Goal: Transaction & Acquisition: Purchase product/service

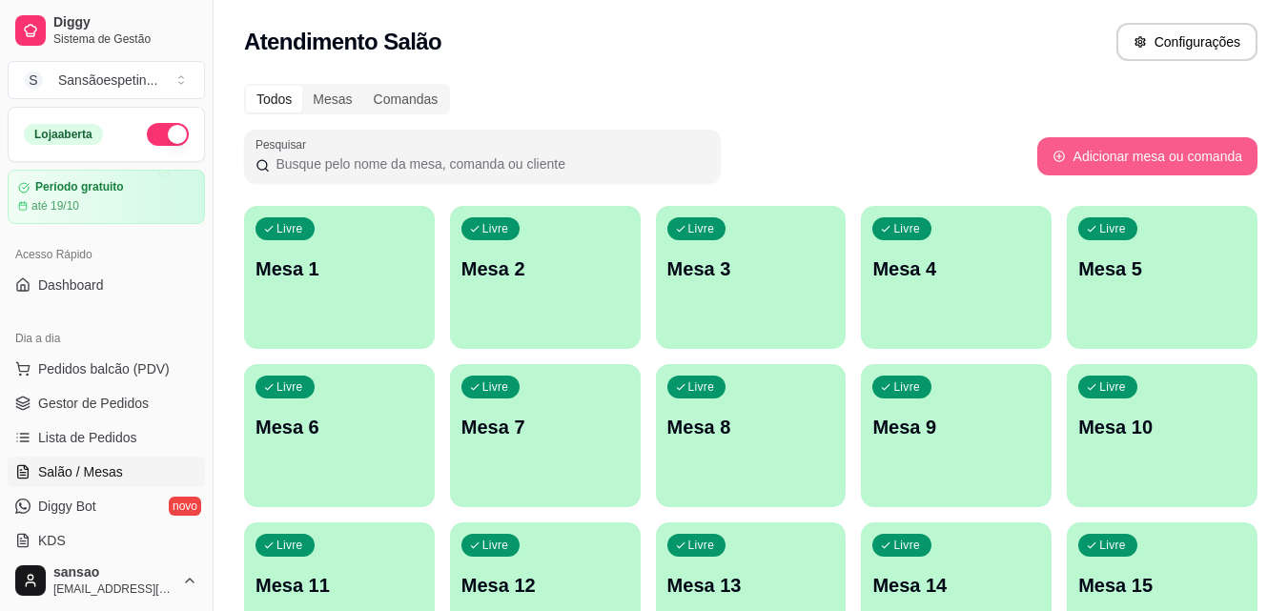
click at [1078, 153] on button "Adicionar mesa ou comanda" at bounding box center [1147, 156] width 220 height 38
select select "TABLE"
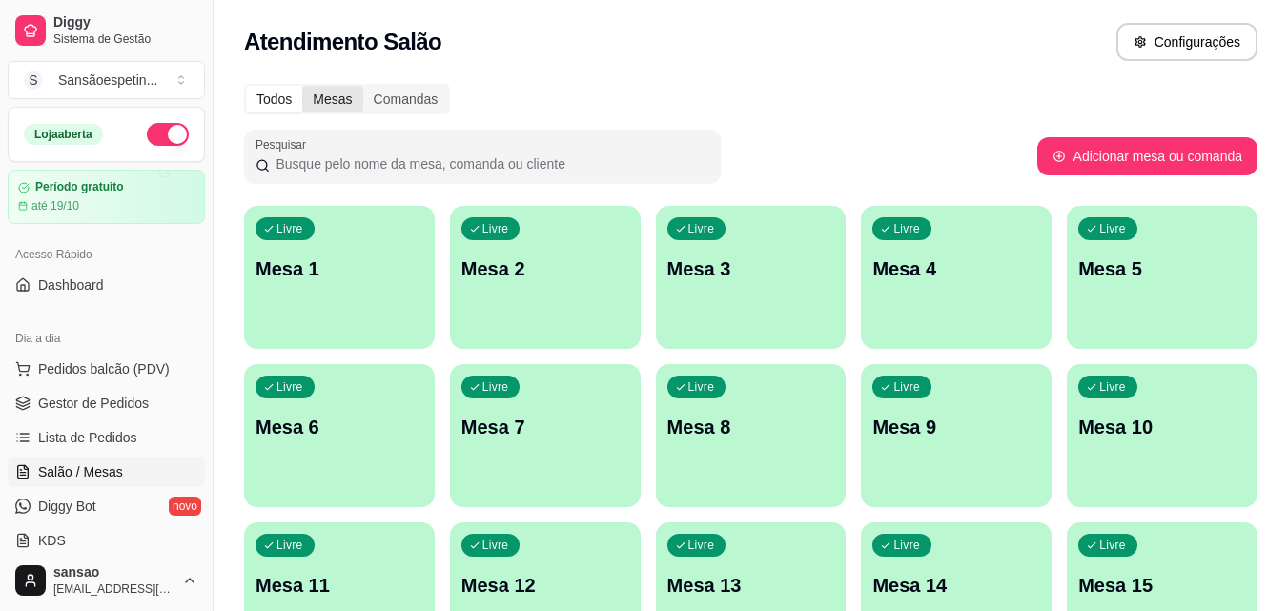
click at [332, 100] on div "Mesas" at bounding box center [332, 99] width 60 height 27
click at [302, 86] on input "Mesas" at bounding box center [302, 86] width 0 height 0
click at [374, 105] on div "Comandas" at bounding box center [406, 99] width 86 height 27
click at [363, 86] on input "Comandas" at bounding box center [363, 86] width 0 height 0
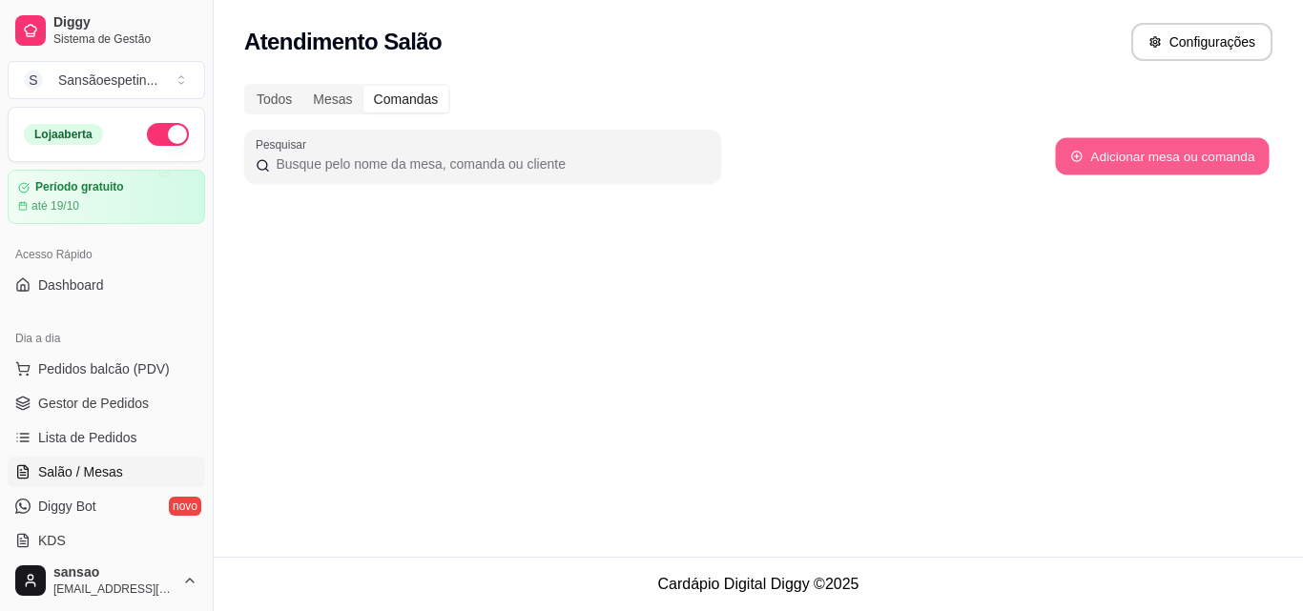
click at [1251, 157] on button "Adicionar mesa ou comanda" at bounding box center [1162, 156] width 214 height 37
select select "TABLE"
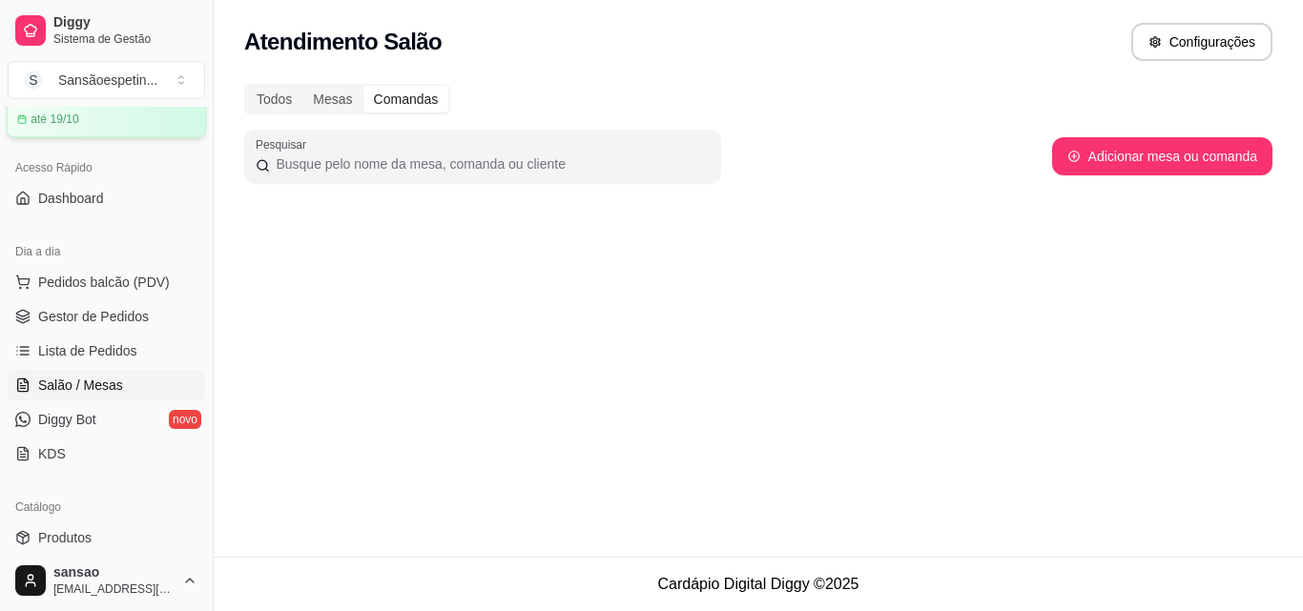
scroll to position [191, 0]
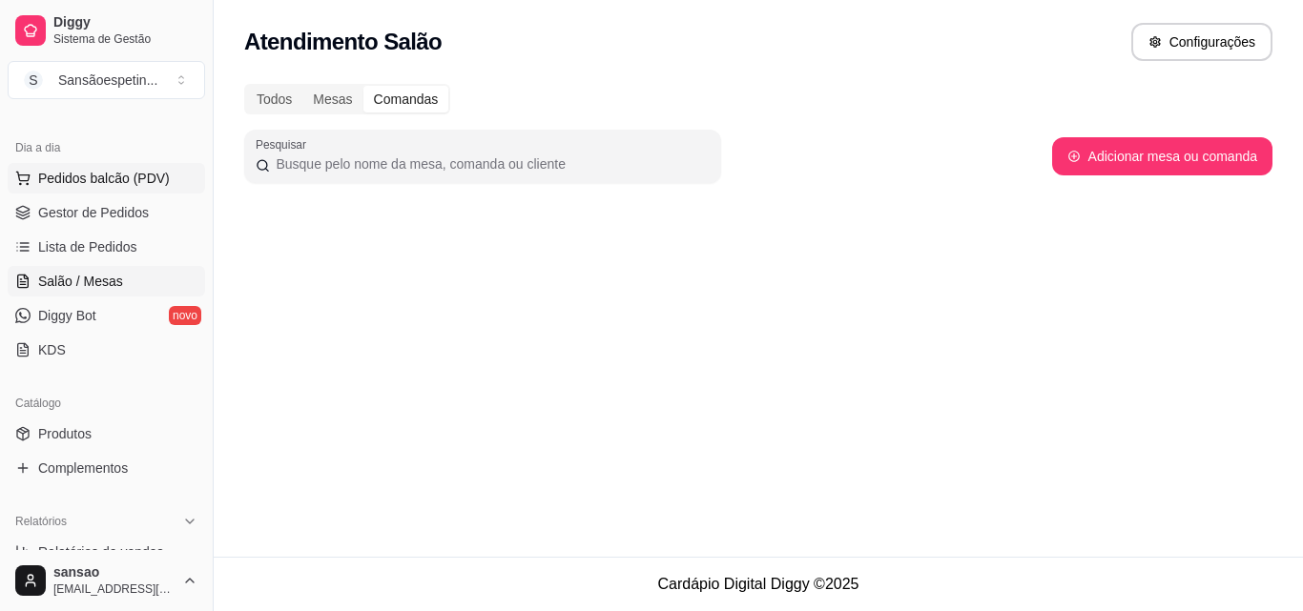
click at [129, 182] on span "Pedidos balcão (PDV)" at bounding box center [104, 178] width 132 height 19
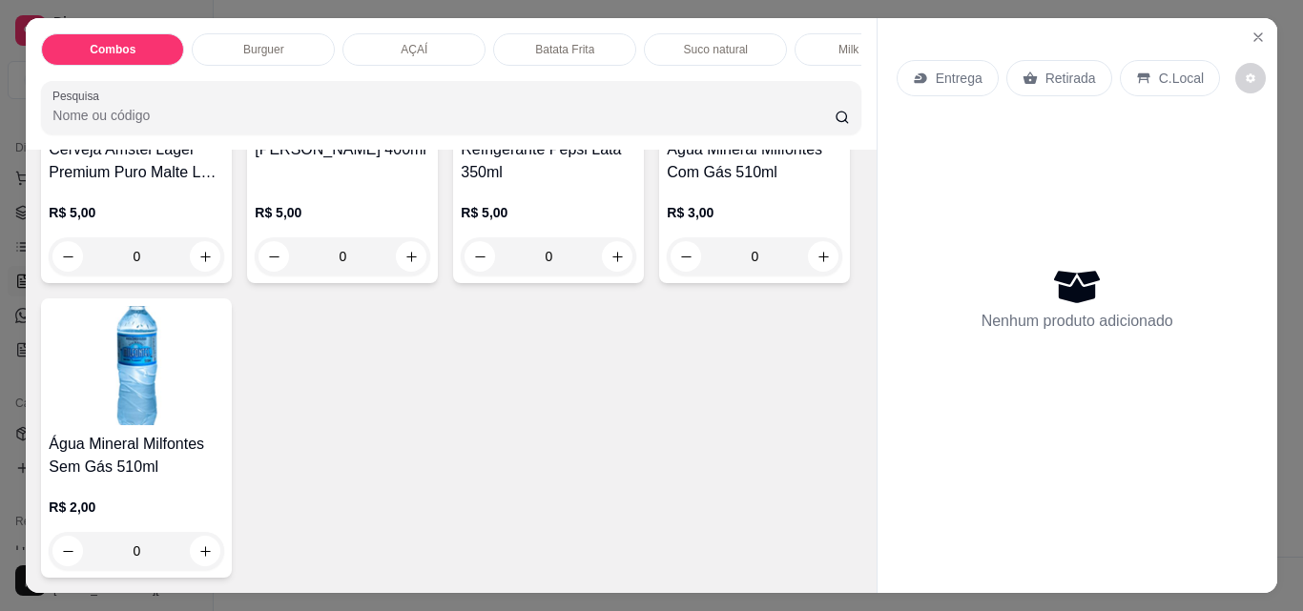
scroll to position [4768, 0]
click at [224, 131] on img at bounding box center [136, 70] width 175 height 119
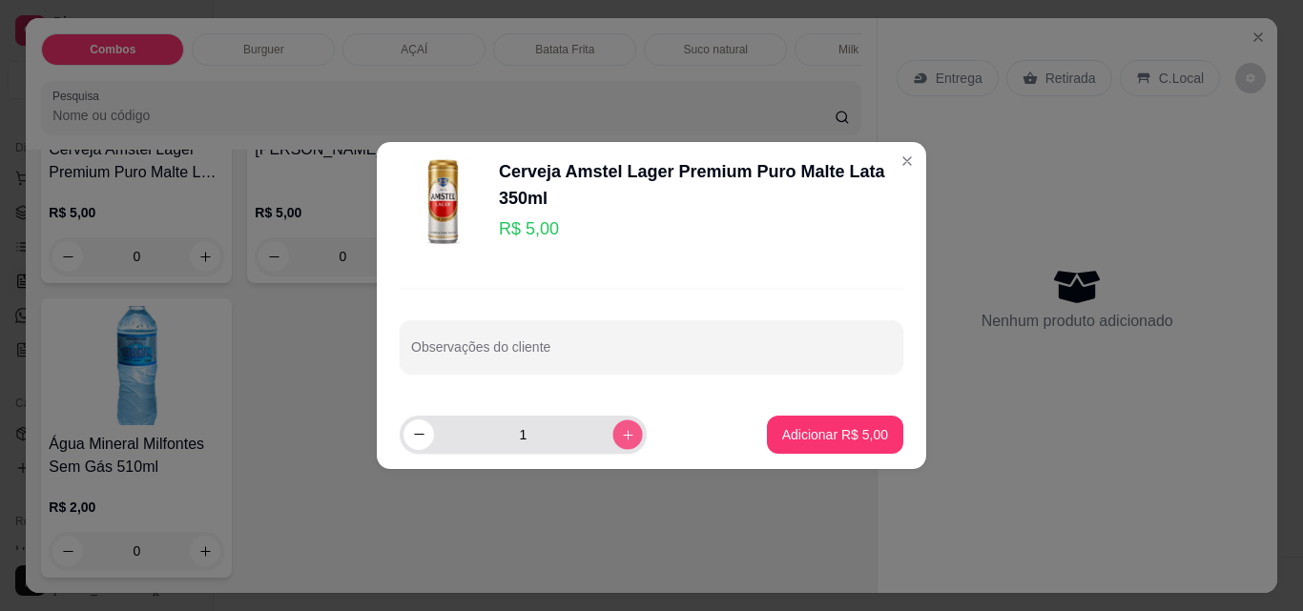
click at [621, 438] on icon "increase-product-quantity" at bounding box center [628, 434] width 14 height 14
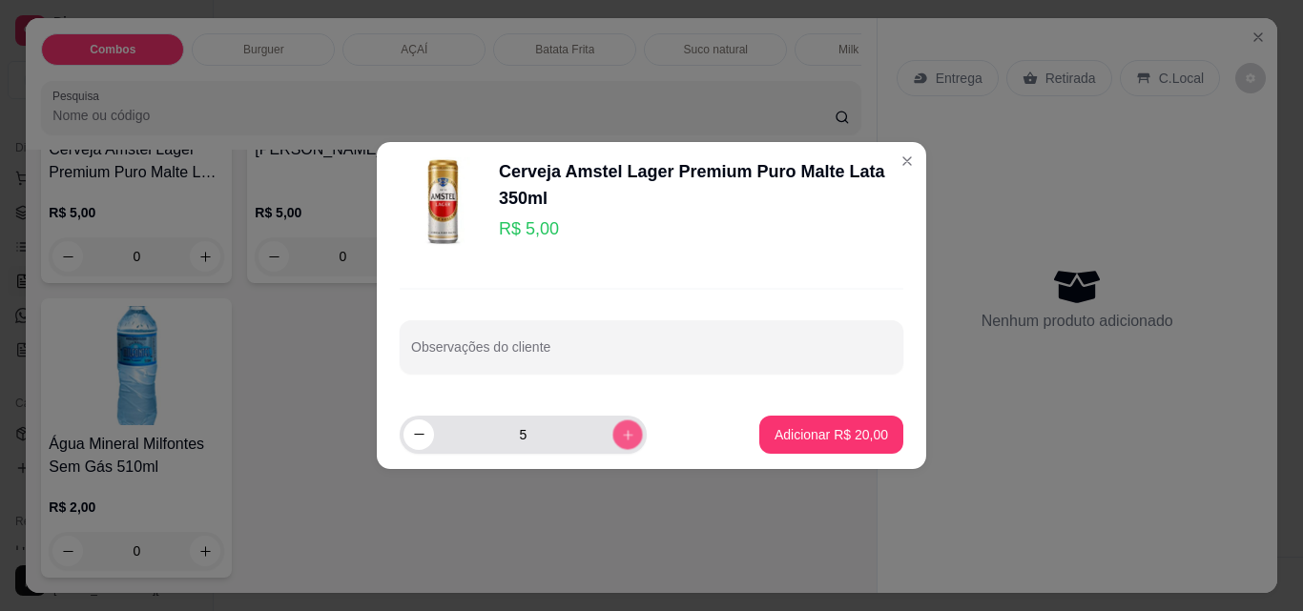
type input "6"
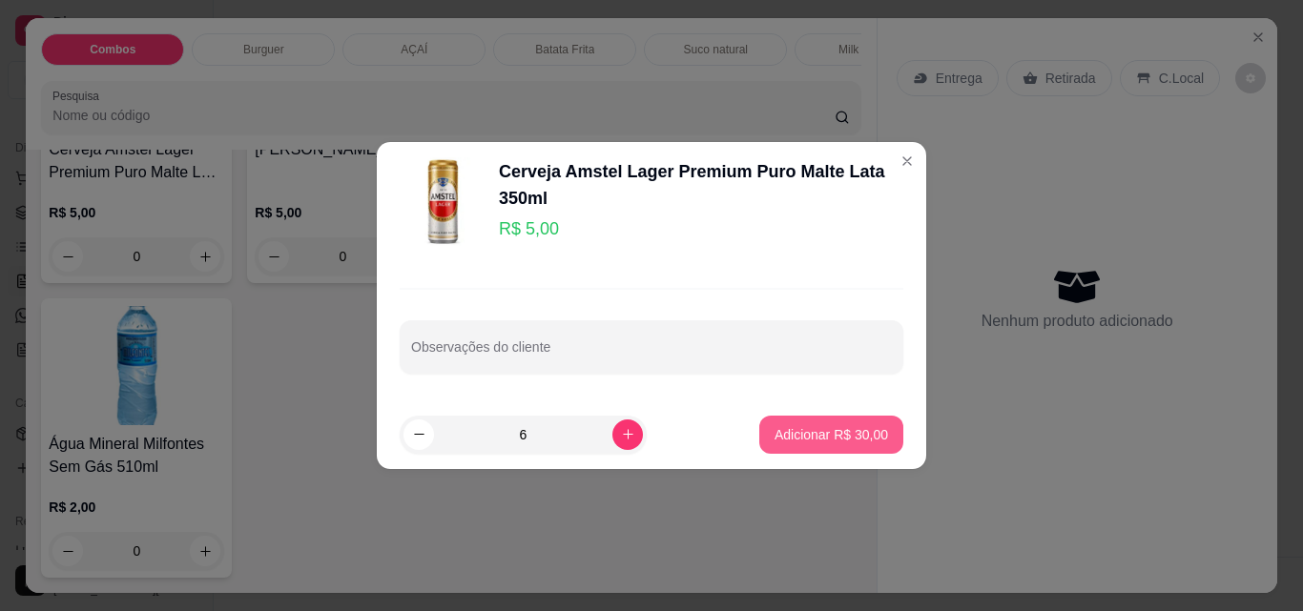
click at [842, 441] on p "Adicionar R$ 30,00" at bounding box center [830, 434] width 113 height 19
type input "6"
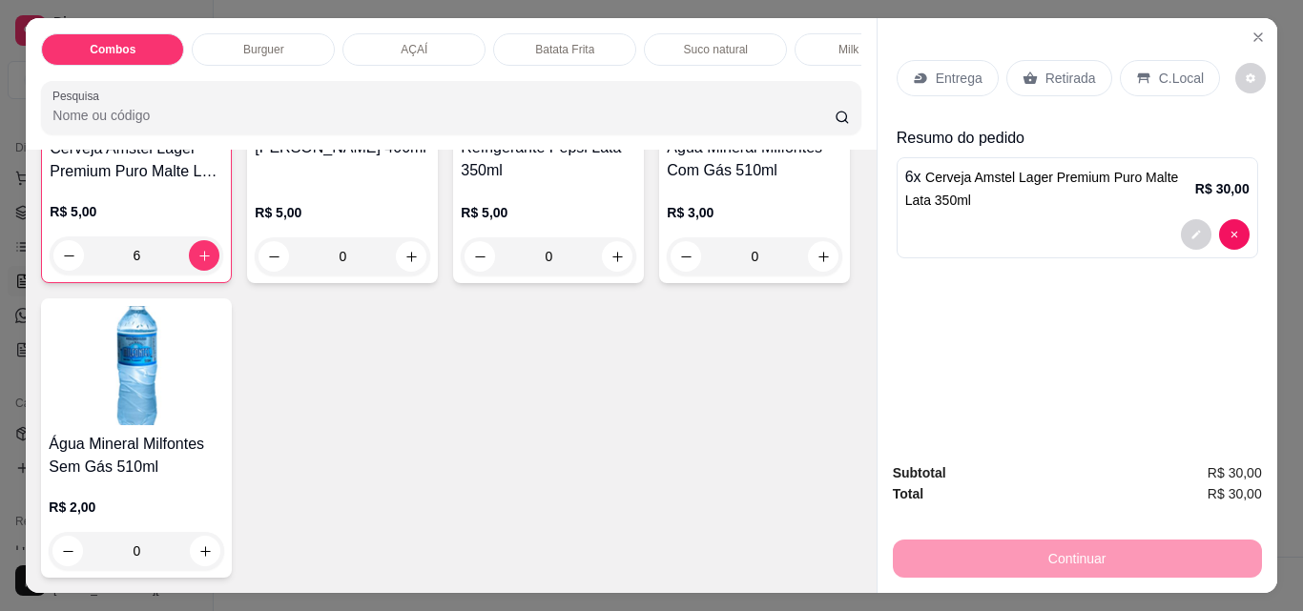
click at [1049, 69] on p "Retirada" at bounding box center [1070, 78] width 51 height 19
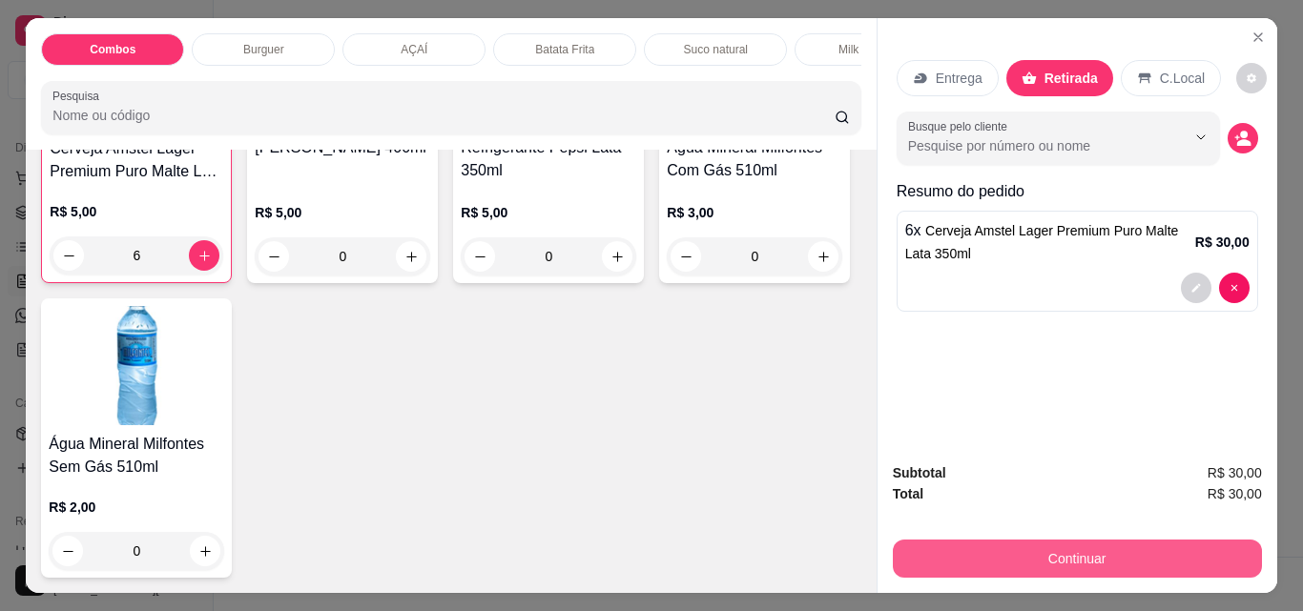
click at [1188, 550] on button "Continuar" at bounding box center [1077, 559] width 369 height 38
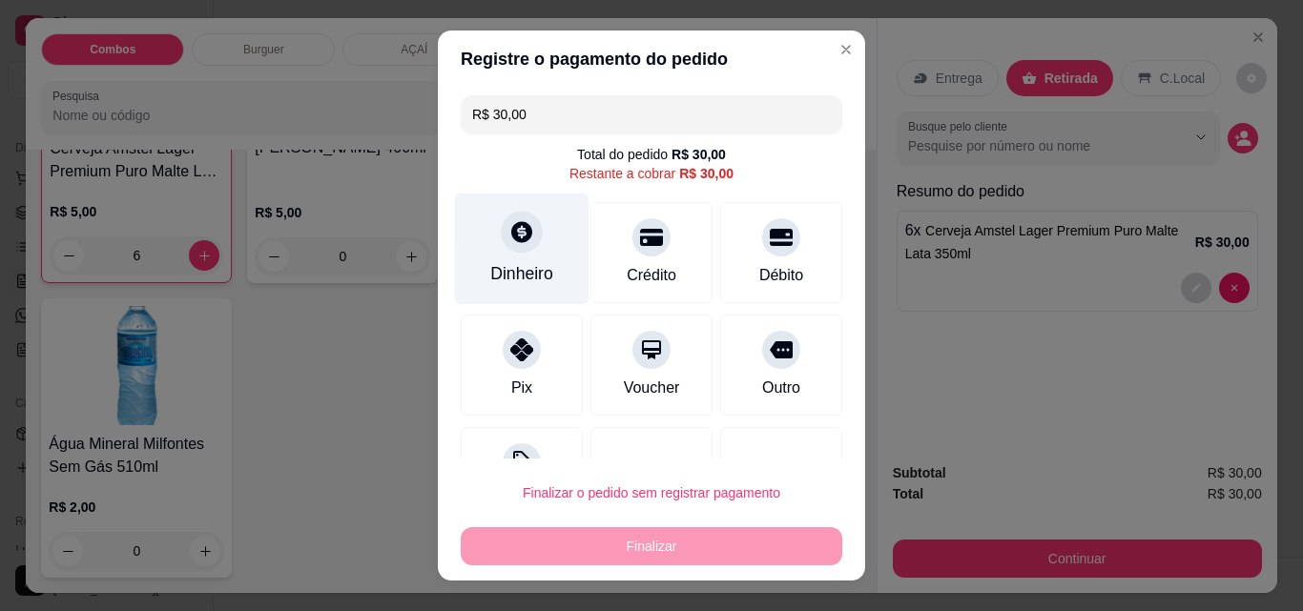
click at [511, 262] on div "Dinheiro" at bounding box center [521, 273] width 63 height 25
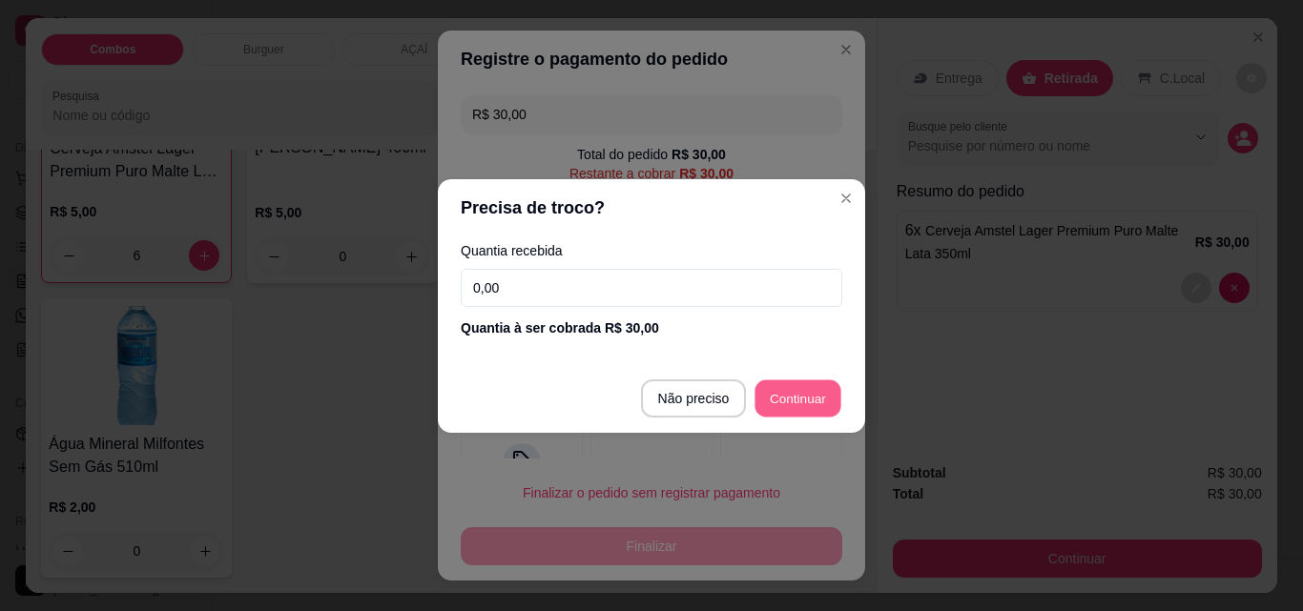
type input "R$ 0,00"
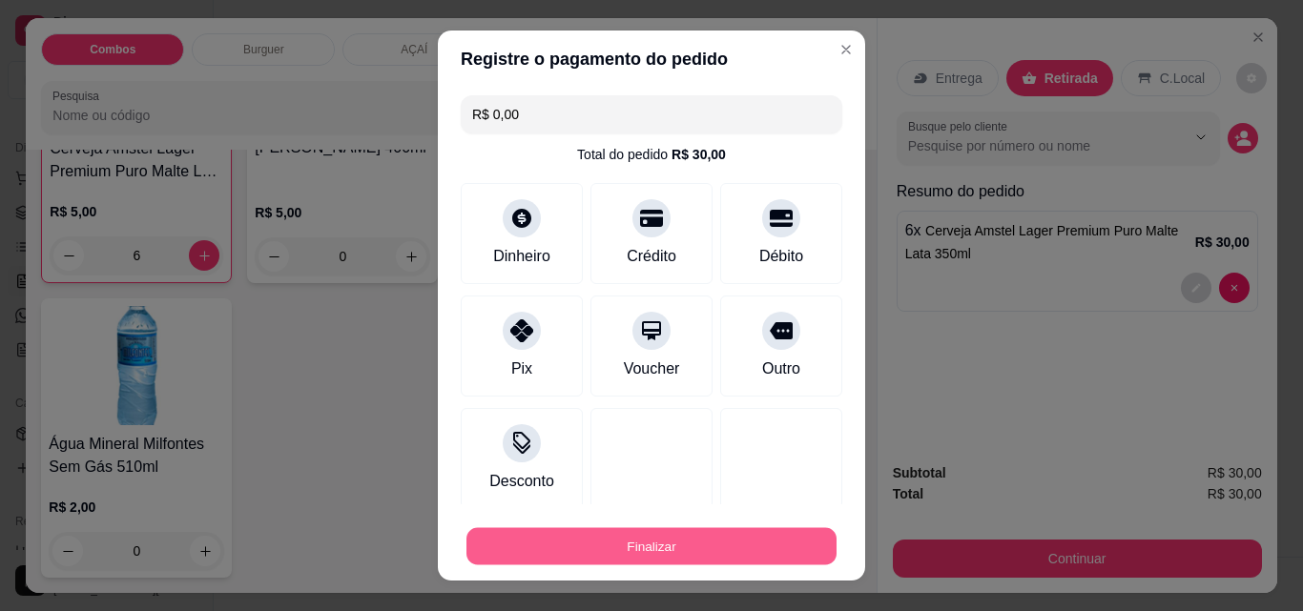
click at [799, 543] on button "Finalizar" at bounding box center [651, 546] width 370 height 37
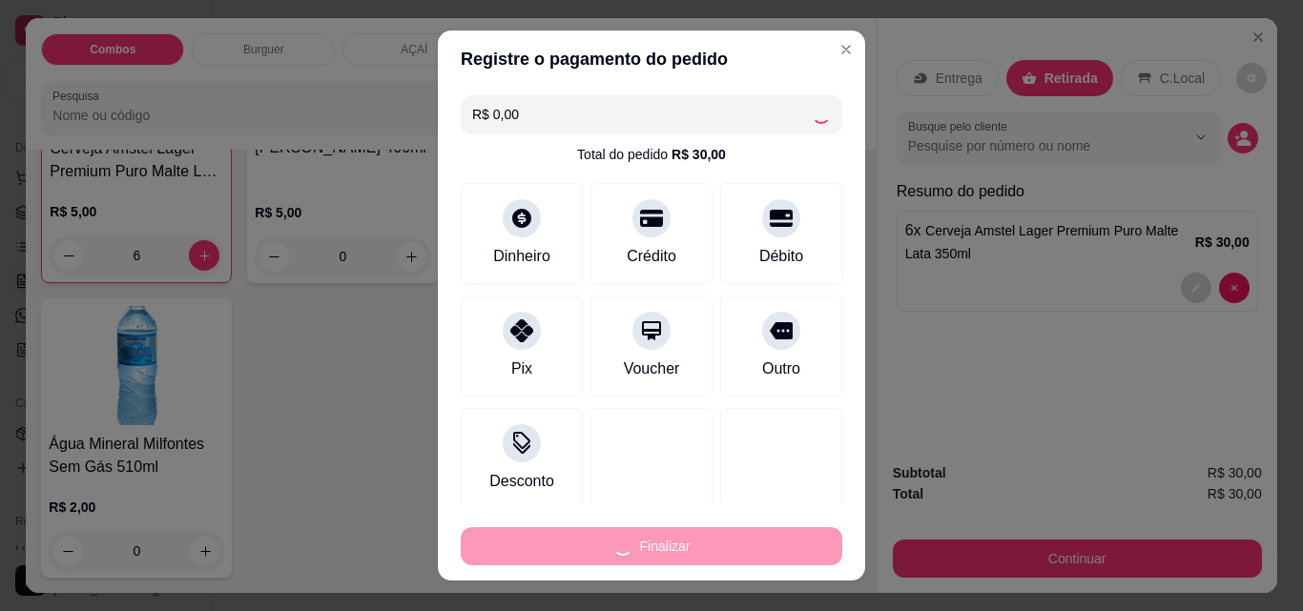
type input "0"
type input "-R$ 30,00"
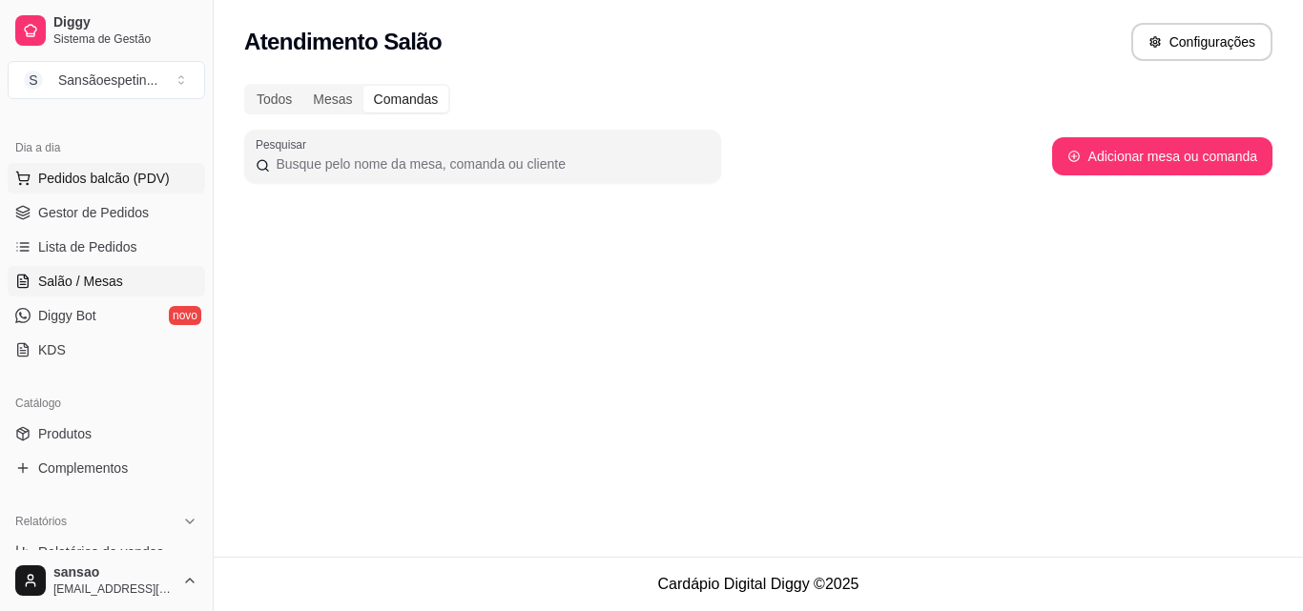
click at [122, 190] on button "Pedidos balcão (PDV)" at bounding box center [106, 178] width 197 height 31
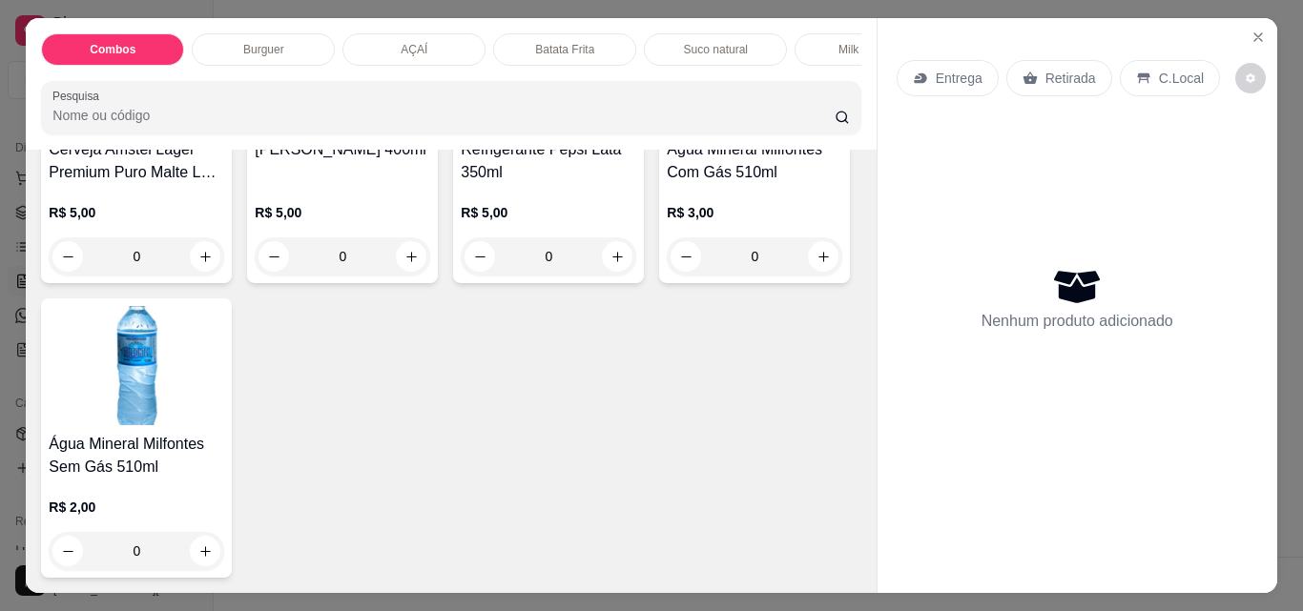
scroll to position [4291, 0]
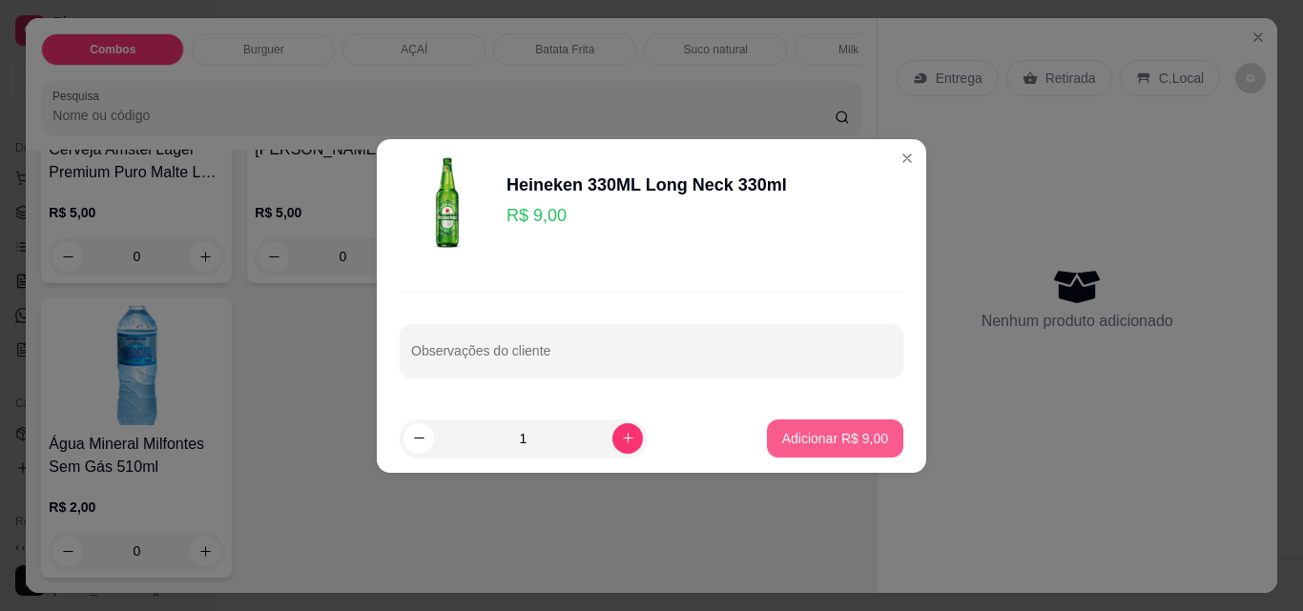
click at [797, 430] on p "Adicionar R$ 9,00" at bounding box center [835, 438] width 106 height 19
type input "1"
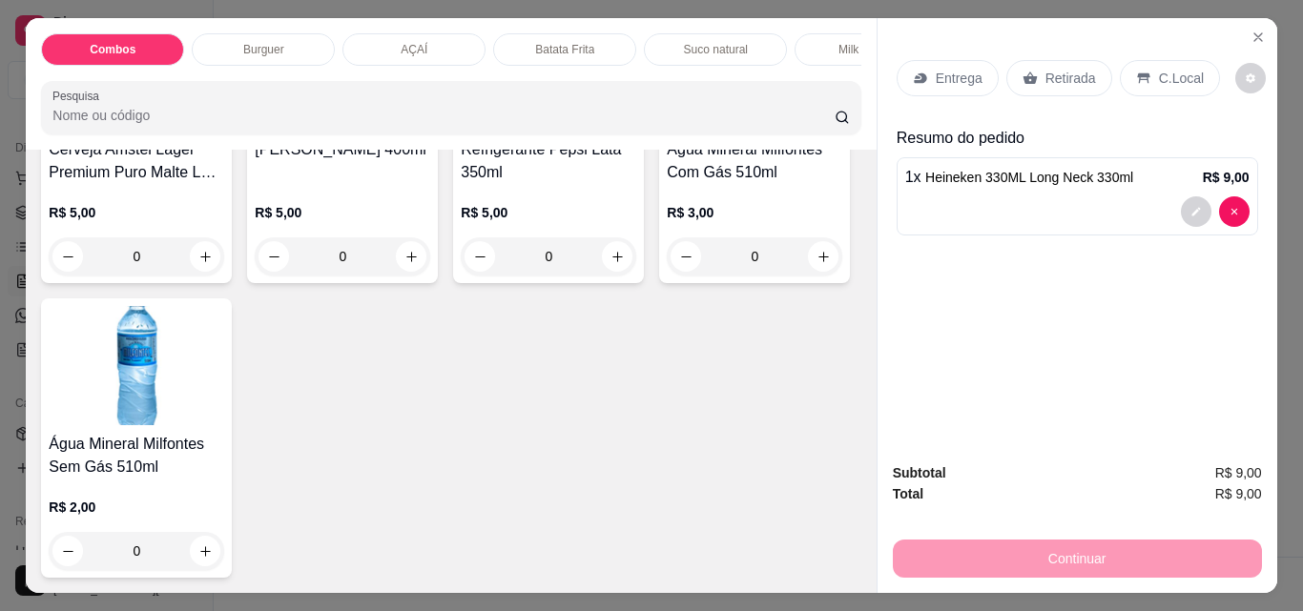
scroll to position [4577, 0]
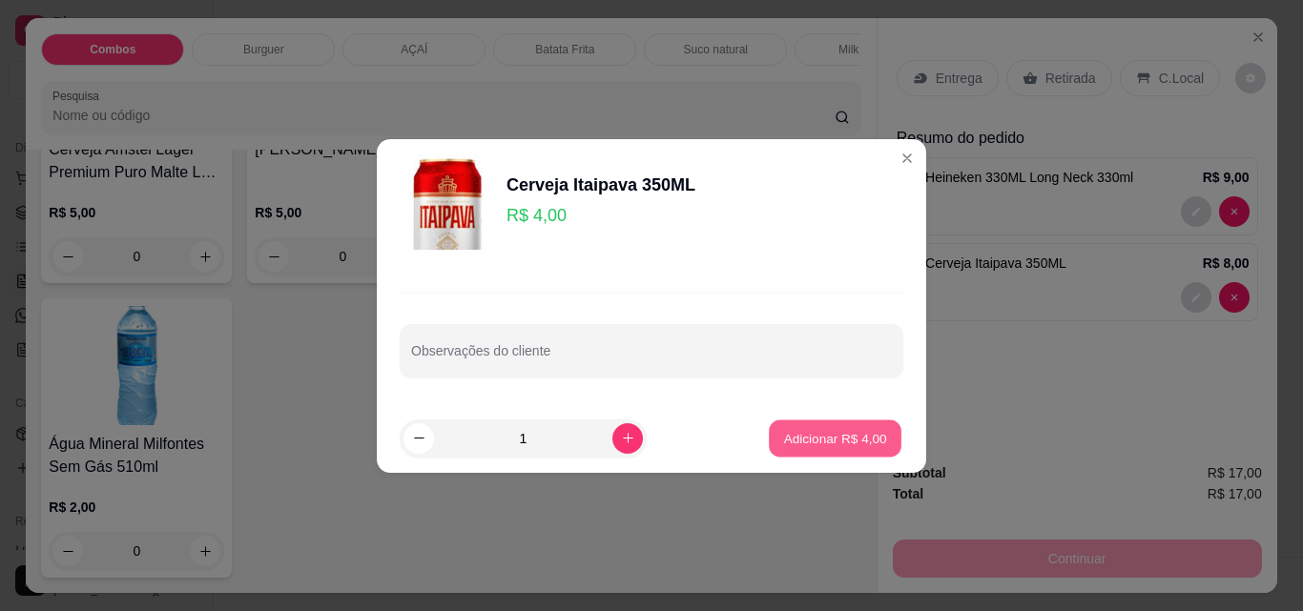
click at [798, 453] on button "Adicionar R$ 4,00" at bounding box center [835, 438] width 133 height 37
type input "3"
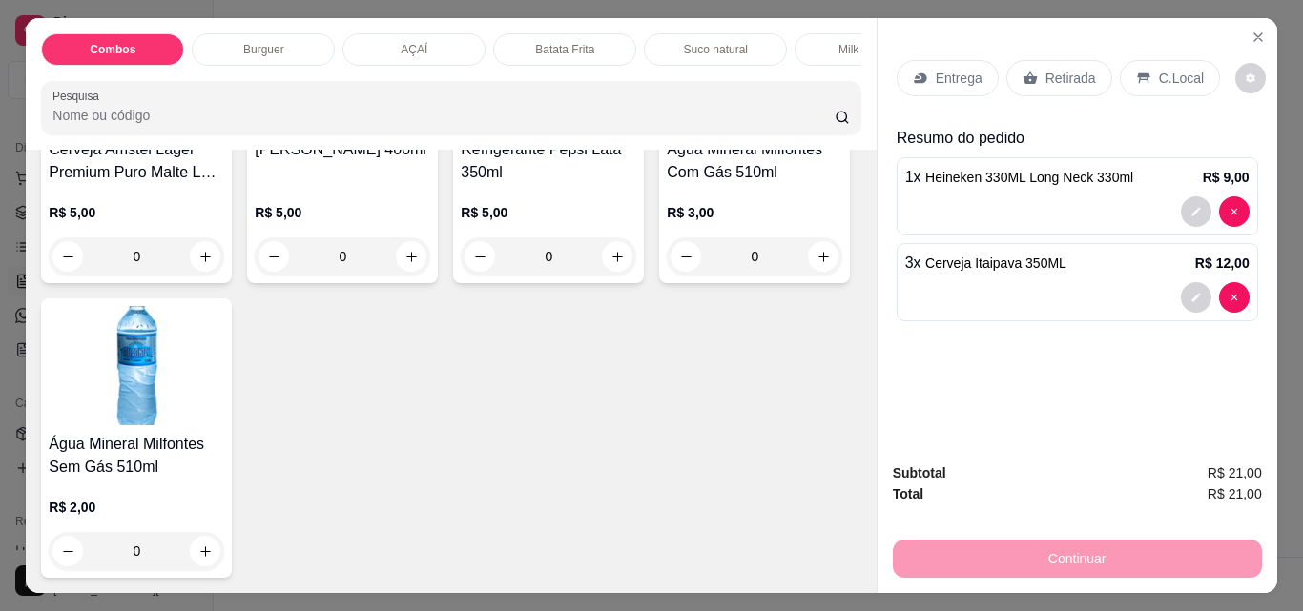
click at [1233, 254] on p "R$ 12,00" at bounding box center [1222, 263] width 54 height 19
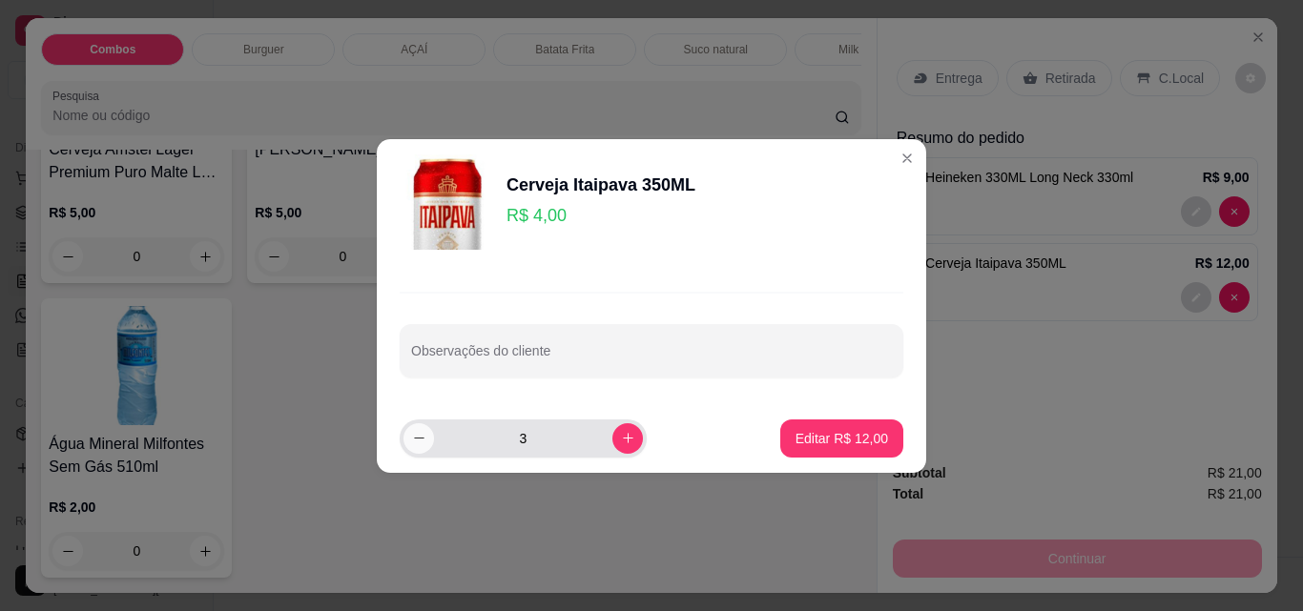
click at [421, 439] on icon "decrease-product-quantity" at bounding box center [419, 438] width 10 height 1
type input "2"
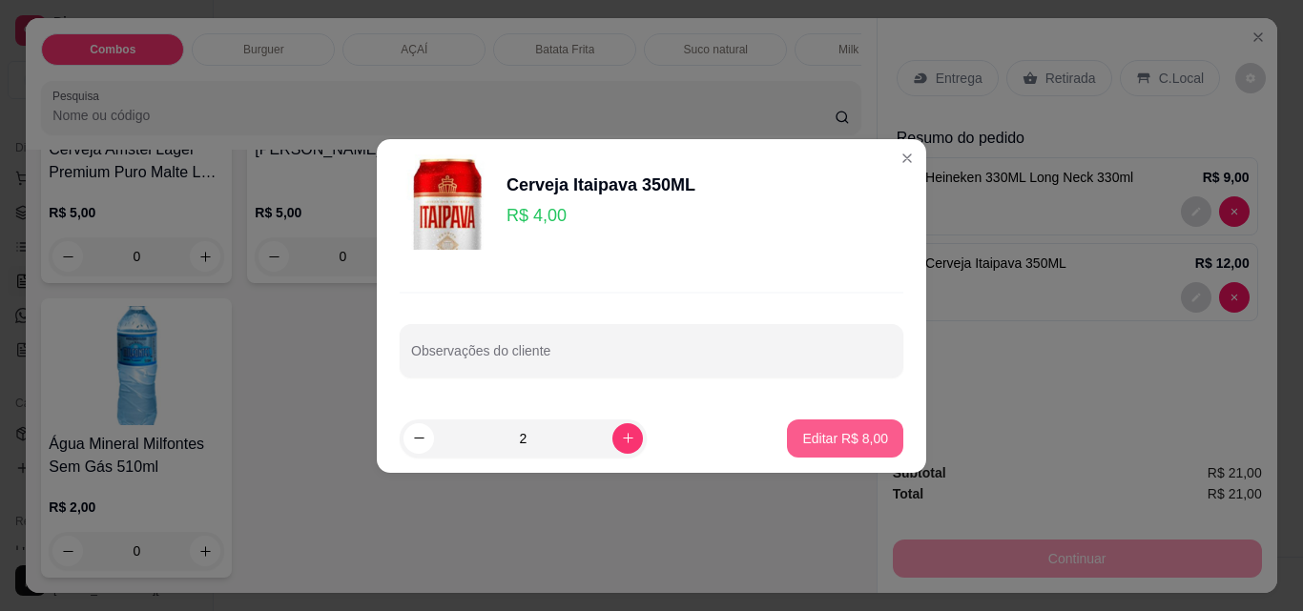
click at [855, 433] on p "Editar R$ 8,00" at bounding box center [845, 438] width 86 height 19
type input "2"
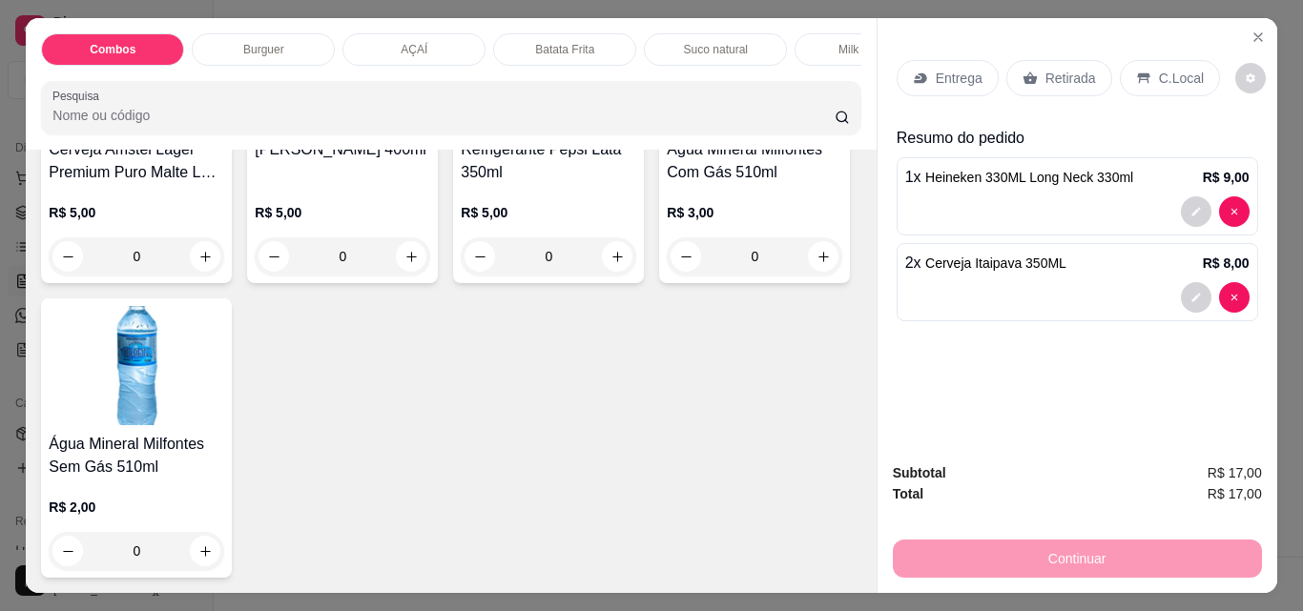
click at [224, 131] on img at bounding box center [136, 70] width 175 height 119
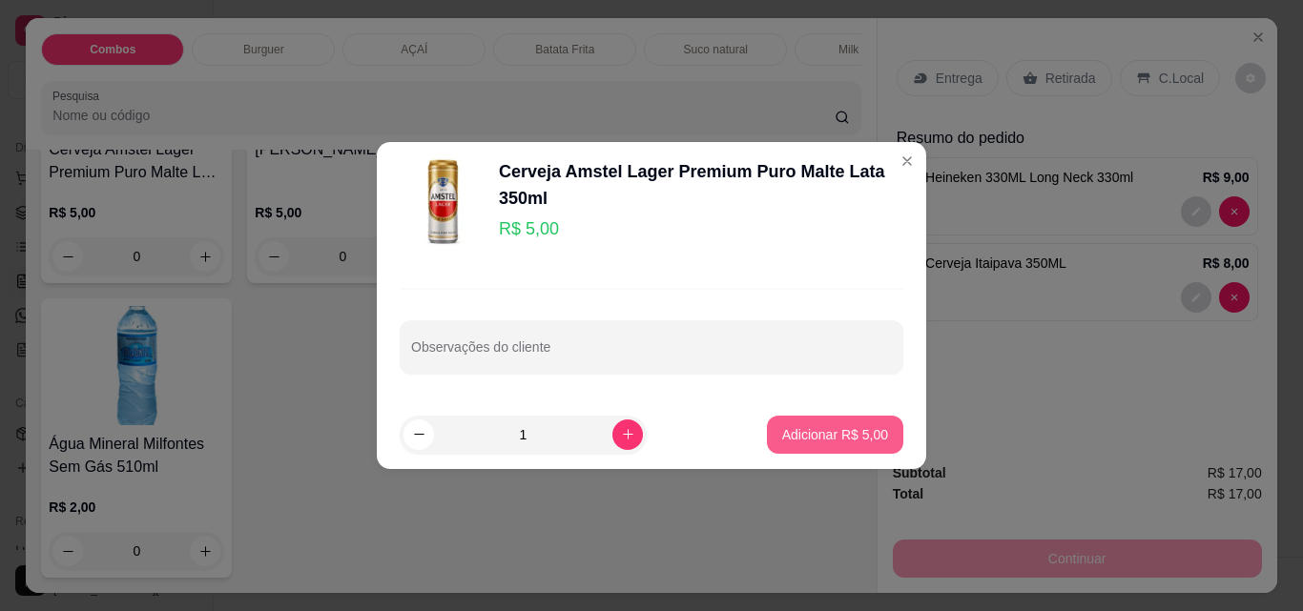
click at [840, 426] on p "Adicionar R$ 5,00" at bounding box center [835, 434] width 106 height 19
type input "1"
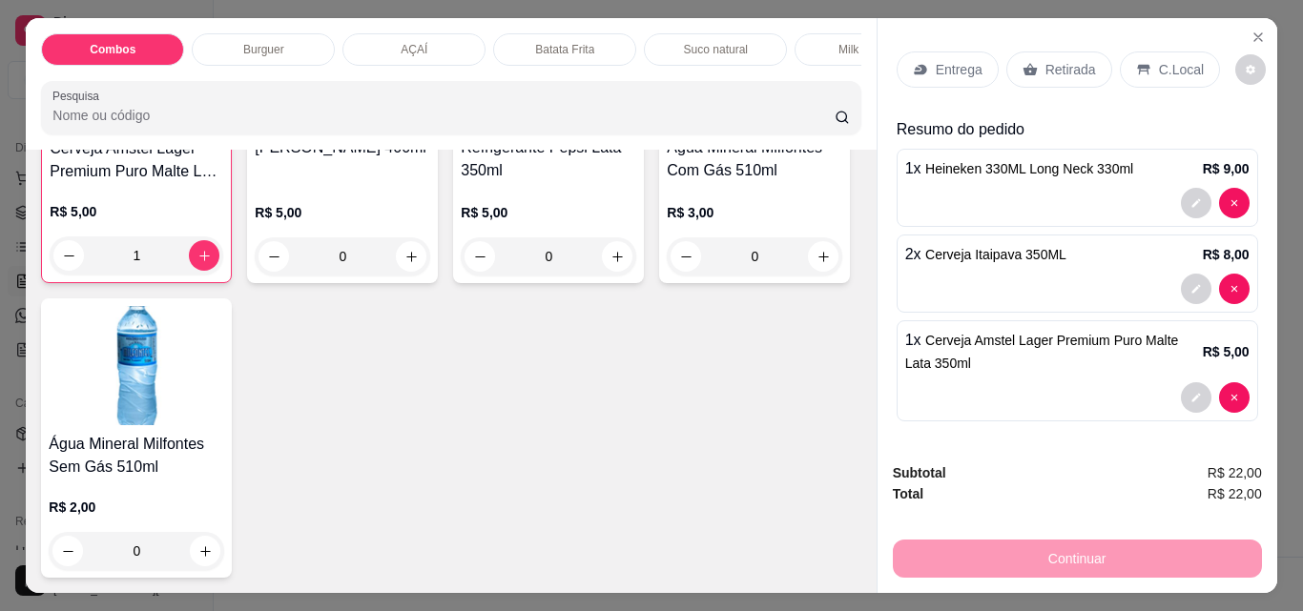
scroll to position [10, 0]
click at [1028, 61] on icon at bounding box center [1029, 68] width 15 height 15
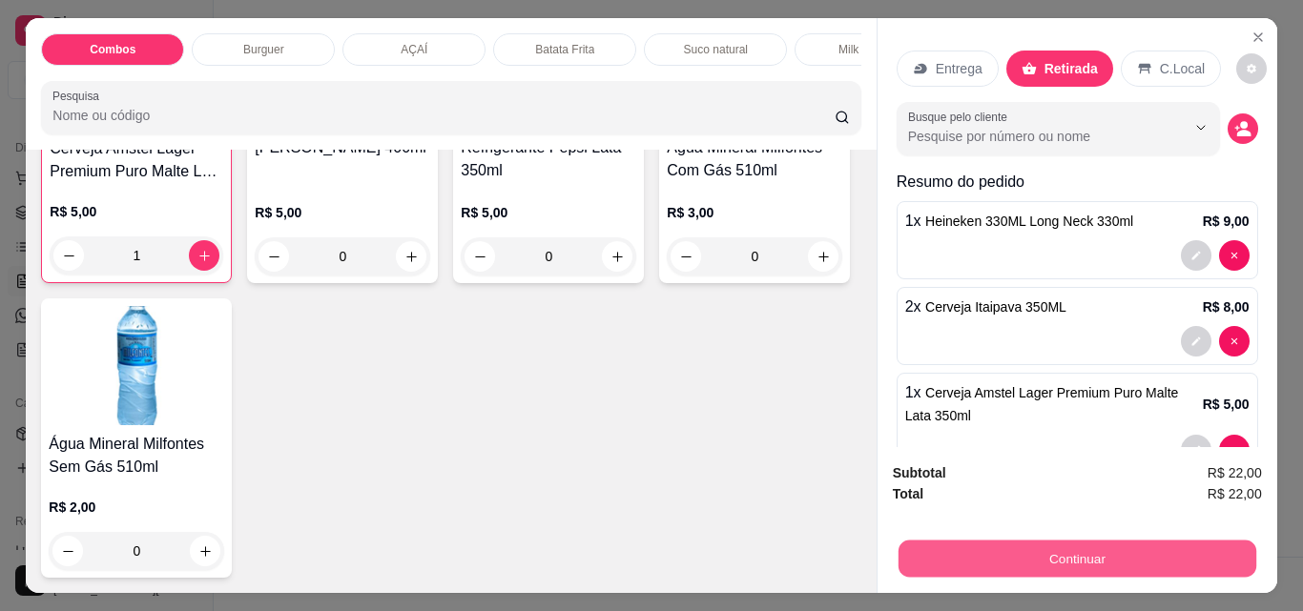
click at [1104, 540] on button "Continuar" at bounding box center [1076, 558] width 358 height 37
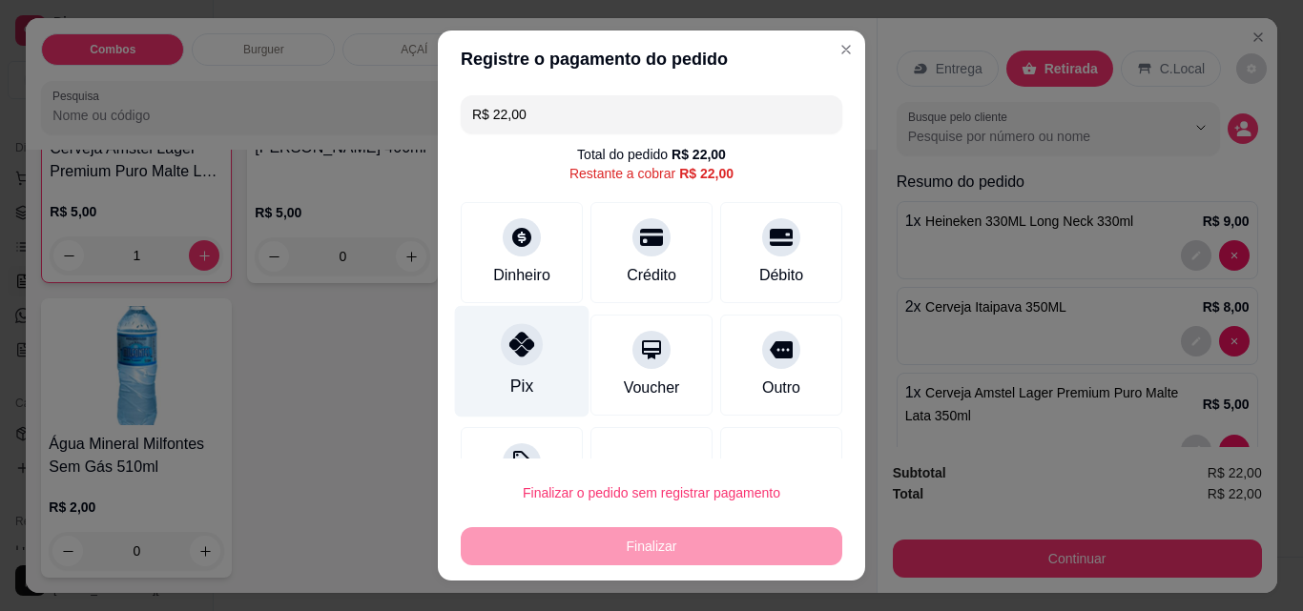
click at [514, 337] on icon at bounding box center [521, 344] width 25 height 25
type input "R$ 0,00"
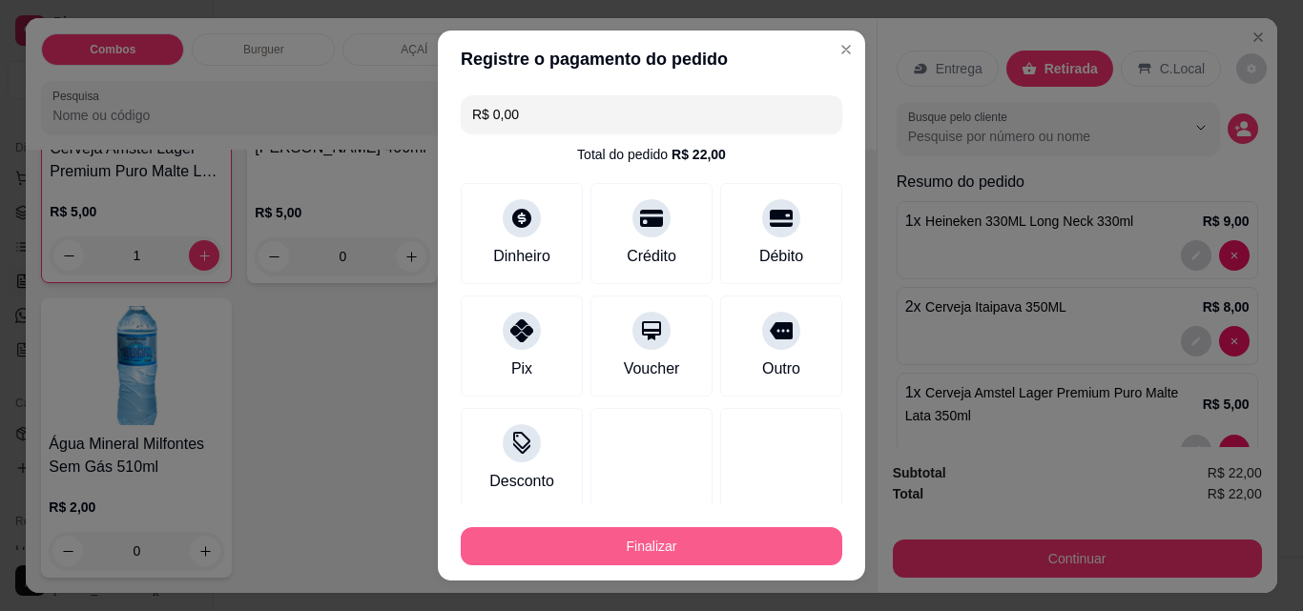
click at [761, 542] on button "Finalizar" at bounding box center [651, 546] width 381 height 38
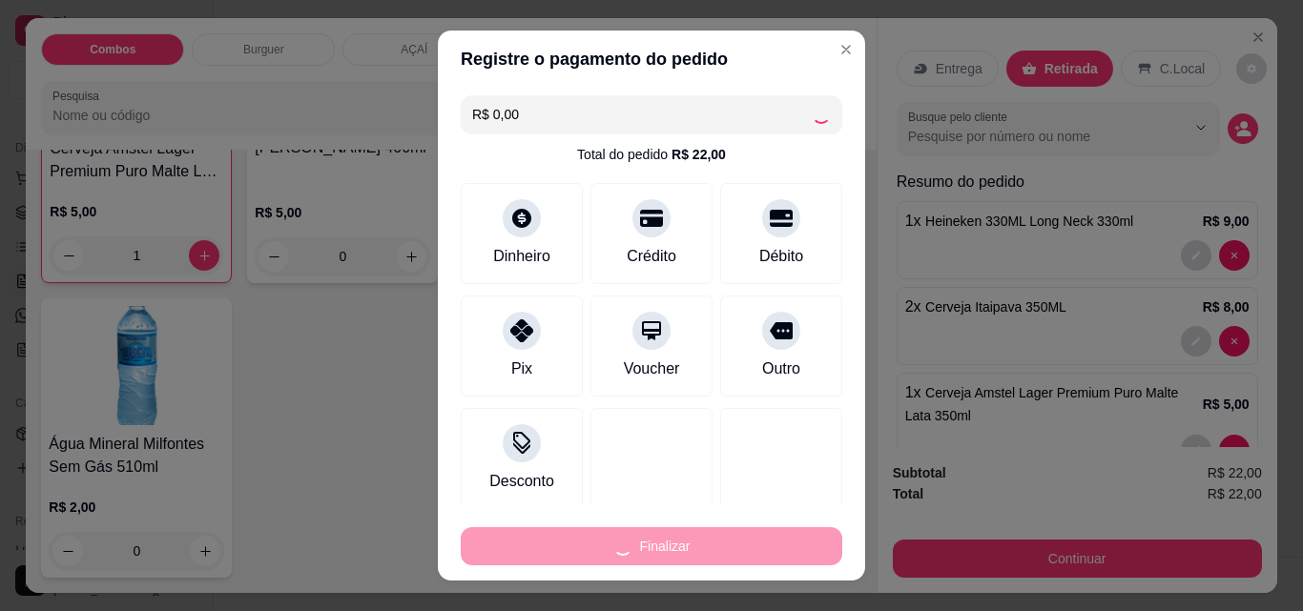
type input "0"
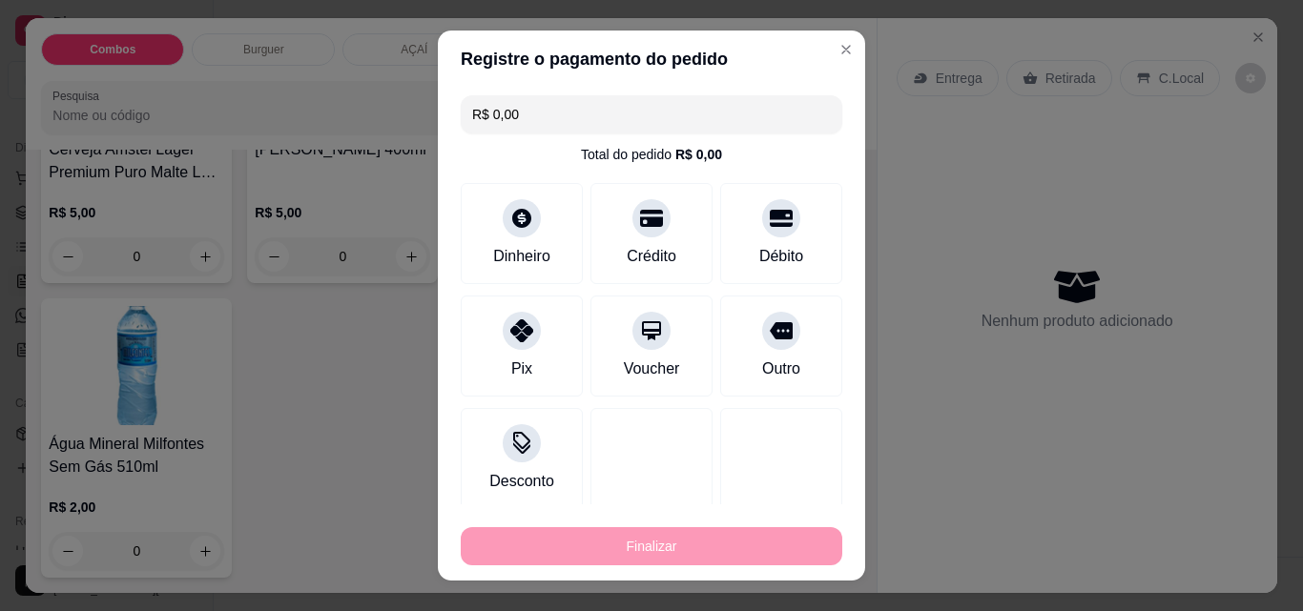
type input "-R$ 22,00"
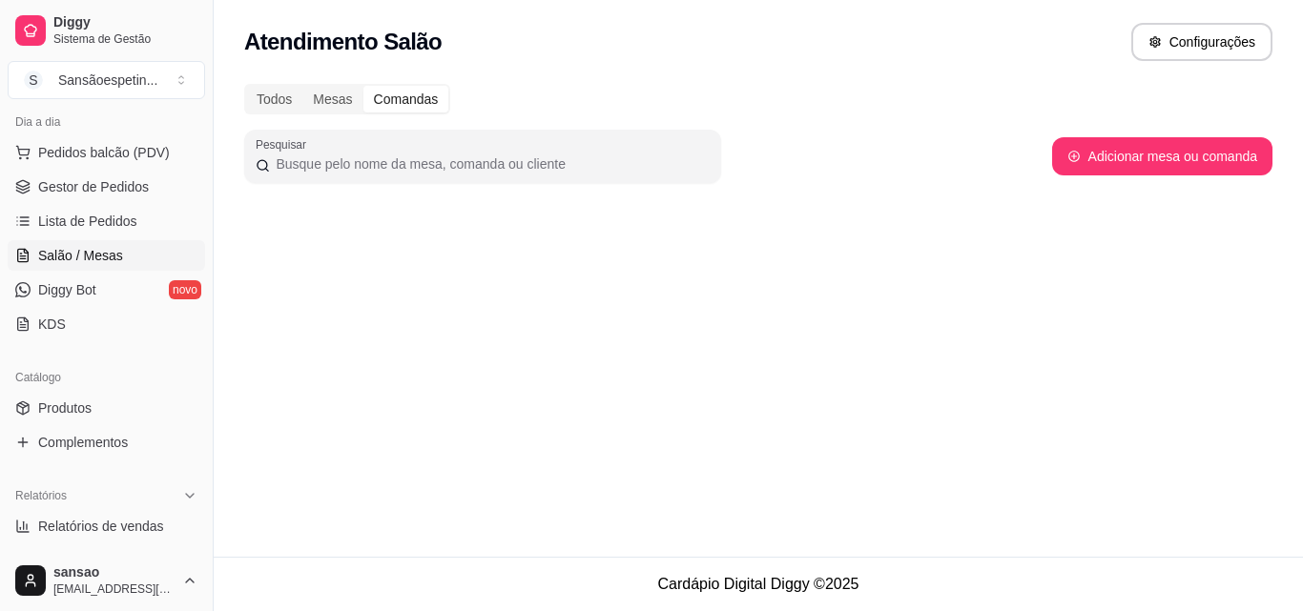
scroll to position [286, 0]
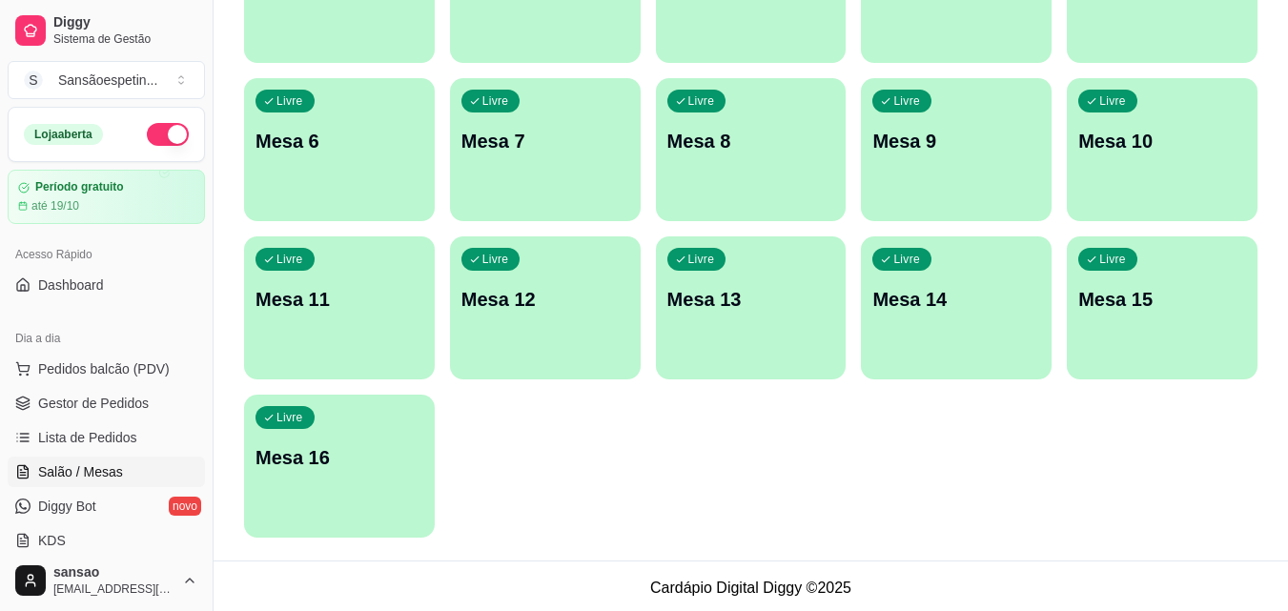
scroll to position [290, 0]
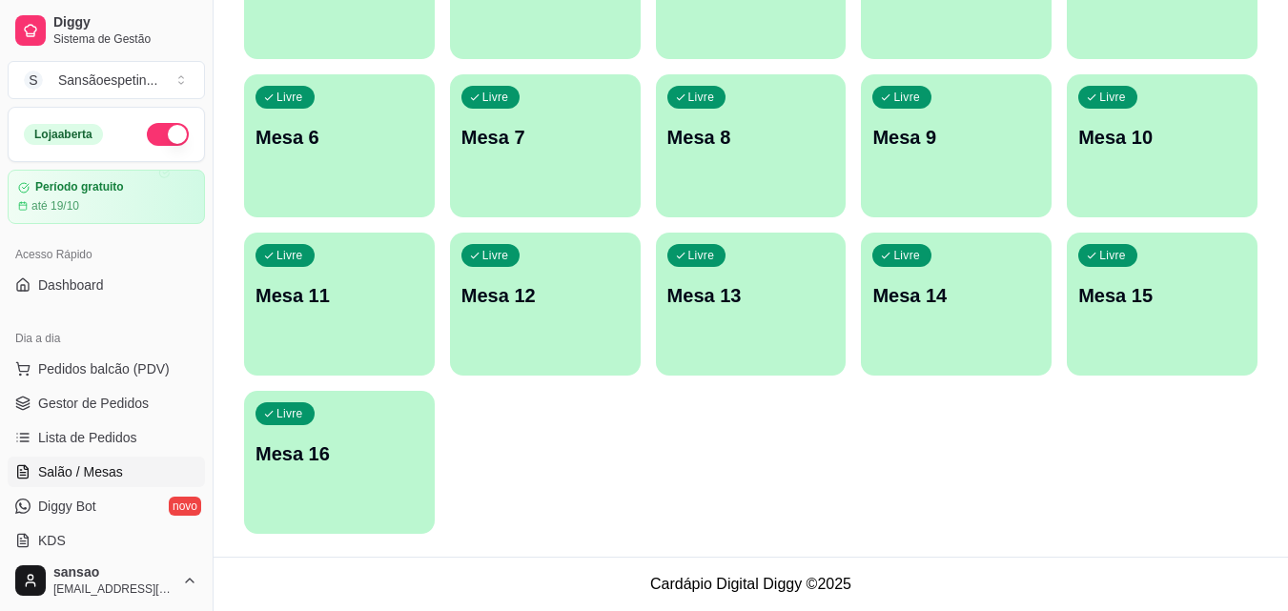
drag, startPoint x: 565, startPoint y: 1, endPoint x: 627, endPoint y: 487, distance: 490.4
click at [627, 487] on div "Livre Mesa 1 Livre Mesa 2 Livre Mesa 3 Livre Mesa 4 Livre Mesa 5 Livre Mesa 6 L…" at bounding box center [751, 225] width 1014 height 618
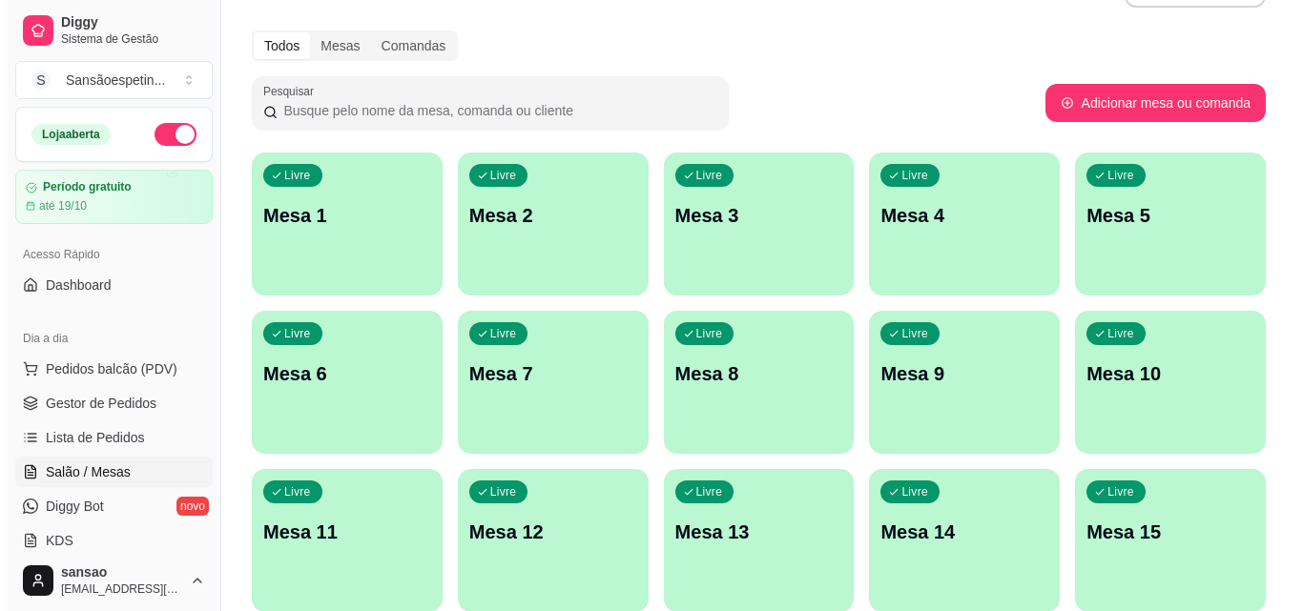
scroll to position [0, 0]
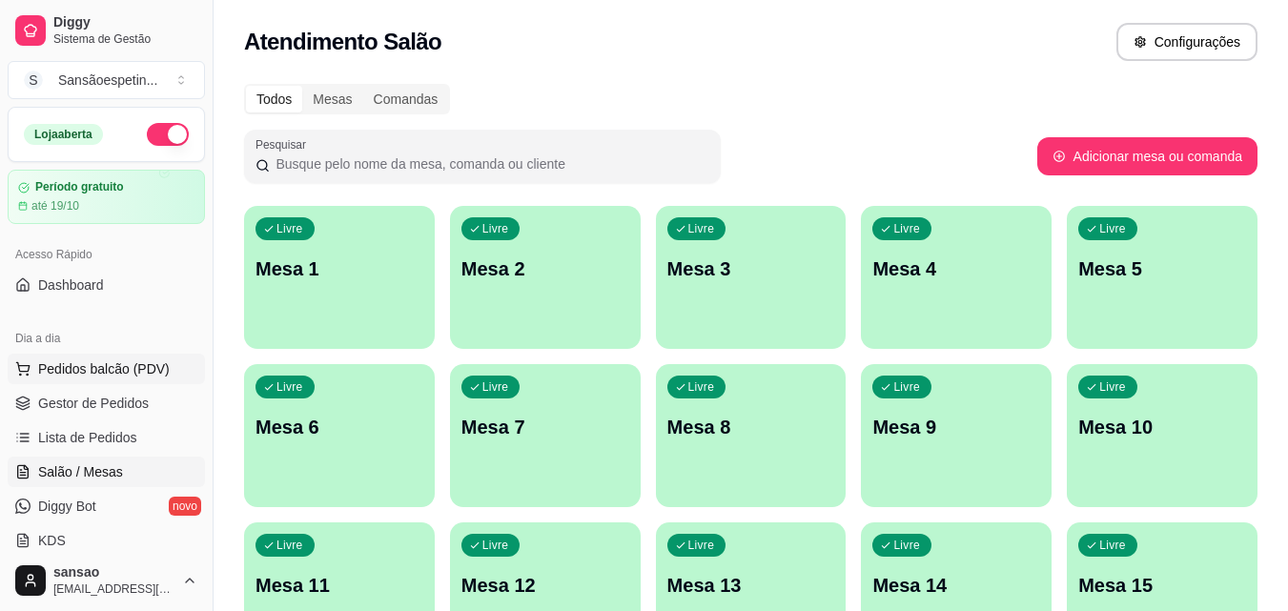
click at [92, 372] on span "Pedidos balcão (PDV)" at bounding box center [104, 368] width 132 height 19
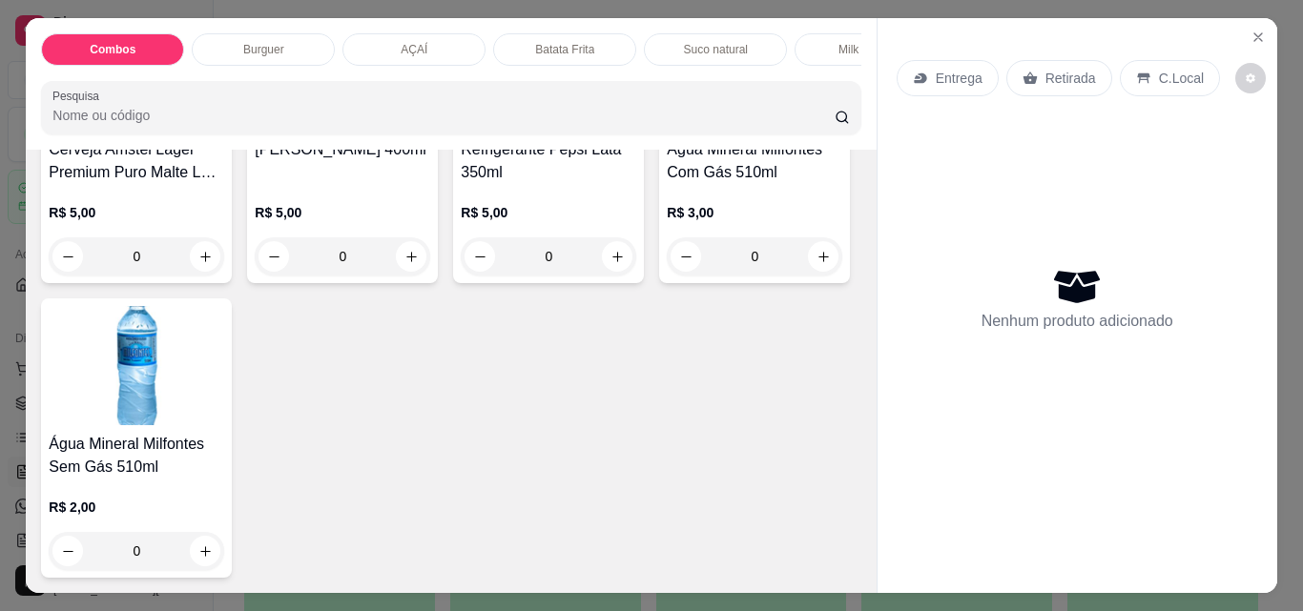
scroll to position [4577, 0]
click at [224, 131] on img at bounding box center [136, 70] width 175 height 119
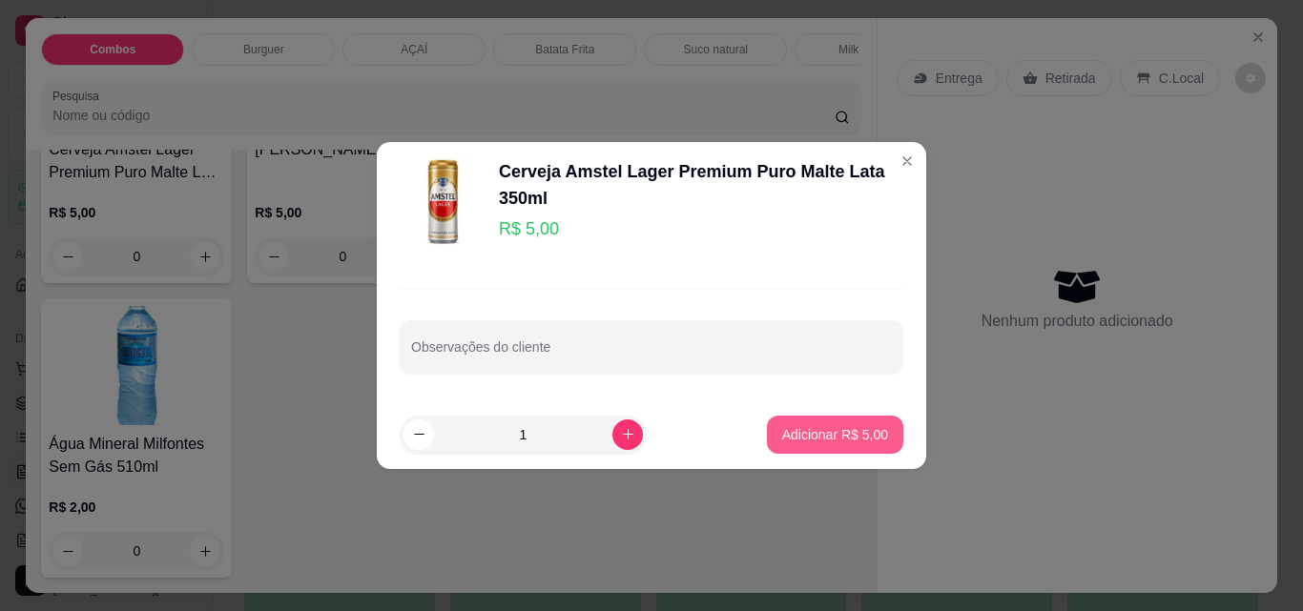
click at [833, 431] on p "Adicionar R$ 5,00" at bounding box center [835, 434] width 106 height 19
type input "1"
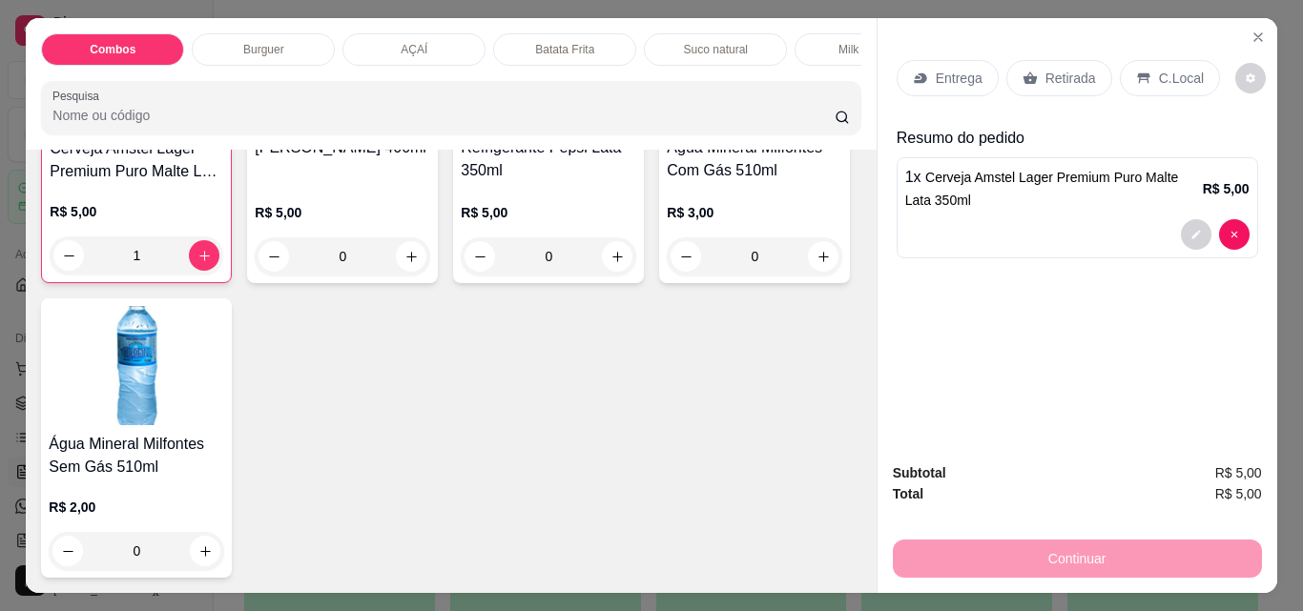
scroll to position [4386, 0]
type input "2"
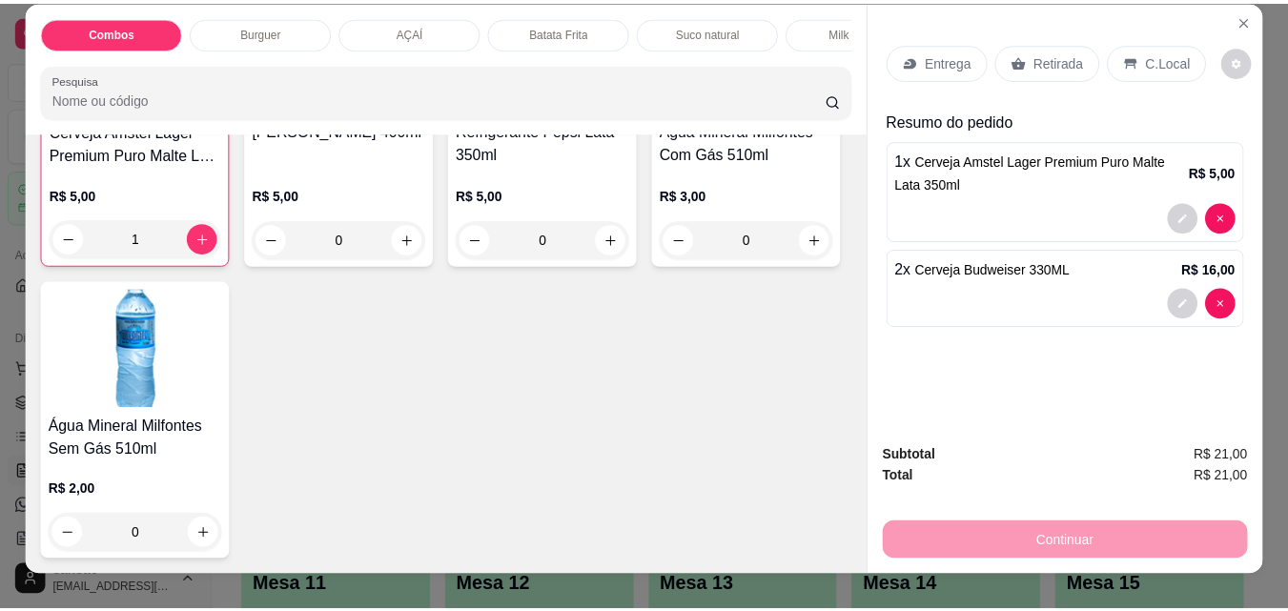
scroll to position [0, 0]
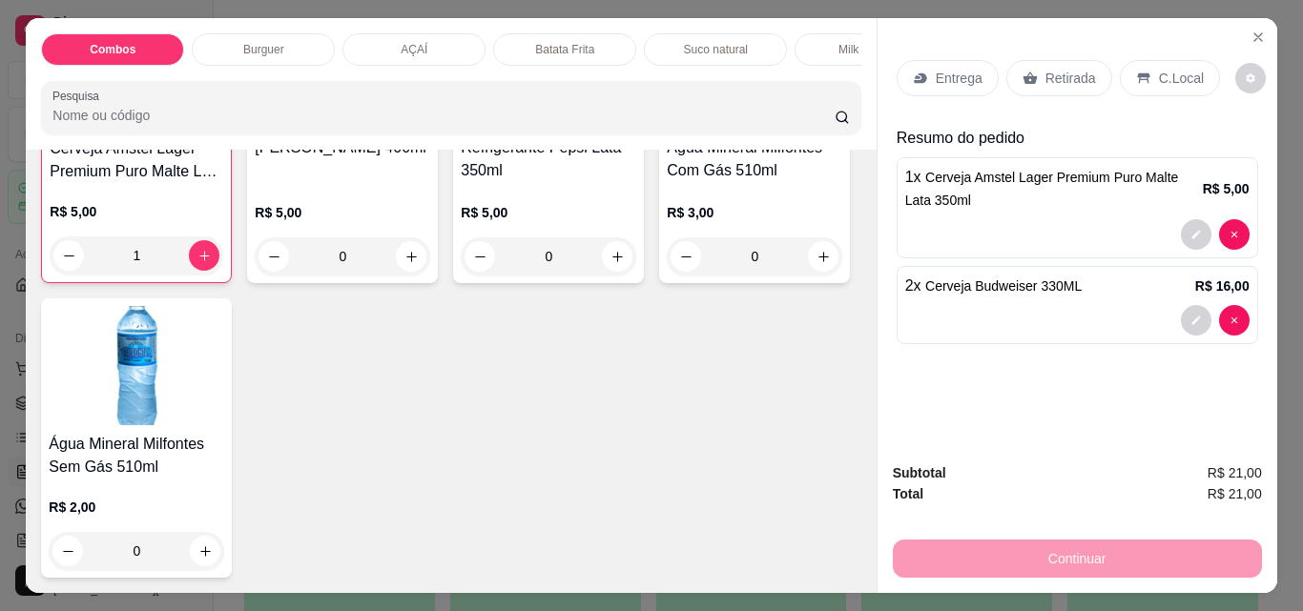
click at [1079, 73] on p "Retirada" at bounding box center [1070, 78] width 51 height 19
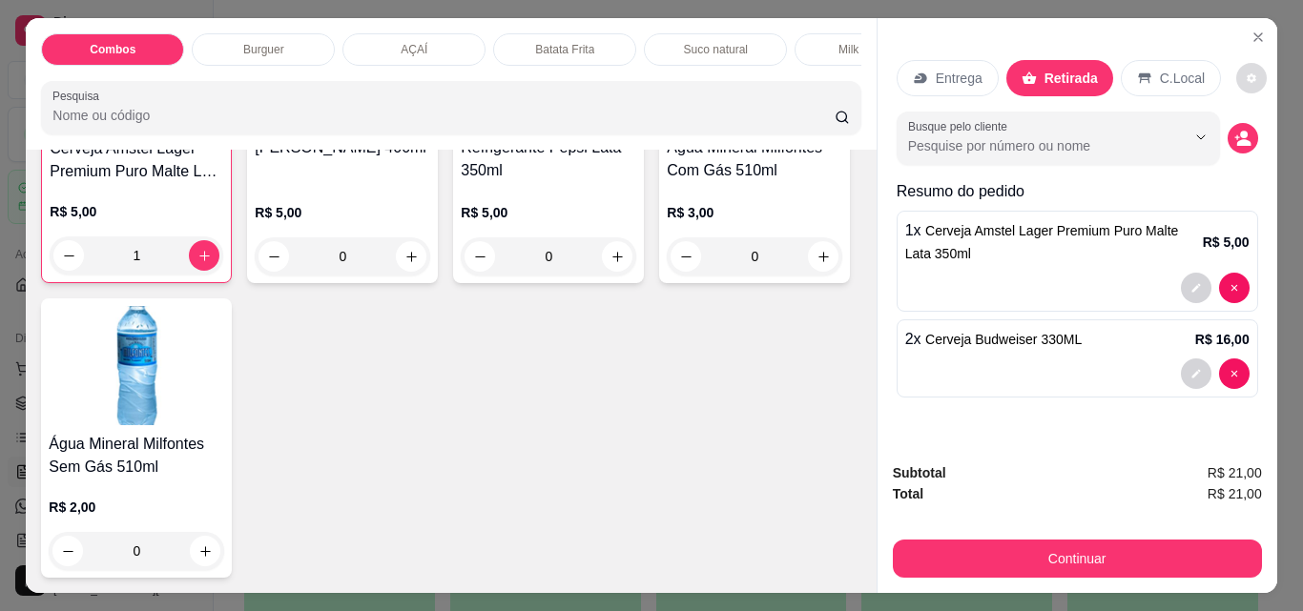
click at [1236, 77] on button "decrease-product-quantity" at bounding box center [1251, 78] width 31 height 31
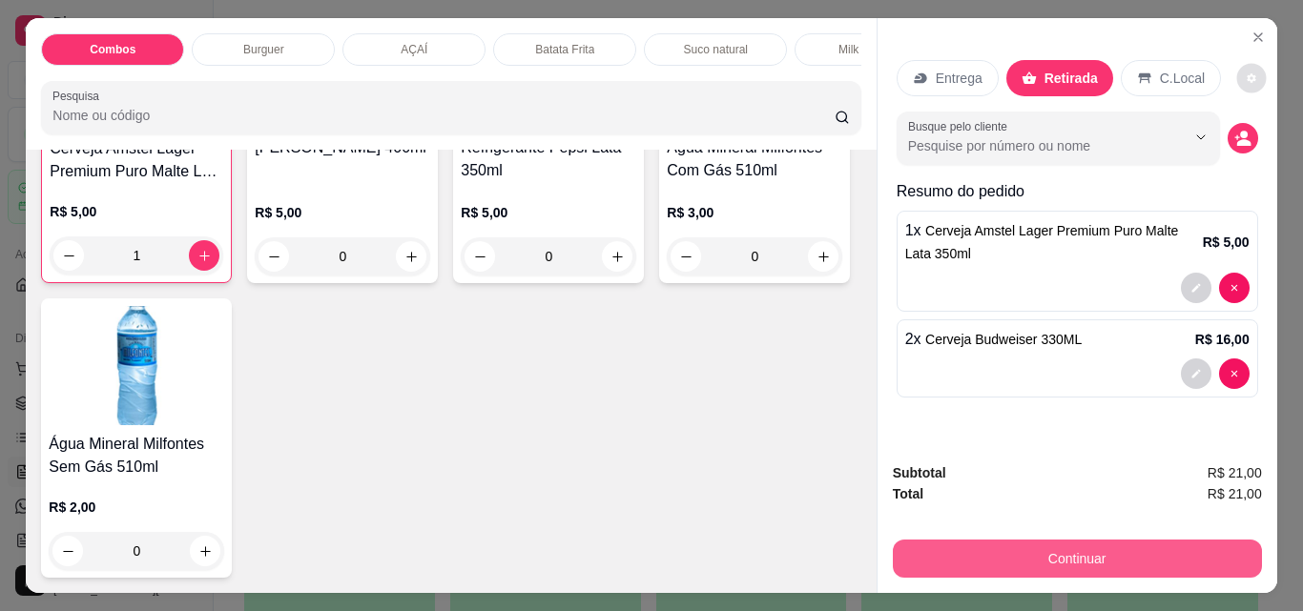
click at [1141, 550] on button "Continuar" at bounding box center [1077, 559] width 369 height 38
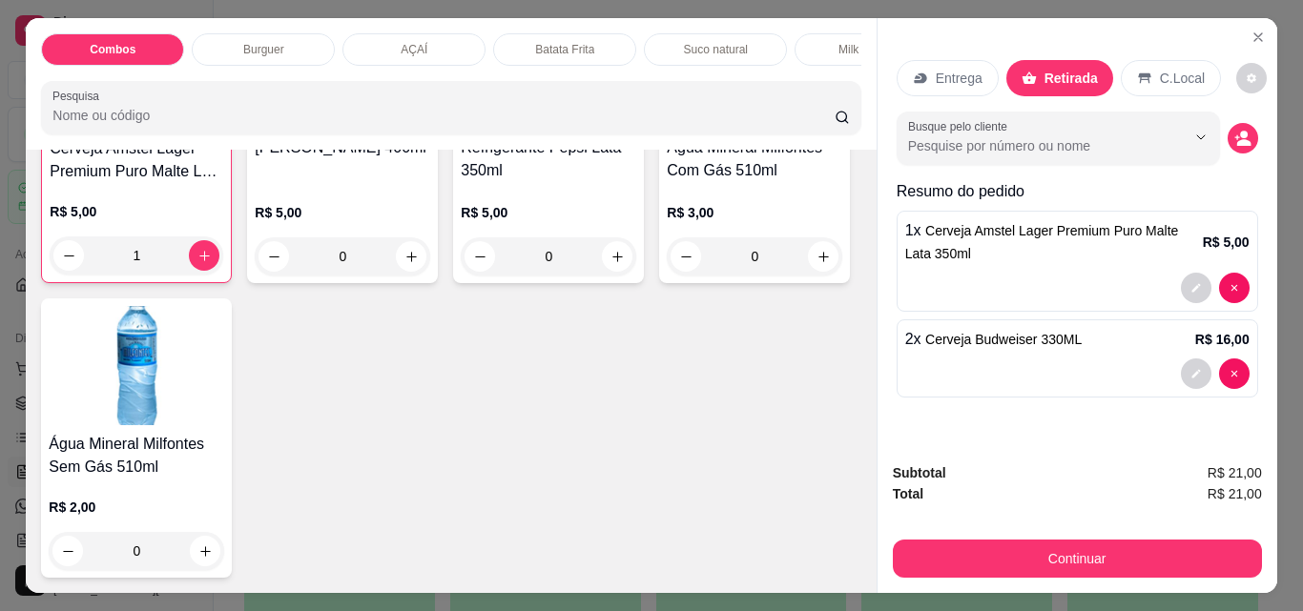
click at [1037, 60] on div "Retirada" at bounding box center [1059, 78] width 107 height 36
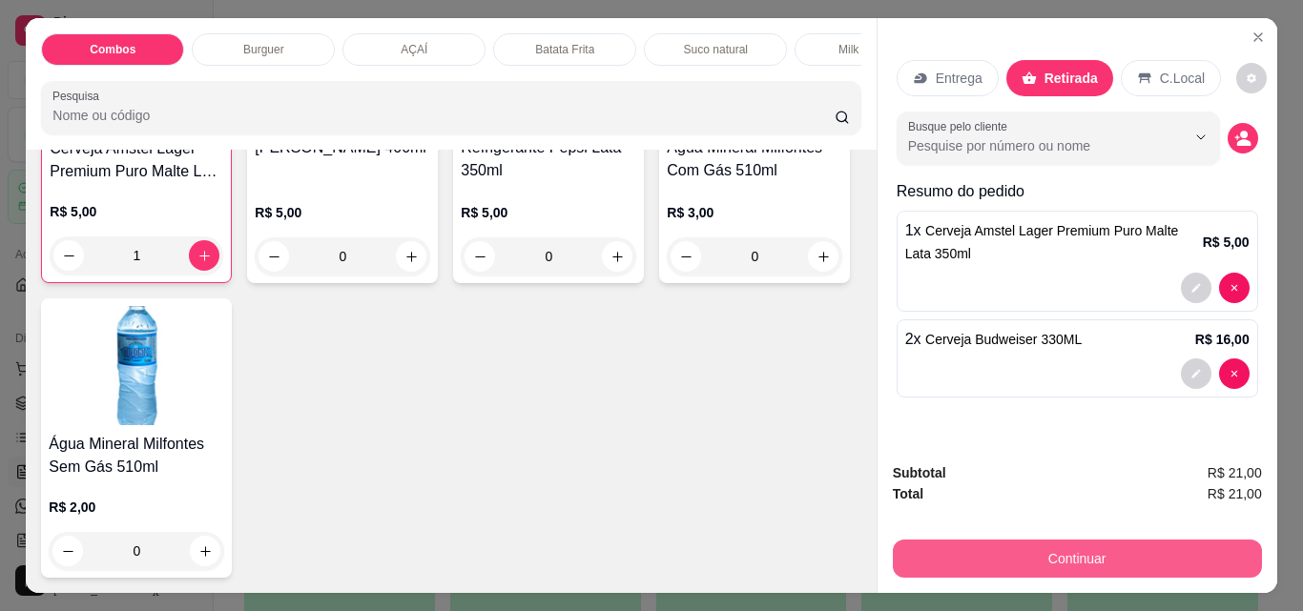
click at [1059, 544] on button "Continuar" at bounding box center [1077, 559] width 369 height 38
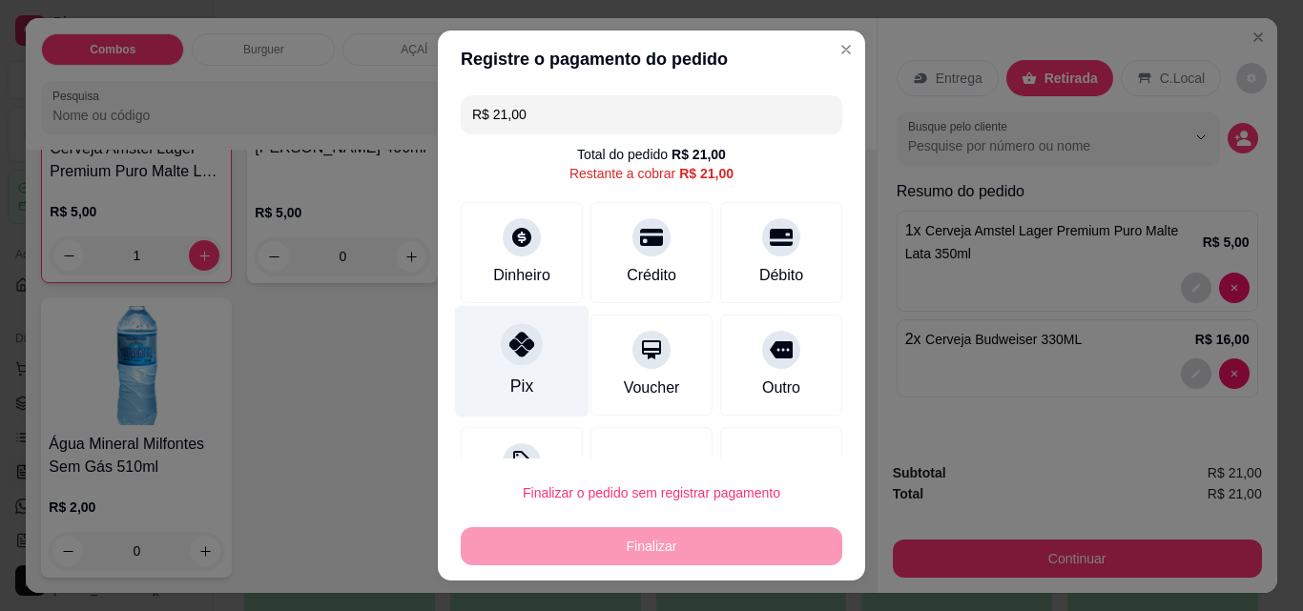
click at [518, 369] on div "Pix" at bounding box center [522, 362] width 134 height 112
type input "R$ 0,00"
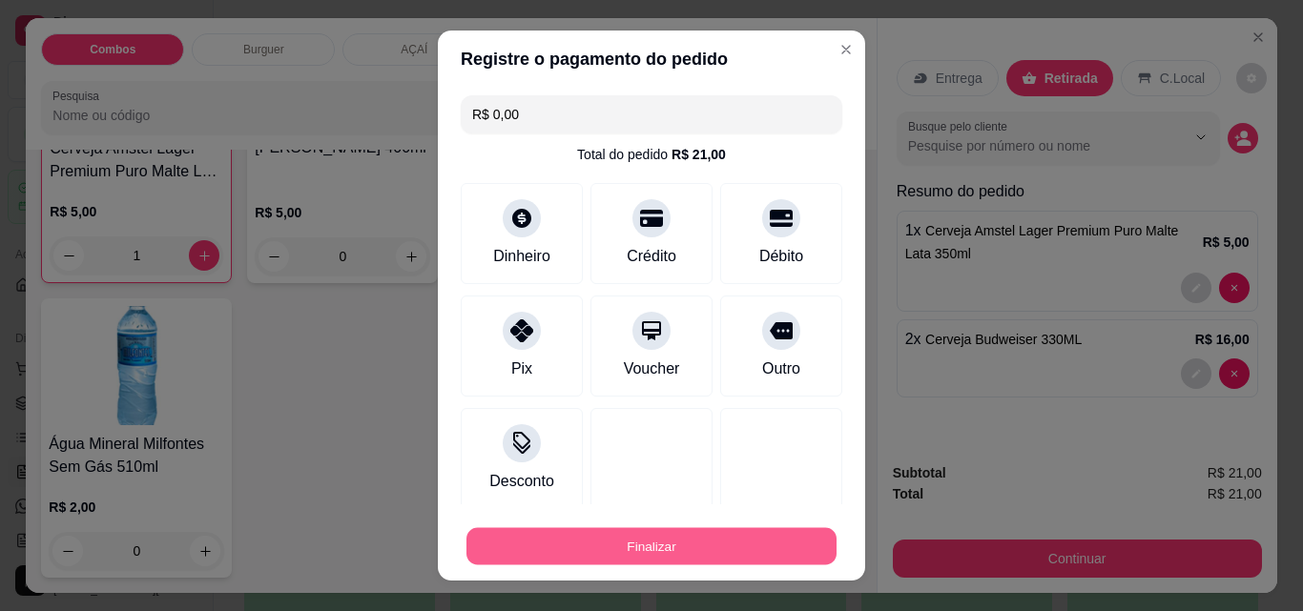
click at [688, 546] on button "Finalizar" at bounding box center [651, 546] width 370 height 37
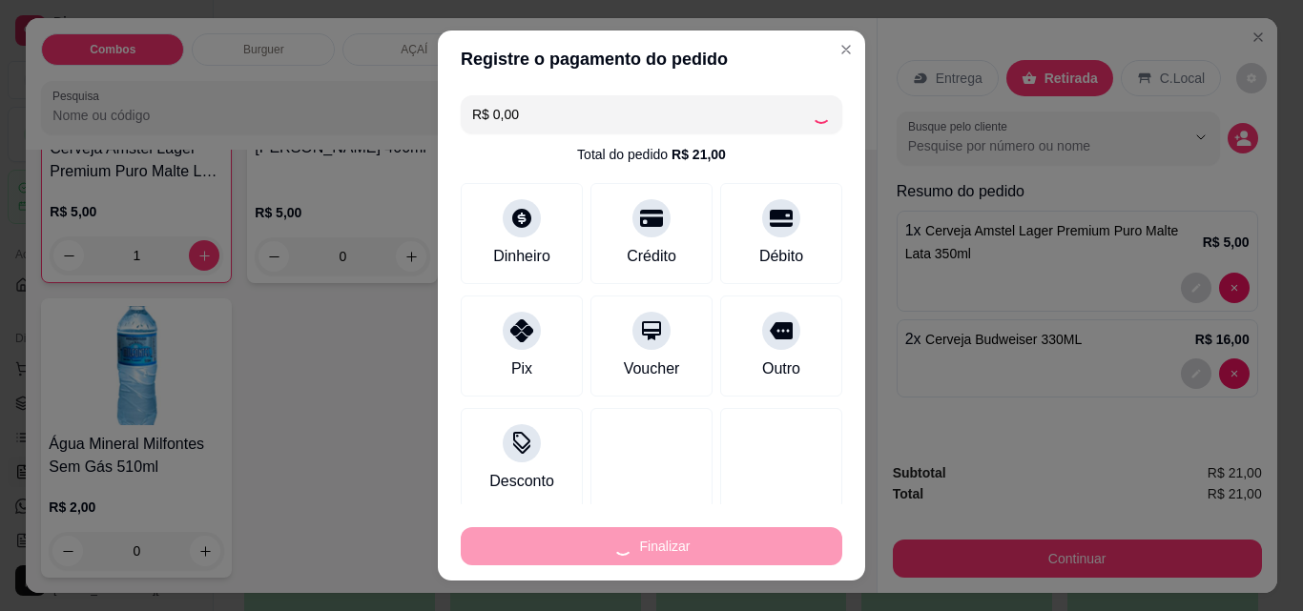
type input "0"
type input "-R$ 21,00"
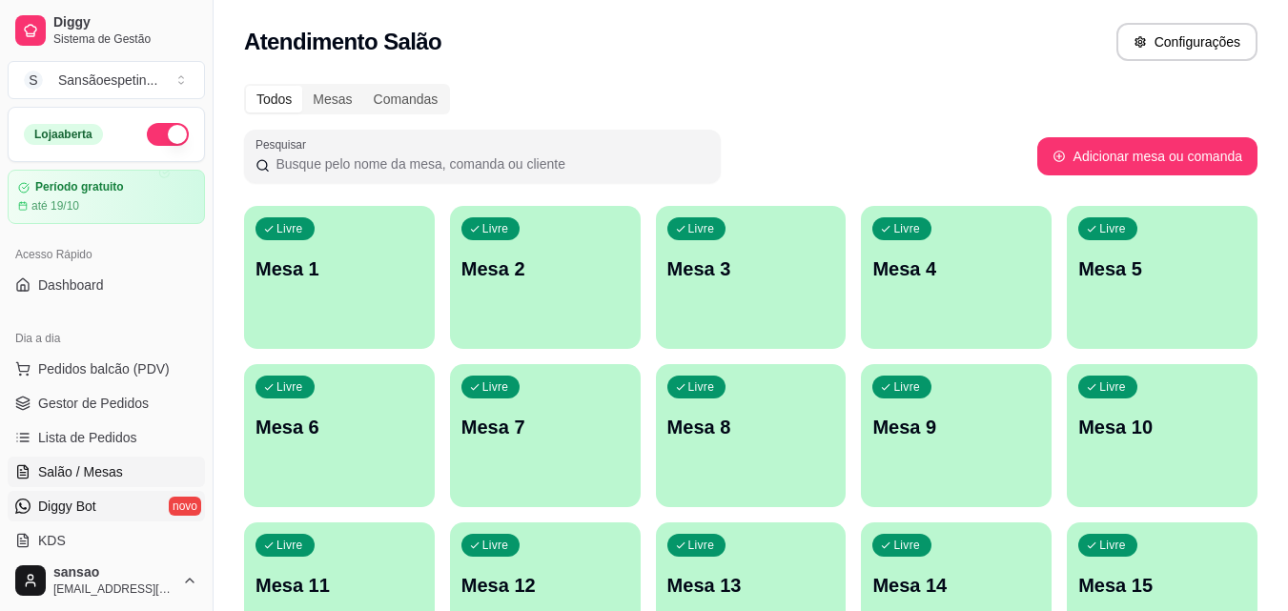
click at [149, 517] on link "Diggy Bot novo" at bounding box center [106, 506] width 197 height 31
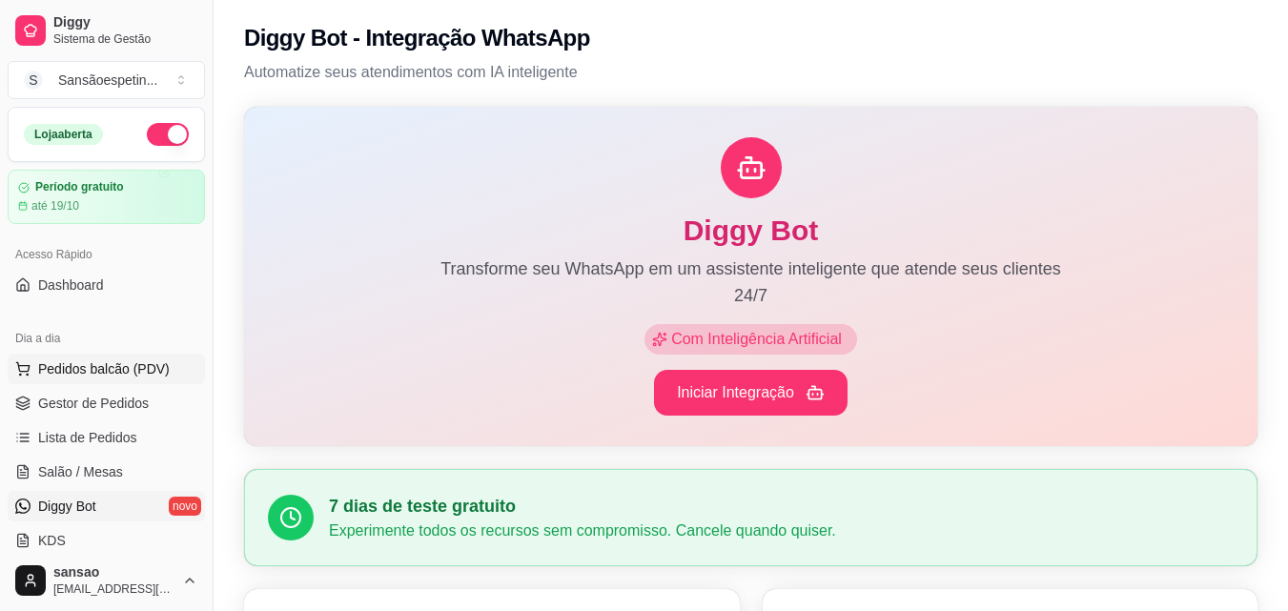
scroll to position [191, 0]
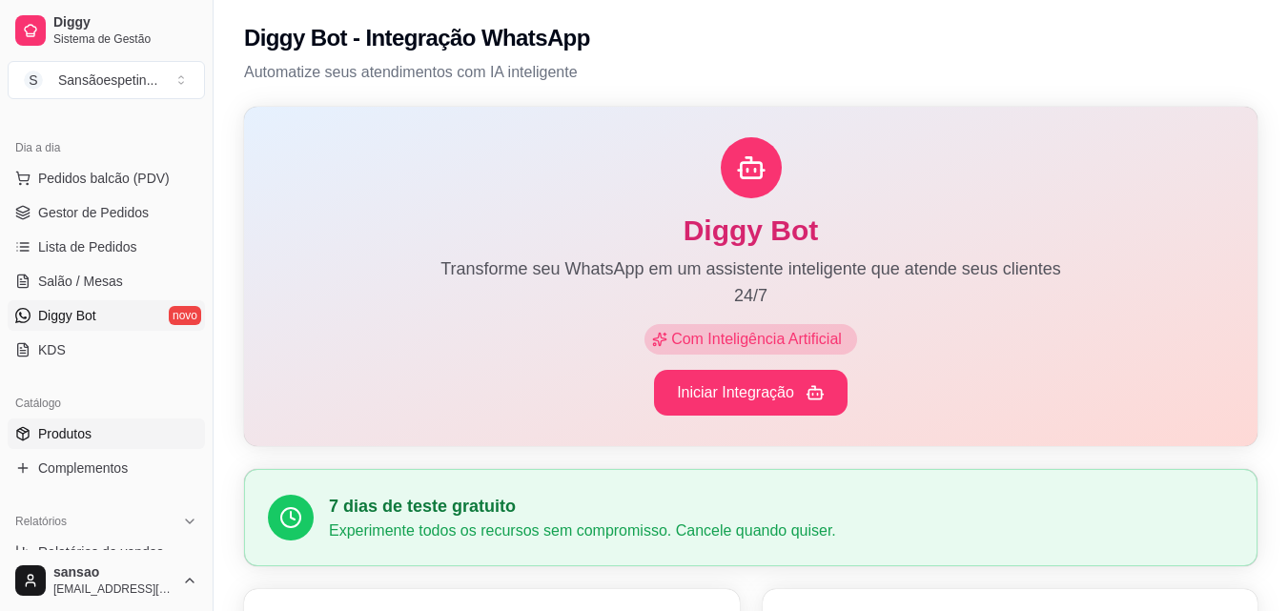
click at [71, 426] on span "Produtos" at bounding box center [64, 433] width 53 height 19
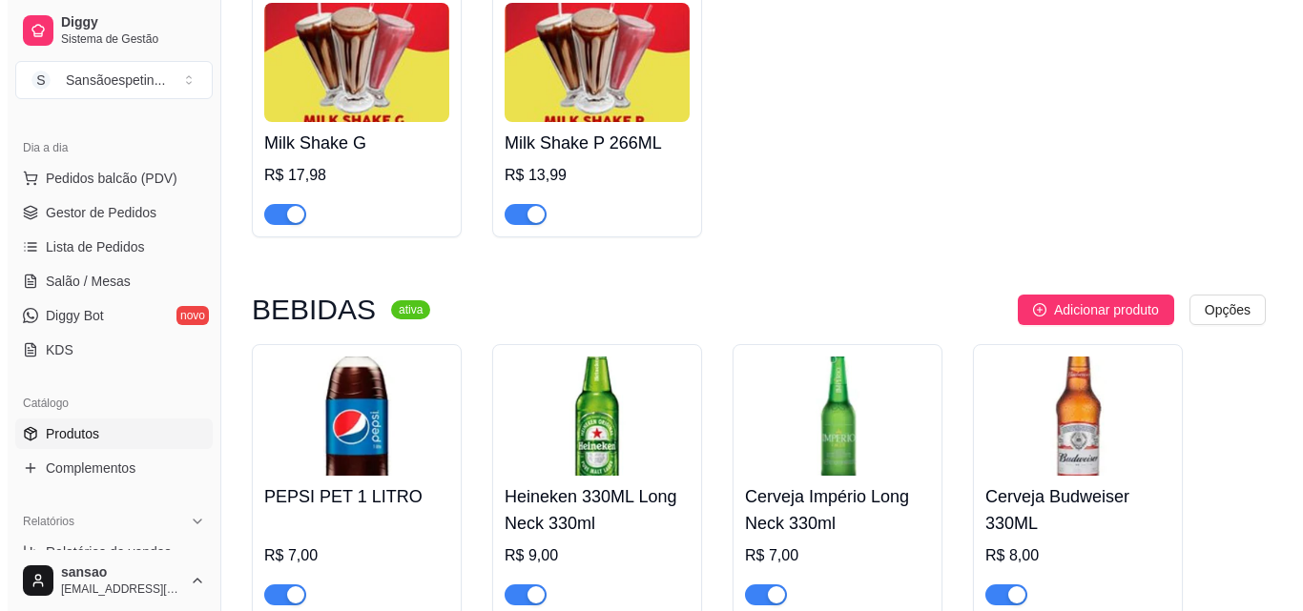
scroll to position [3624, 0]
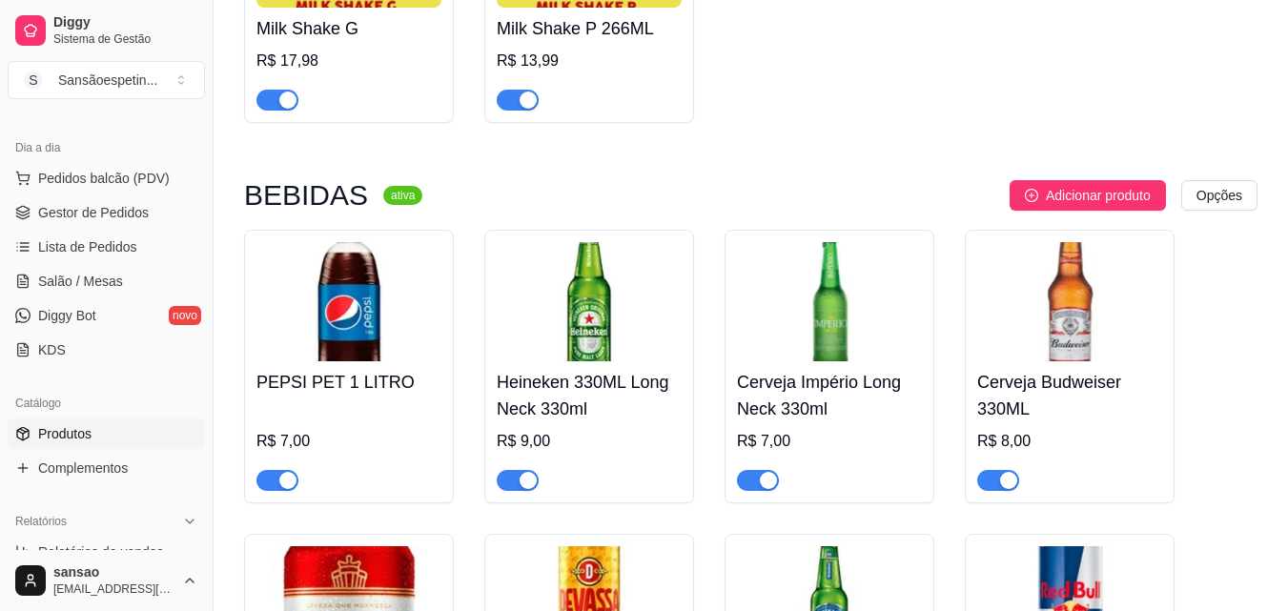
click at [570, 353] on img at bounding box center [589, 301] width 185 height 119
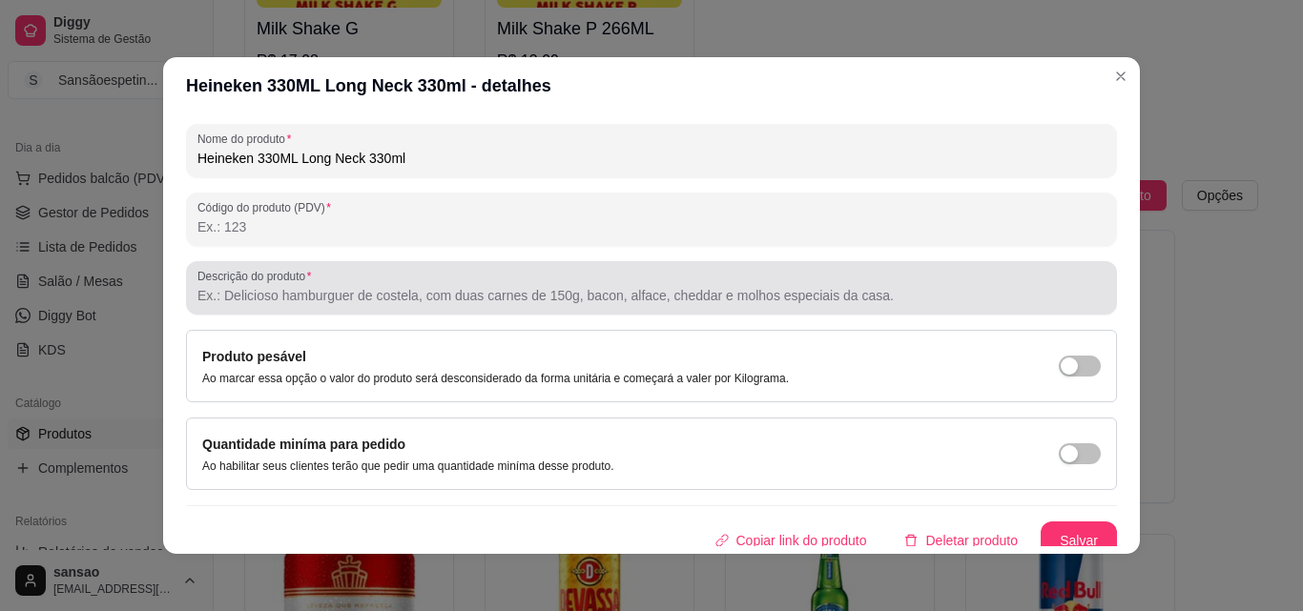
scroll to position [272, 0]
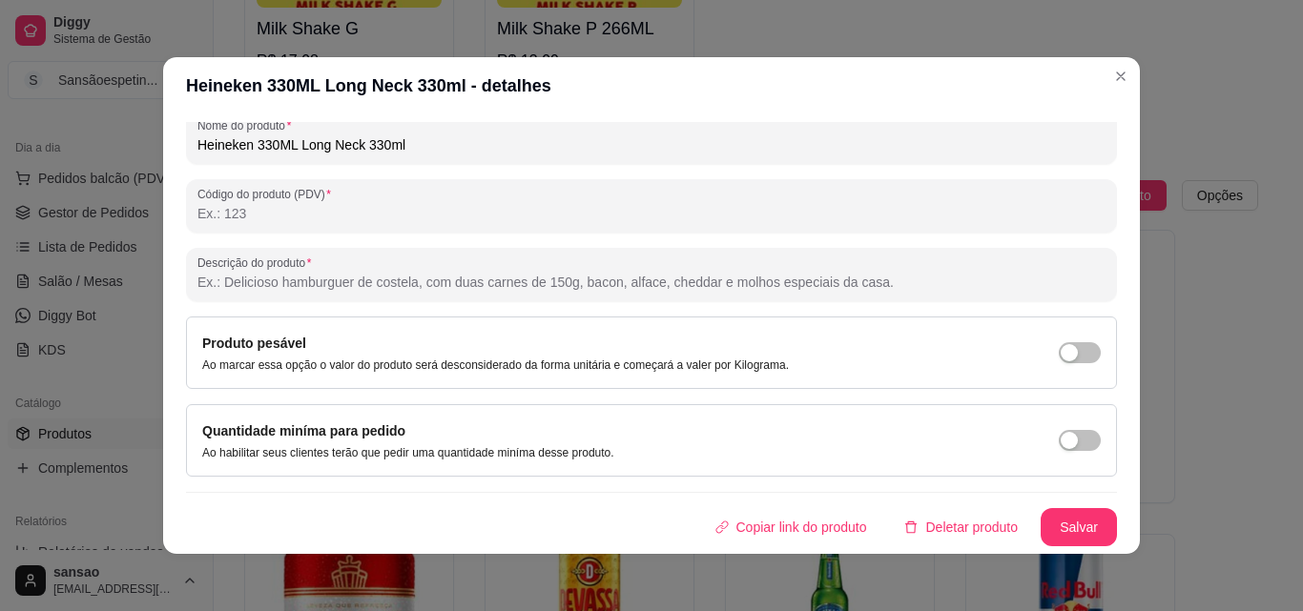
click at [261, 211] on input "Código do produto (PDV)" at bounding box center [651, 213] width 908 height 19
type input "1"
click at [1060, 446] on div "button" at bounding box center [1068, 440] width 17 height 17
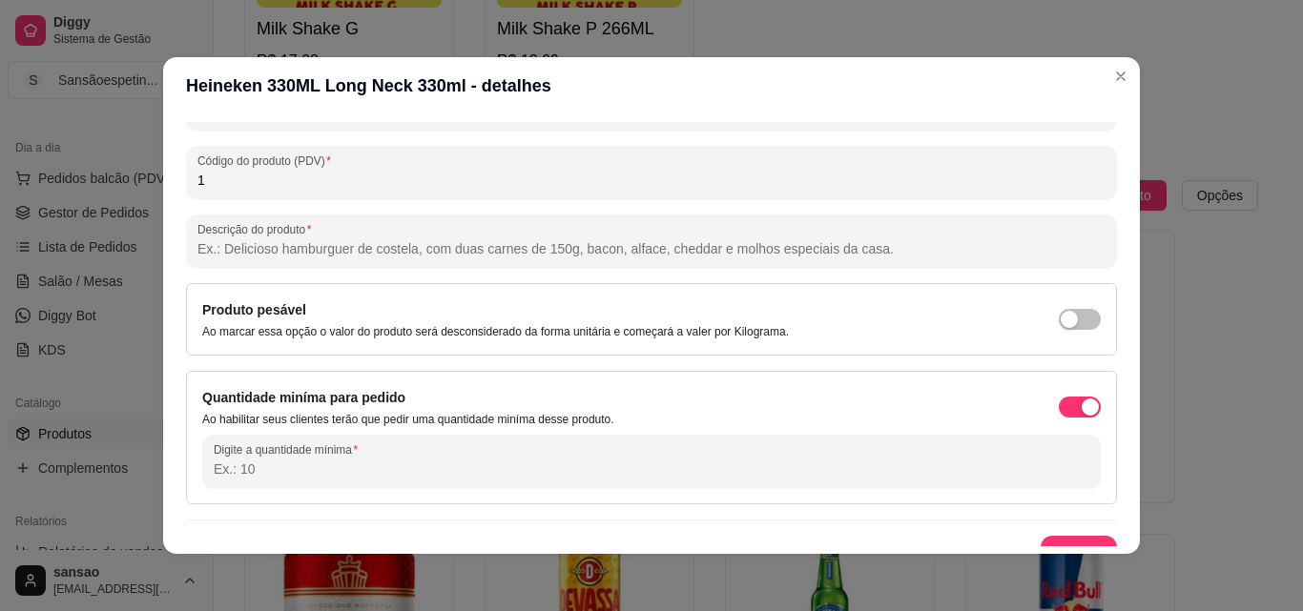
scroll to position [333, 0]
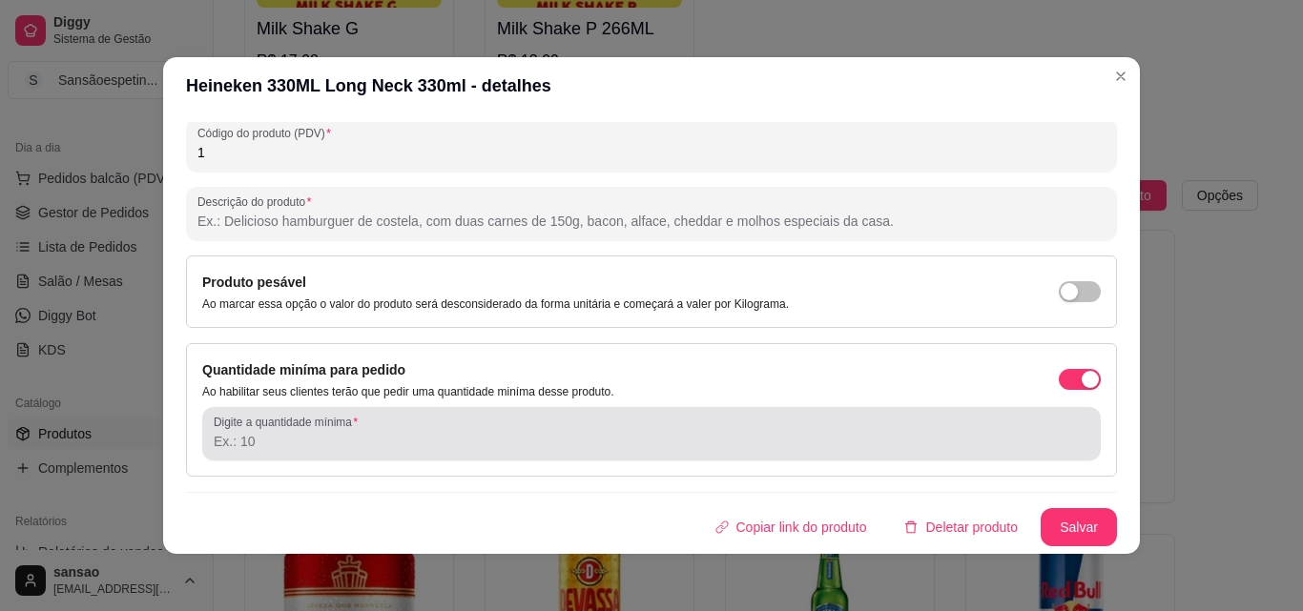
click at [384, 421] on div at bounding box center [651, 434] width 875 height 38
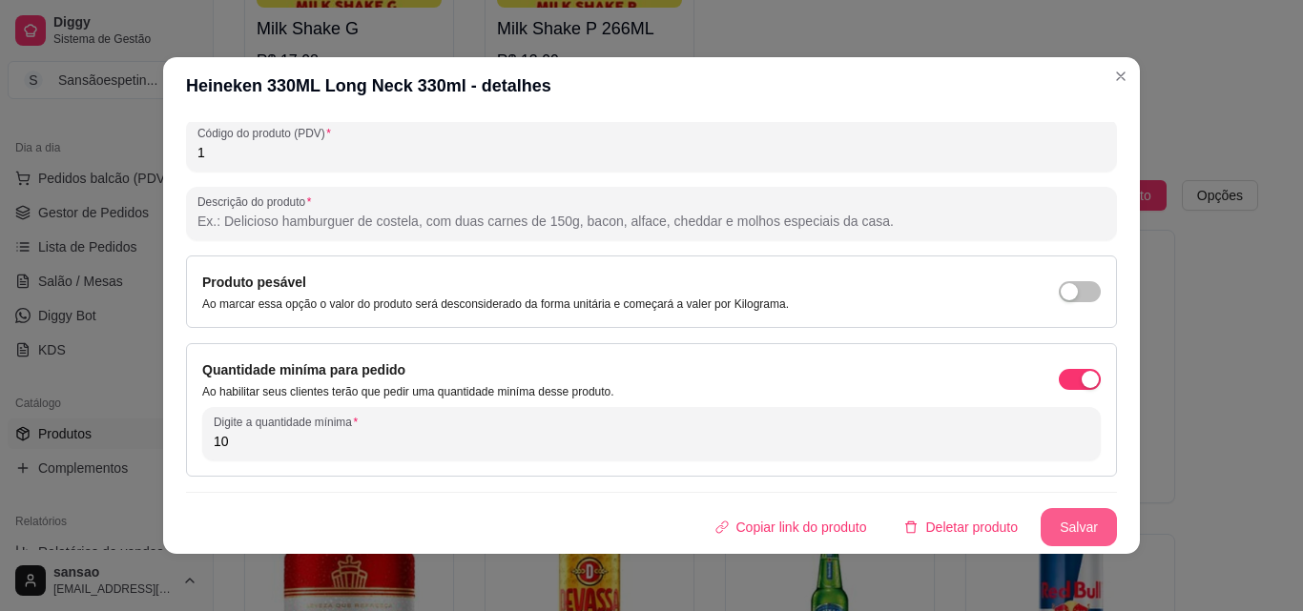
type input "10"
click at [1049, 517] on button "Salvar" at bounding box center [1078, 527] width 74 height 37
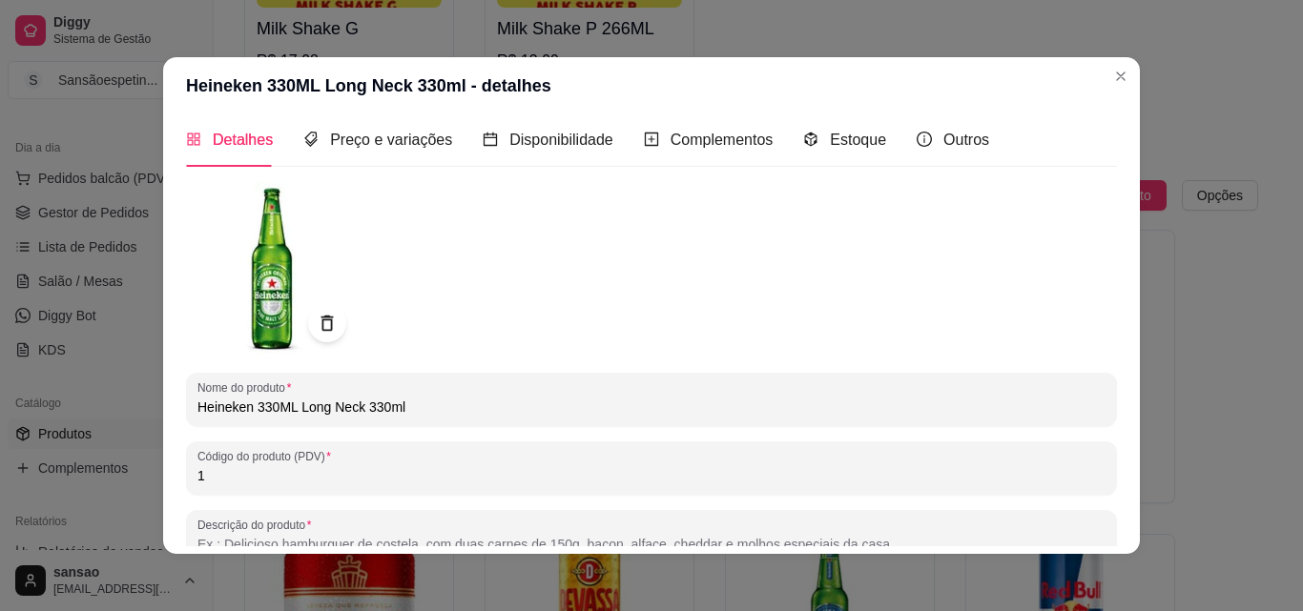
scroll to position [0, 0]
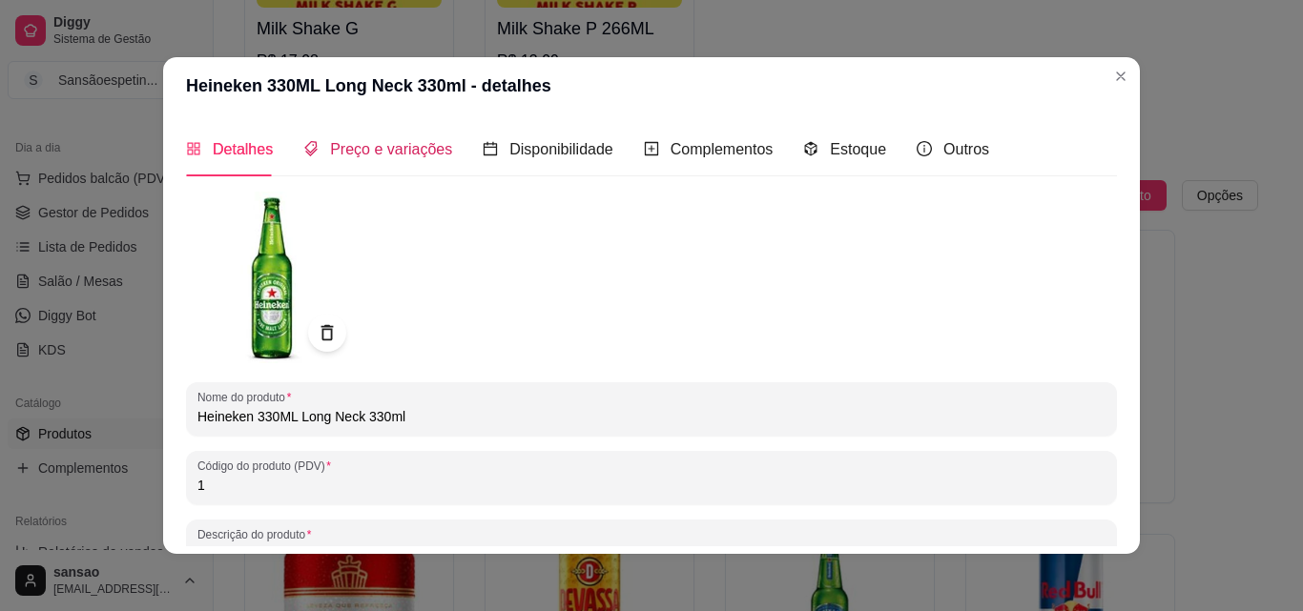
click at [395, 141] on span "Preço e variações" at bounding box center [391, 149] width 122 height 16
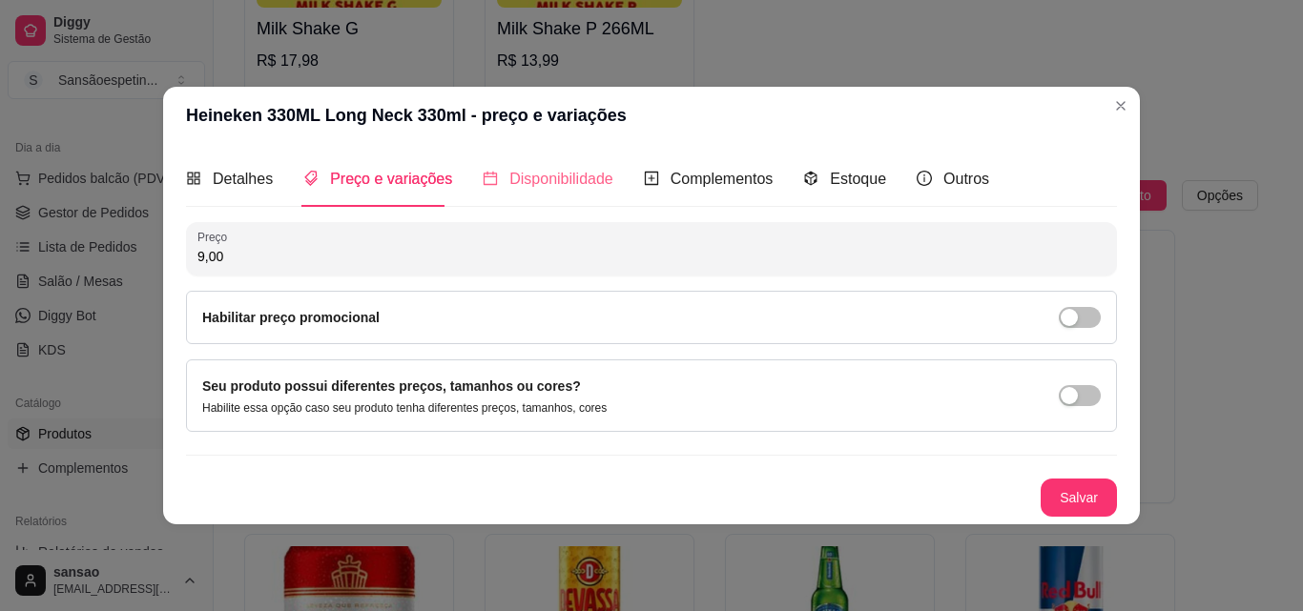
click at [497, 166] on div "Disponibilidade" at bounding box center [548, 179] width 131 height 54
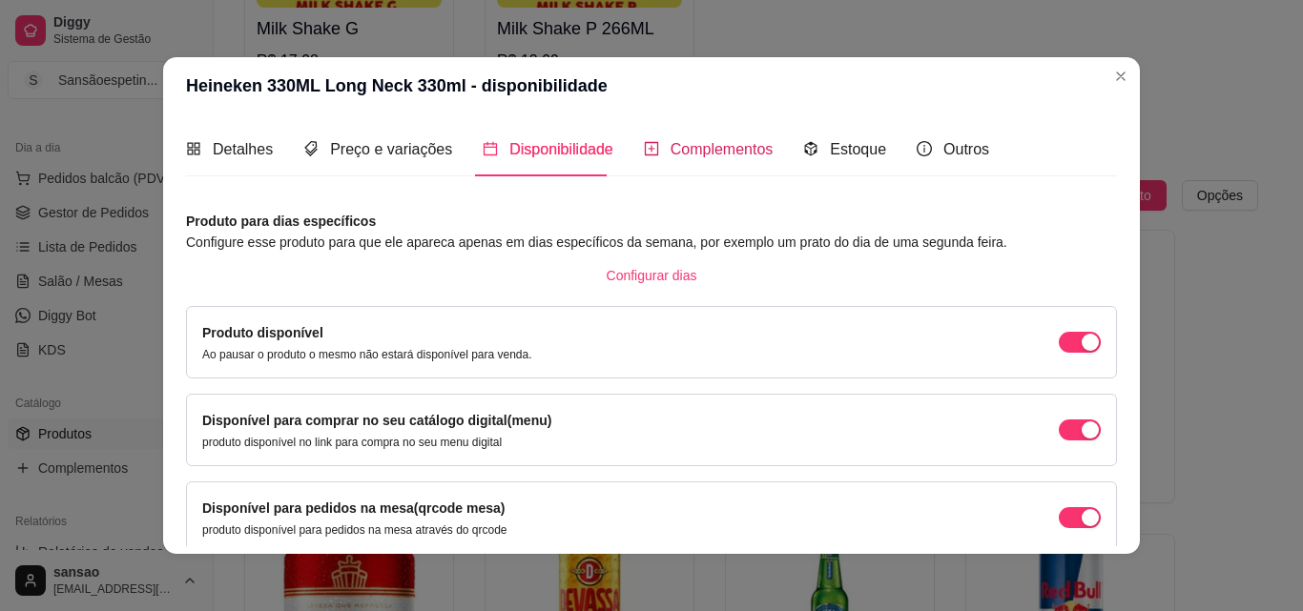
click at [677, 149] on span "Complementos" at bounding box center [721, 149] width 103 height 16
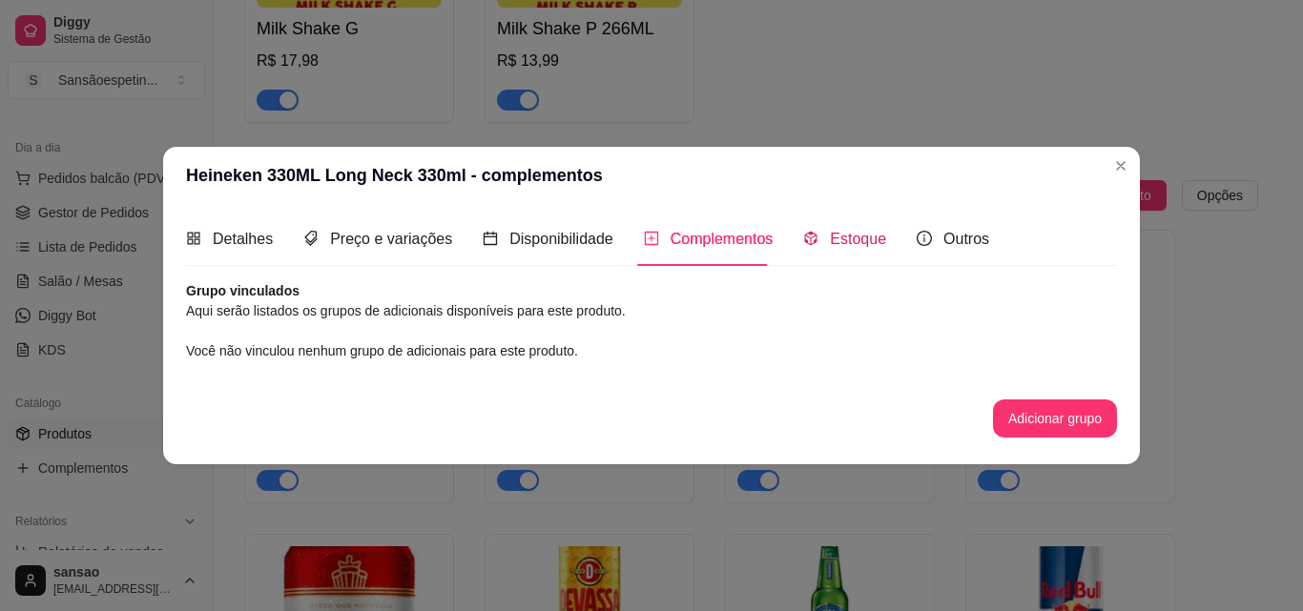
click at [851, 243] on span "Estoque" at bounding box center [858, 239] width 56 height 16
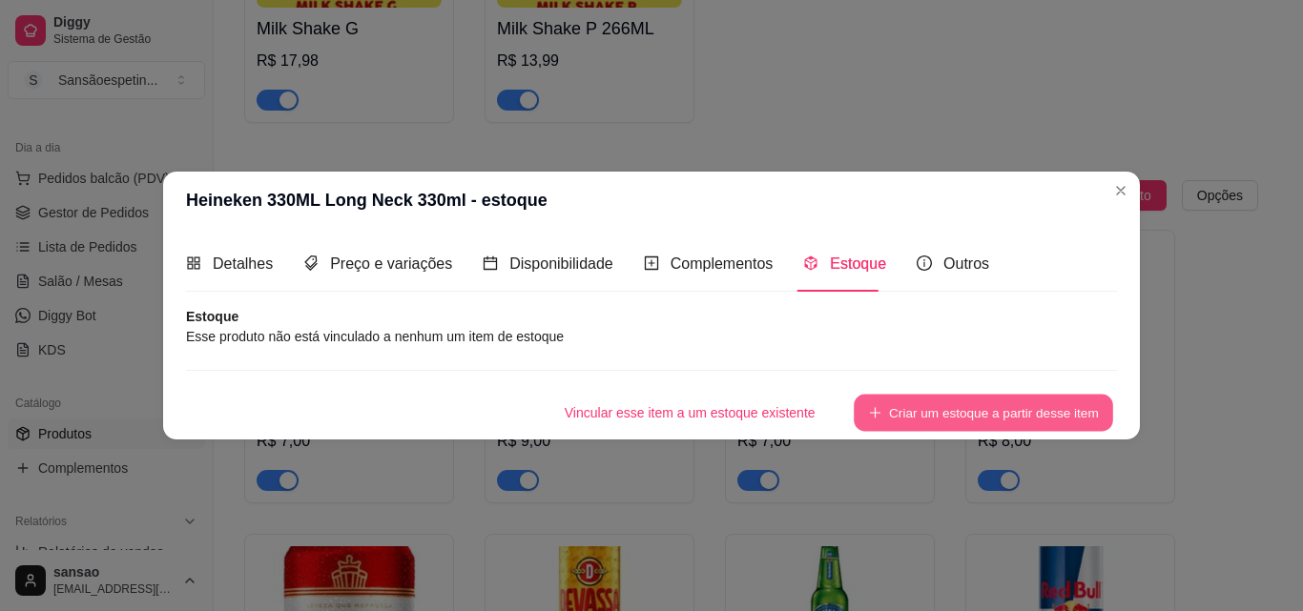
click at [1008, 405] on button "Criar um estoque a partir desse item" at bounding box center [982, 412] width 259 height 37
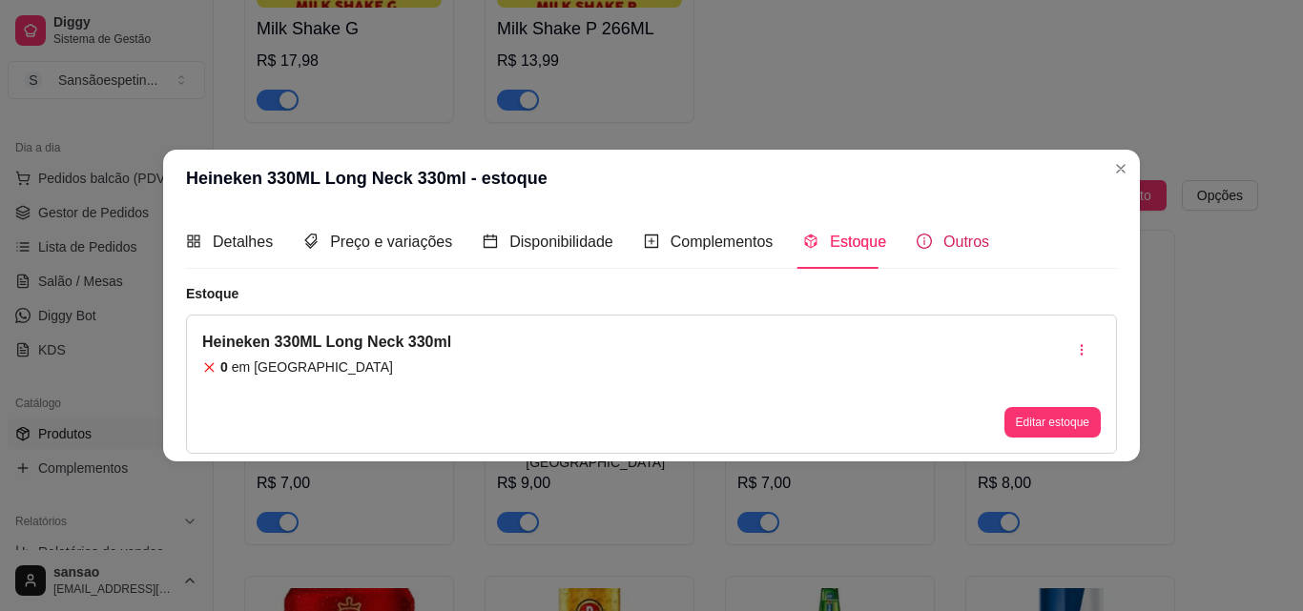
click at [943, 244] on span "Outros" at bounding box center [966, 242] width 46 height 16
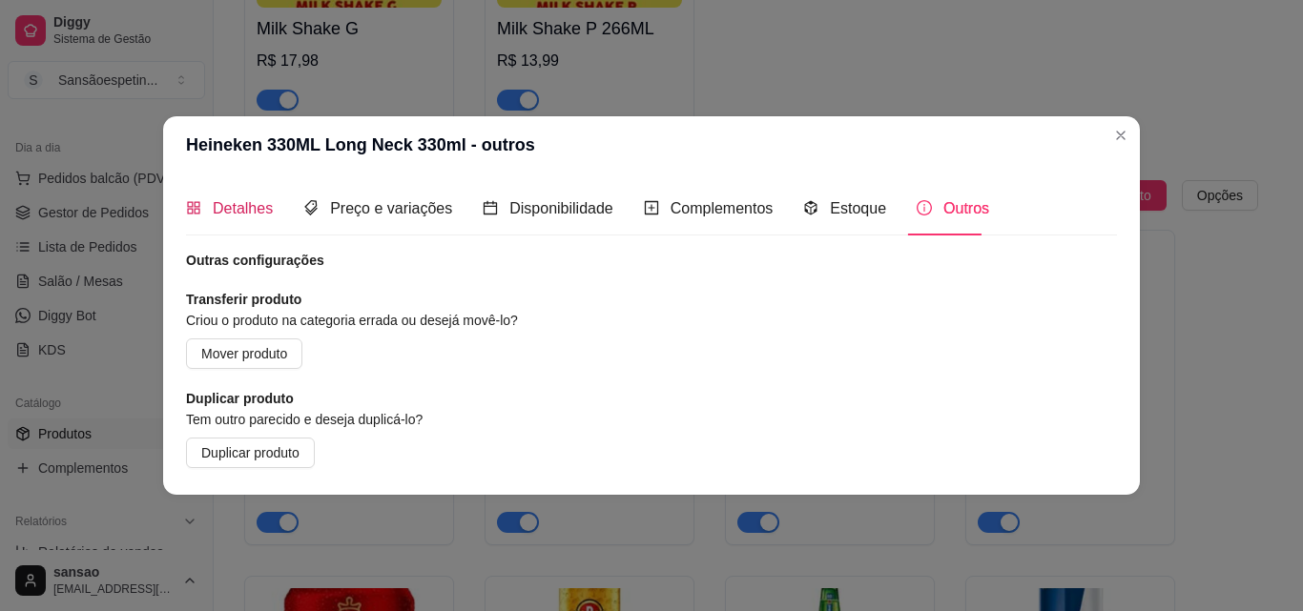
click at [250, 207] on span "Detalhes" at bounding box center [243, 208] width 60 height 16
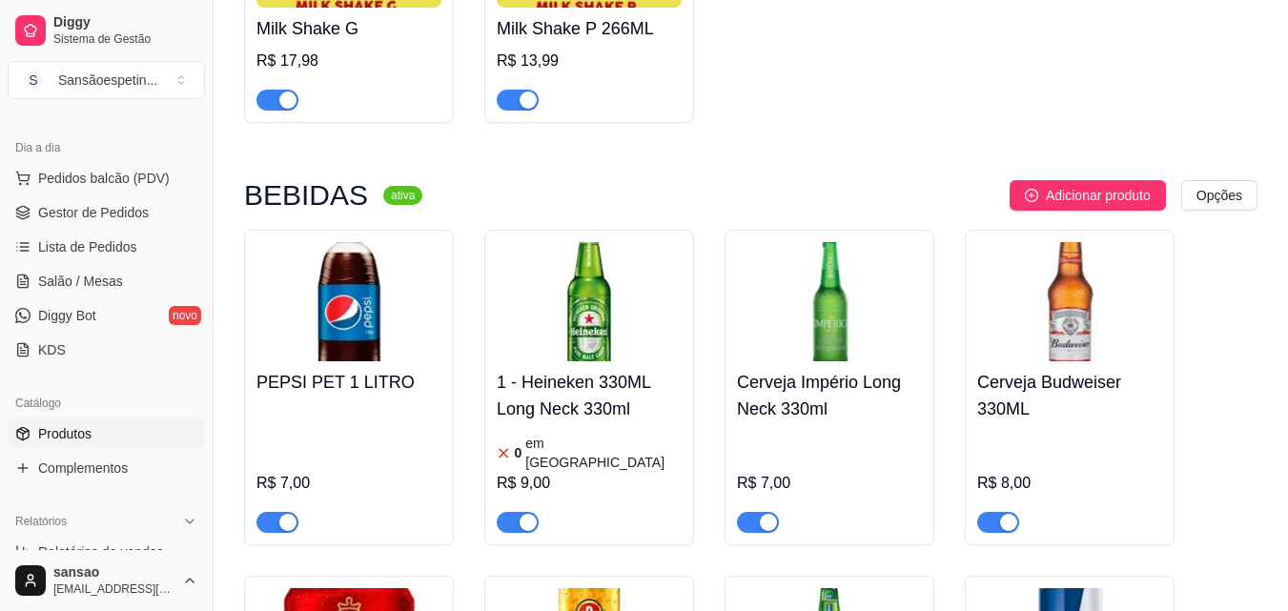
click at [554, 462] on article "em [GEOGRAPHIC_DATA]" at bounding box center [603, 453] width 156 height 38
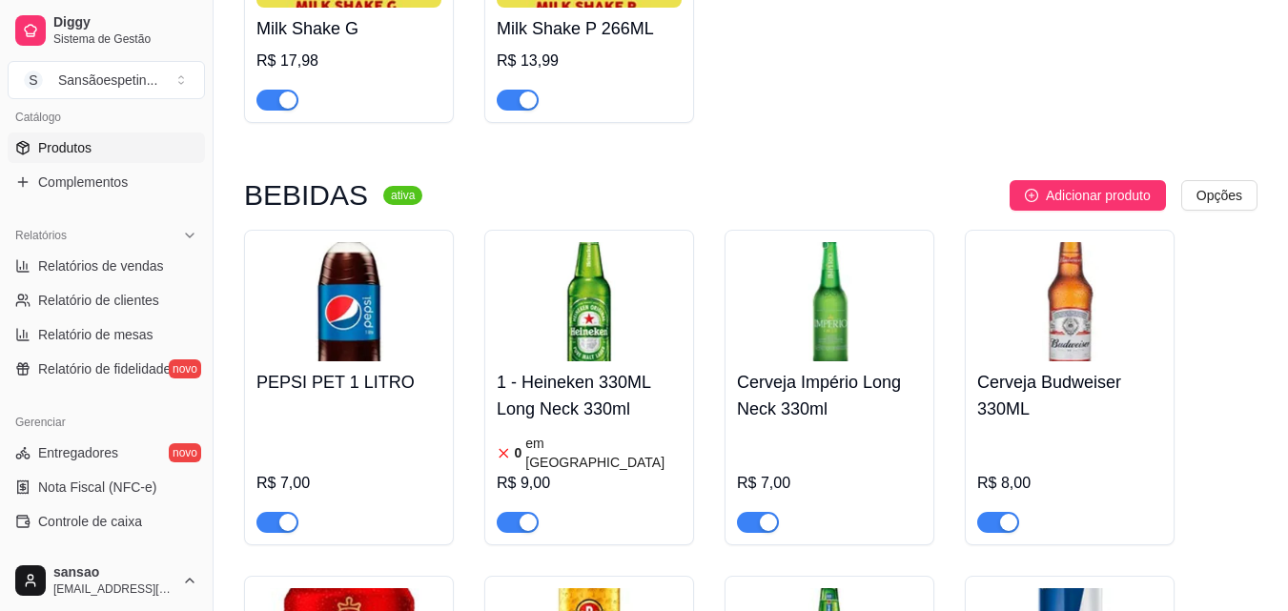
scroll to position [572, 0]
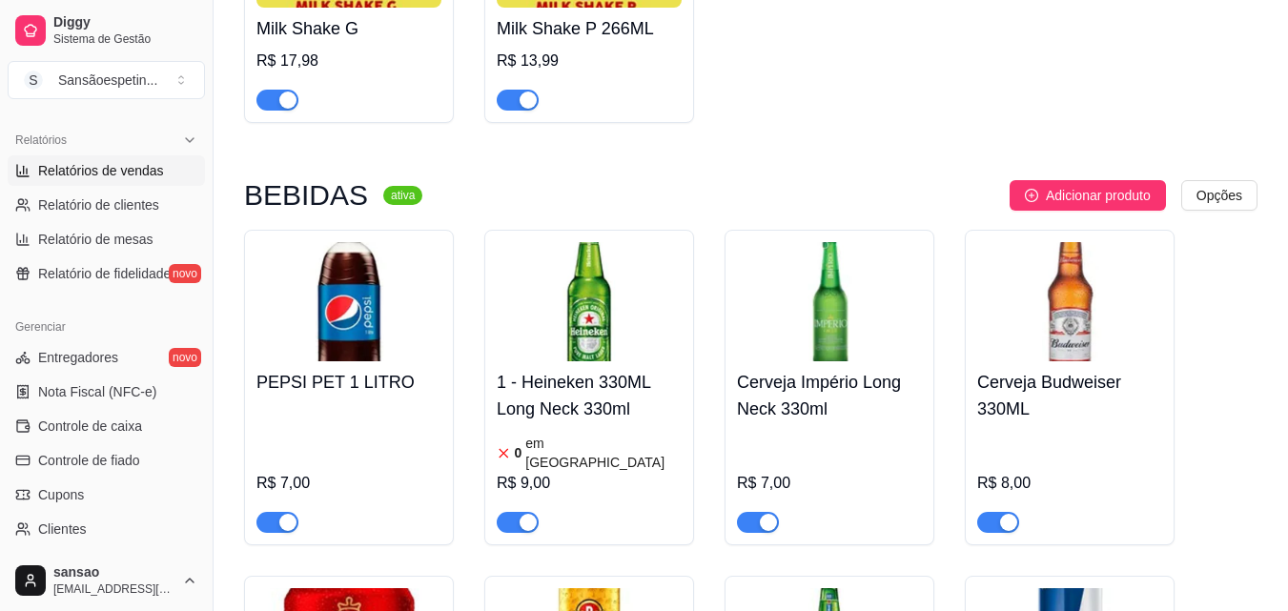
click at [136, 165] on span "Relatórios de vendas" at bounding box center [101, 170] width 126 height 19
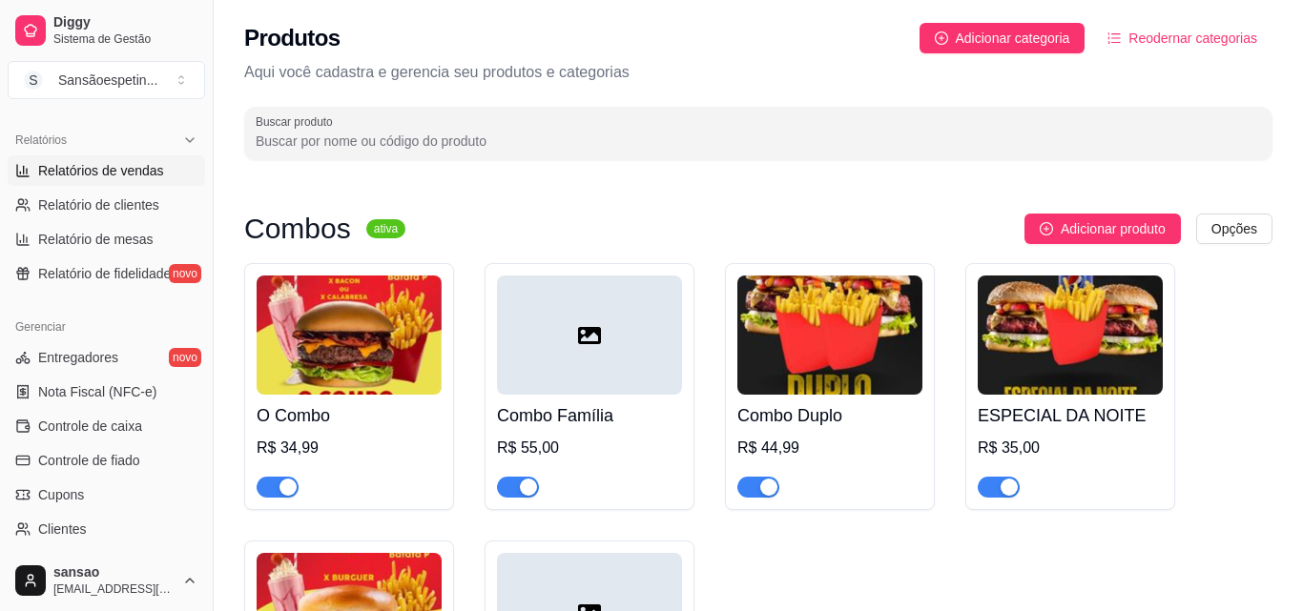
select select "ALL"
select select "0"
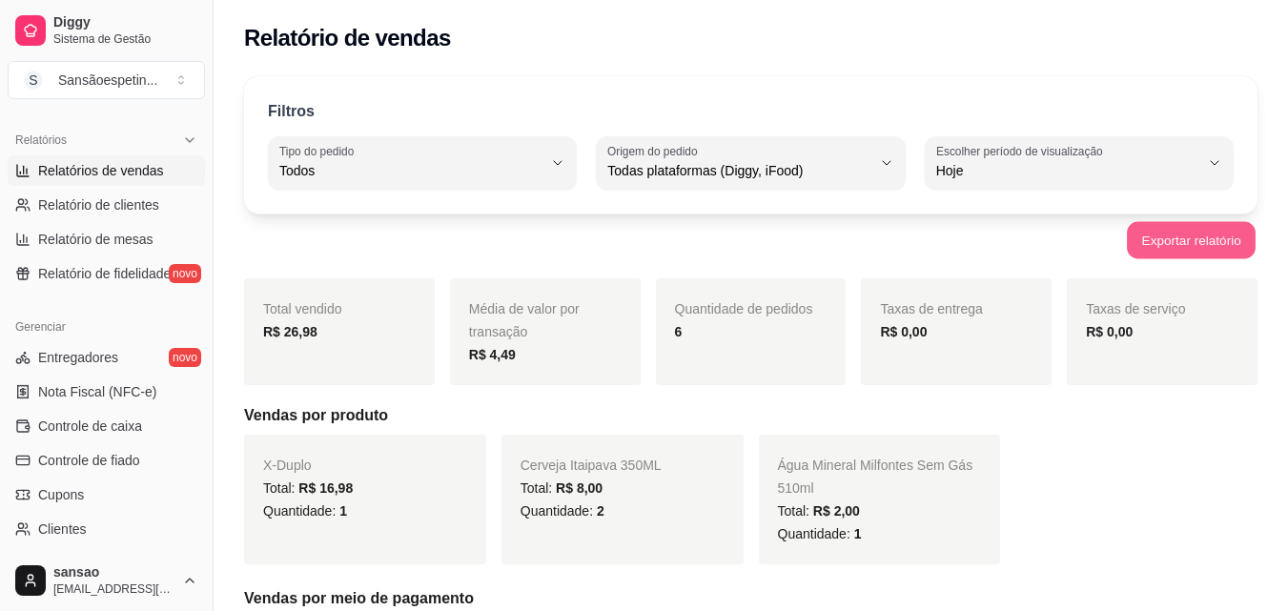
click at [1151, 244] on button "Exportar relatório" at bounding box center [1191, 240] width 129 height 37
click at [119, 169] on span "Relatórios de vendas" at bounding box center [101, 170] width 126 height 19
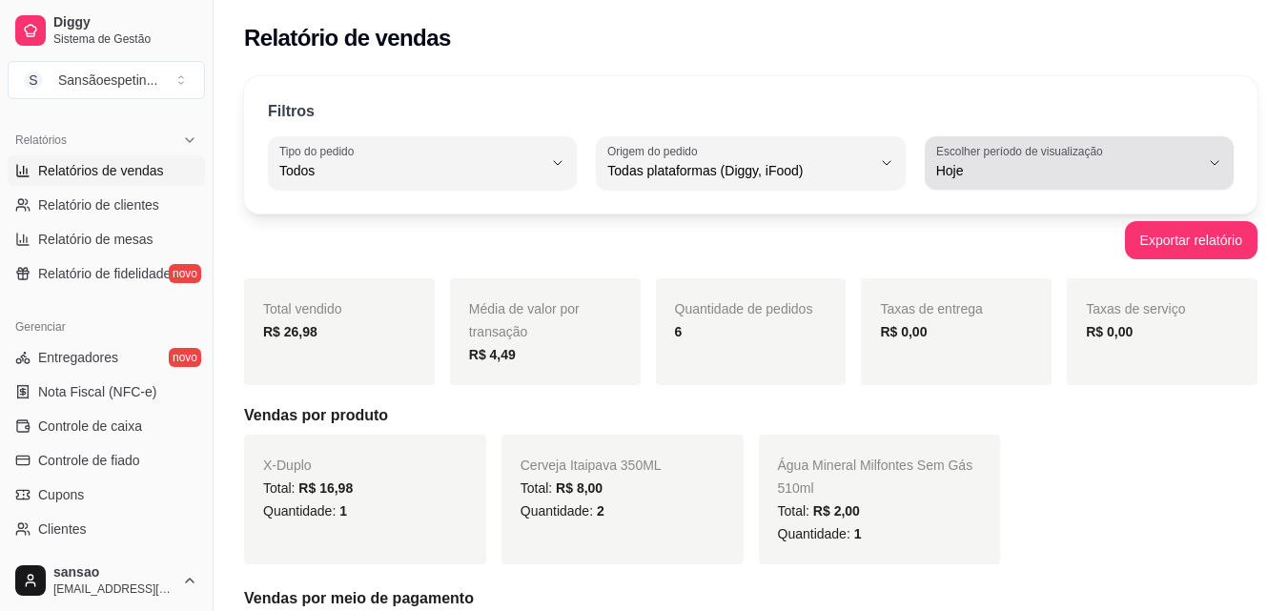
click at [1105, 182] on button "Escolher período de visualização Hoje" at bounding box center [1079, 162] width 309 height 53
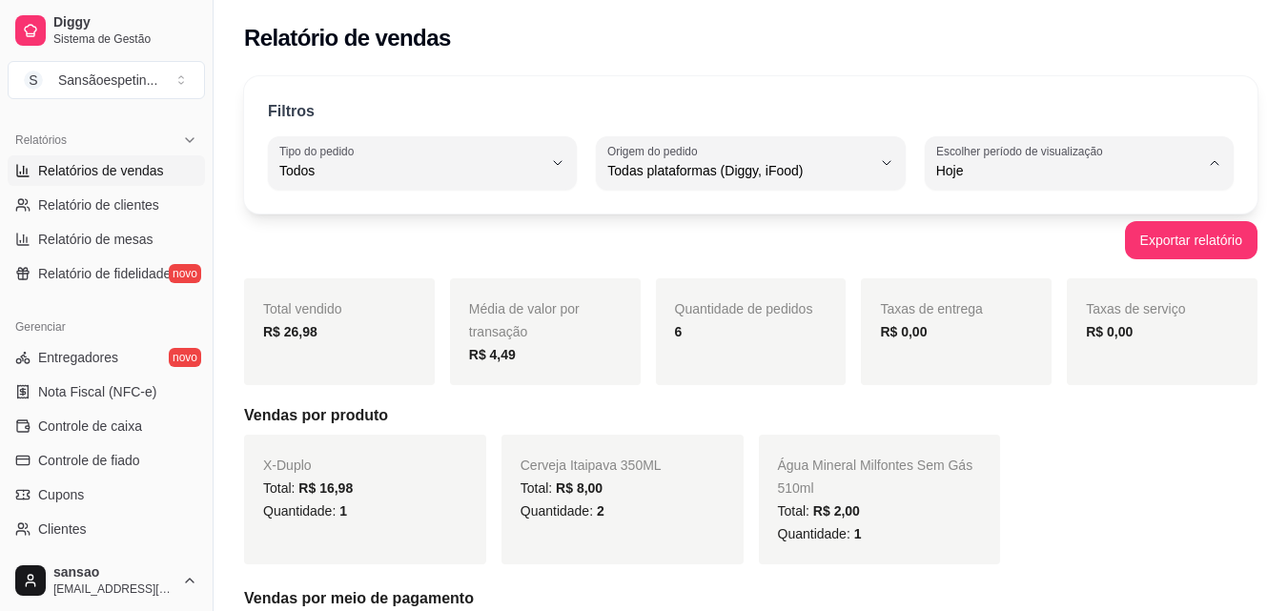
click at [1000, 227] on li "Hoje" at bounding box center [1079, 217] width 282 height 30
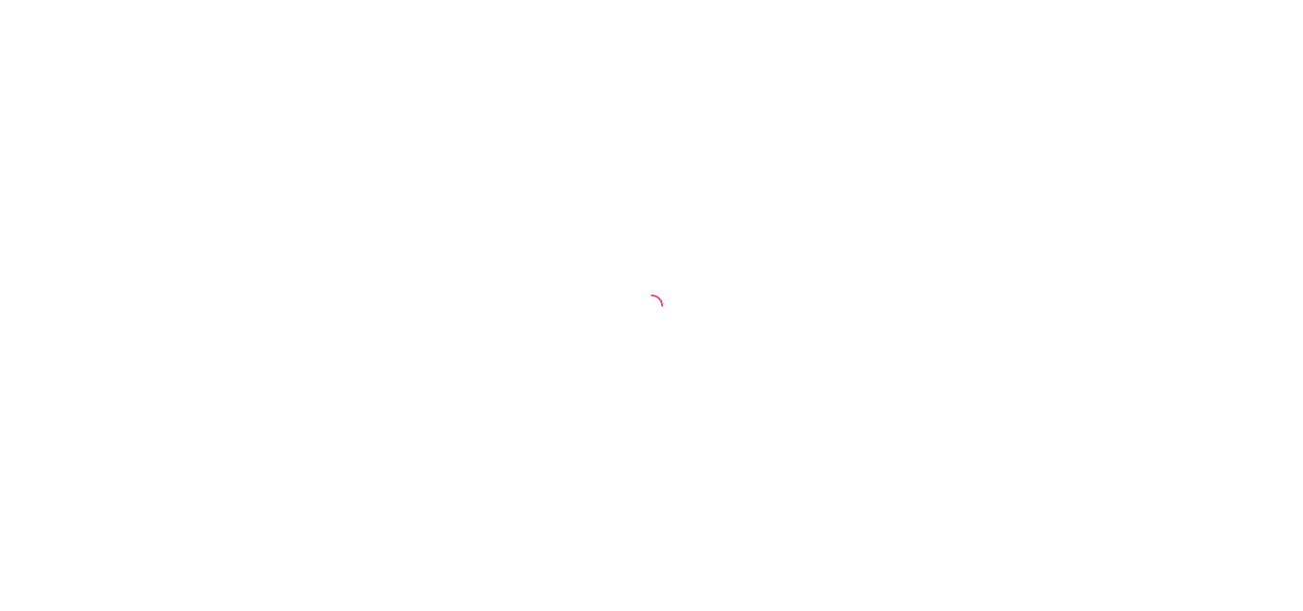
select select "ALL"
select select "0"
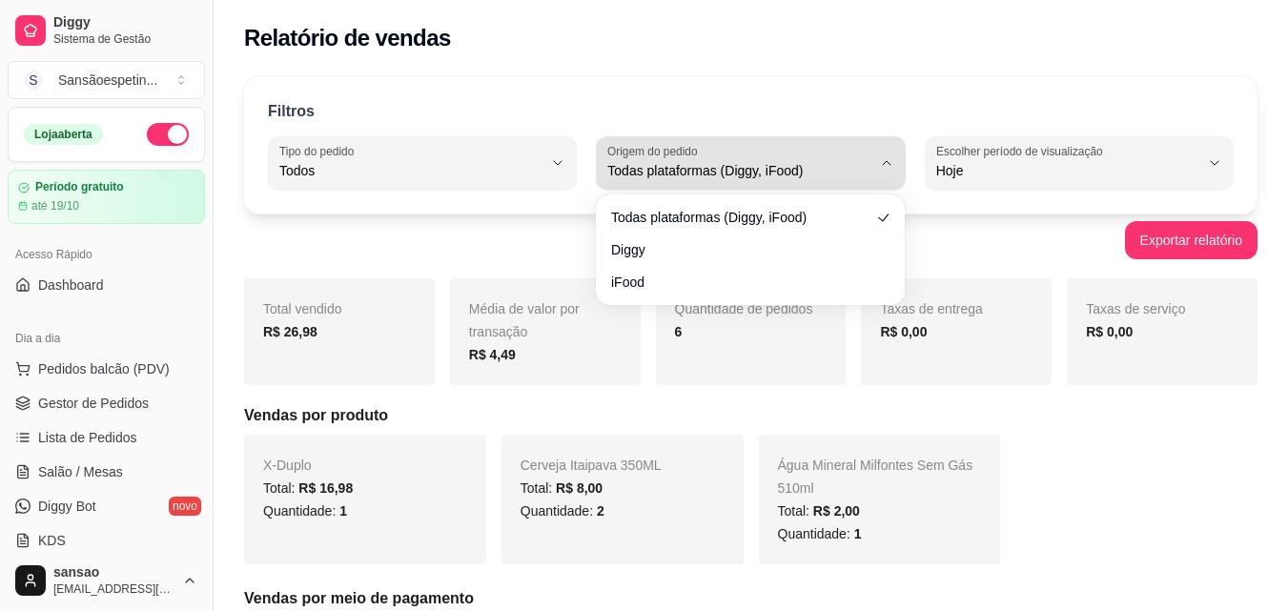
click at [816, 157] on div "Todas plataformas (Diggy, iFood)" at bounding box center [738, 163] width 263 height 38
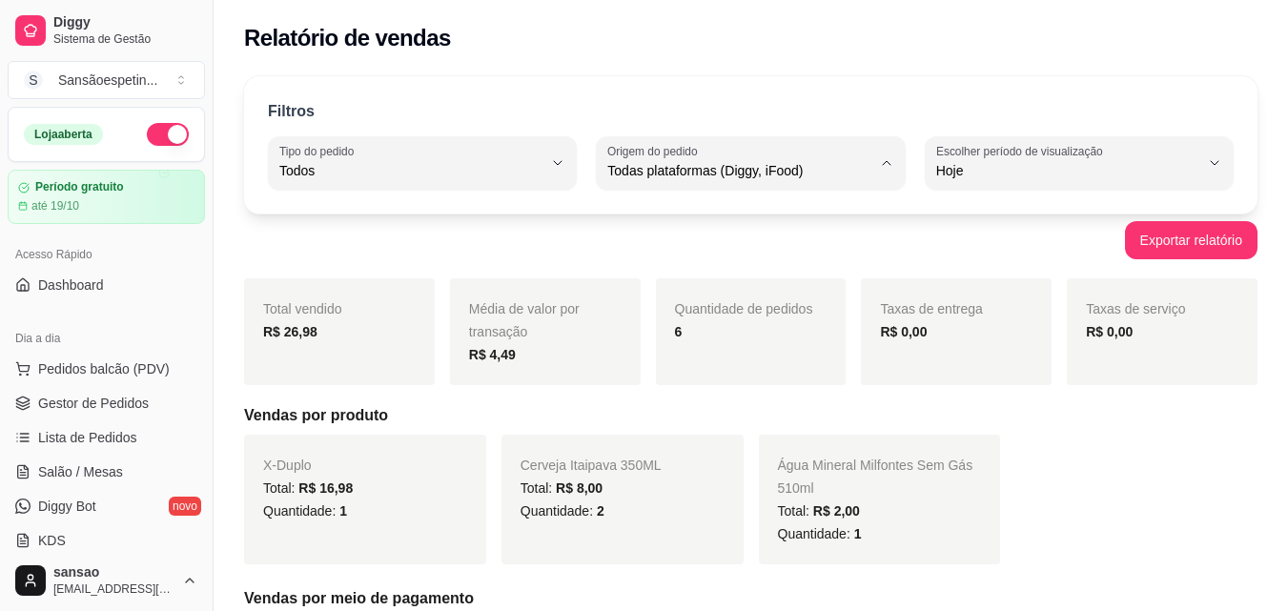
click at [740, 349] on div "Quantidade de pedidos 6" at bounding box center [751, 331] width 191 height 107
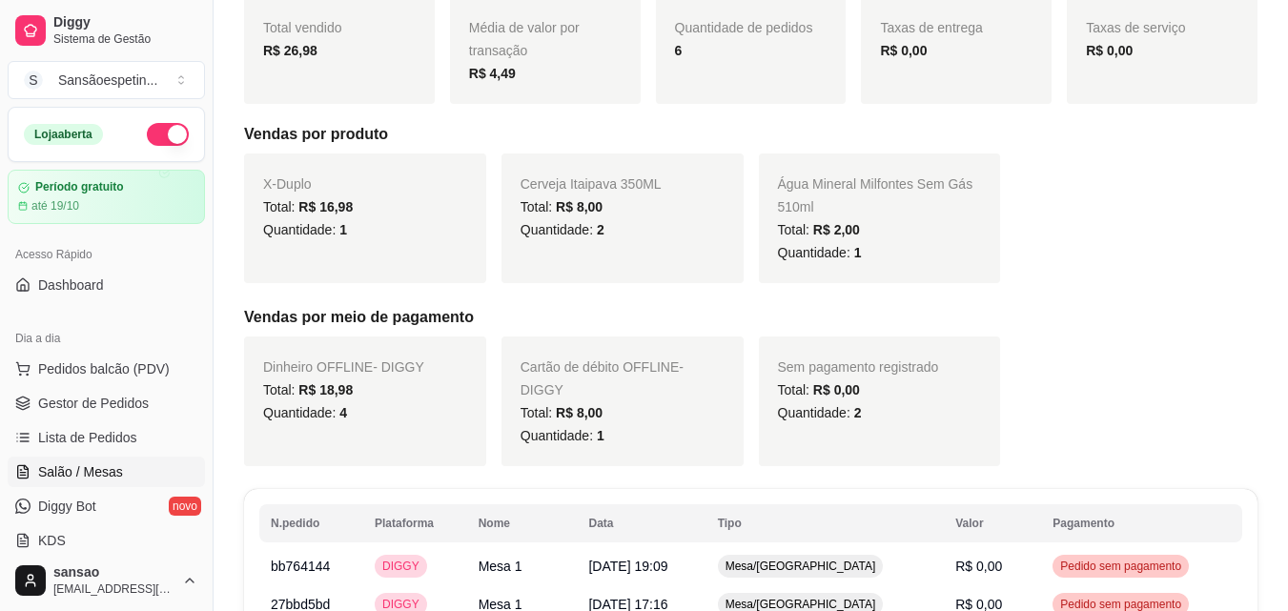
scroll to position [286, 0]
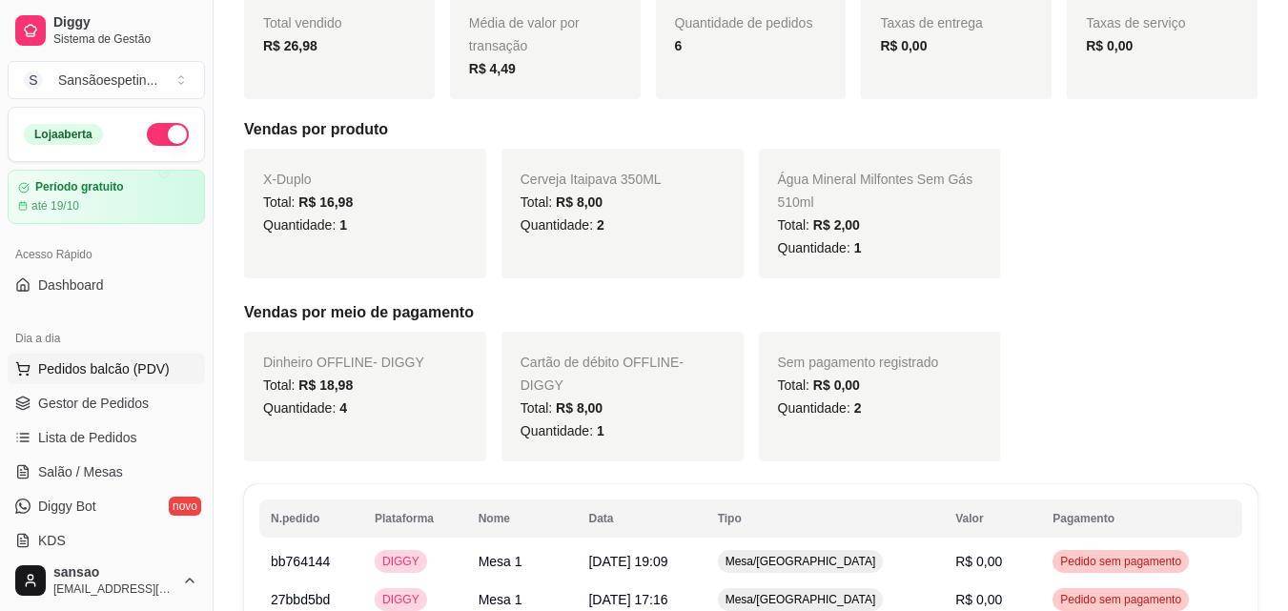
click at [110, 370] on span "Pedidos balcão (PDV)" at bounding box center [104, 368] width 132 height 19
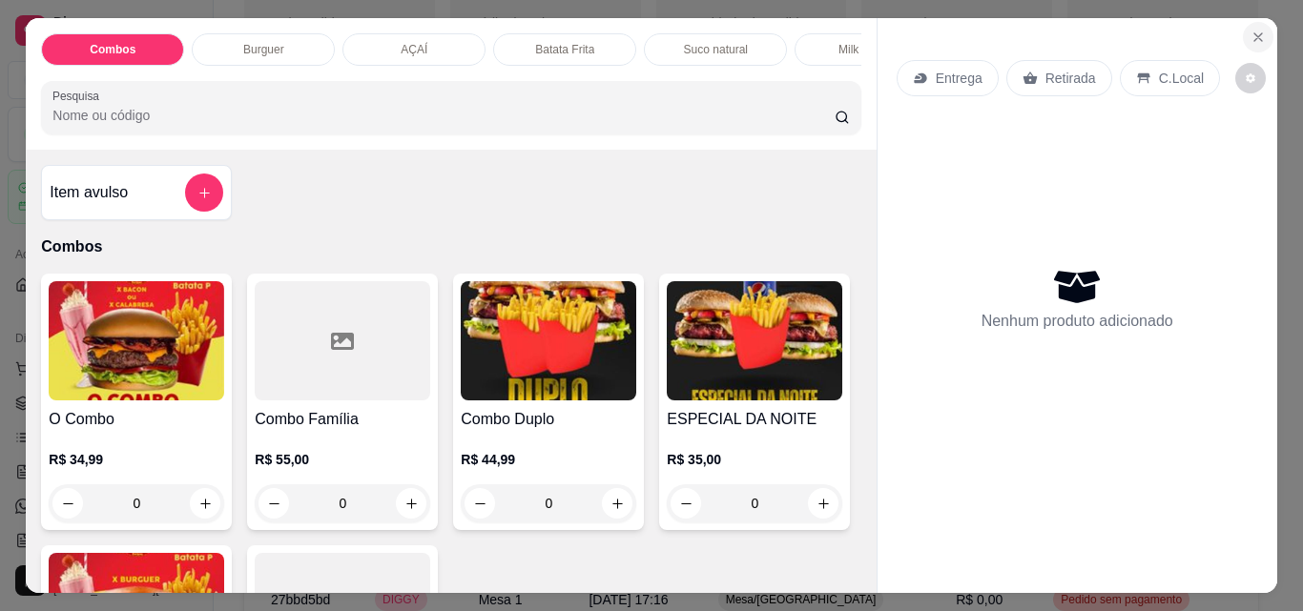
click at [1250, 37] on icon "Close" at bounding box center [1257, 37] width 15 height 15
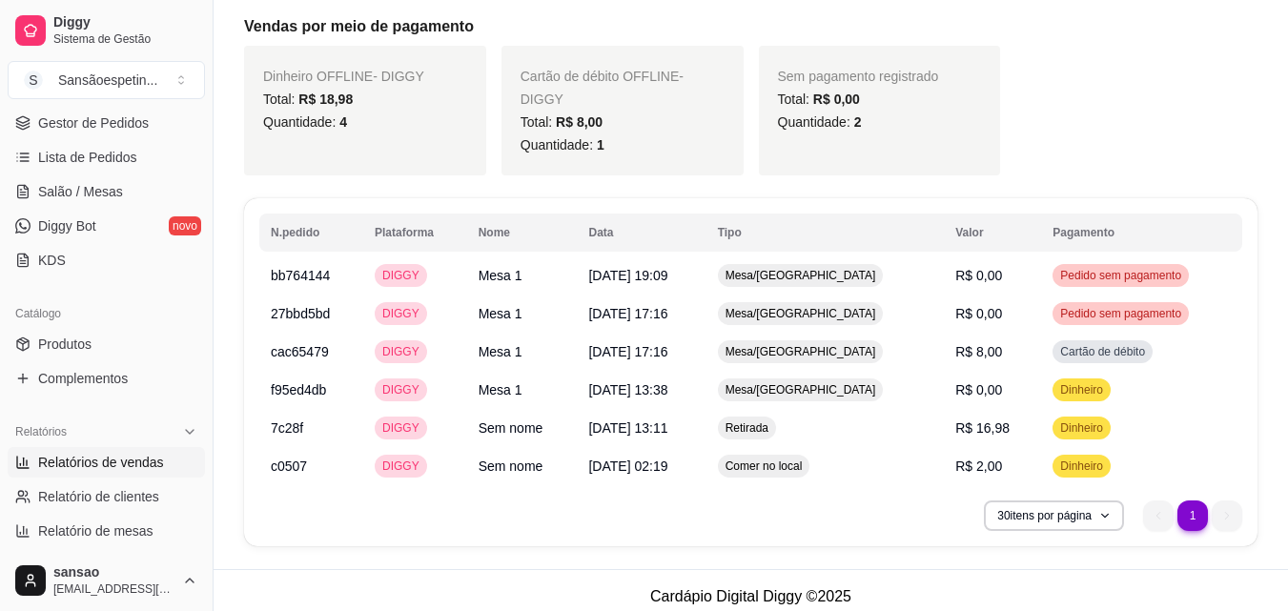
scroll to position [286, 0]
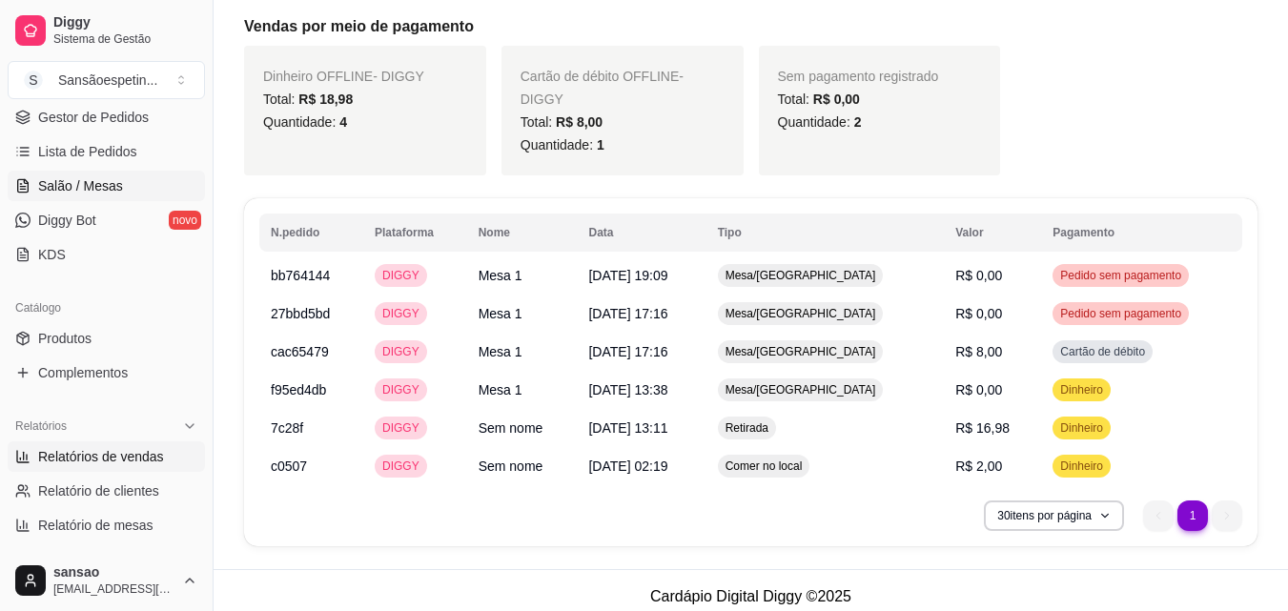
click at [93, 180] on span "Salão / Mesas" at bounding box center [80, 185] width 85 height 19
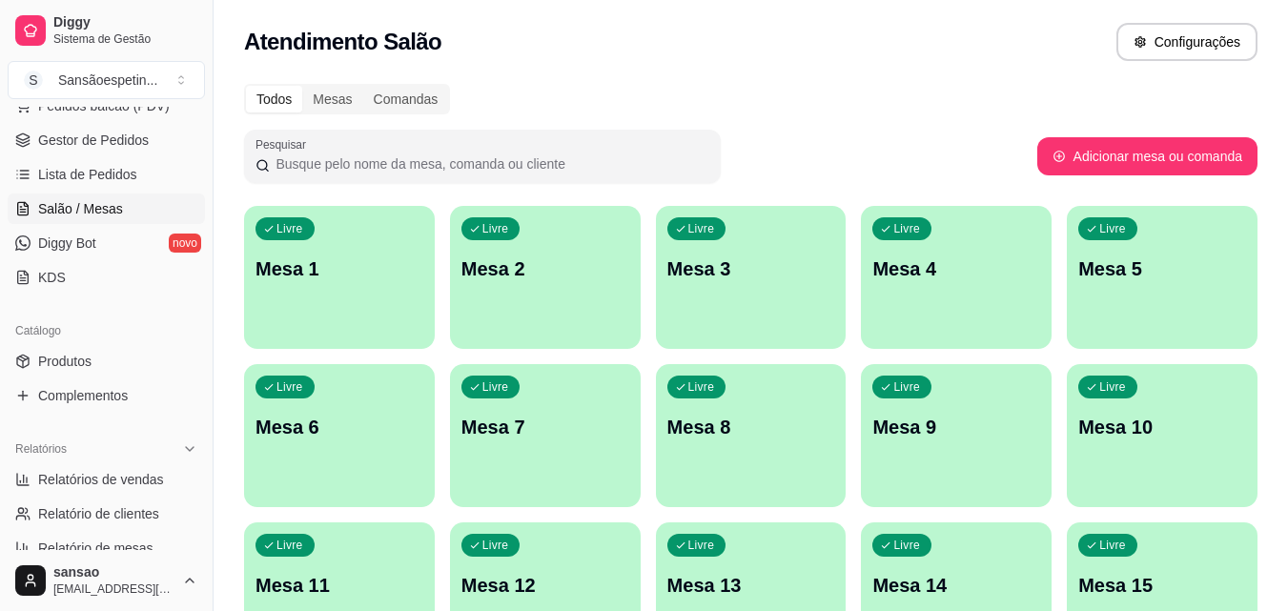
scroll to position [477, 0]
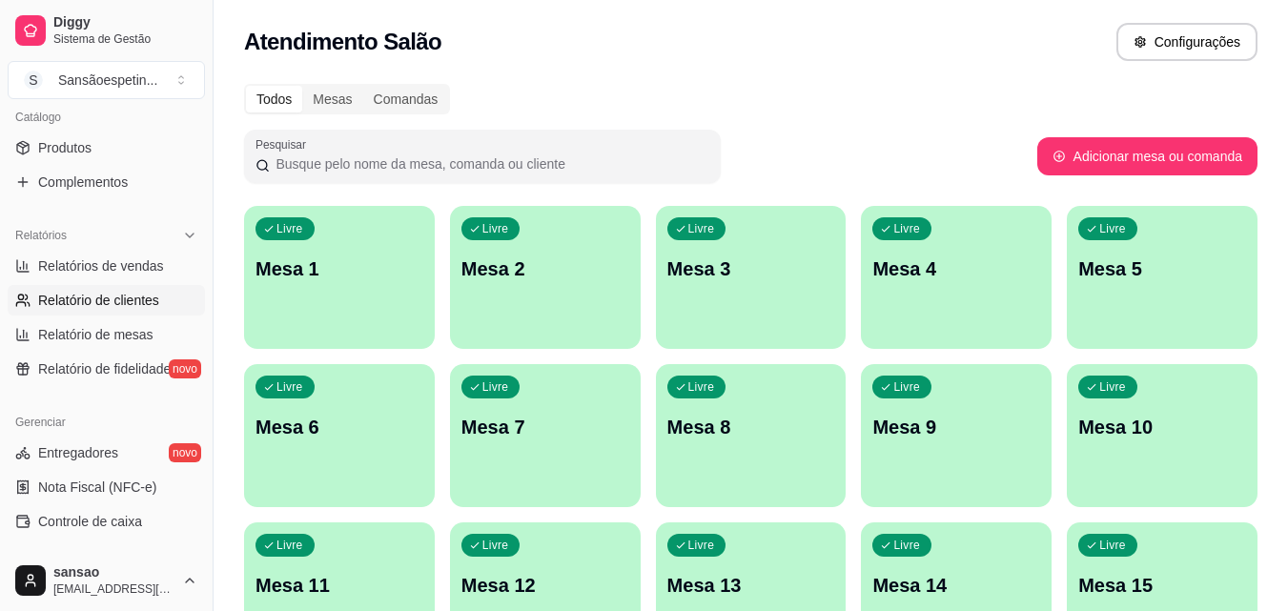
click at [106, 308] on span "Relatório de clientes" at bounding box center [98, 300] width 121 height 19
select select "30"
select select "HIGHEST_TOTAL_SPENT_WITH_ORDERS"
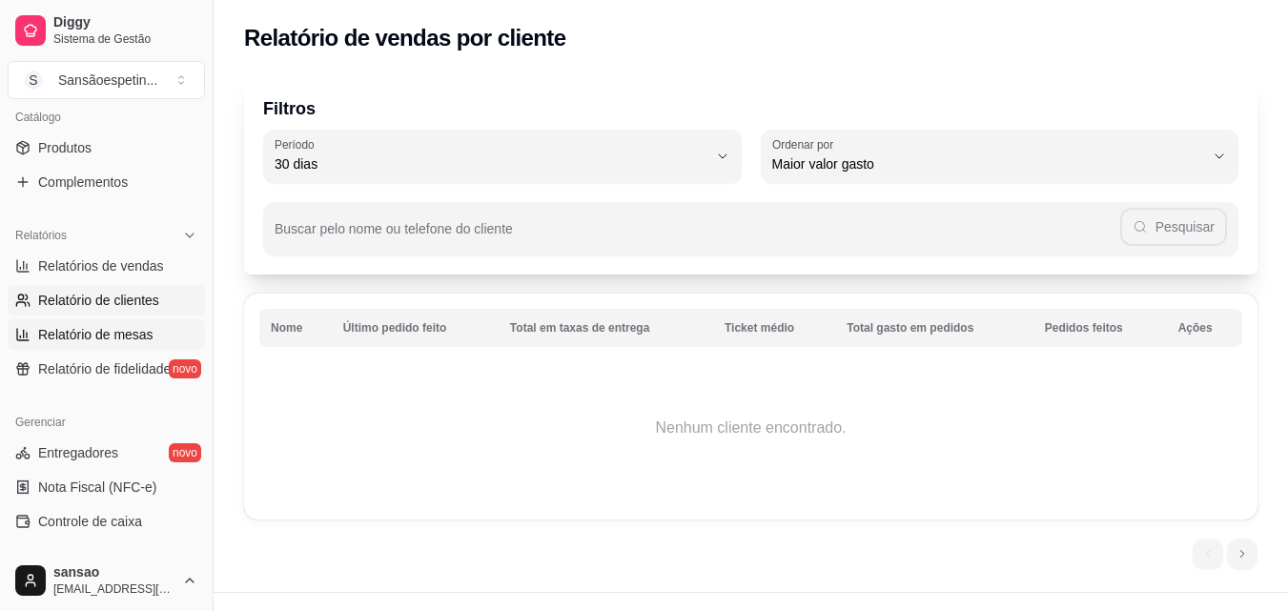
click at [112, 331] on span "Relatório de mesas" at bounding box center [95, 334] width 115 height 19
select select "TOTAL_OF_ORDERS"
select select "7"
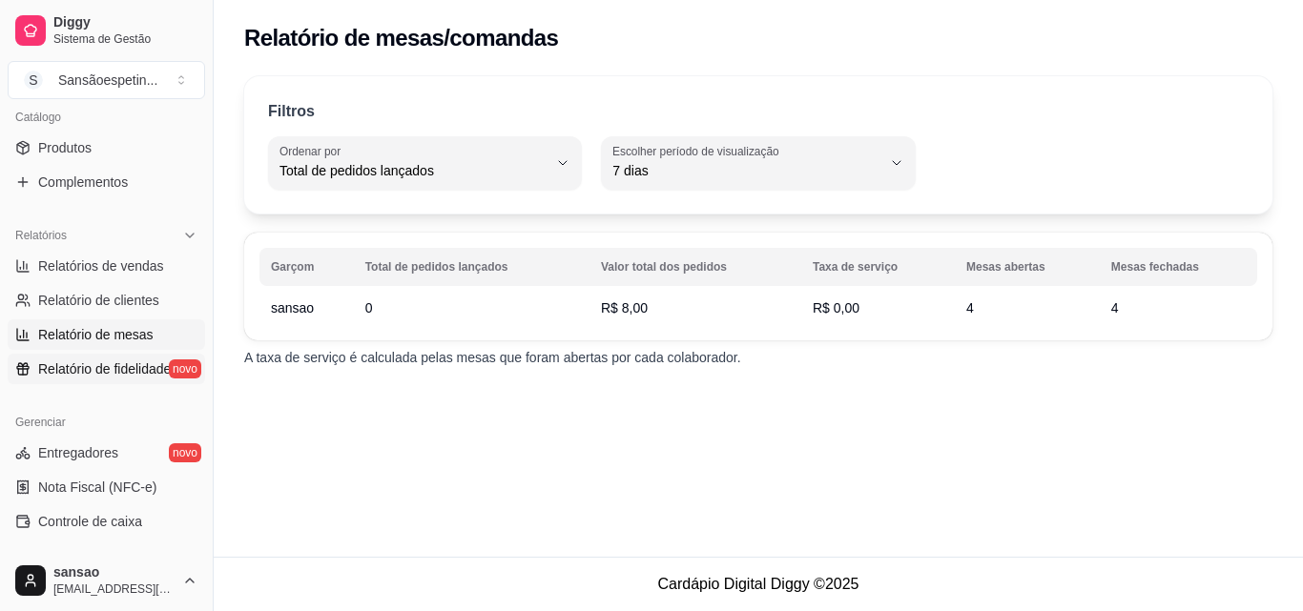
click at [144, 359] on span "Relatório de fidelidade" at bounding box center [104, 368] width 133 height 19
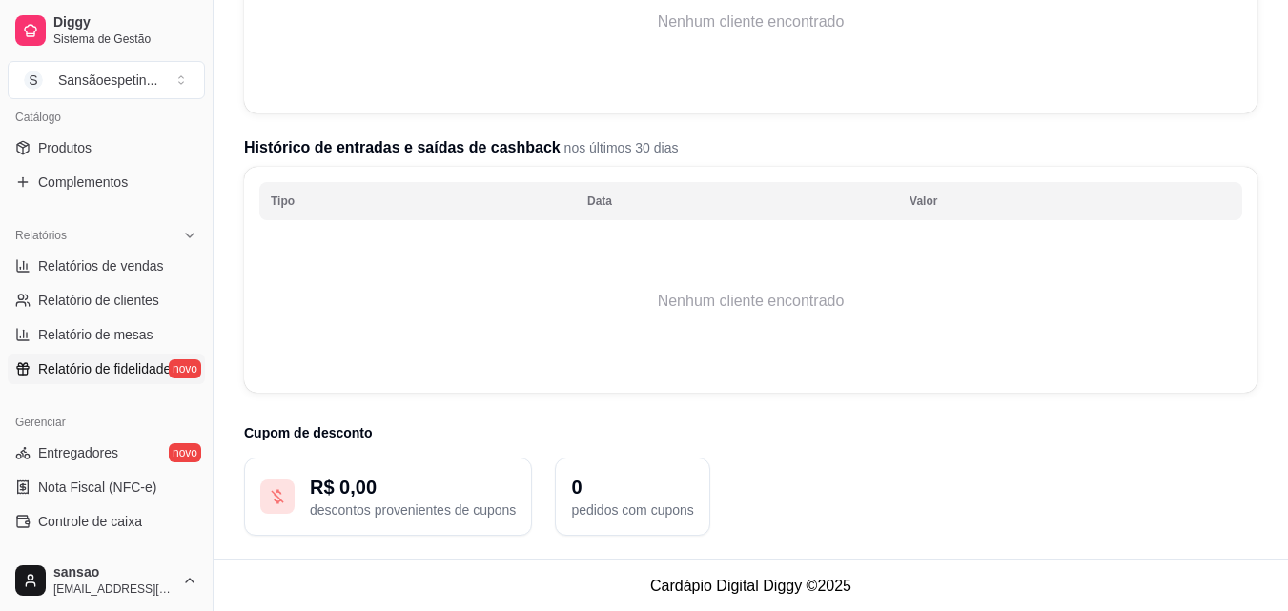
scroll to position [395, 0]
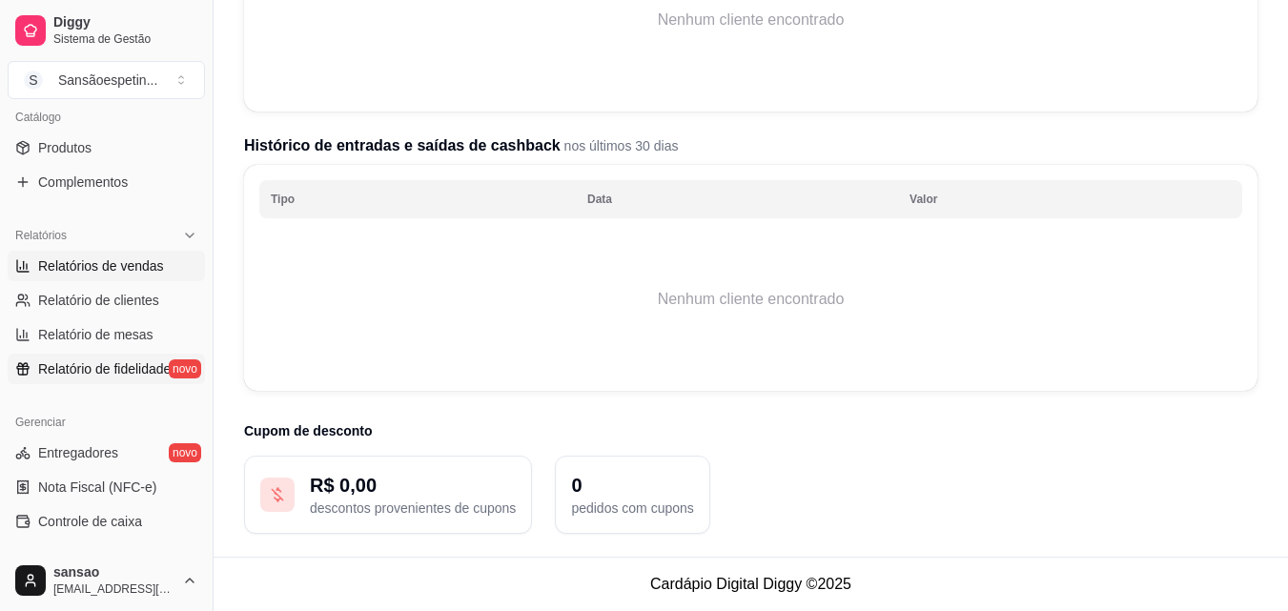
click at [120, 260] on span "Relatórios de vendas" at bounding box center [101, 266] width 126 height 19
select select "ALL"
select select "0"
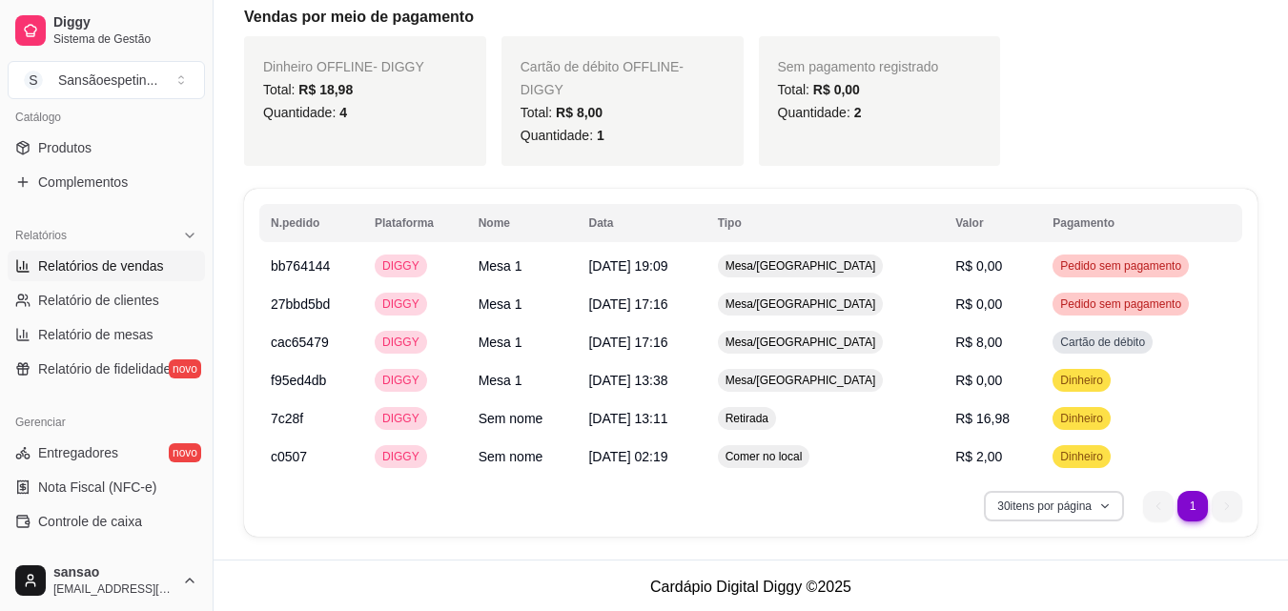
scroll to position [585, 0]
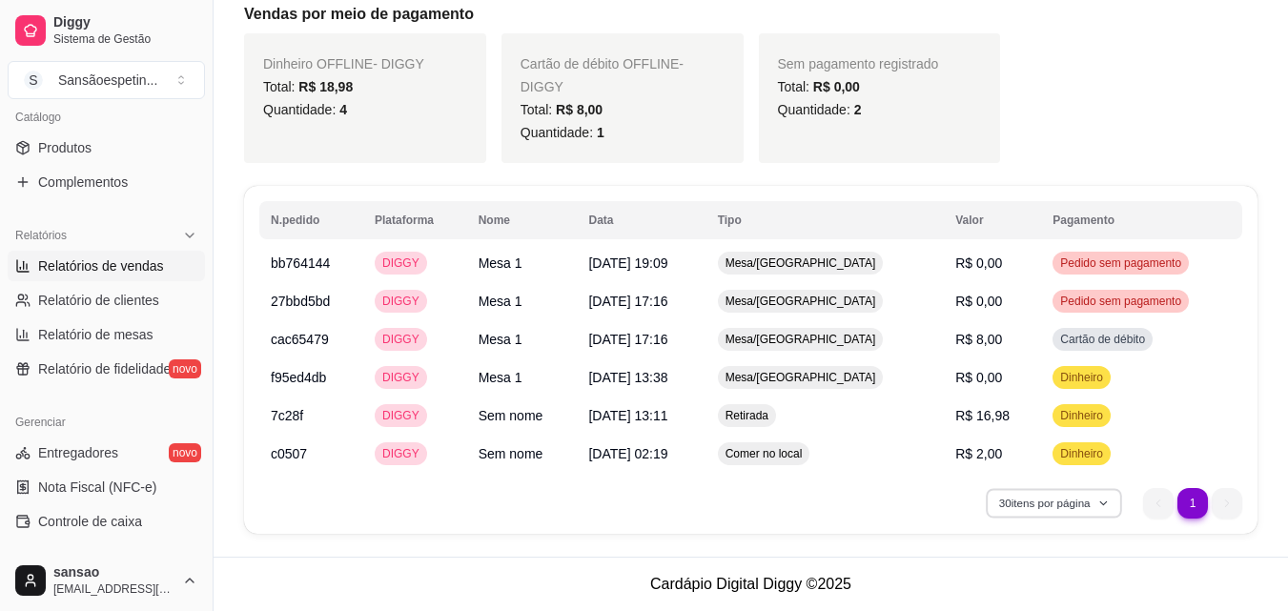
click at [1051, 504] on button "30 itens por página" at bounding box center [1053, 503] width 135 height 30
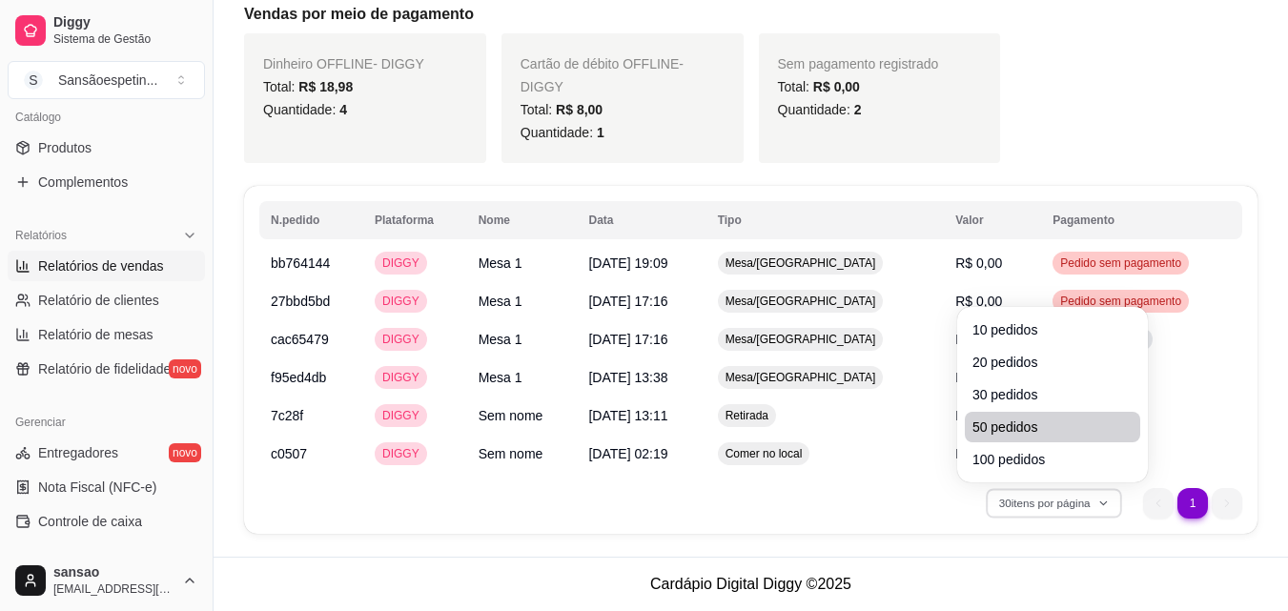
click at [1027, 426] on span "50 pedidos" at bounding box center [1053, 427] width 160 height 19
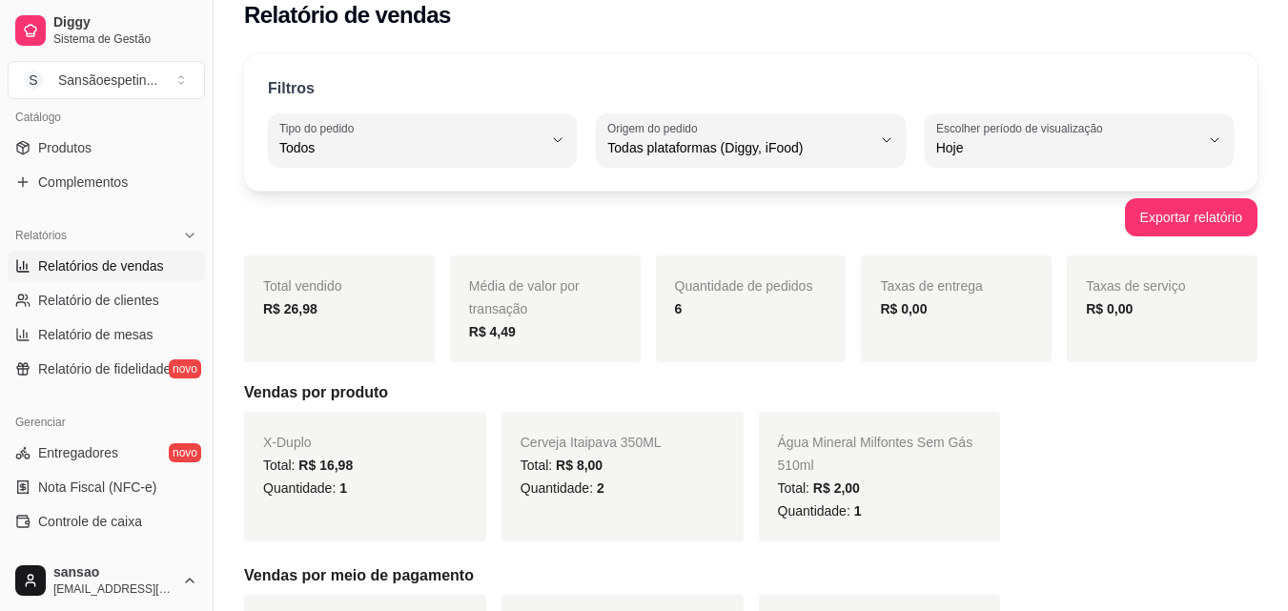
scroll to position [0, 0]
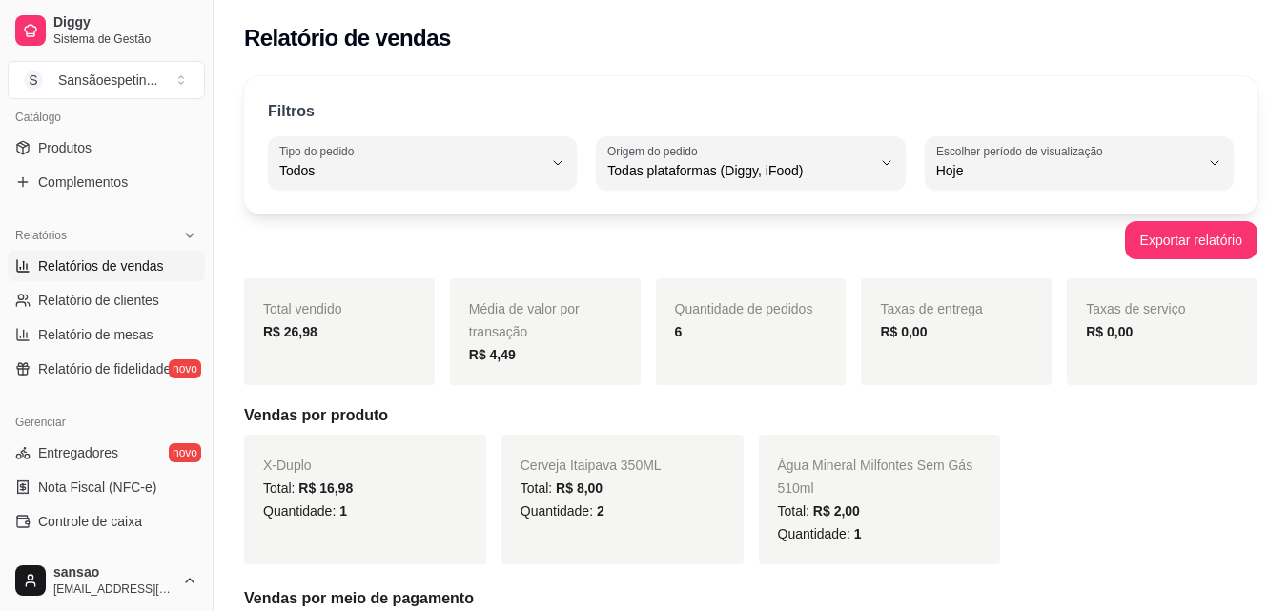
click at [282, 327] on strong "R$ 26,98" at bounding box center [290, 331] width 54 height 15
click at [281, 326] on strong "R$ 26,98" at bounding box center [290, 331] width 54 height 15
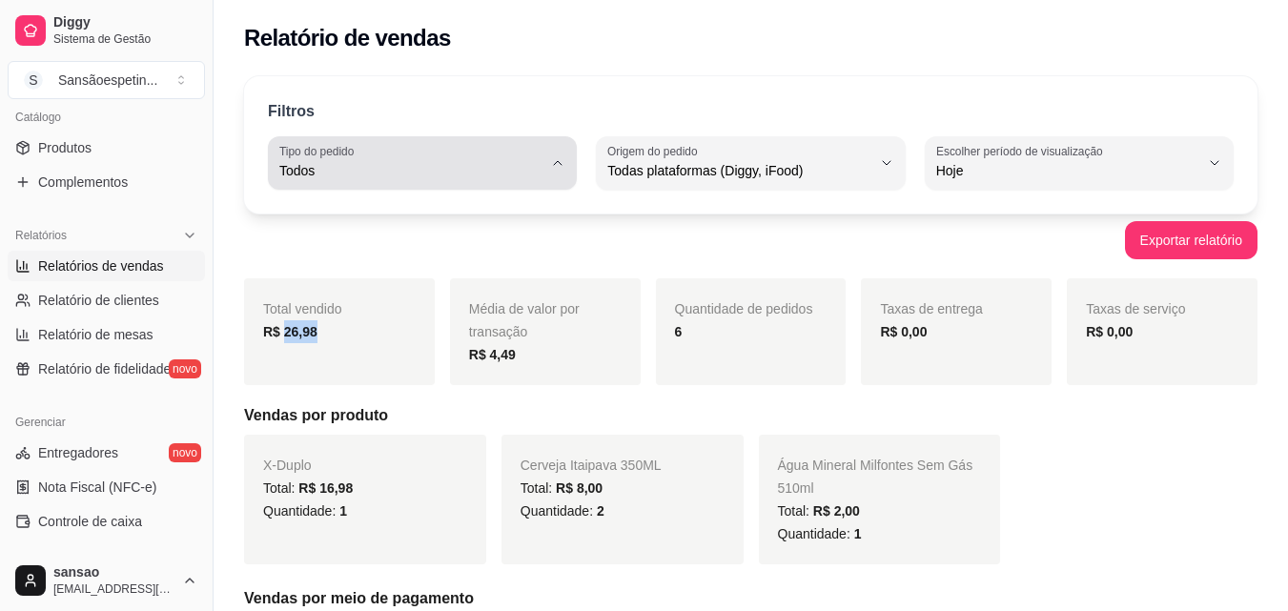
click at [502, 156] on div "Todos" at bounding box center [410, 163] width 263 height 38
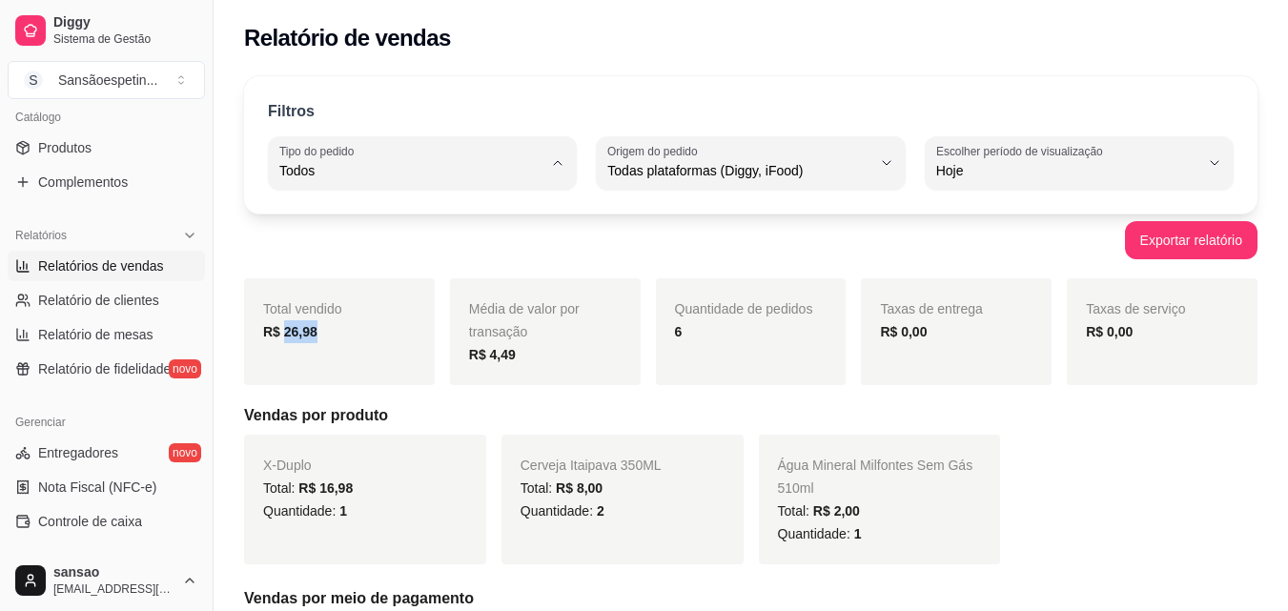
click at [369, 288] on span "Retirada" at bounding box center [413, 279] width 249 height 18
type input "PICKUP"
select select "PICKUP"
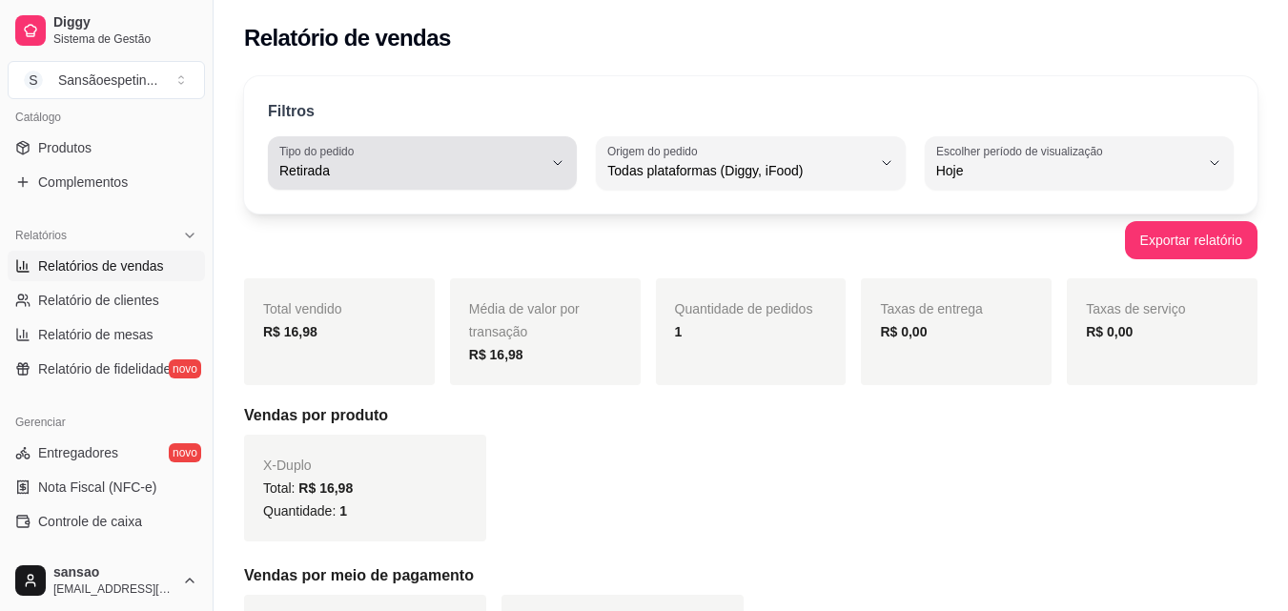
click at [371, 171] on span "Retirada" at bounding box center [410, 170] width 263 height 19
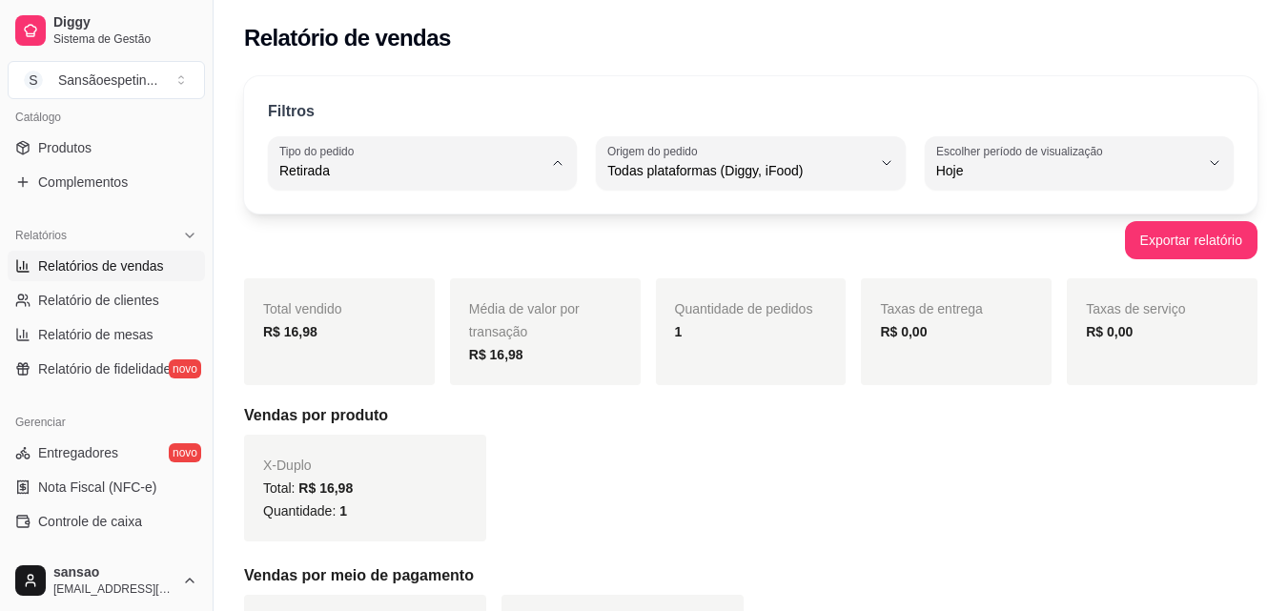
click at [408, 305] on span "Mesa" at bounding box center [413, 309] width 249 height 18
type input "IN_STORE"
select select "IN_STORE"
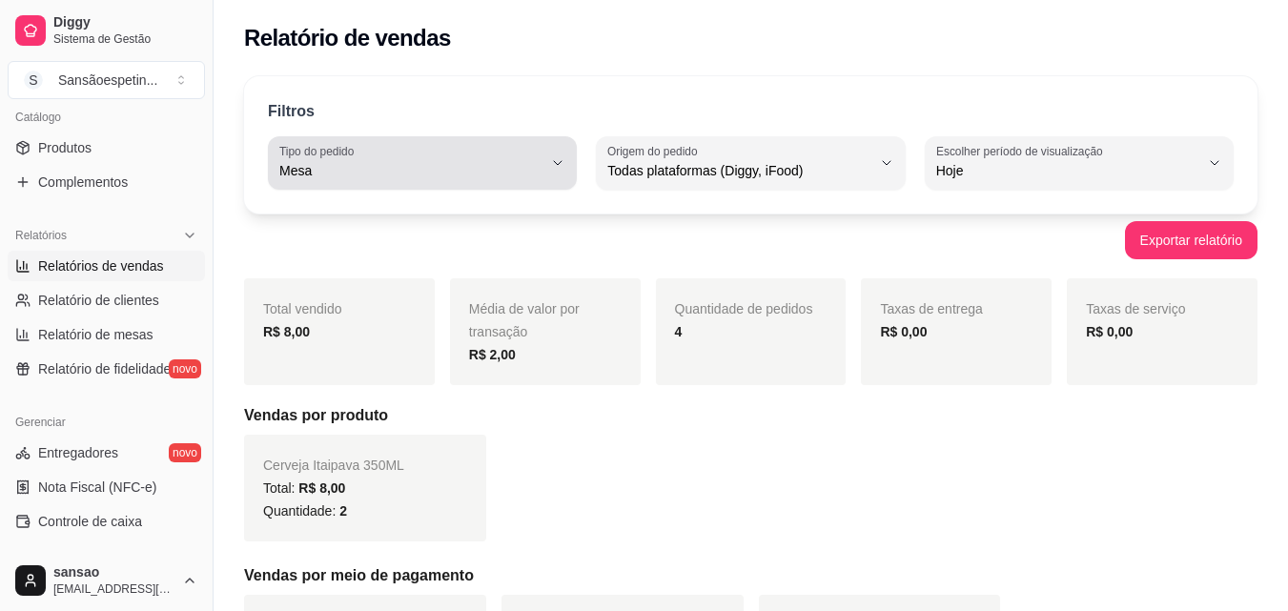
click at [530, 172] on span "Mesa" at bounding box center [410, 170] width 263 height 19
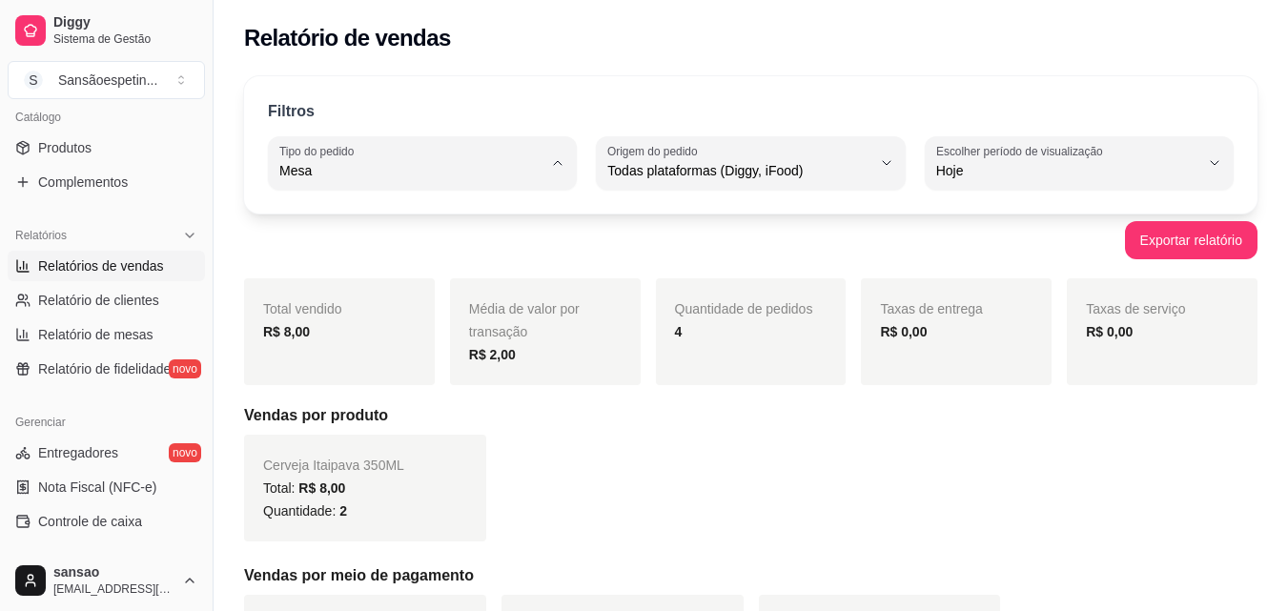
click at [401, 348] on span "Consumo local" at bounding box center [413, 341] width 249 height 18
type input "EAT_IN"
select select "EAT_IN"
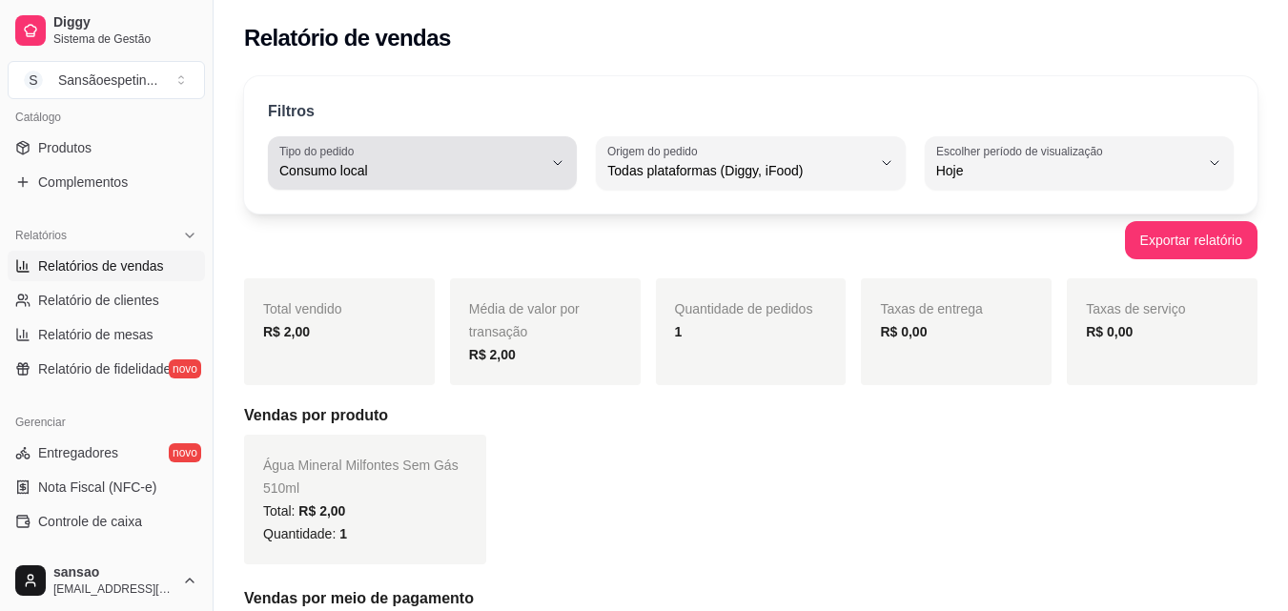
click at [460, 166] on span "Consumo local" at bounding box center [410, 170] width 263 height 19
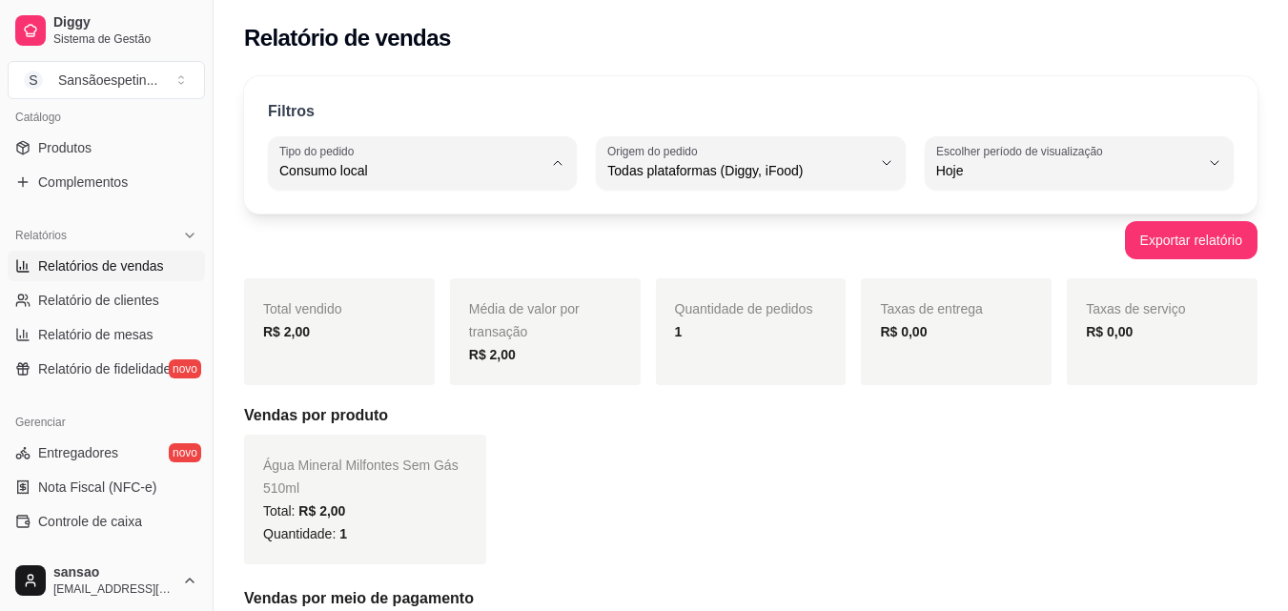
click at [439, 212] on span "Todos" at bounding box center [413, 216] width 249 height 18
type input "ALL"
select select "ALL"
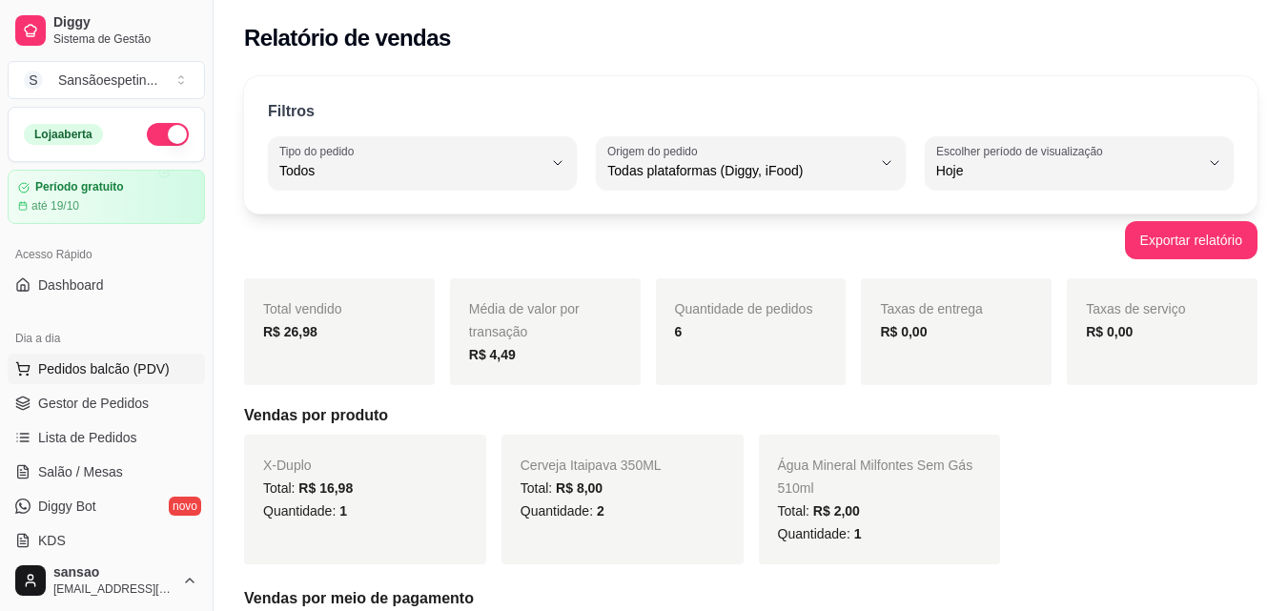
click at [107, 376] on span "Pedidos balcão (PDV)" at bounding box center [104, 368] width 132 height 19
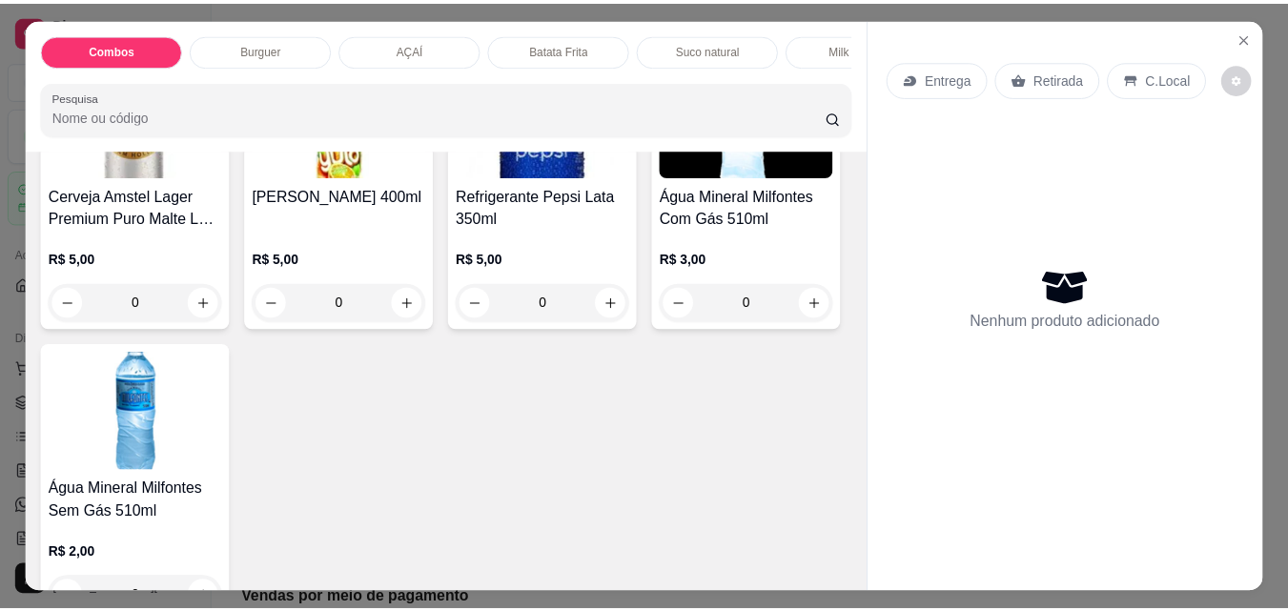
scroll to position [4291, 0]
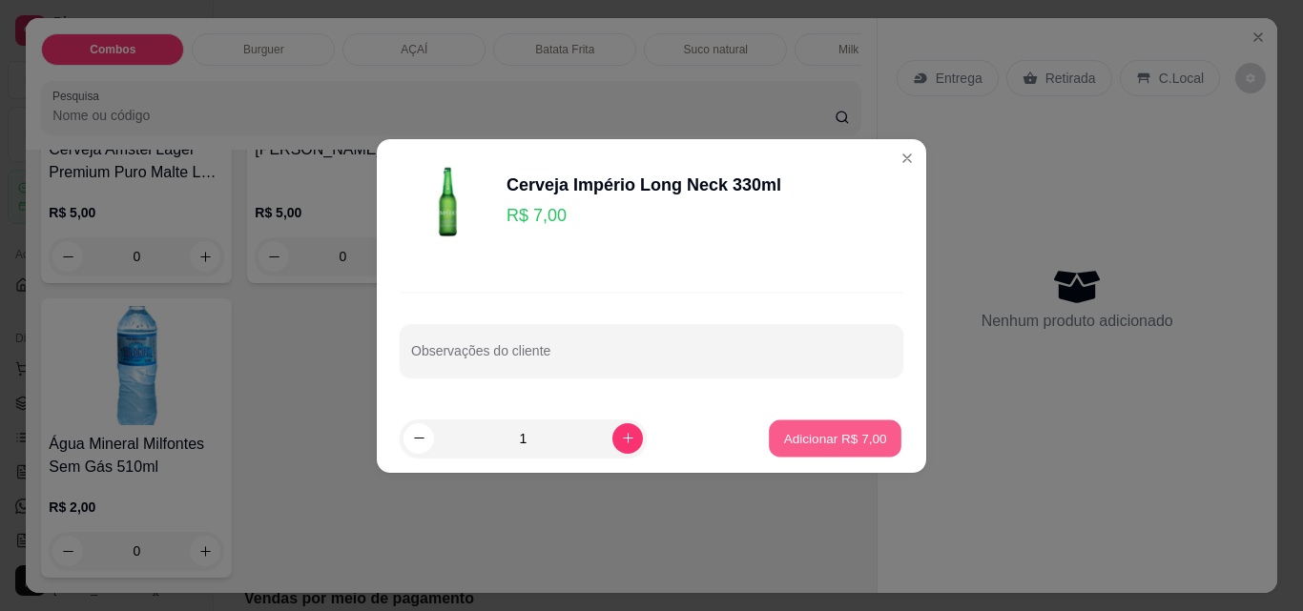
click at [783, 444] on p "Adicionar R$ 7,00" at bounding box center [834, 438] width 103 height 18
type input "1"
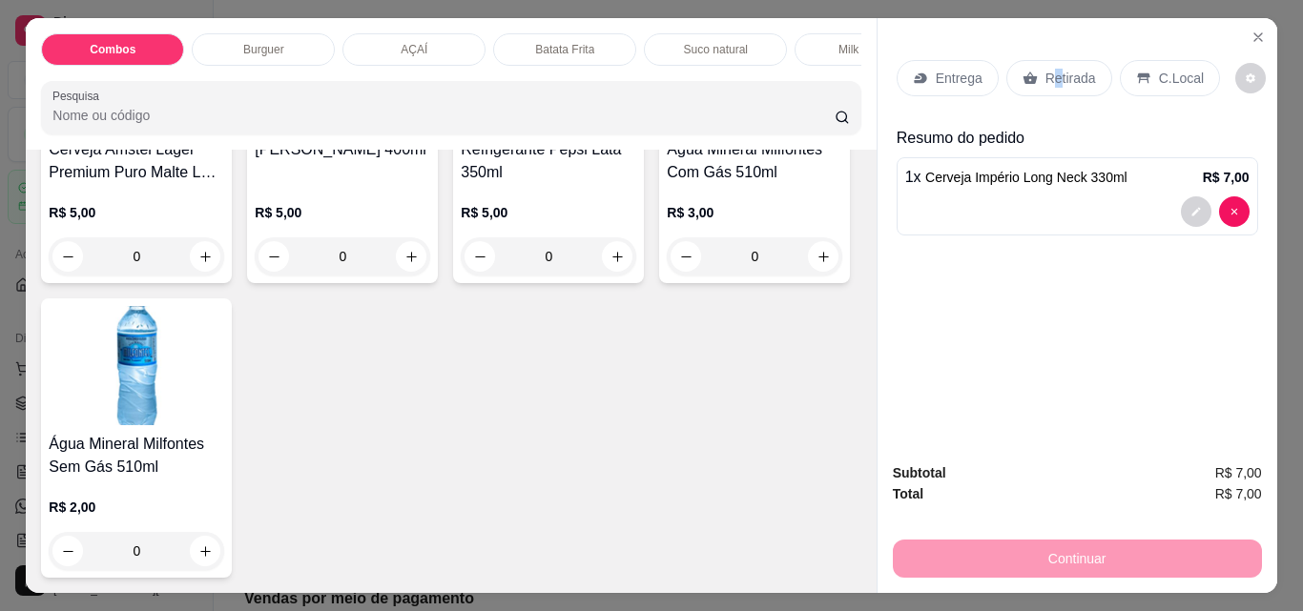
click at [1049, 73] on p "Retirada" at bounding box center [1070, 78] width 51 height 19
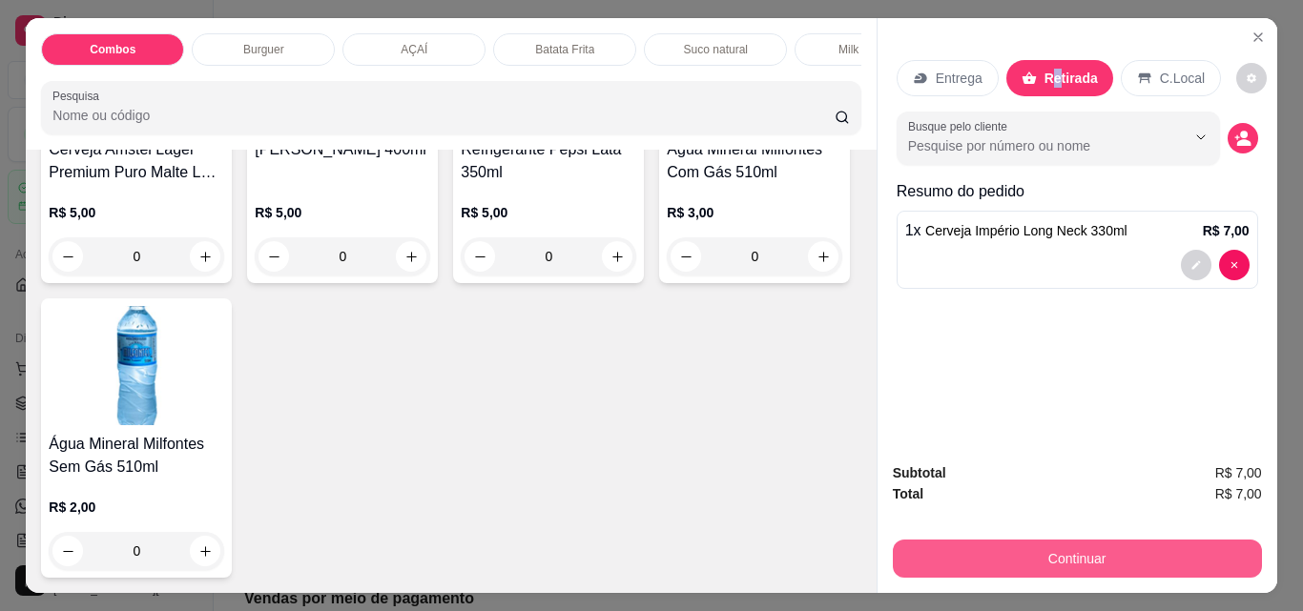
click at [1139, 563] on button "Continuar" at bounding box center [1077, 559] width 369 height 38
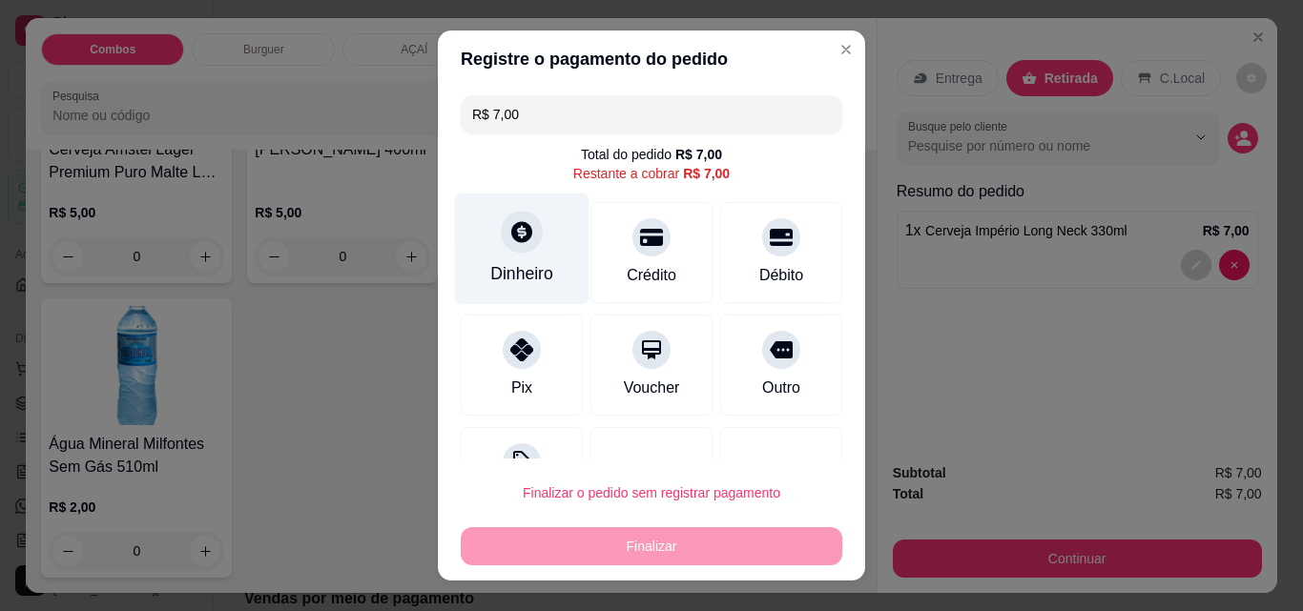
click at [514, 260] on div "Dinheiro" at bounding box center [522, 250] width 134 height 112
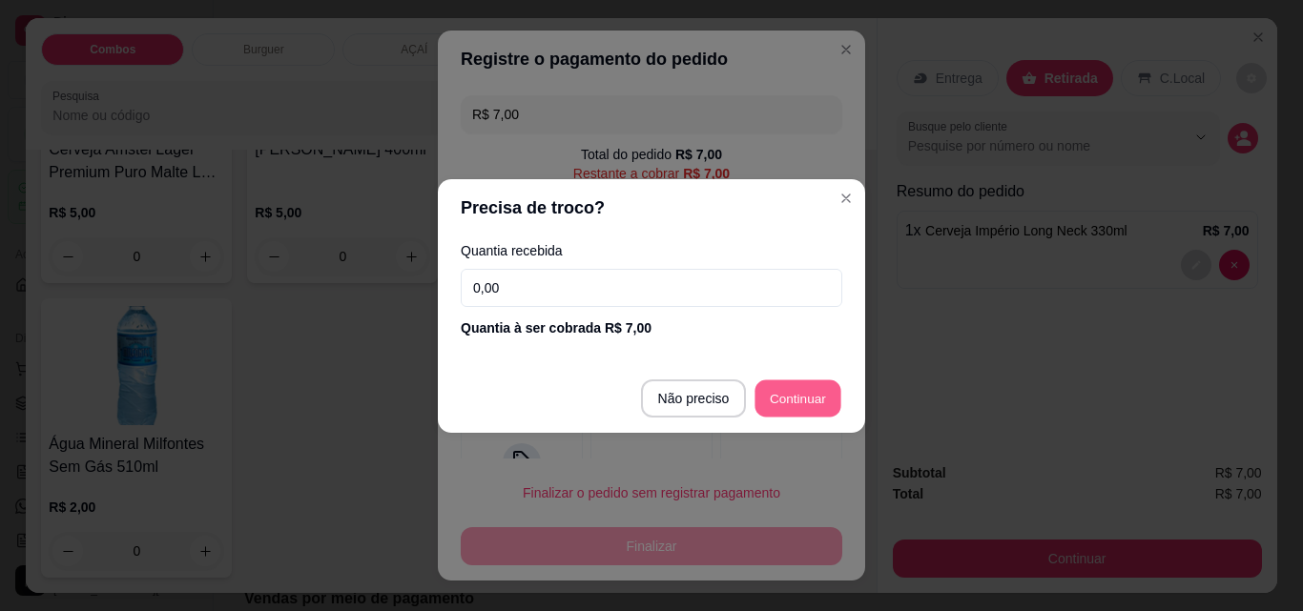
type input "R$ 0,00"
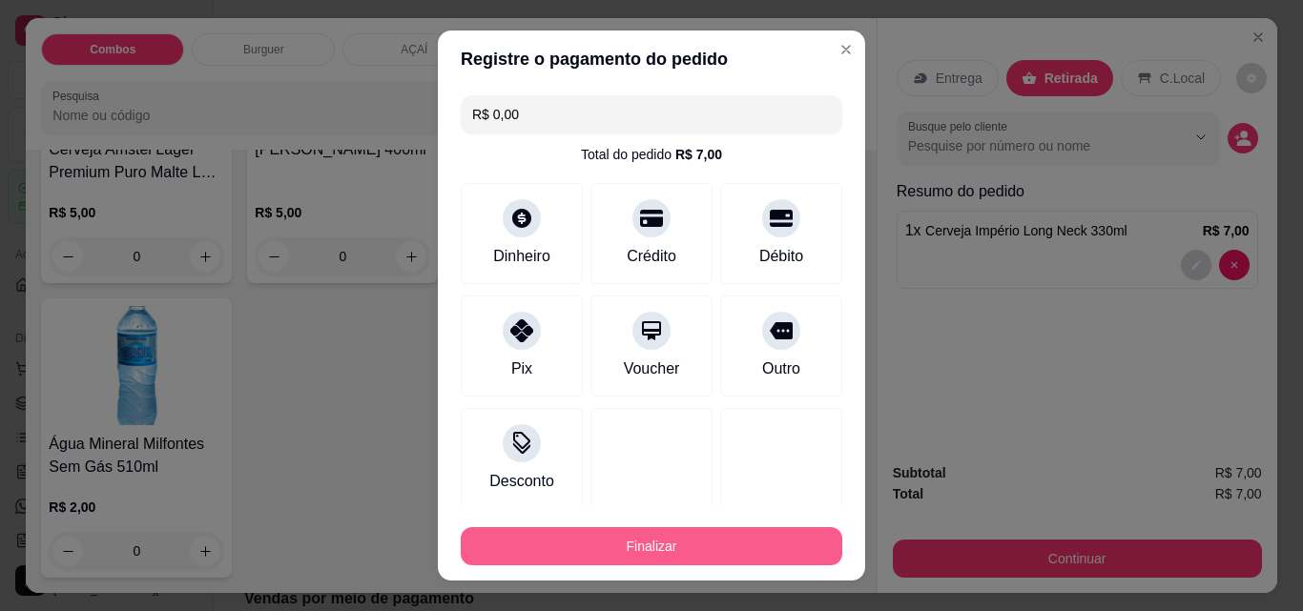
click at [761, 549] on button "Finalizar" at bounding box center [651, 546] width 381 height 38
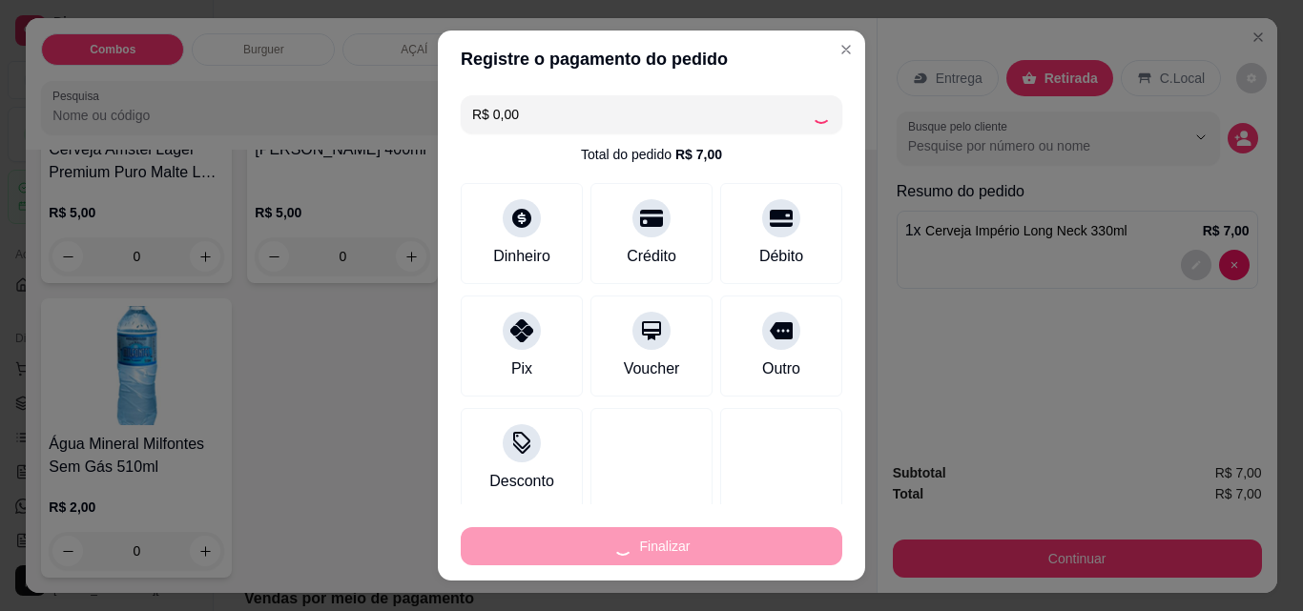
type input "0"
type input "-R$ 7,00"
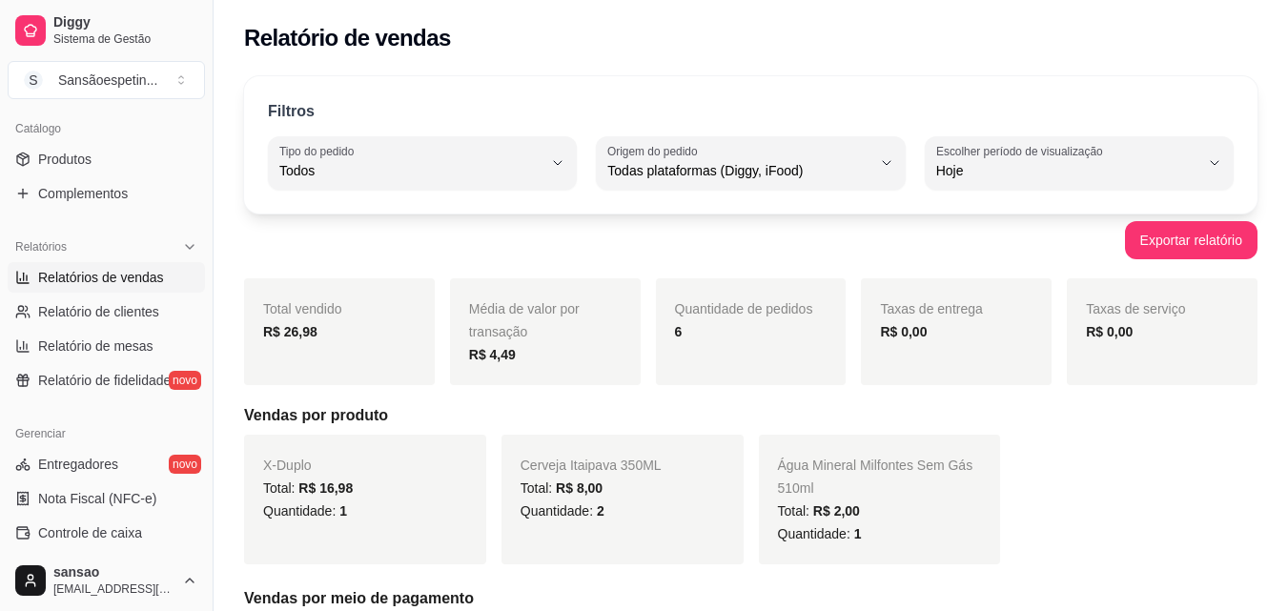
scroll to position [572, 0]
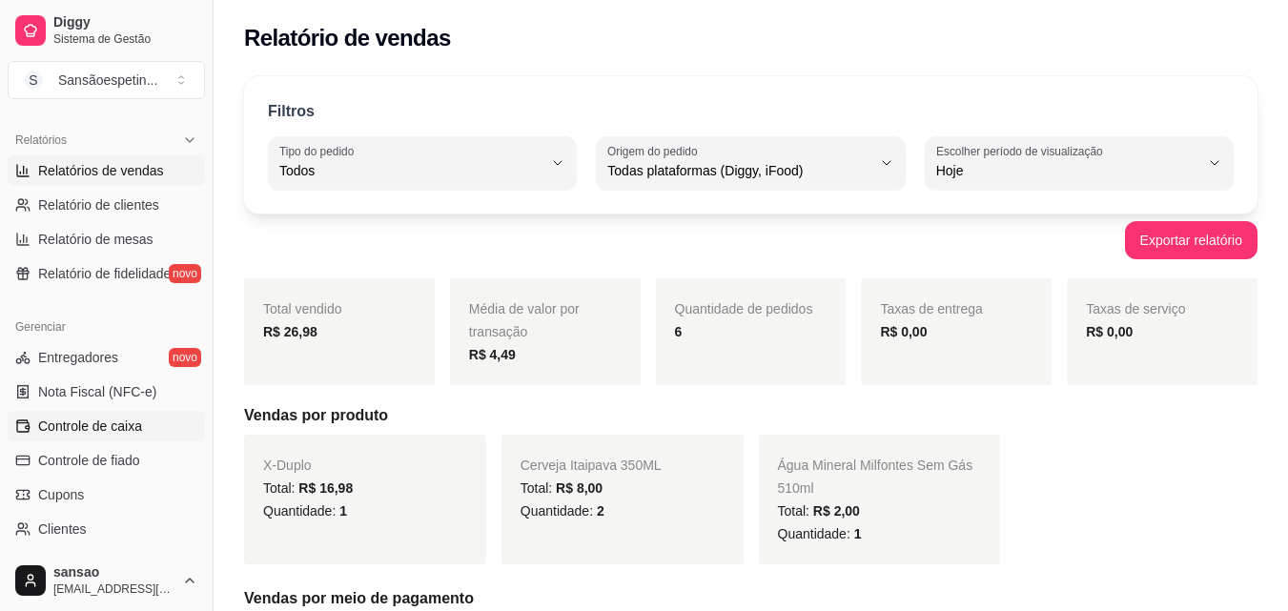
click at [124, 427] on span "Controle de caixa" at bounding box center [90, 426] width 104 height 19
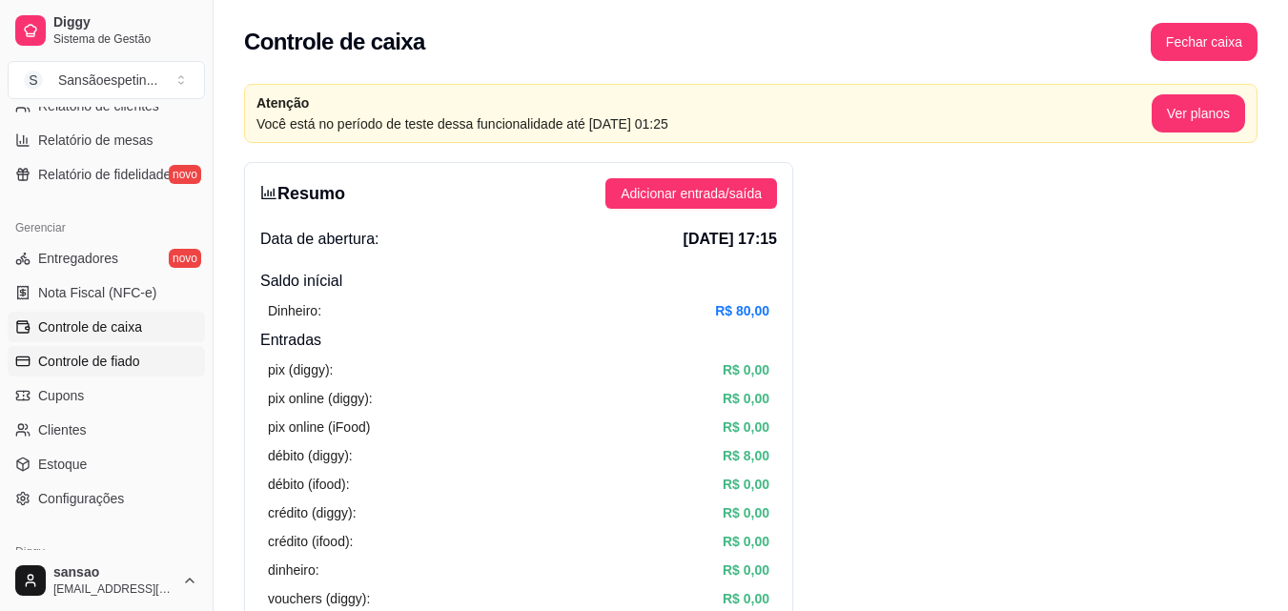
scroll to position [761, 0]
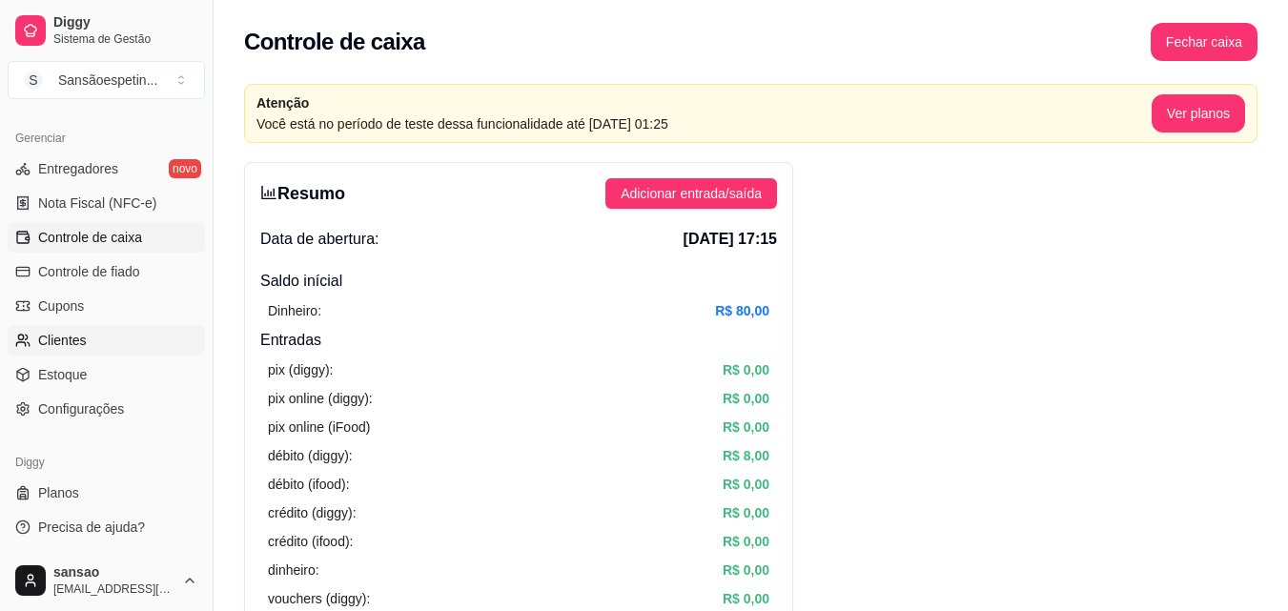
click at [103, 342] on link "Clientes" at bounding box center [106, 340] width 197 height 31
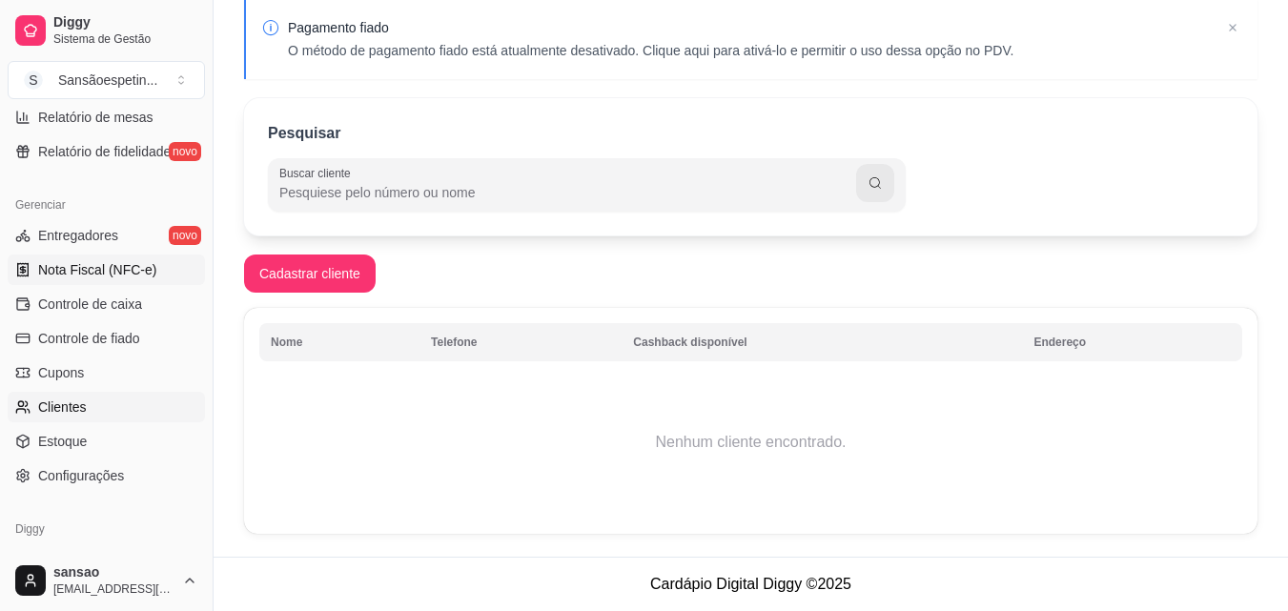
scroll to position [666, 0]
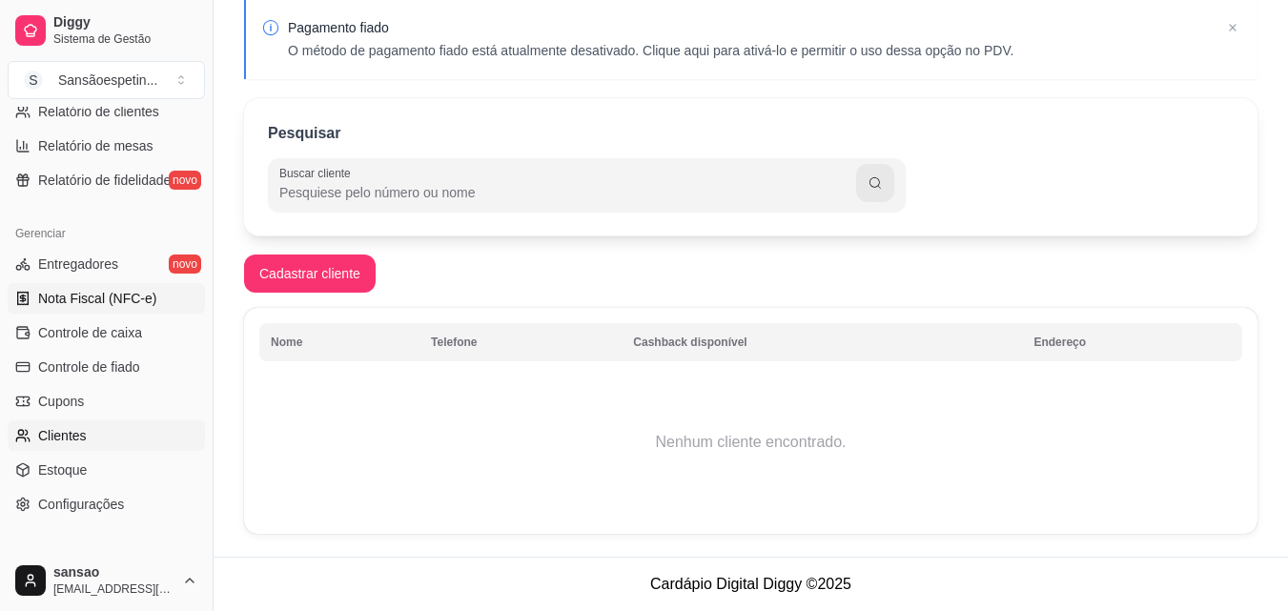
click at [92, 290] on span "Nota Fiscal (NFC-e)" at bounding box center [97, 298] width 118 height 19
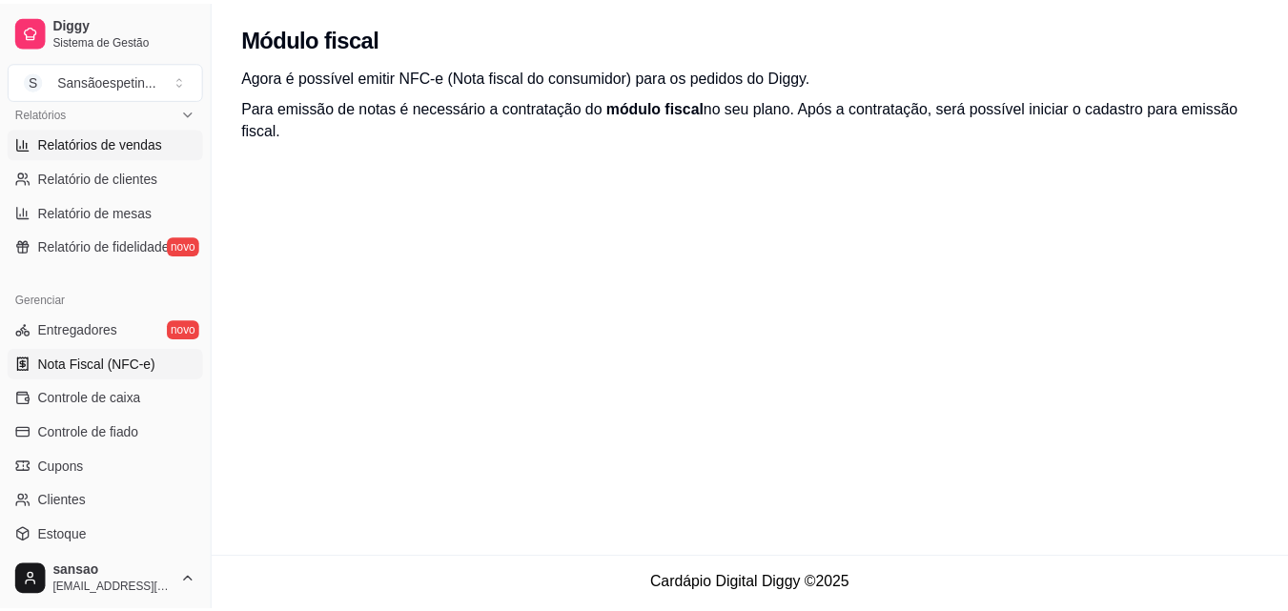
scroll to position [570, 0]
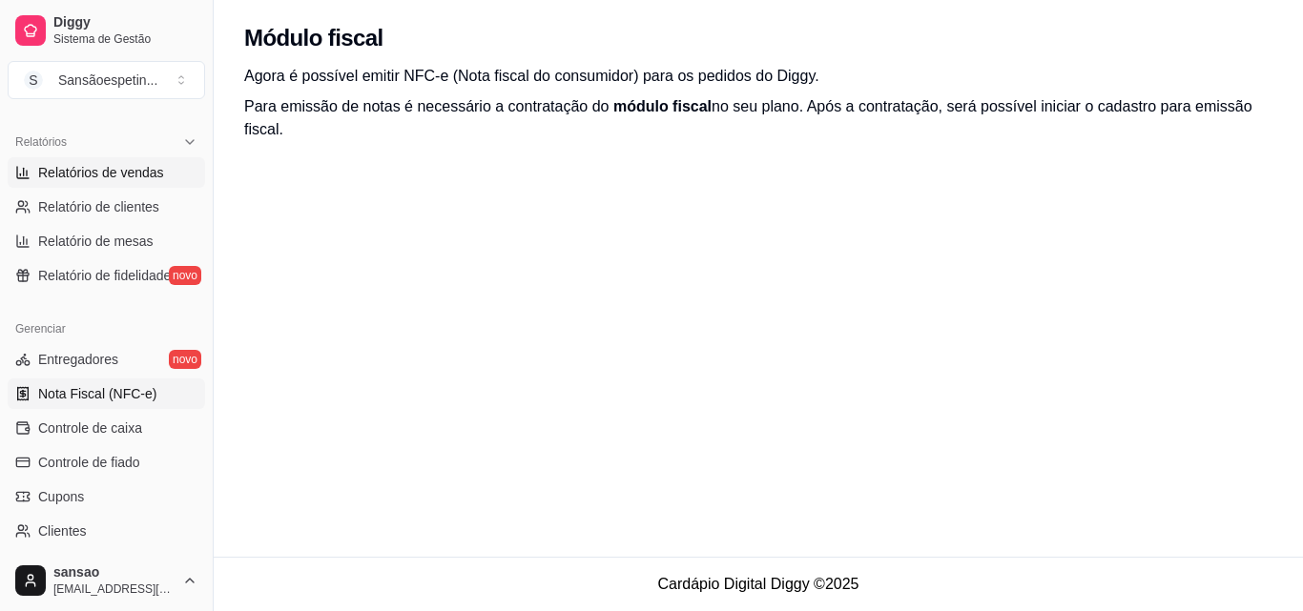
click at [94, 179] on span "Relatórios de vendas" at bounding box center [101, 172] width 126 height 19
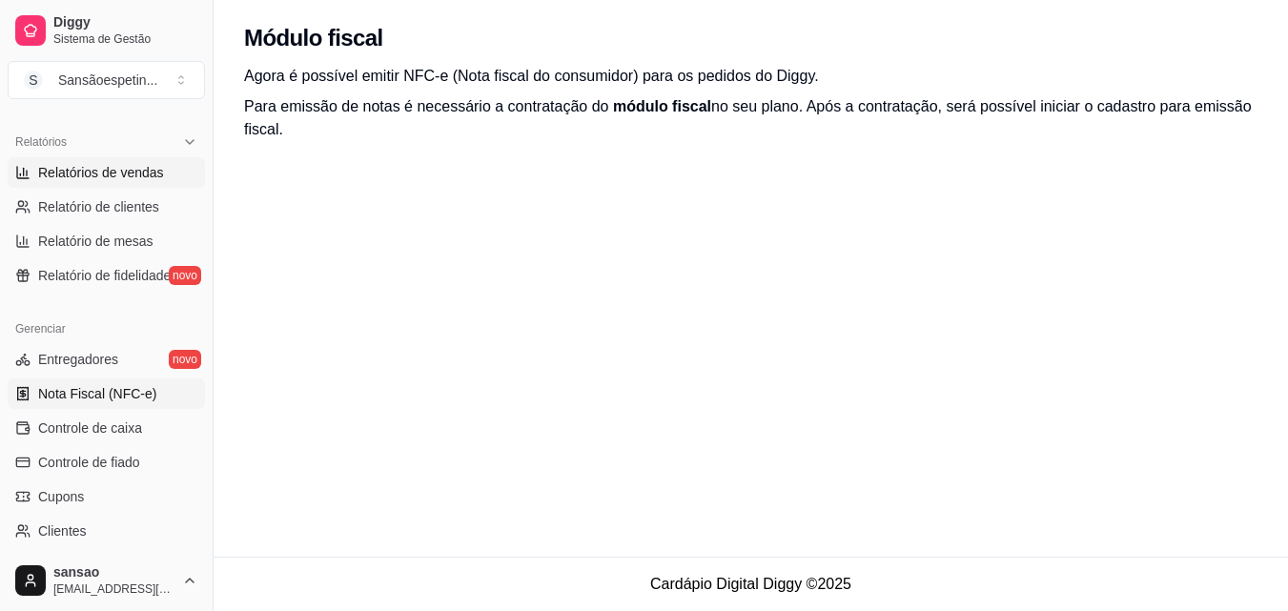
select select "ALL"
select select "0"
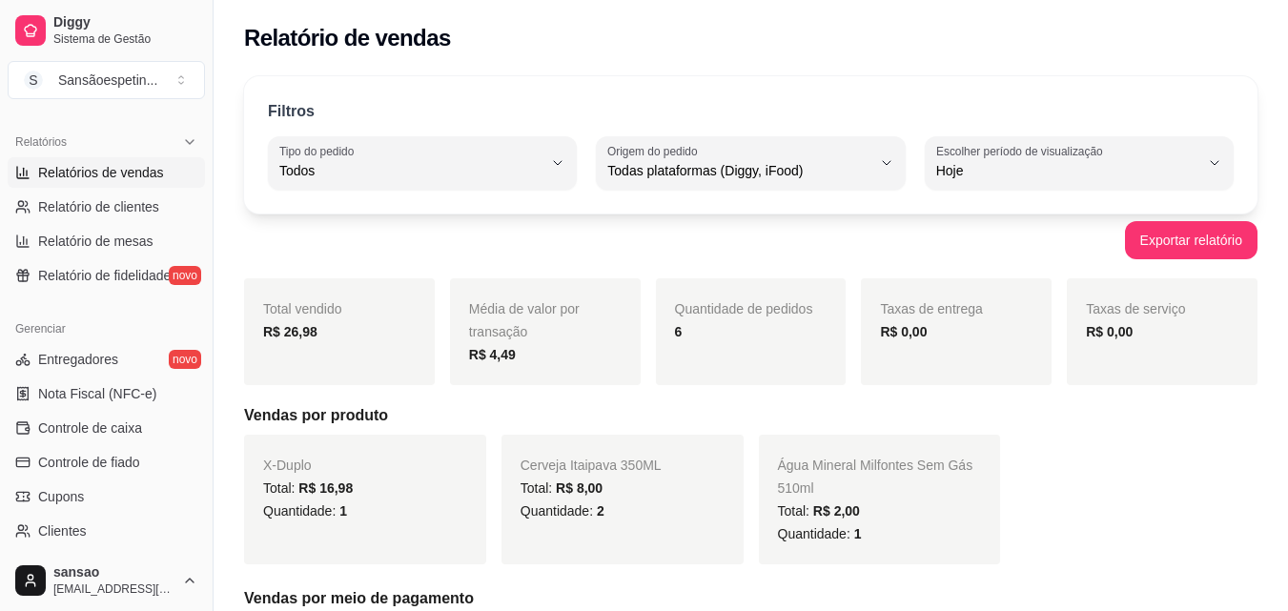
click at [94, 179] on span "Relatórios de vendas" at bounding box center [101, 172] width 126 height 19
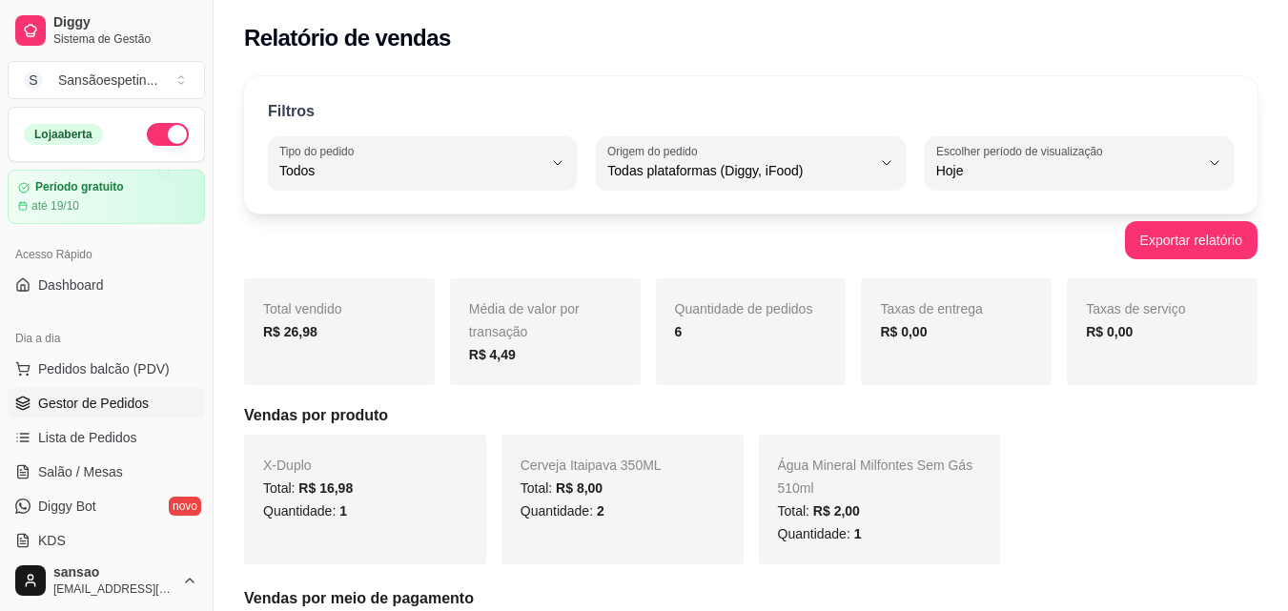
click at [117, 396] on span "Gestor de Pedidos" at bounding box center [93, 403] width 111 height 19
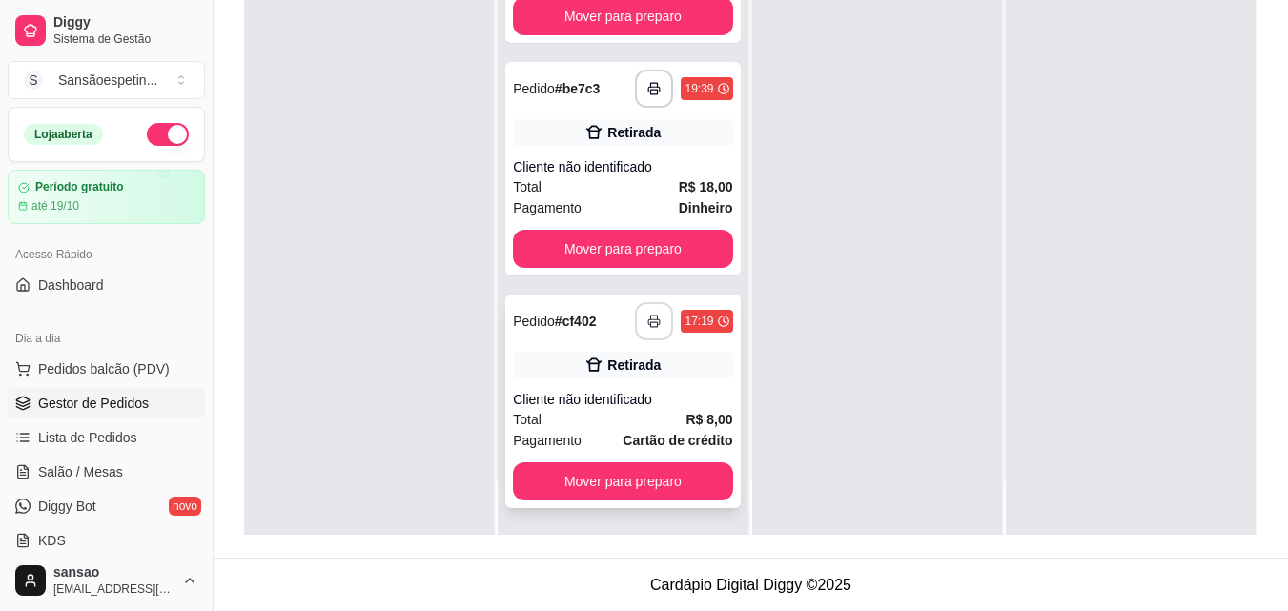
scroll to position [291, 0]
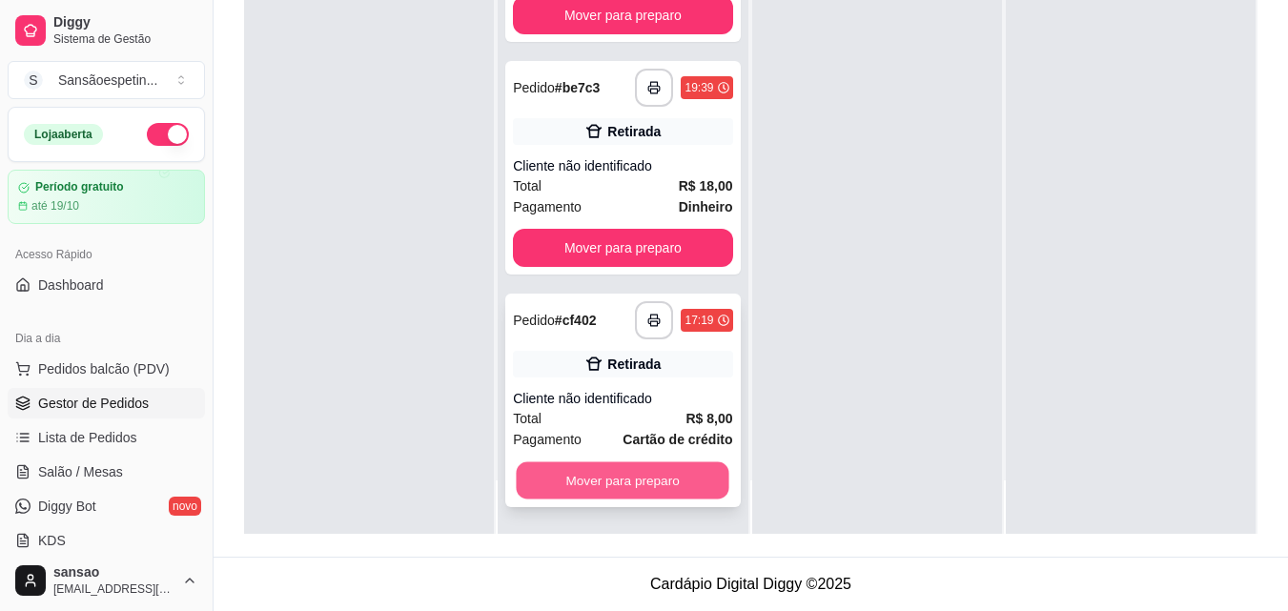
click at [664, 472] on button "Mover para preparo" at bounding box center [623, 480] width 213 height 37
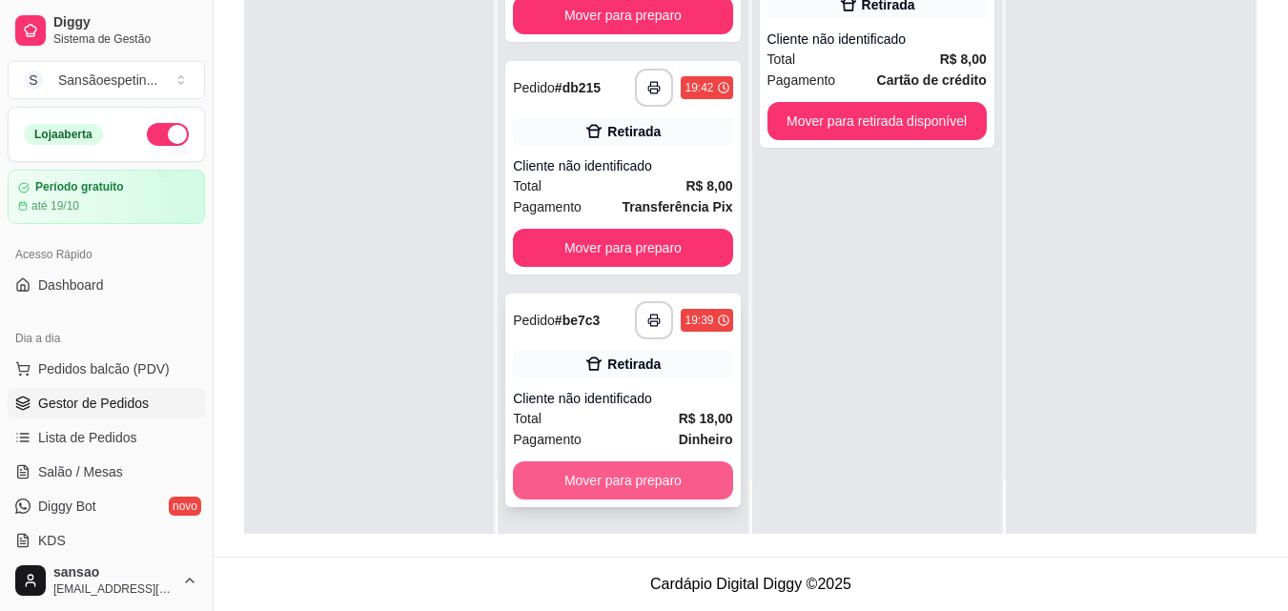
scroll to position [2665, 0]
click at [659, 481] on button "Mover para preparo" at bounding box center [622, 481] width 219 height 38
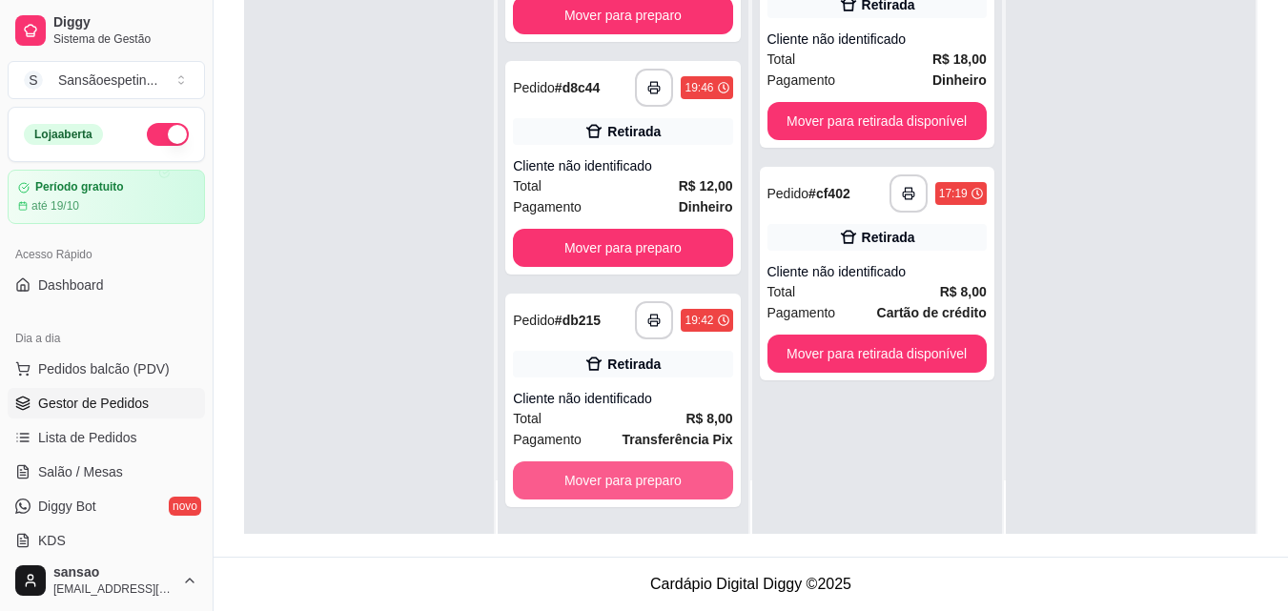
click at [659, 481] on button "Mover para preparo" at bounding box center [622, 481] width 219 height 38
click at [659, 267] on button "Mover para preparo" at bounding box center [622, 248] width 219 height 38
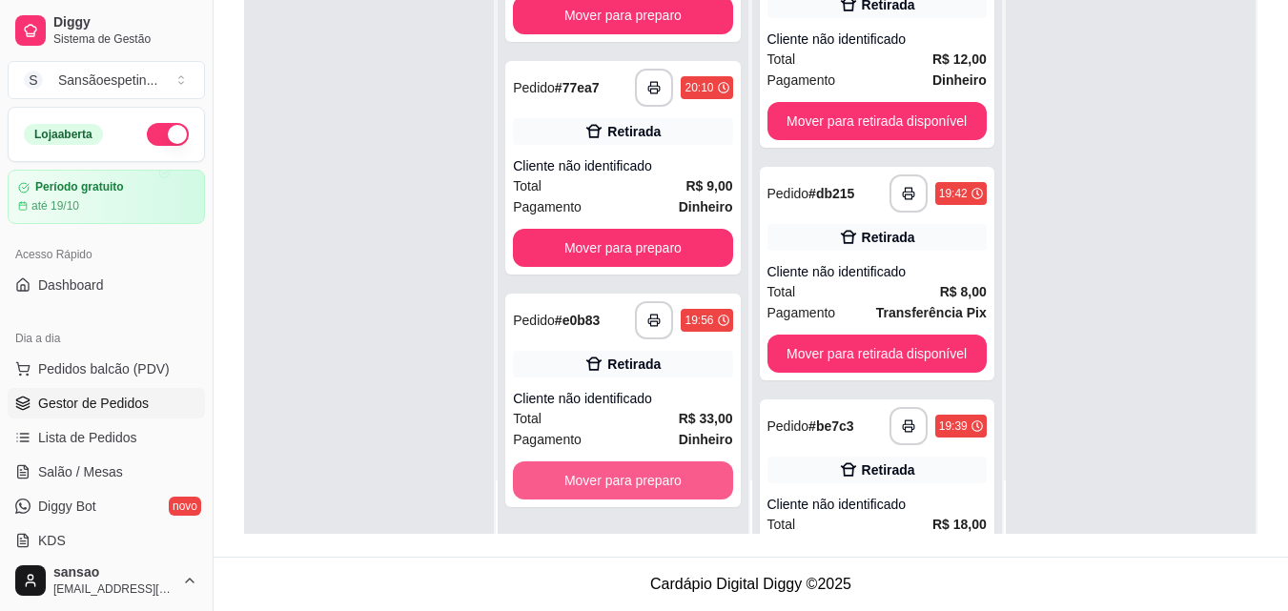
click at [659, 481] on button "Mover para preparo" at bounding box center [622, 481] width 219 height 38
click at [659, 481] on button "Mover para preparo" at bounding box center [623, 480] width 213 height 37
click at [590, 475] on button "Mover para preparo" at bounding box center [622, 481] width 219 height 38
click at [598, 477] on button "Mover para preparo" at bounding box center [622, 481] width 219 height 38
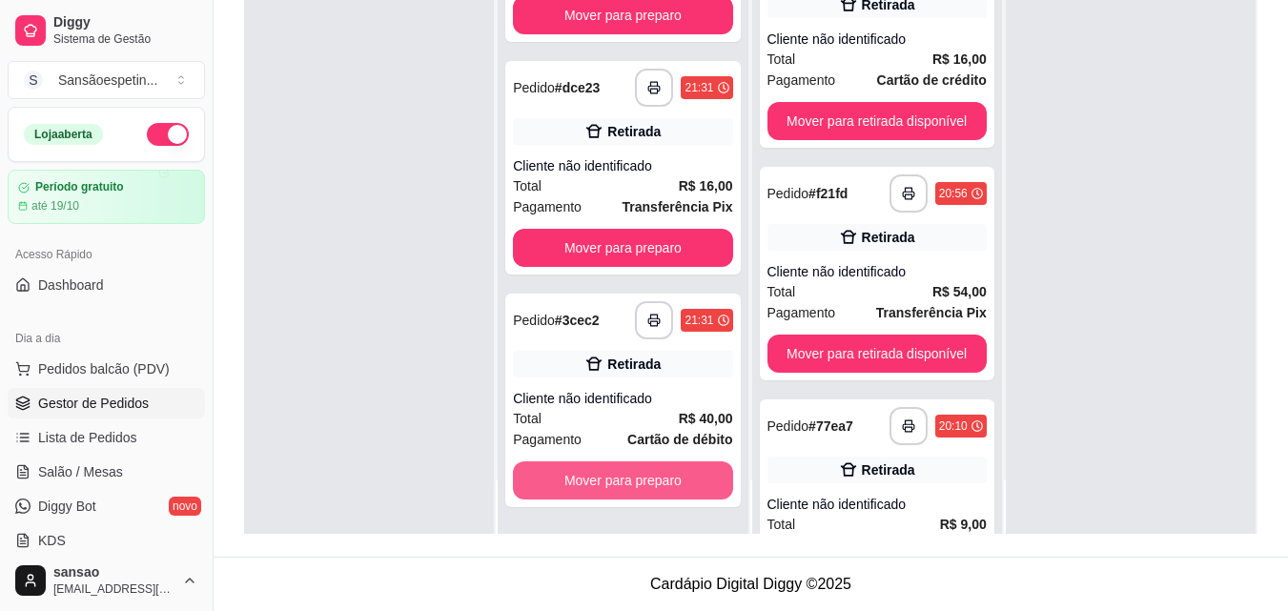
click at [599, 477] on button "Mover para preparo" at bounding box center [622, 481] width 219 height 38
click at [599, 477] on button "Mover para preparo" at bounding box center [623, 480] width 213 height 37
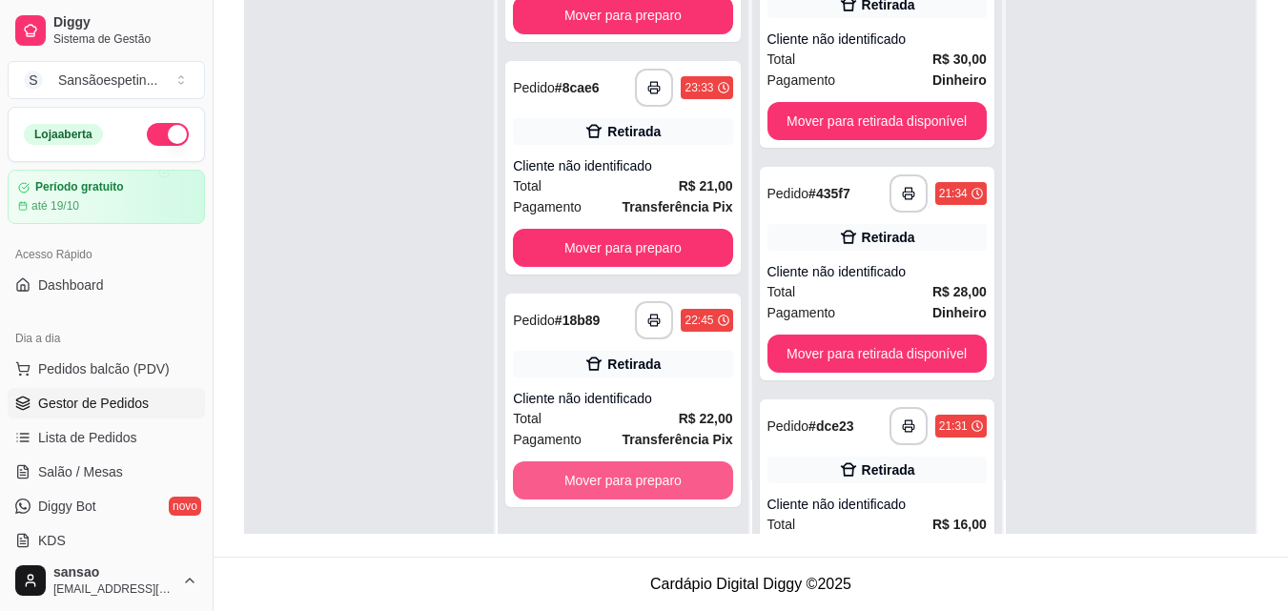
click at [599, 477] on button "Mover para preparo" at bounding box center [622, 481] width 219 height 38
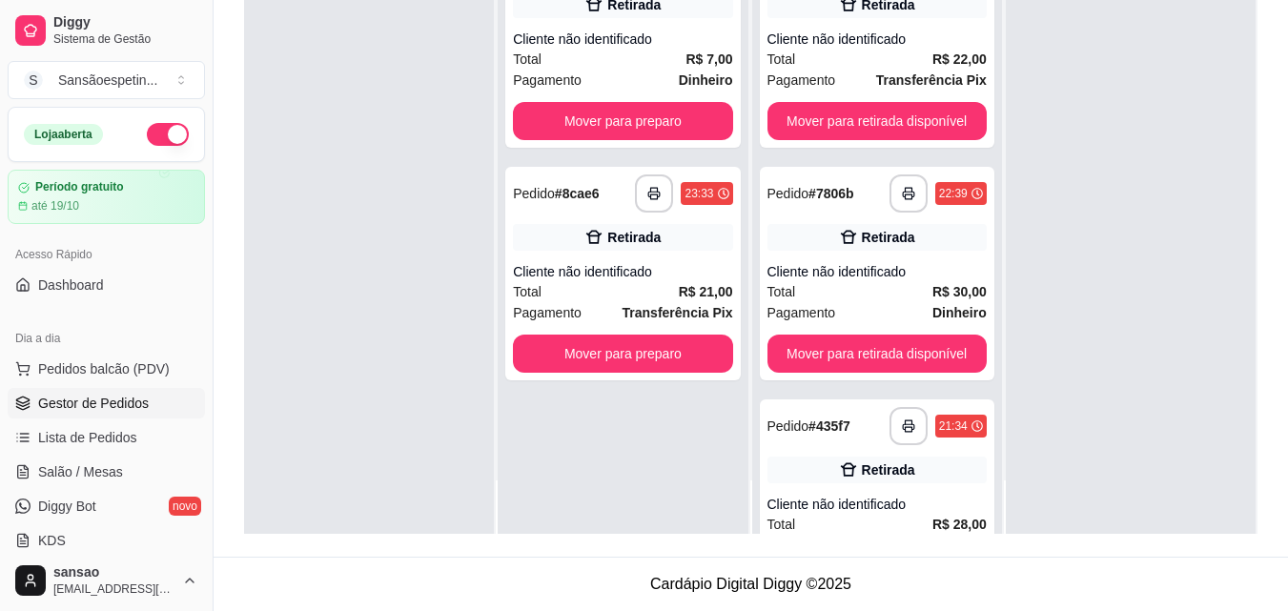
click at [599, 477] on div "**********" at bounding box center [623, 228] width 250 height 611
click at [616, 352] on button "Mover para preparo" at bounding box center [623, 354] width 213 height 37
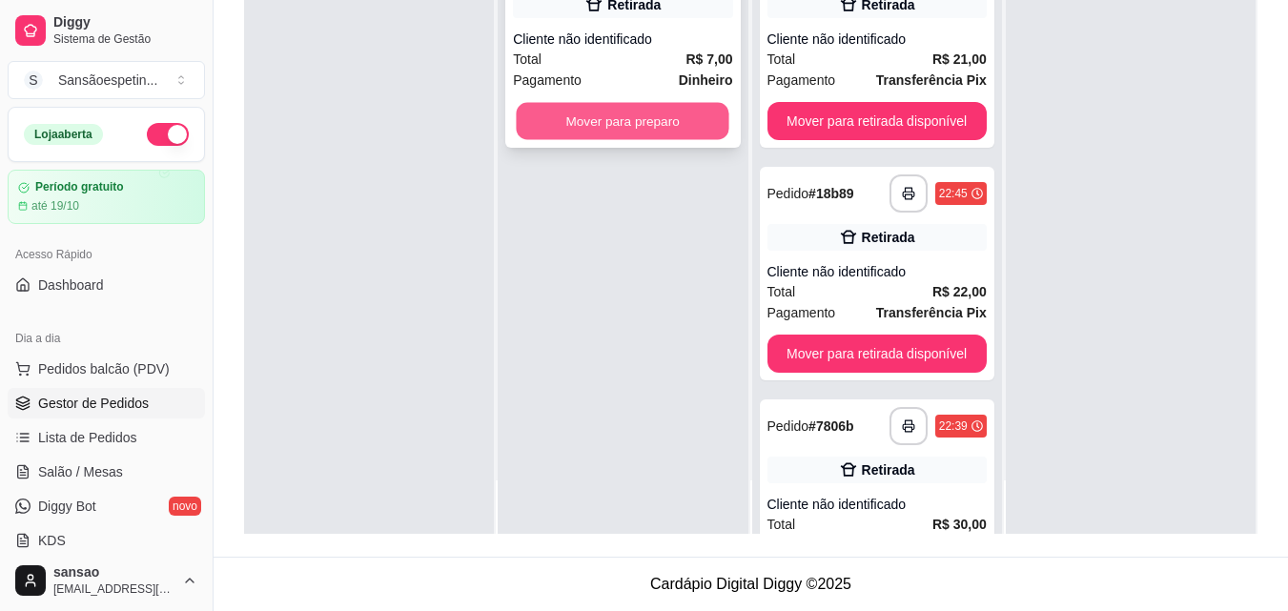
click at [632, 112] on button "Mover para preparo" at bounding box center [623, 121] width 213 height 37
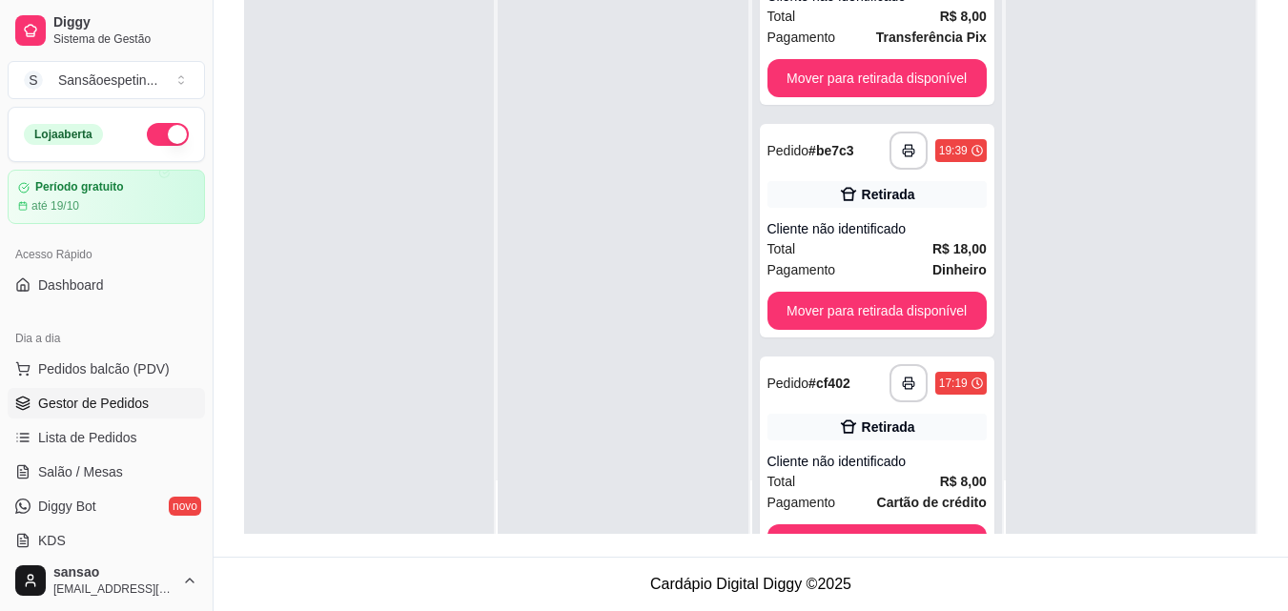
scroll to position [2898, 0]
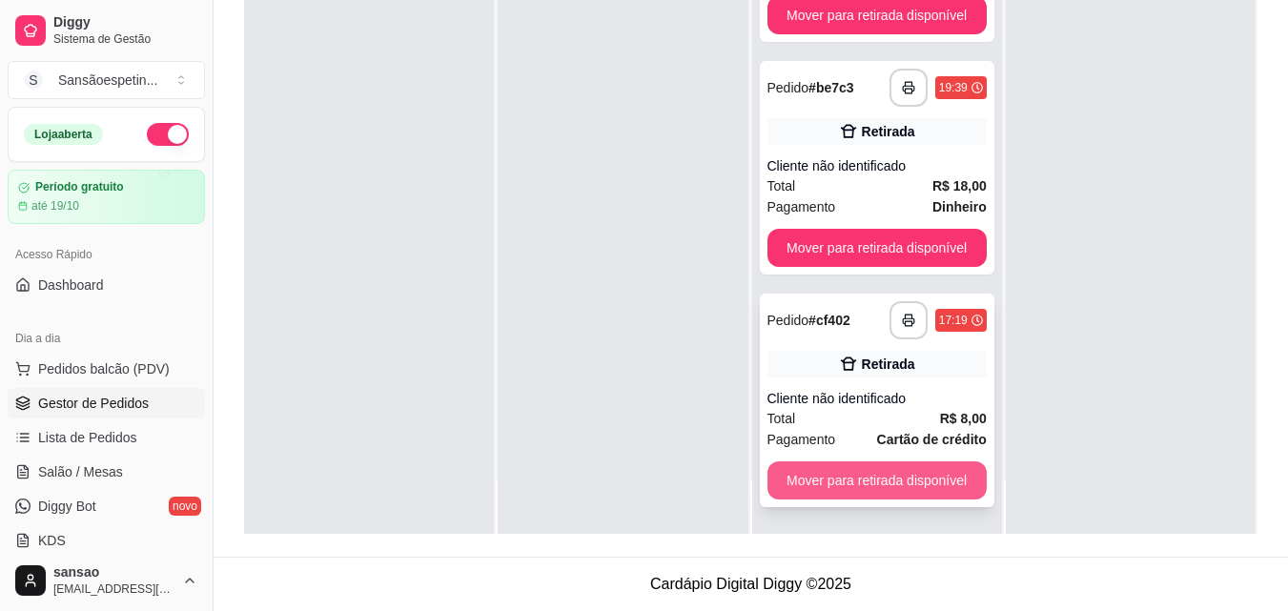
click at [879, 485] on button "Mover para retirada disponível" at bounding box center [877, 481] width 219 height 38
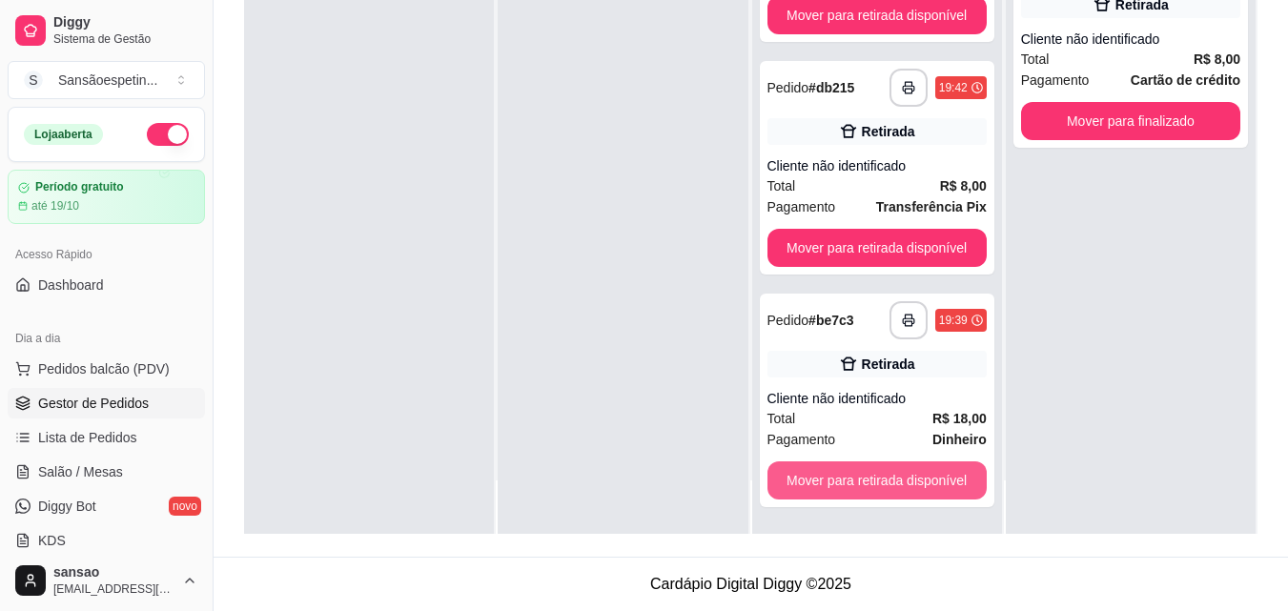
click at [879, 485] on button "Mover para retirada disponível" at bounding box center [877, 481] width 219 height 38
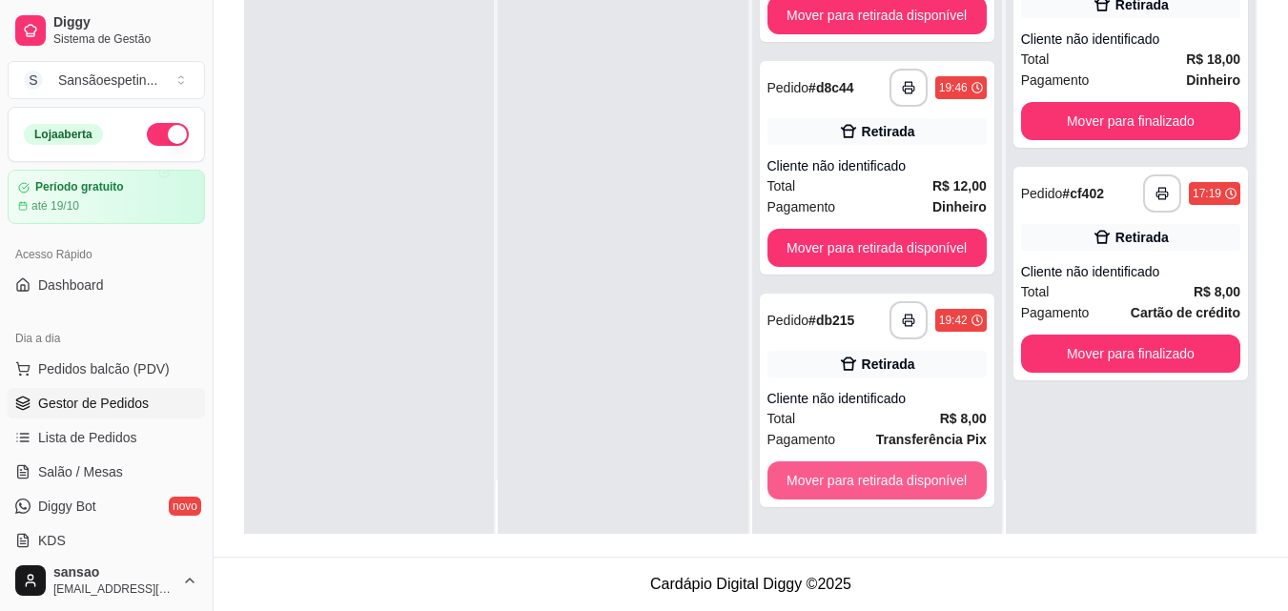
click at [879, 485] on button "Mover para retirada disponível" at bounding box center [877, 481] width 219 height 38
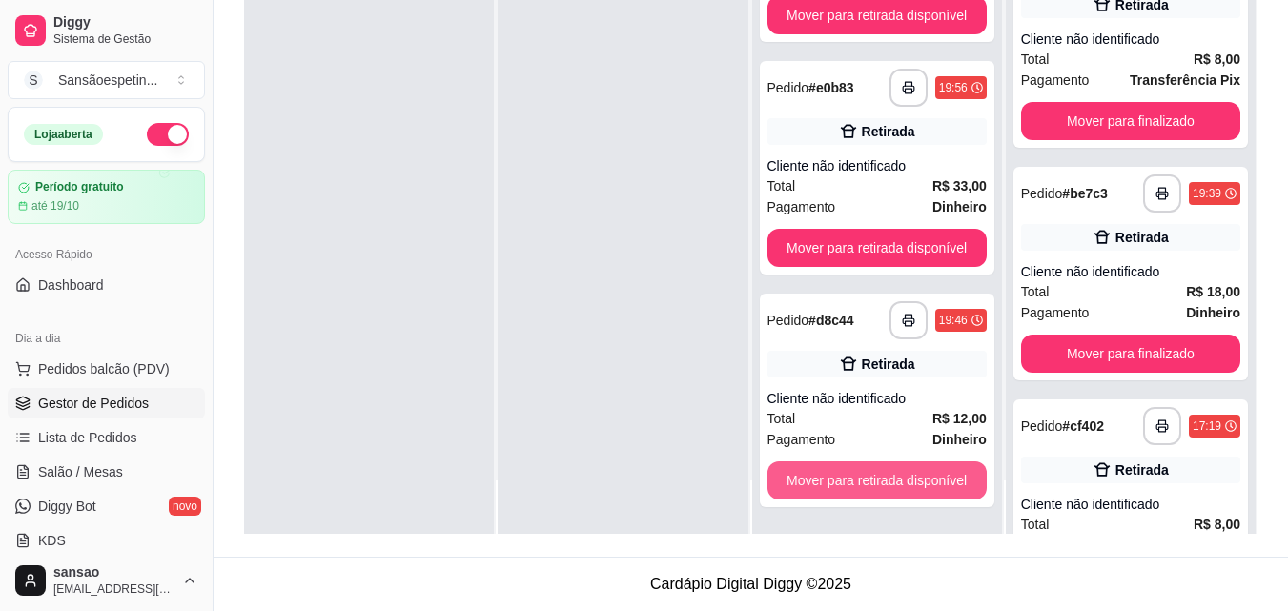
click at [879, 485] on button "Mover para retirada disponível" at bounding box center [877, 481] width 219 height 38
click at [879, 486] on button "Mover para retirada disponível" at bounding box center [877, 481] width 219 height 38
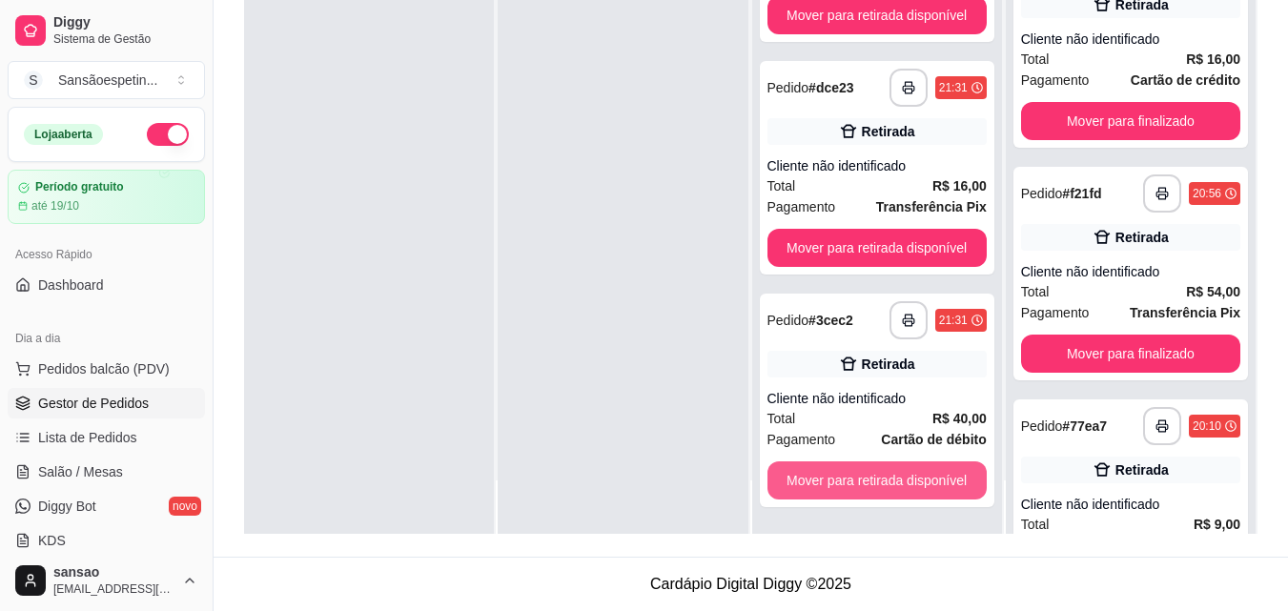
click at [879, 486] on button "Mover para retirada disponível" at bounding box center [877, 481] width 219 height 38
click at [879, 486] on button "Mover para retirada disponível" at bounding box center [876, 480] width 213 height 37
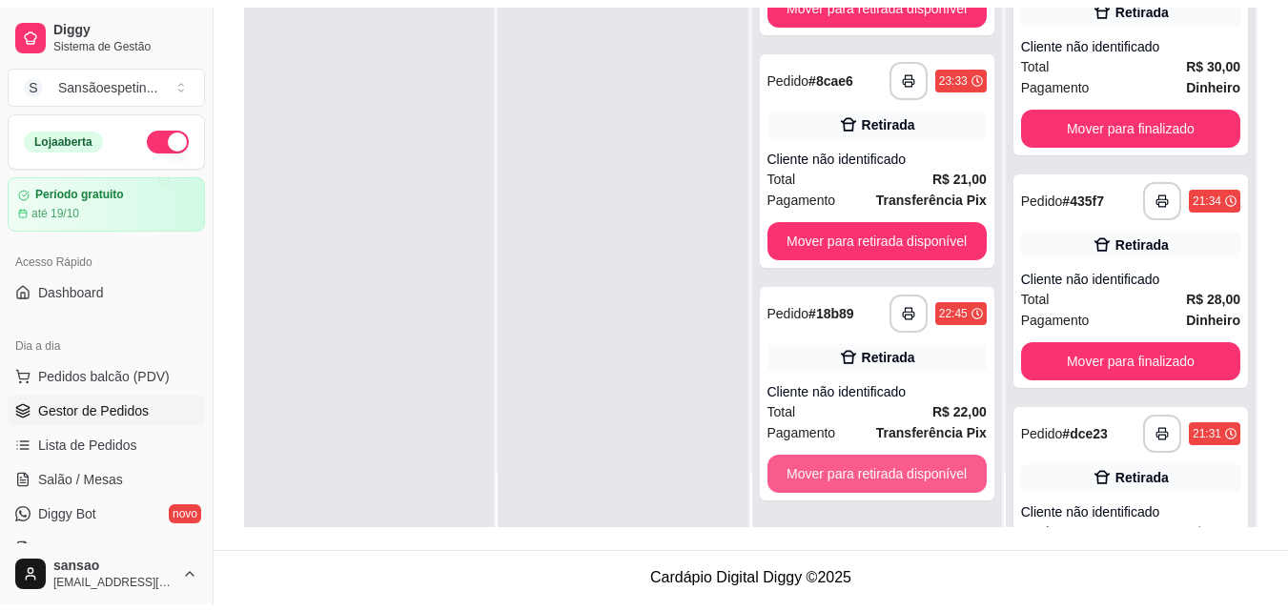
scroll to position [106, 0]
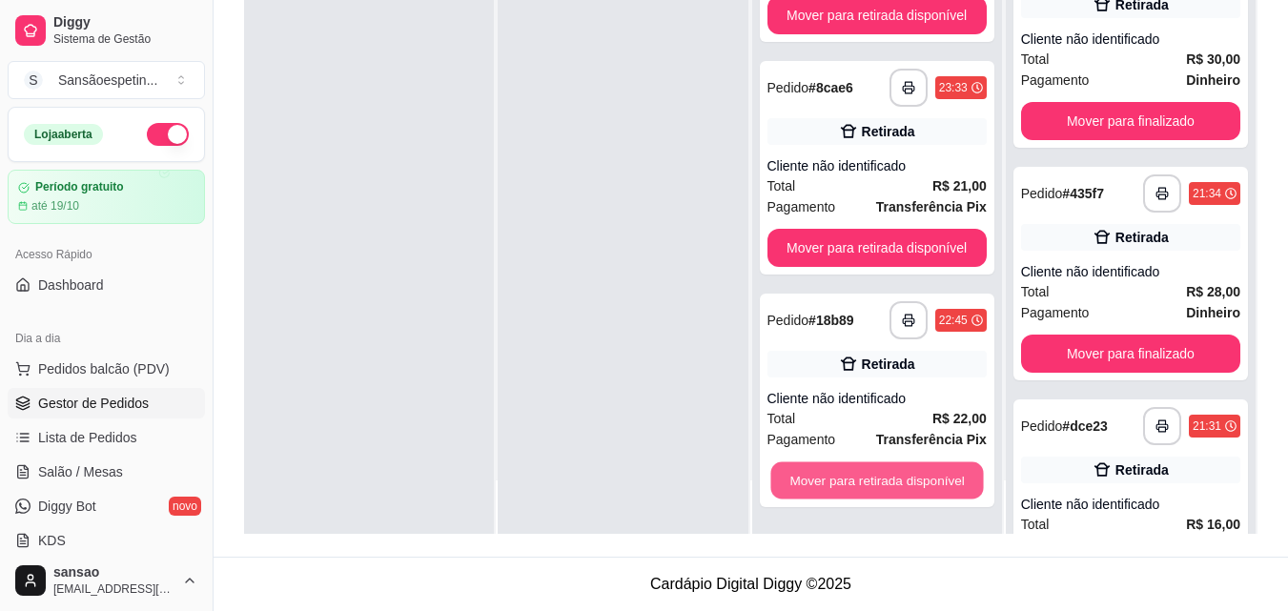
click at [879, 486] on button "Mover para retirada disponível" at bounding box center [876, 480] width 213 height 37
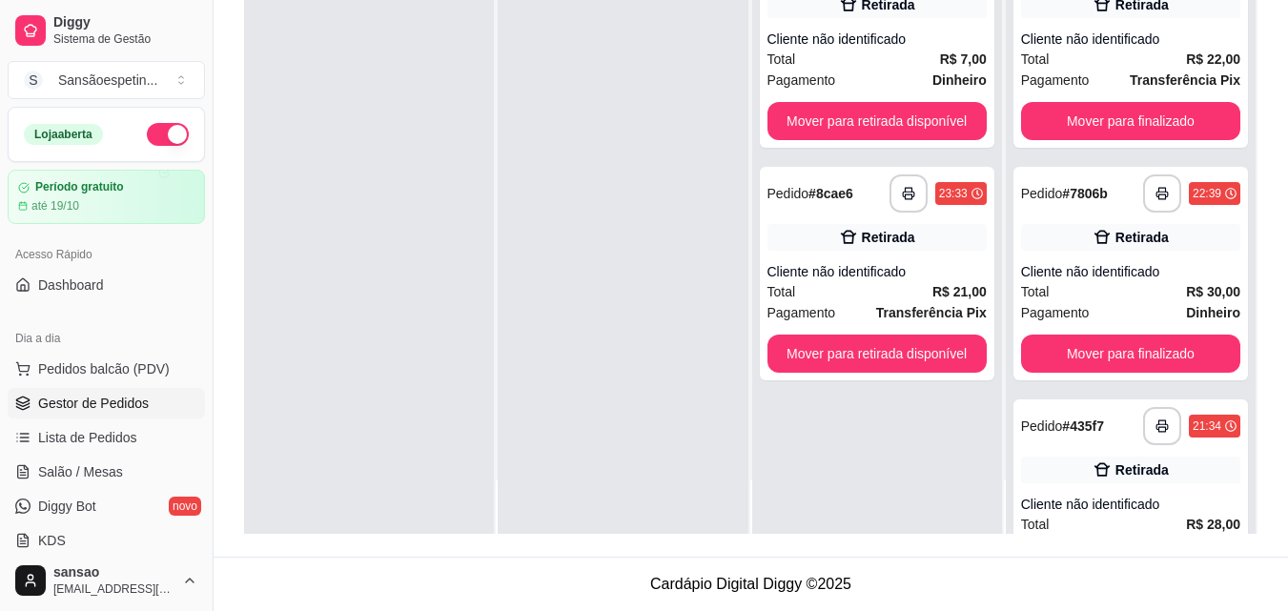
scroll to position [0, 0]
click at [879, 486] on div "**********" at bounding box center [877, 228] width 250 height 611
click at [866, 350] on button "Mover para retirada disponível" at bounding box center [877, 354] width 219 height 38
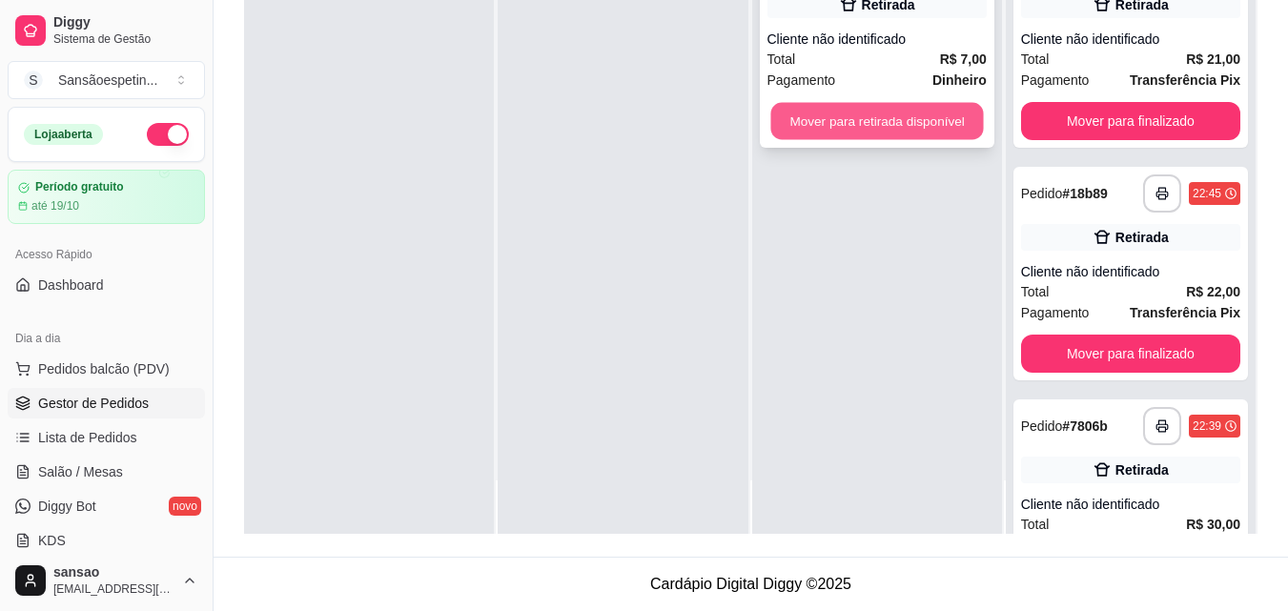
click at [873, 126] on button "Mover para retirada disponível" at bounding box center [876, 121] width 213 height 37
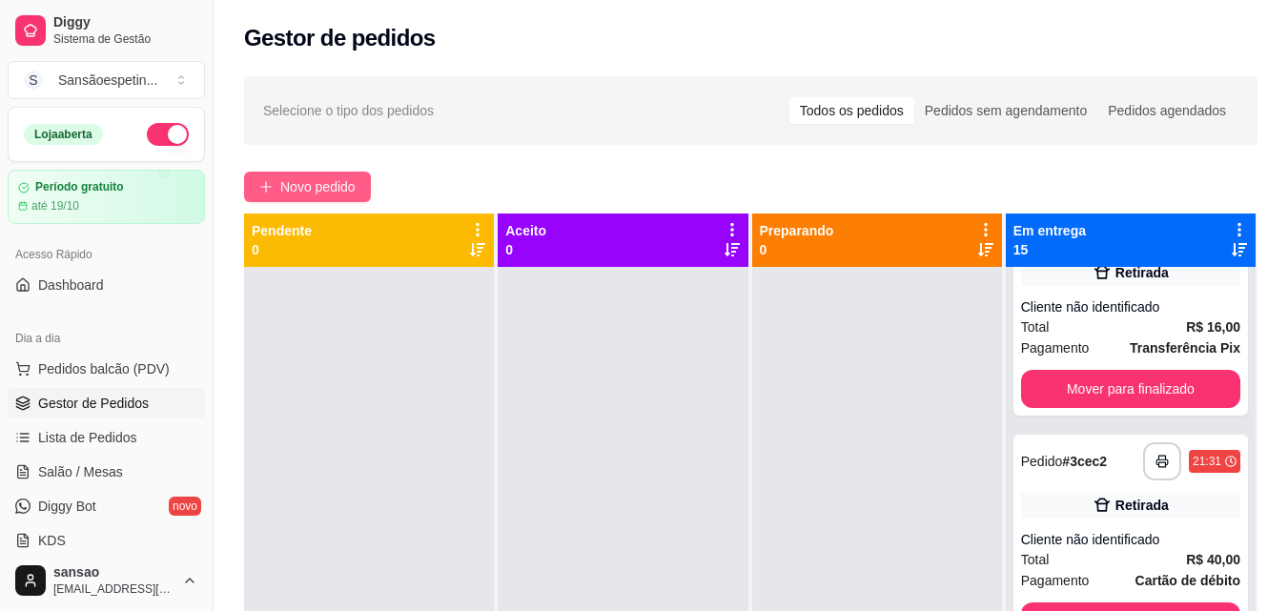
click at [340, 185] on span "Novo pedido" at bounding box center [317, 186] width 75 height 21
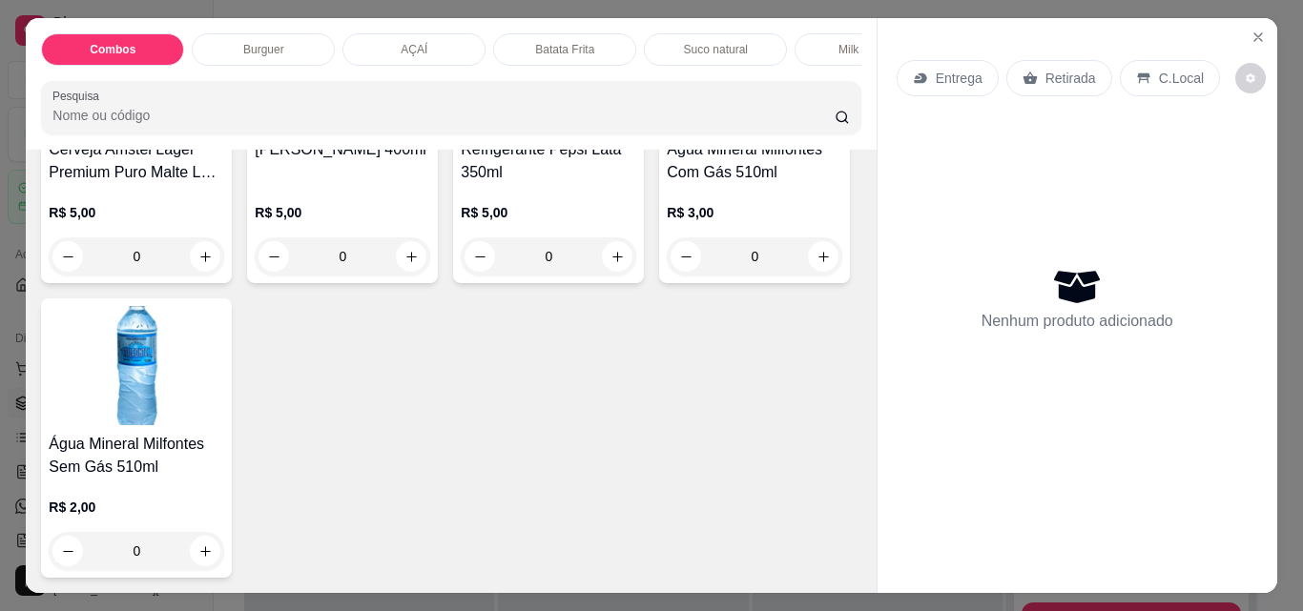
scroll to position [4196, 0]
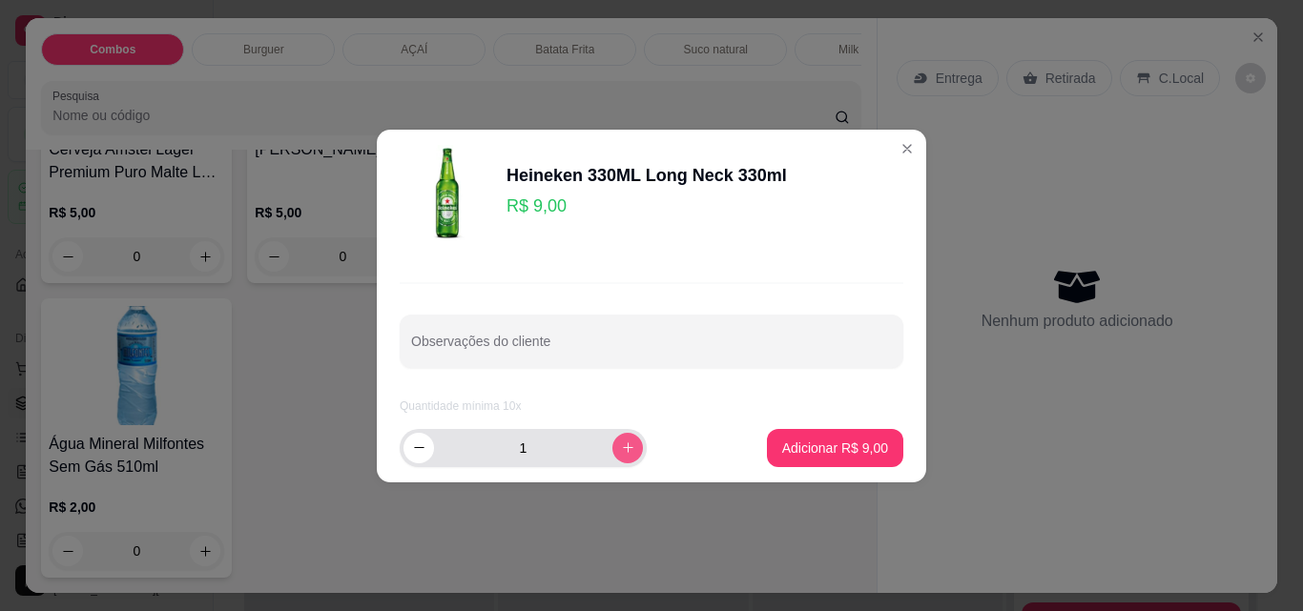
click at [621, 445] on icon "increase-product-quantity" at bounding box center [628, 448] width 14 height 14
type input "2"
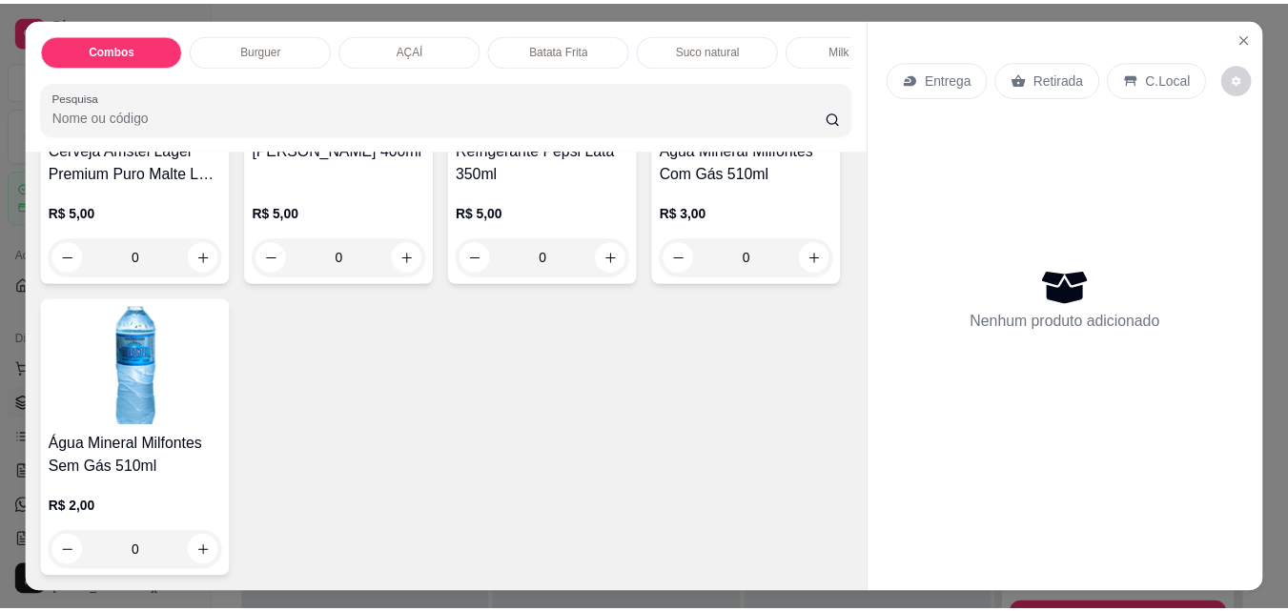
scroll to position [4577, 0]
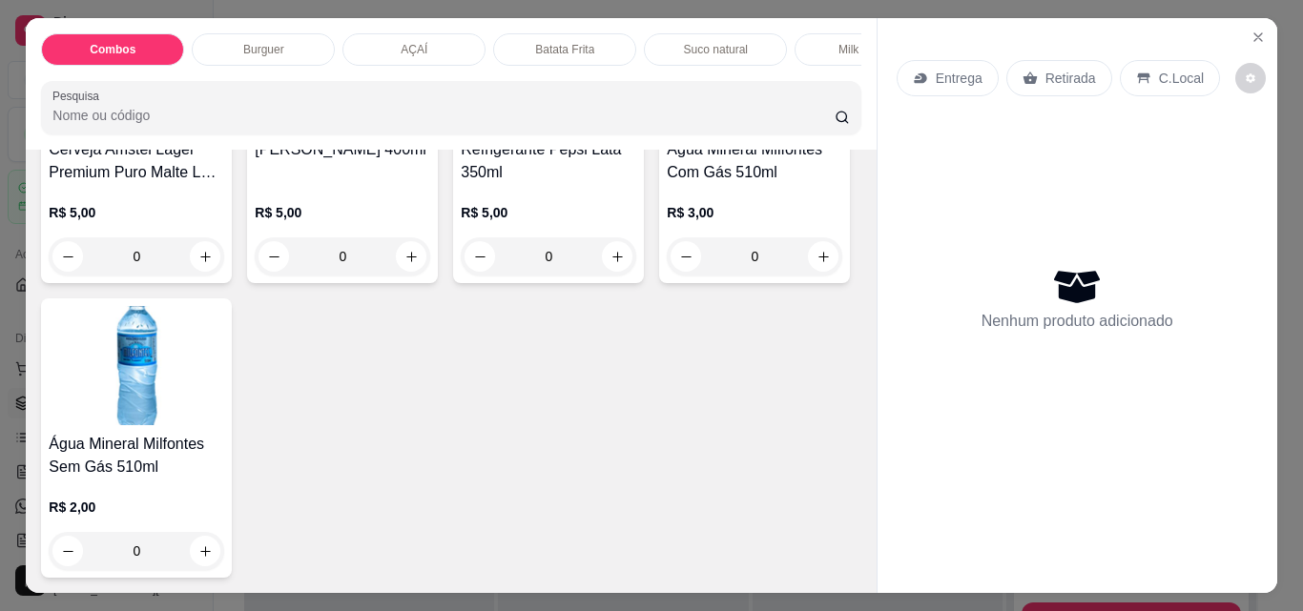
click at [1258, 30] on icon "Close" at bounding box center [1257, 37] width 15 height 15
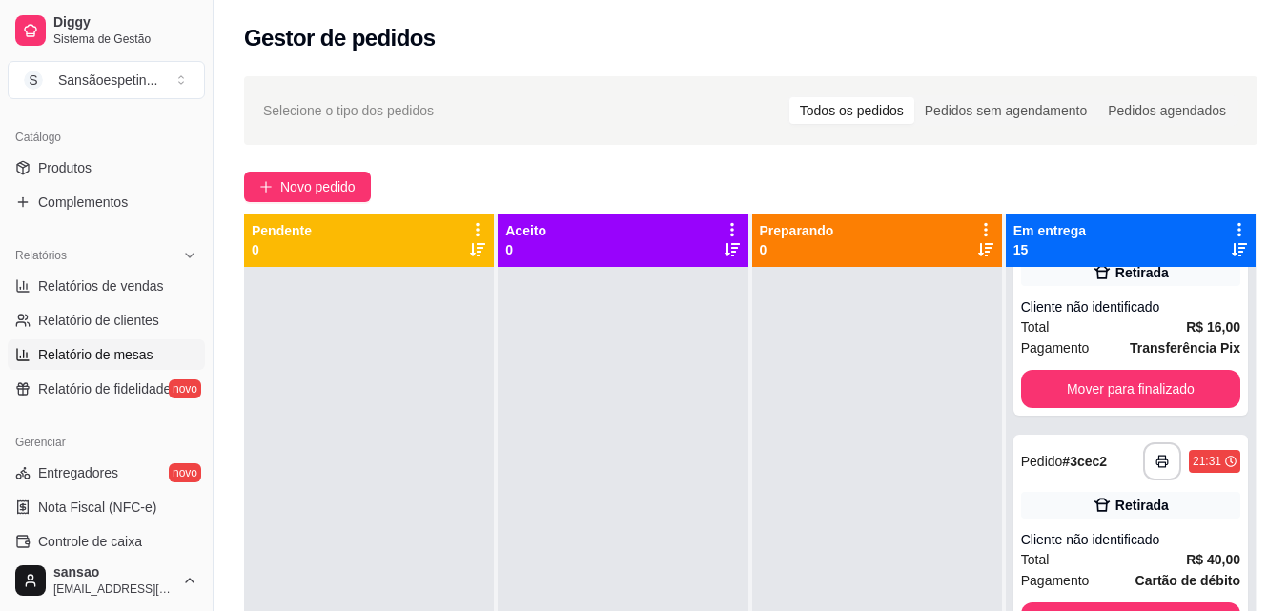
scroll to position [572, 0]
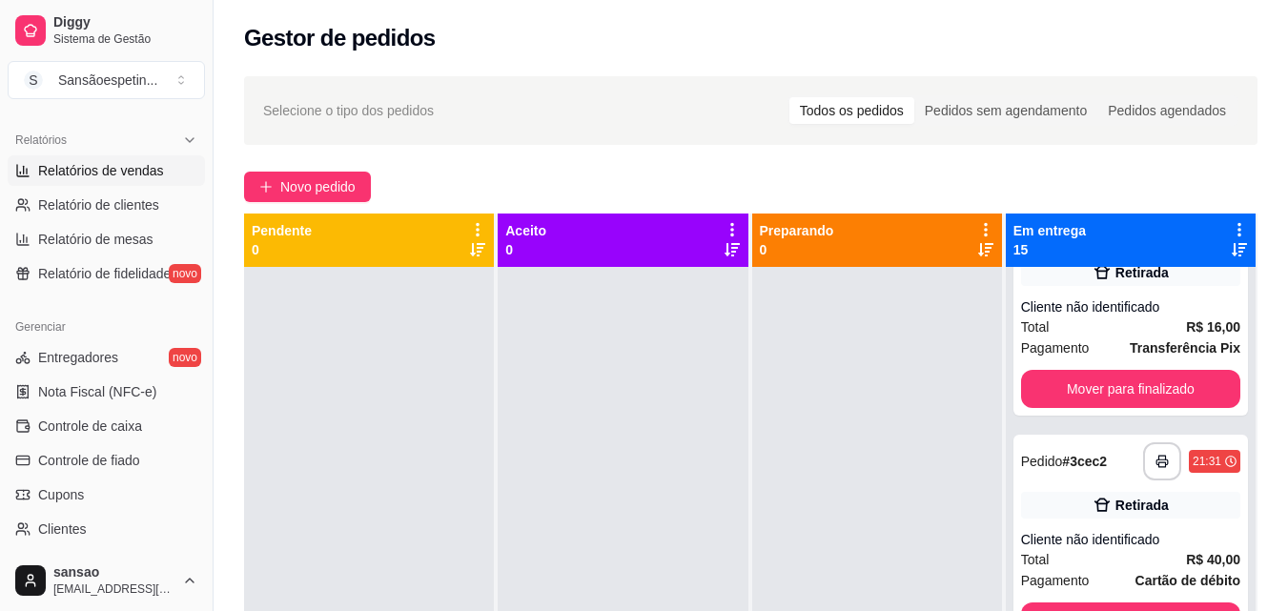
click at [94, 178] on span "Relatórios de vendas" at bounding box center [101, 170] width 126 height 19
select select "ALL"
select select "0"
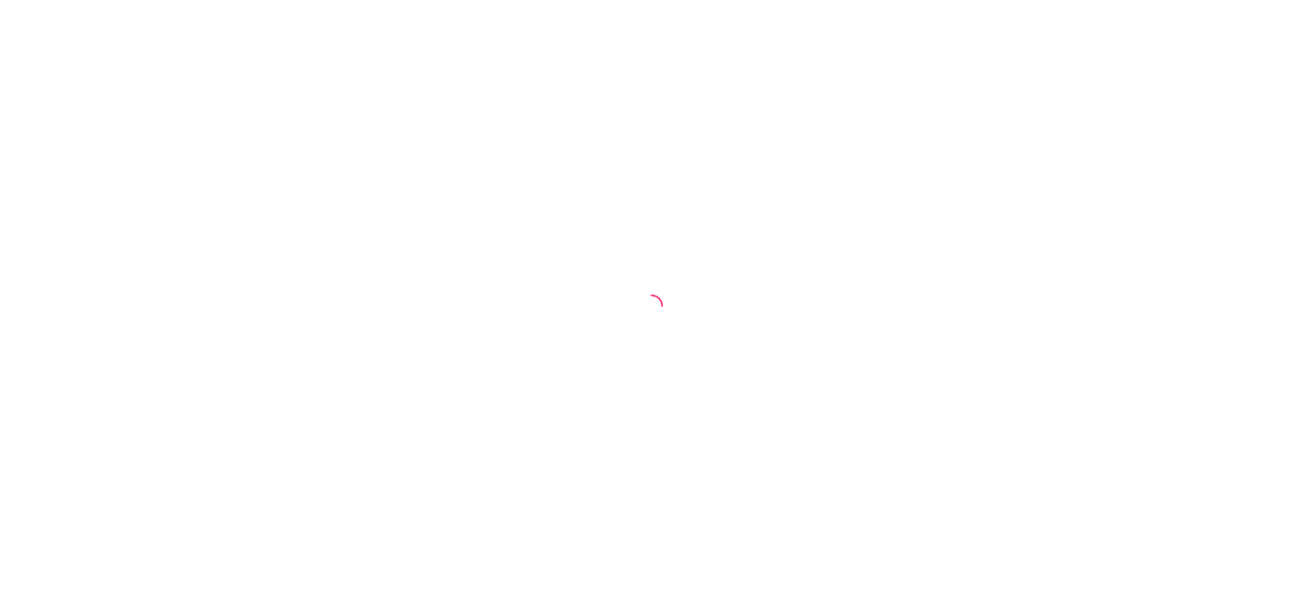
select select "ALL"
select select "0"
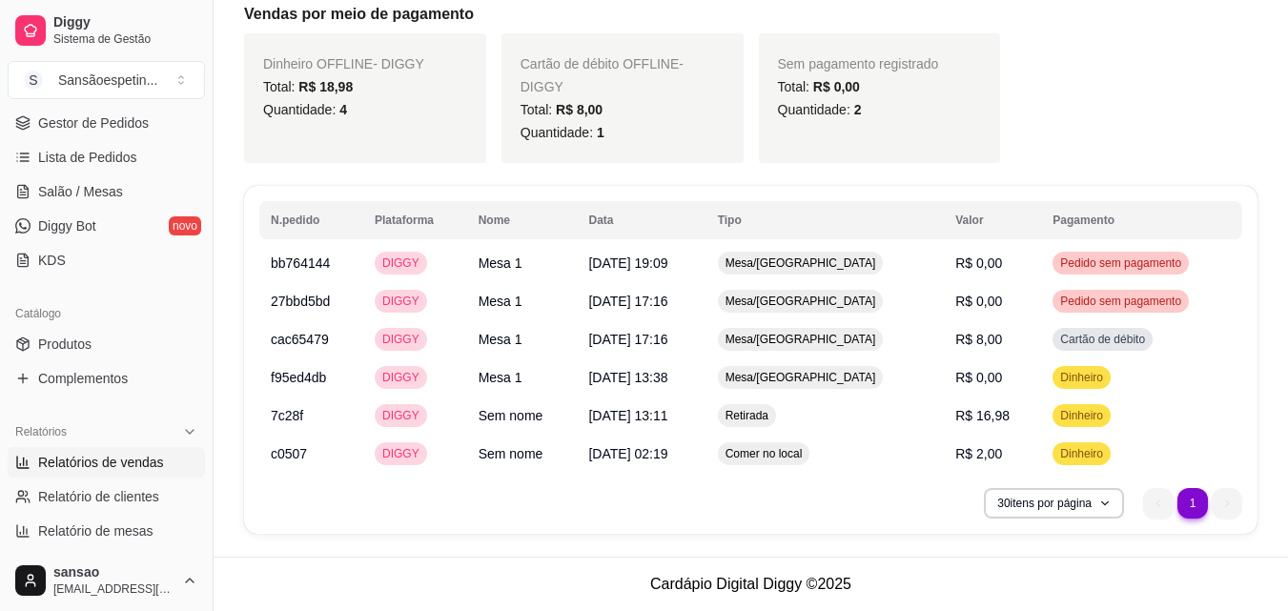
scroll to position [286, 0]
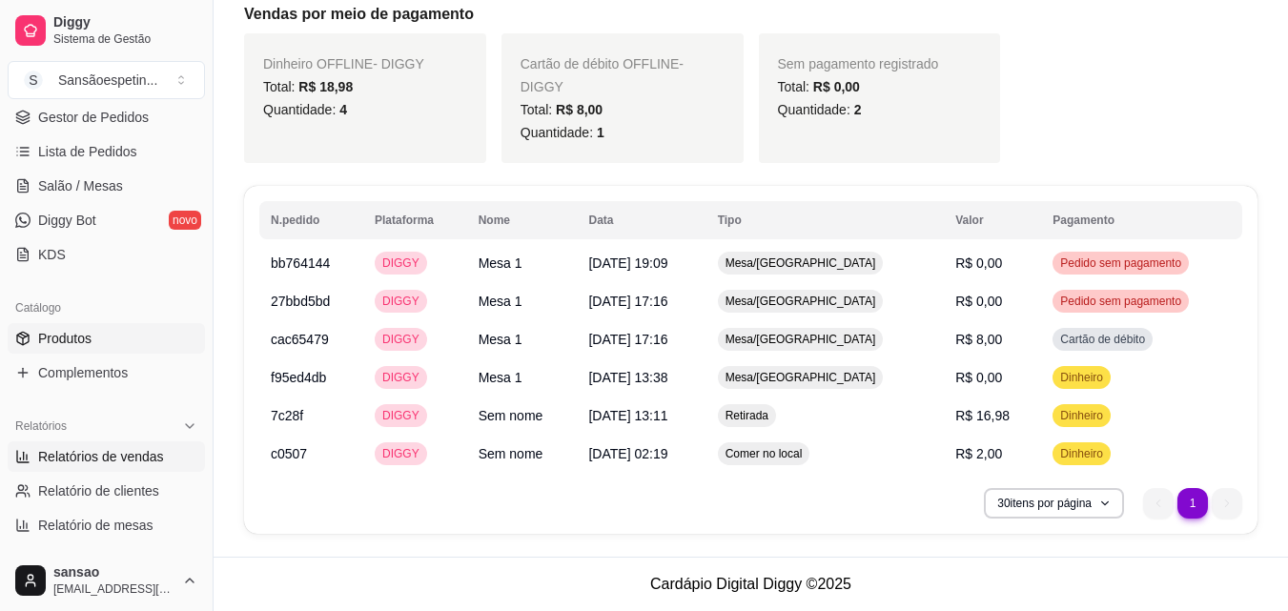
click at [94, 347] on link "Produtos" at bounding box center [106, 338] width 197 height 31
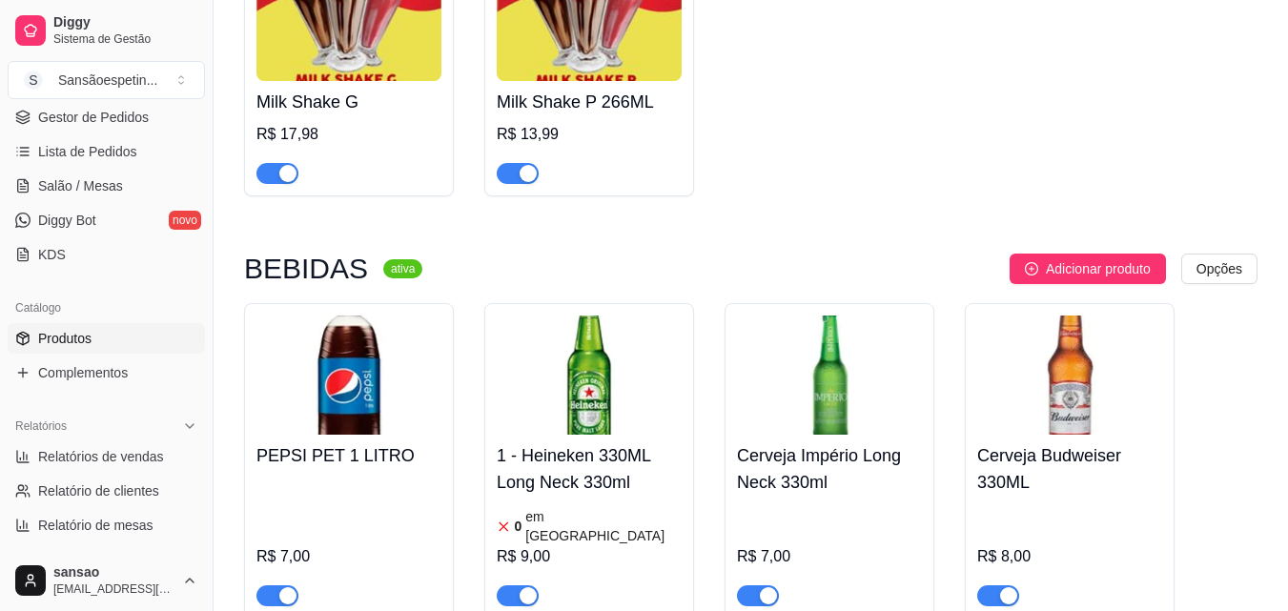
scroll to position [3814, 0]
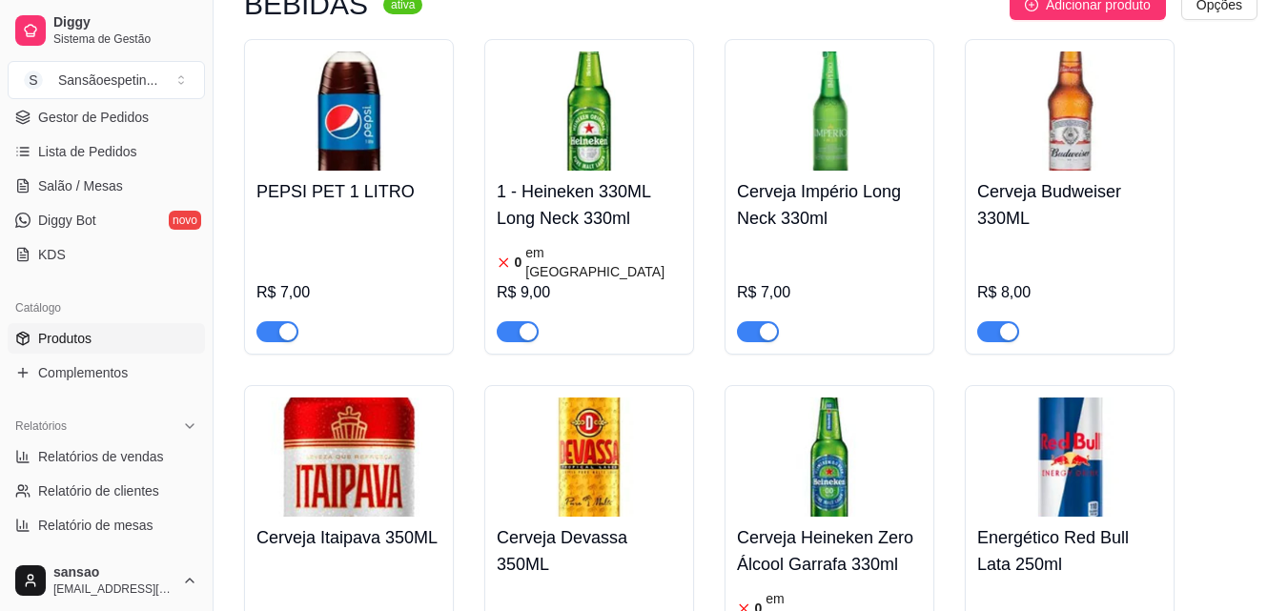
click at [576, 134] on img at bounding box center [589, 110] width 185 height 119
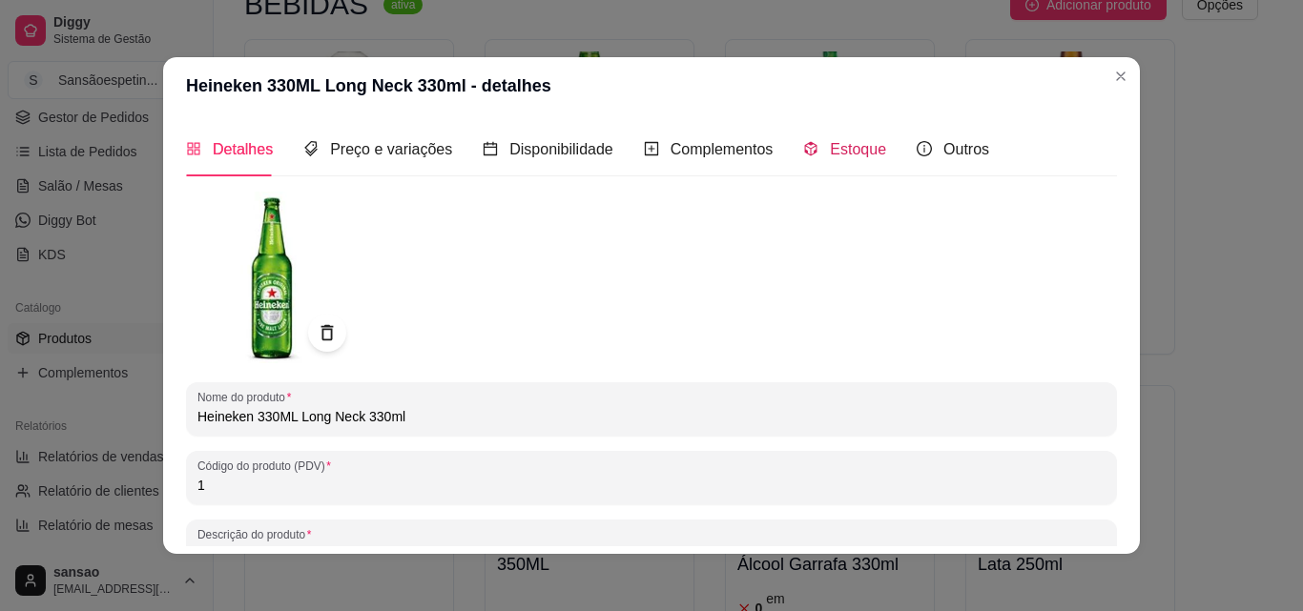
click at [832, 155] on span "Estoque" at bounding box center [858, 149] width 56 height 16
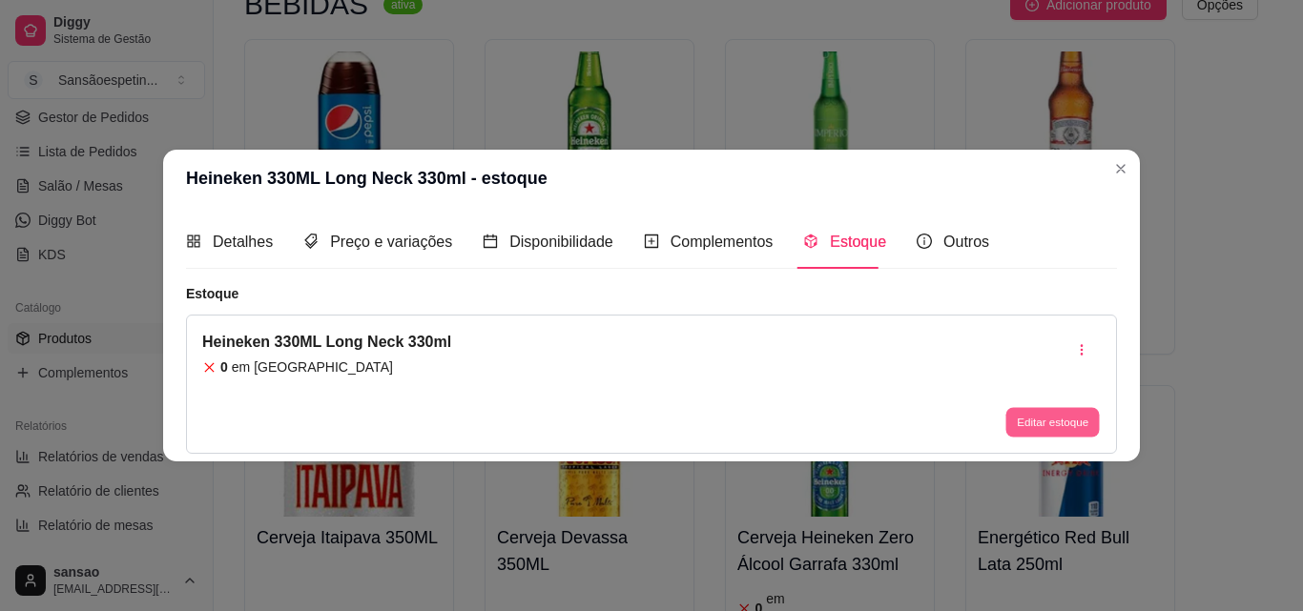
click at [1046, 414] on button "Editar estoque" at bounding box center [1051, 423] width 93 height 30
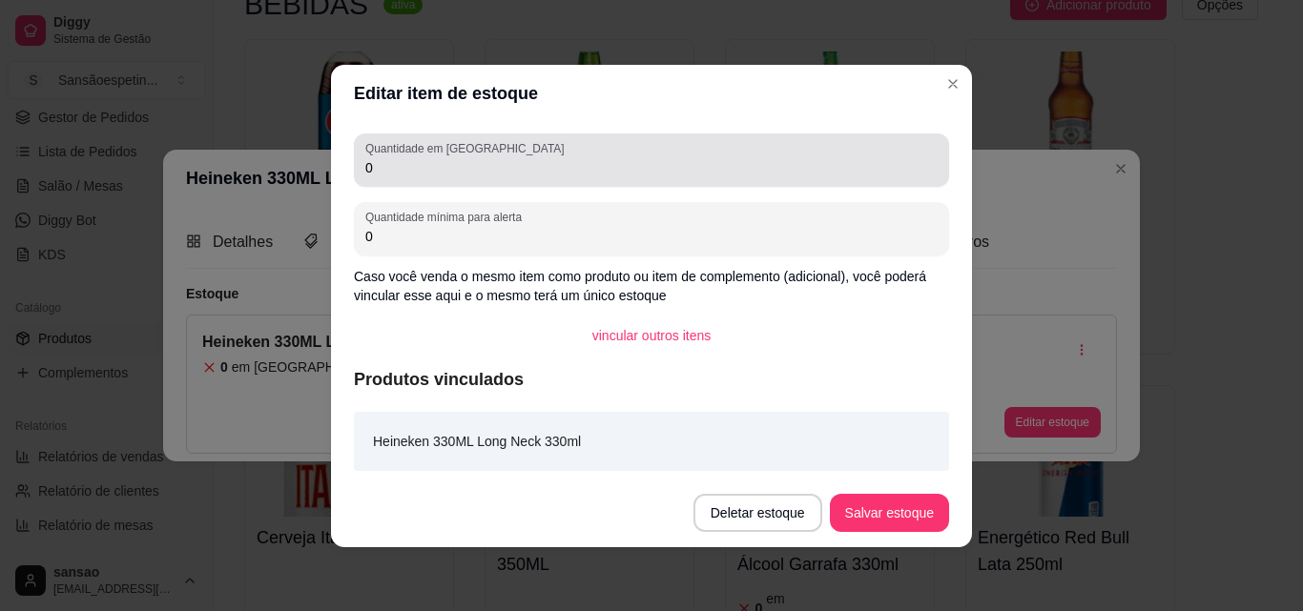
click at [506, 163] on input "0" at bounding box center [651, 167] width 572 height 19
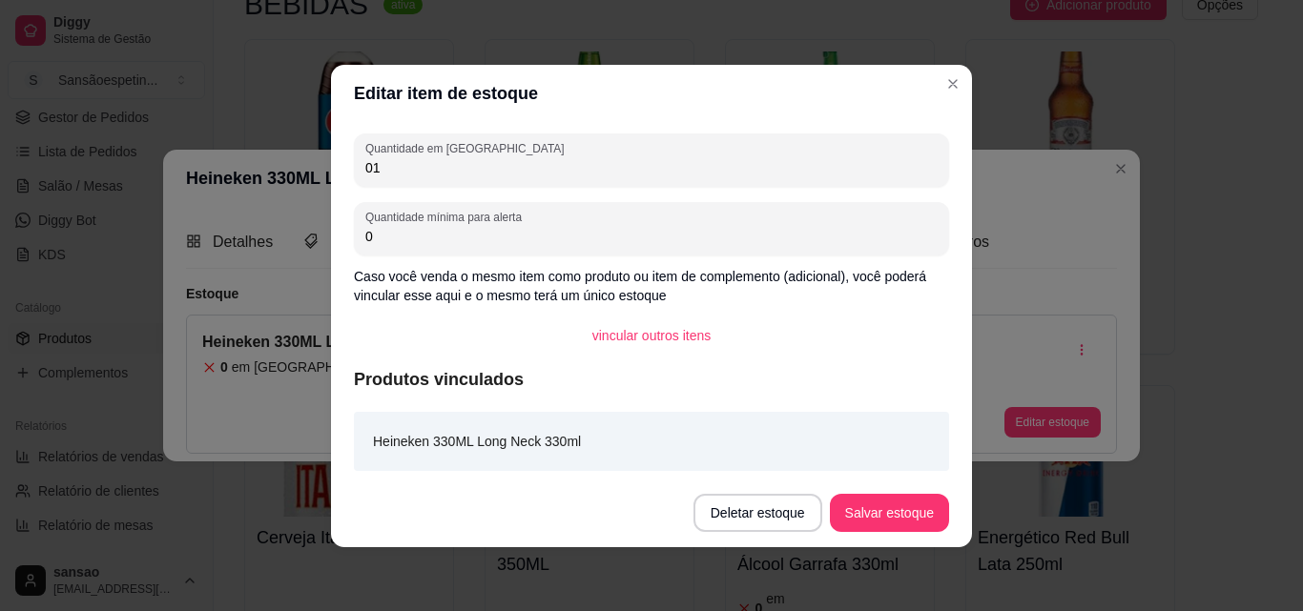
type input "0"
type input "1000"
click at [894, 512] on button "Salvar estoque" at bounding box center [889, 512] width 116 height 37
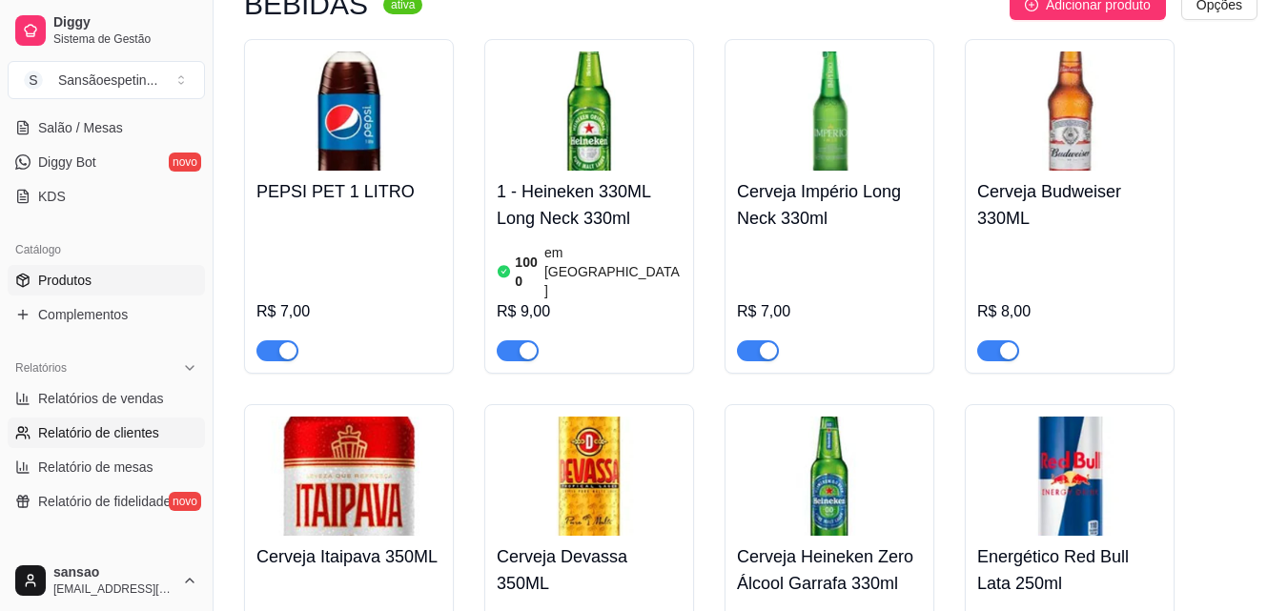
scroll to position [381, 0]
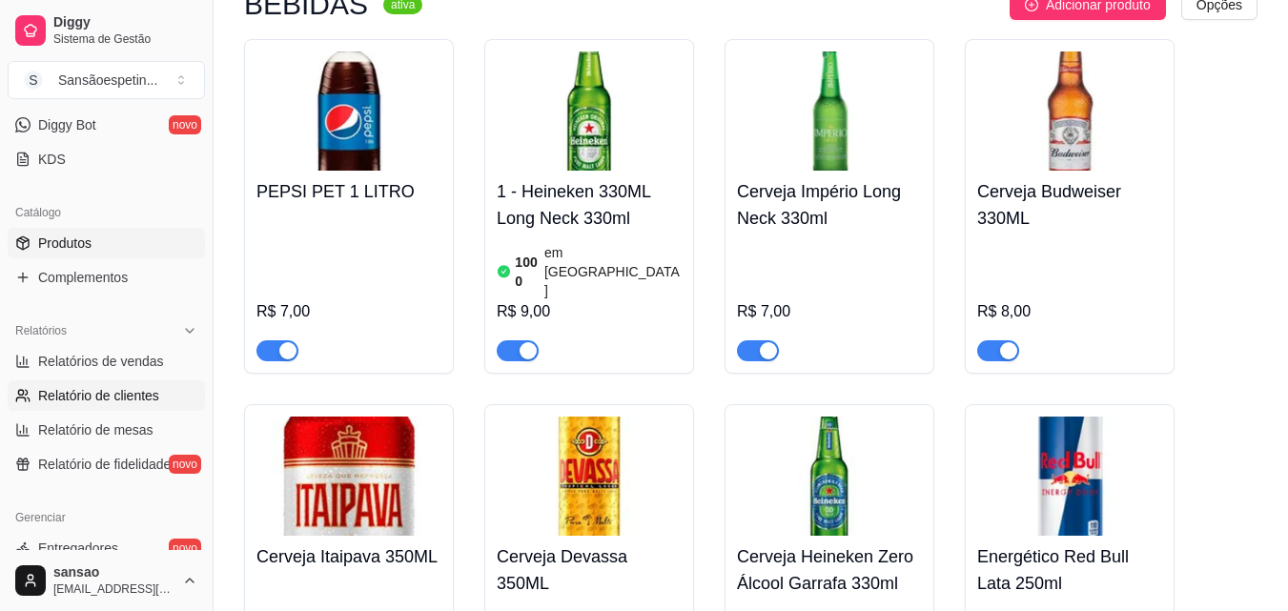
click at [136, 395] on span "Relatório de clientes" at bounding box center [98, 395] width 121 height 19
select select "30"
select select "HIGHEST_TOTAL_SPENT_WITH_ORDERS"
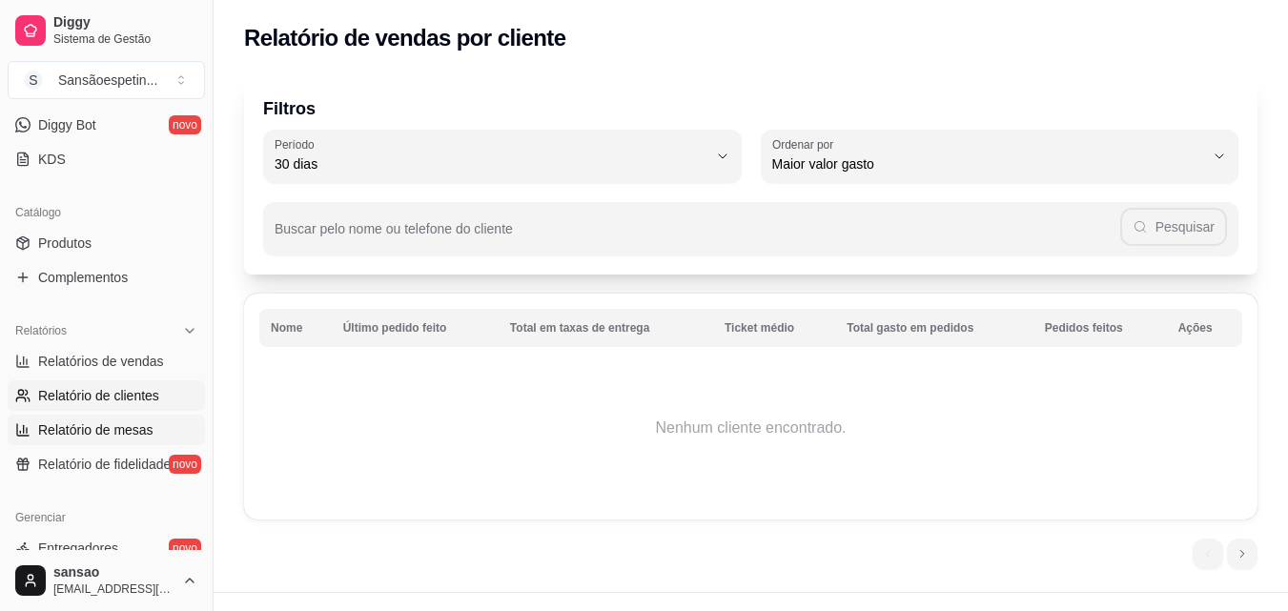
click at [136, 421] on span "Relatório de mesas" at bounding box center [95, 430] width 115 height 19
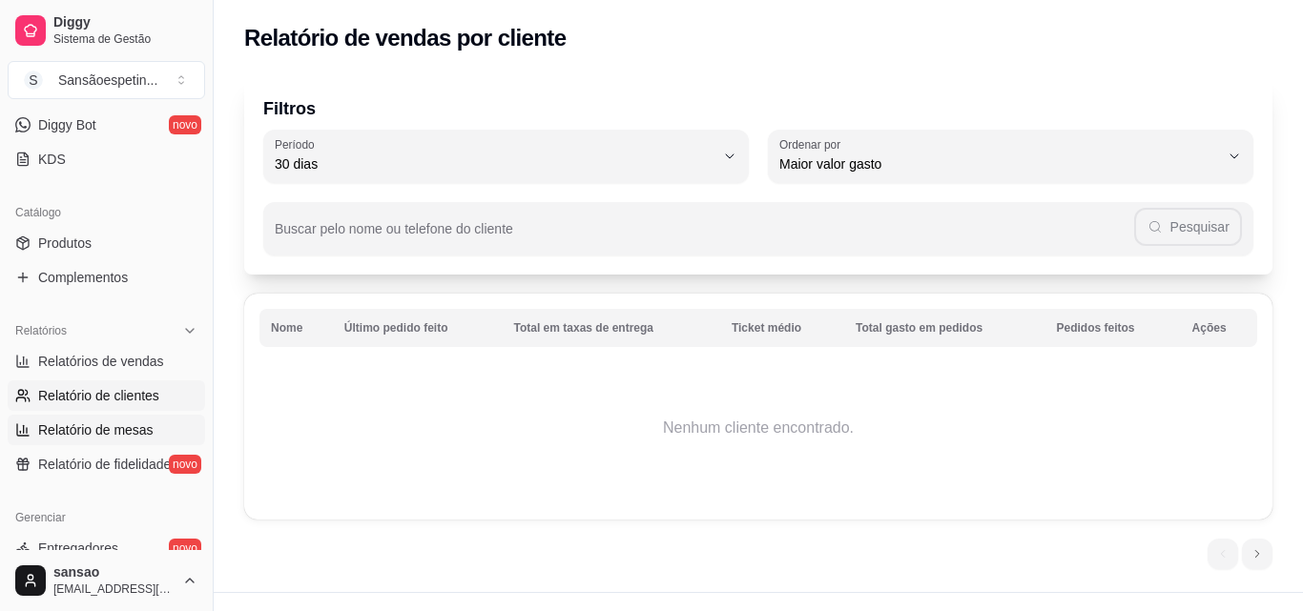
select select "TOTAL_OF_ORDERS"
select select "7"
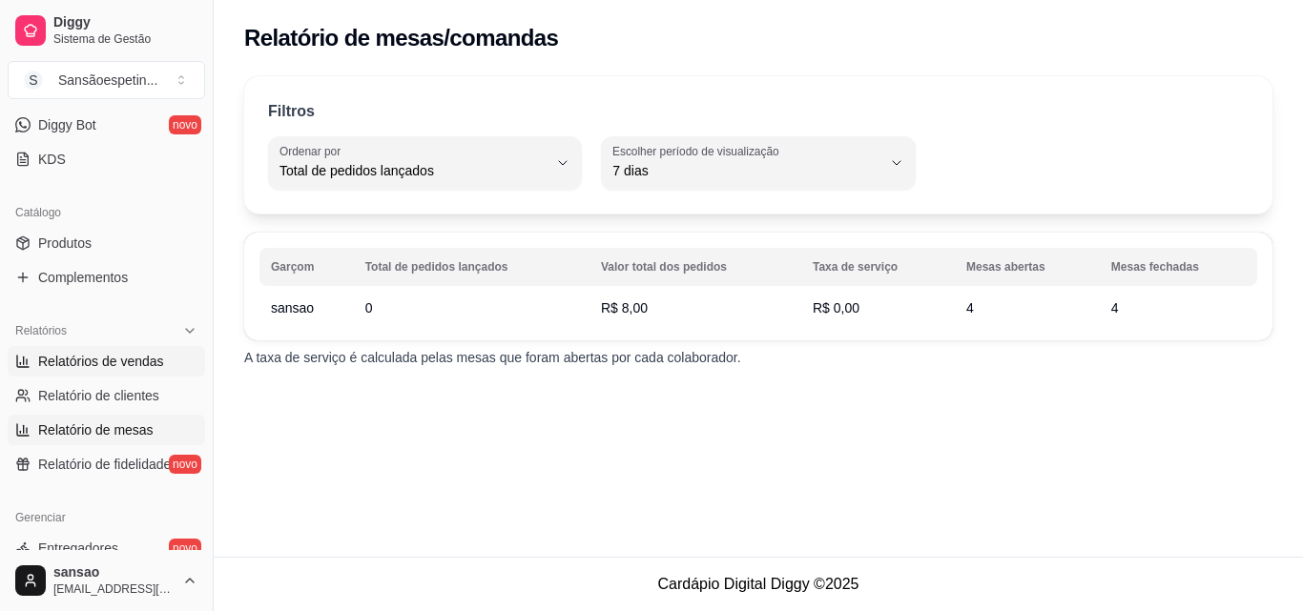
click at [116, 358] on span "Relatórios de vendas" at bounding box center [101, 361] width 126 height 19
select select "ALL"
select select "0"
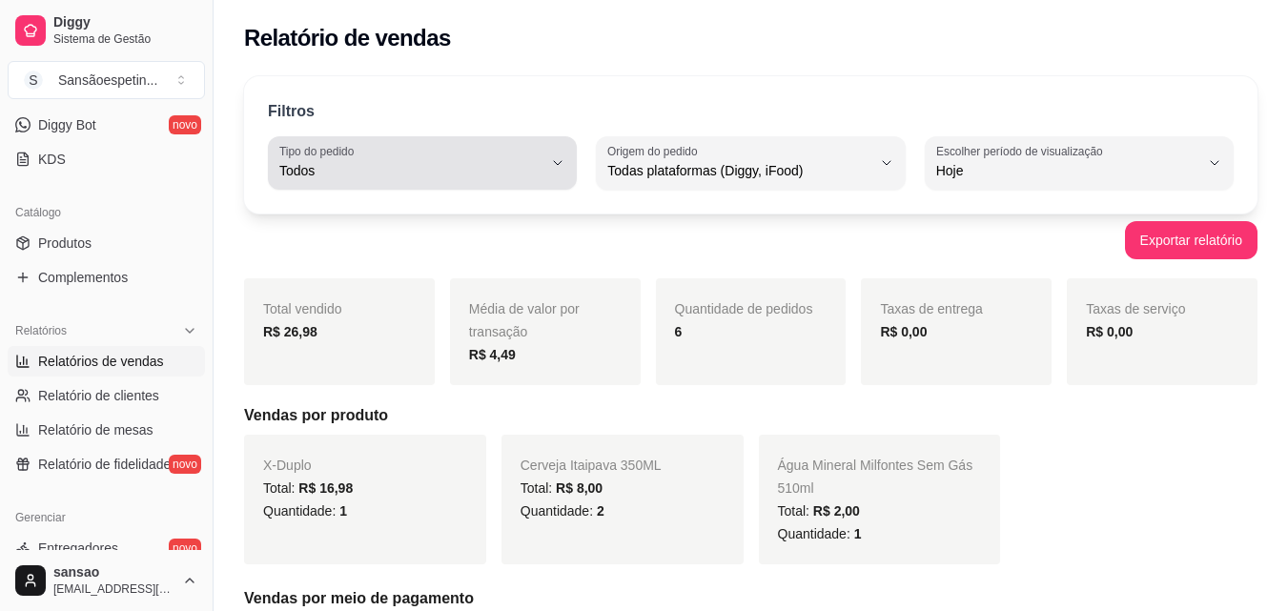
click at [487, 175] on span "Todos" at bounding box center [410, 170] width 263 height 19
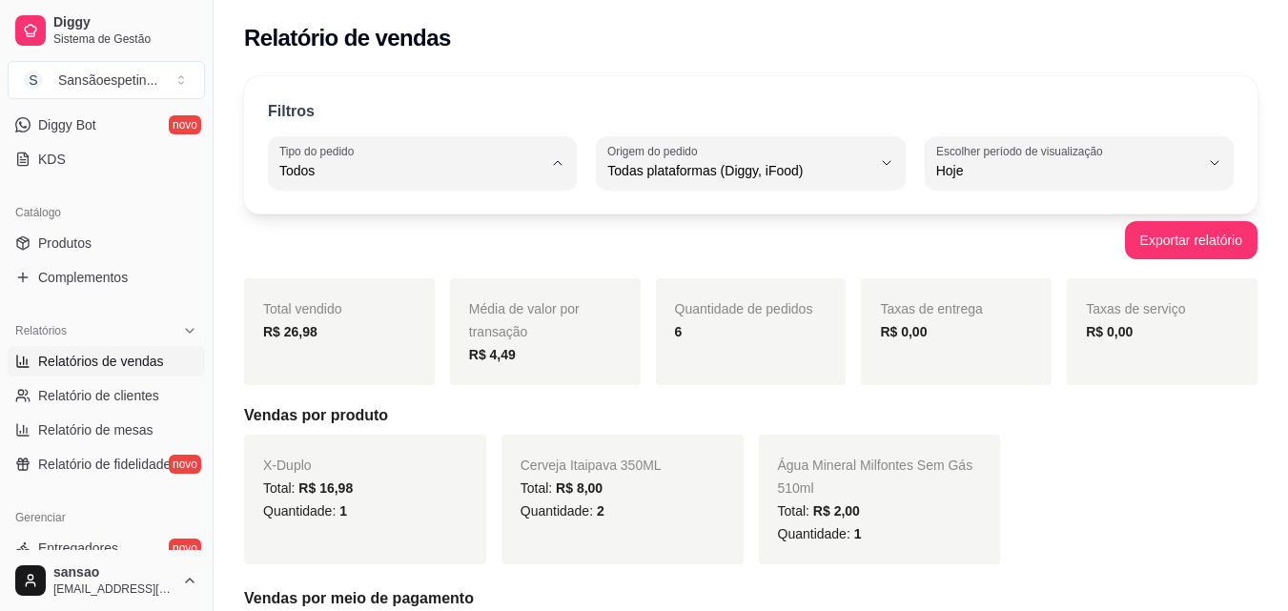
click at [489, 216] on span "Todos" at bounding box center [413, 216] width 249 height 18
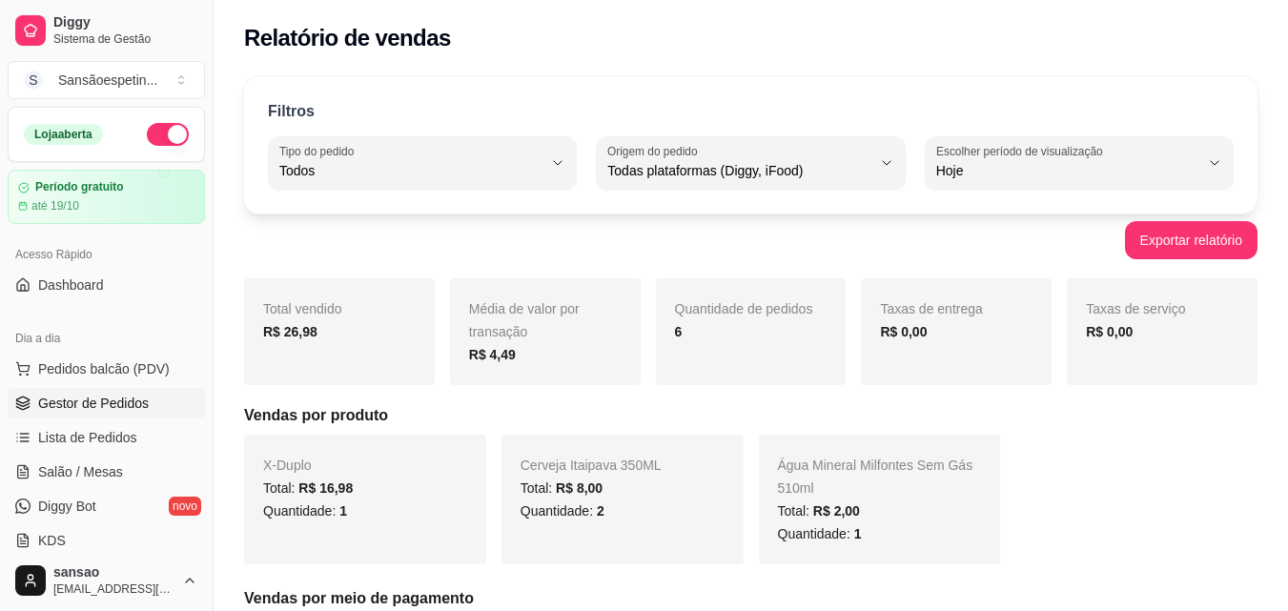
click at [140, 406] on span "Gestor de Pedidos" at bounding box center [93, 403] width 111 height 19
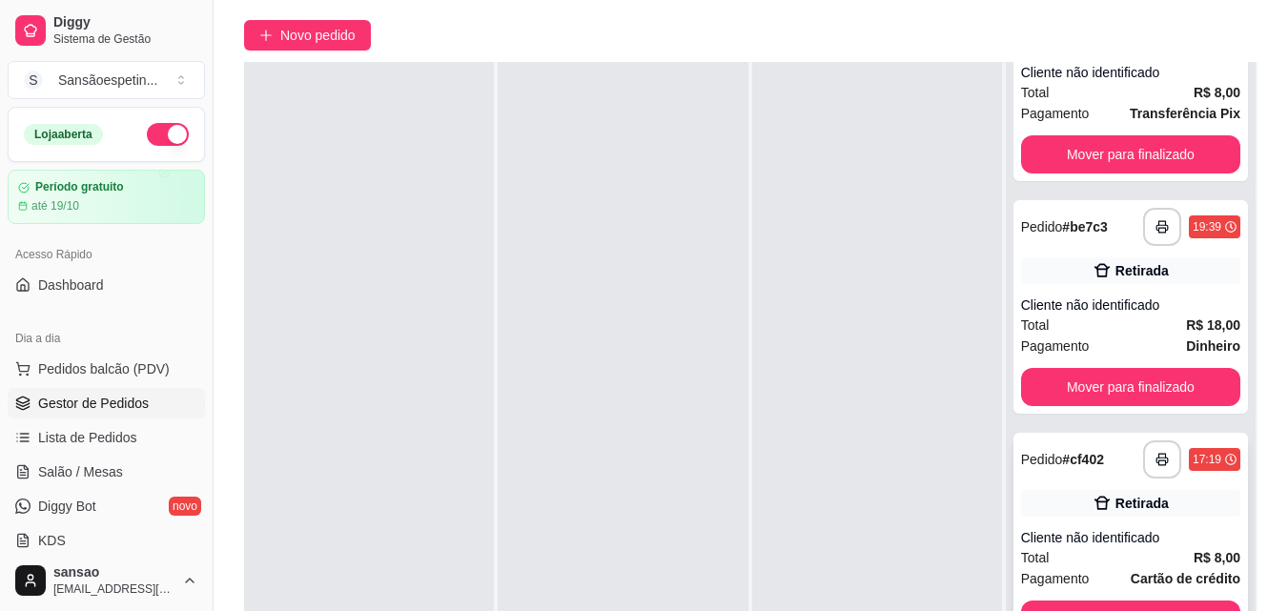
scroll to position [291, 0]
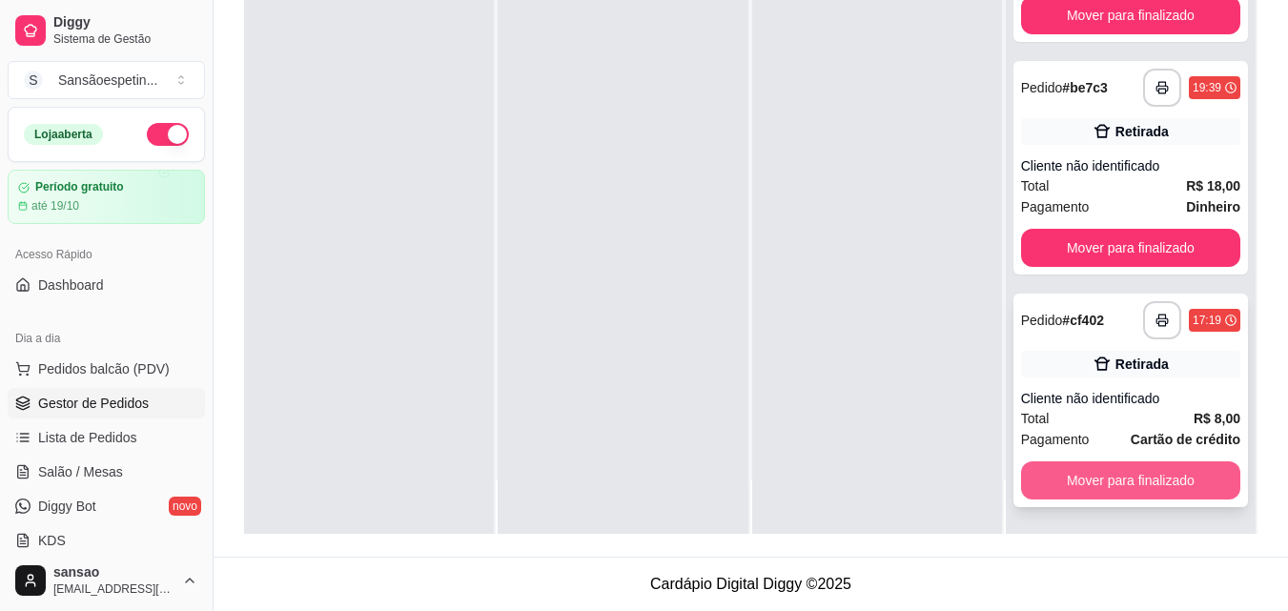
click at [1161, 475] on button "Mover para finalizado" at bounding box center [1130, 481] width 219 height 38
click at [1162, 478] on button "Mover para finalizado" at bounding box center [1130, 480] width 213 height 37
click at [1164, 479] on button "Mover para finalizado" at bounding box center [1130, 481] width 219 height 38
click at [1166, 482] on button "Mover para finalizado" at bounding box center [1130, 481] width 219 height 38
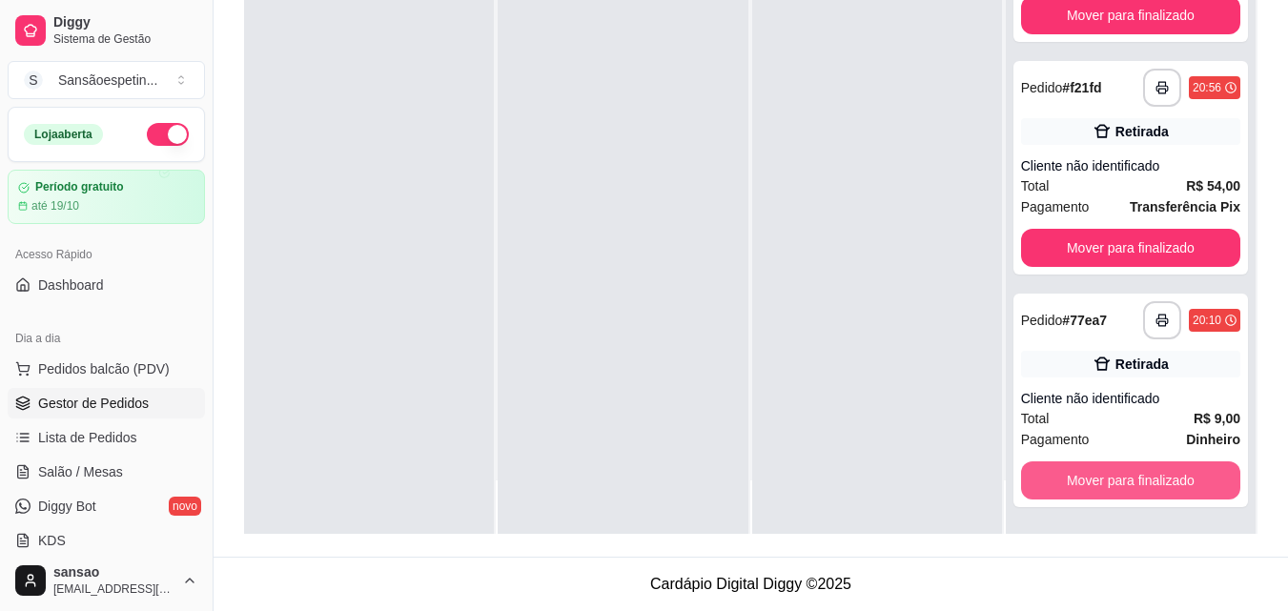
click at [1166, 482] on button "Mover para finalizado" at bounding box center [1130, 481] width 219 height 38
click at [1166, 482] on button "Mover para finalizado" at bounding box center [1130, 480] width 213 height 37
click at [1166, 483] on button "Mover para finalizado" at bounding box center [1130, 481] width 219 height 38
click at [1166, 484] on button "Mover para finalizado" at bounding box center [1130, 480] width 213 height 37
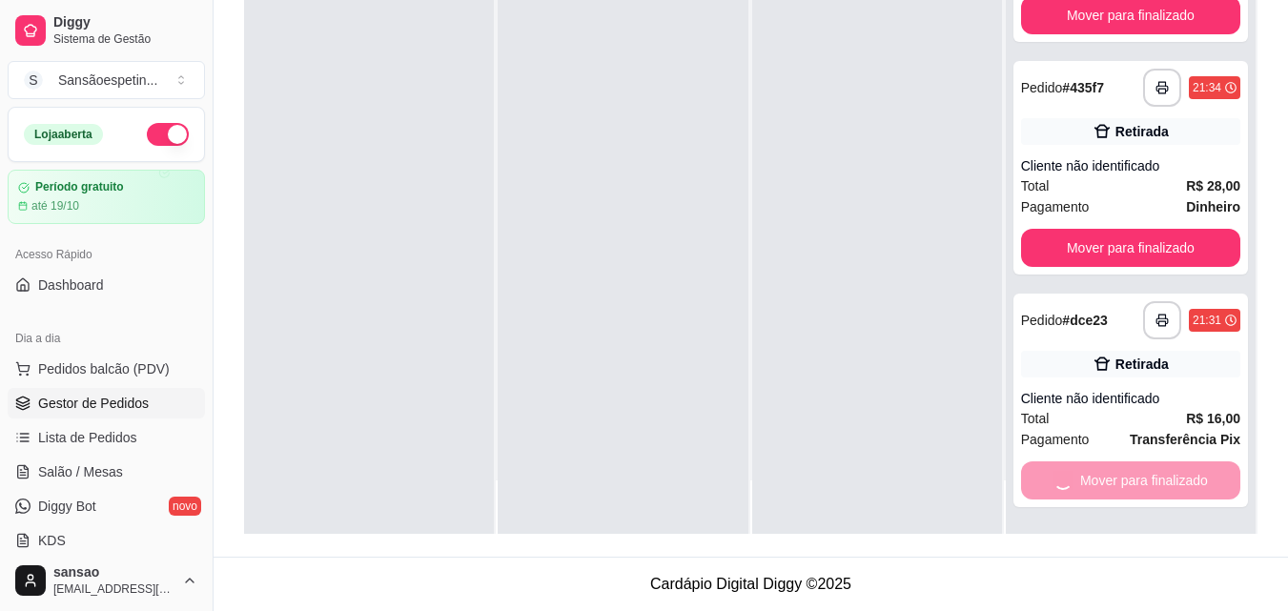
scroll to position [106, 0]
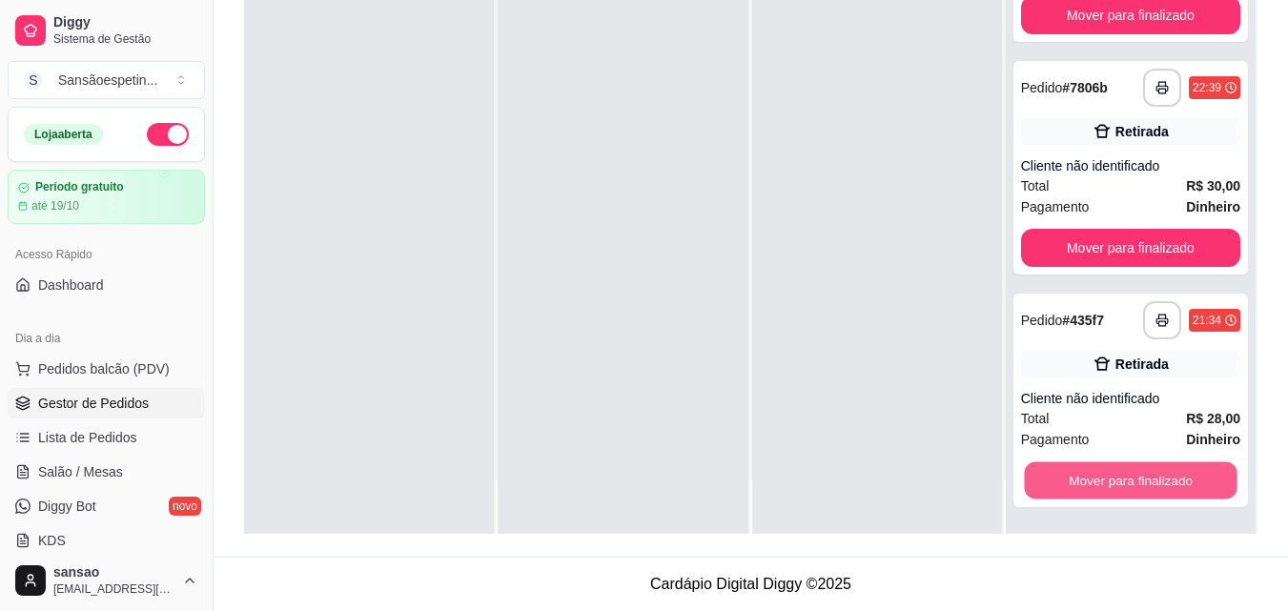
click at [1166, 484] on button "Mover para finalizado" at bounding box center [1130, 480] width 213 height 37
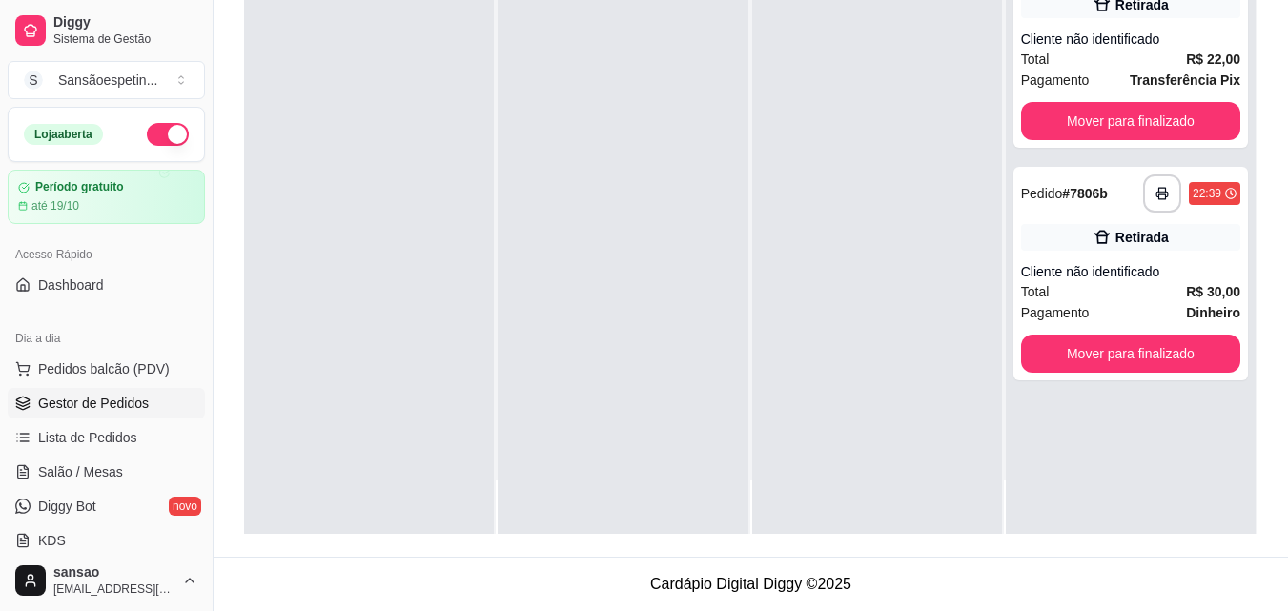
click at [1166, 484] on div "**********" at bounding box center [1131, 228] width 250 height 611
click at [1144, 361] on button "Mover para finalizado" at bounding box center [1130, 354] width 213 height 37
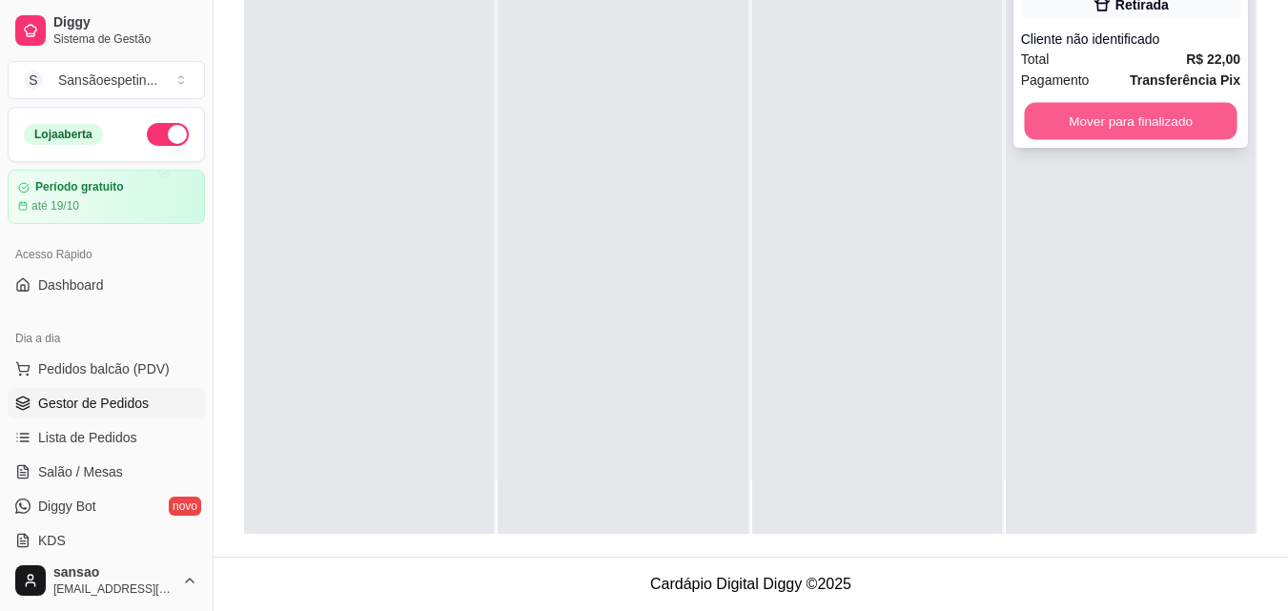
click at [1178, 120] on button "Mover para finalizado" at bounding box center [1130, 121] width 213 height 37
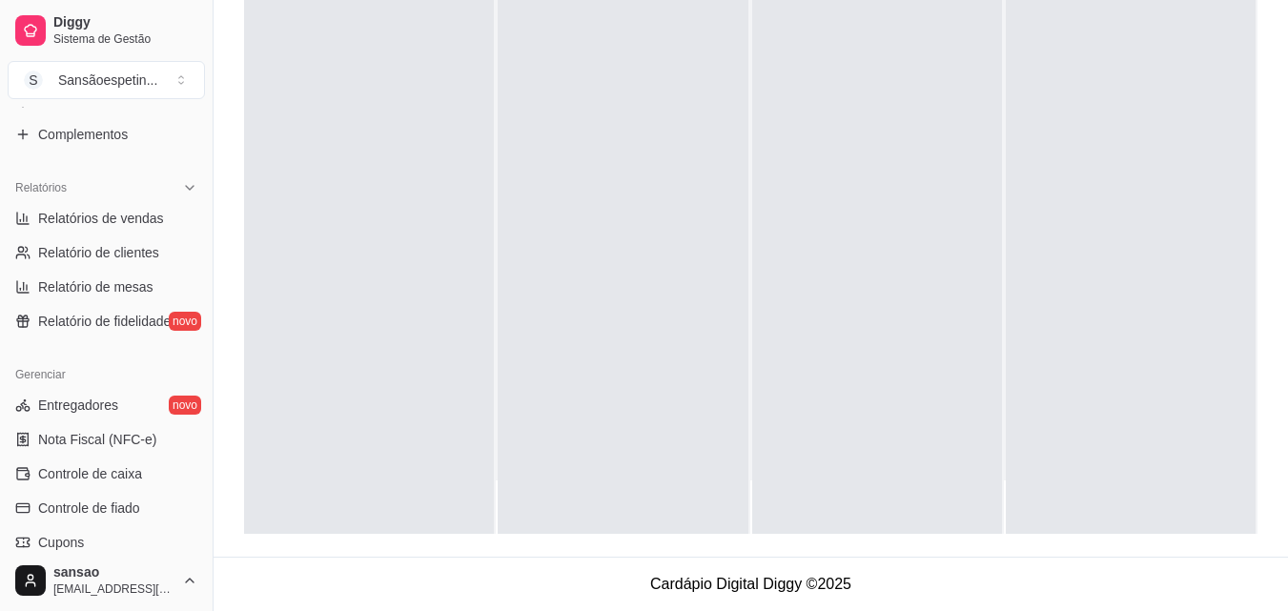
scroll to position [572, 0]
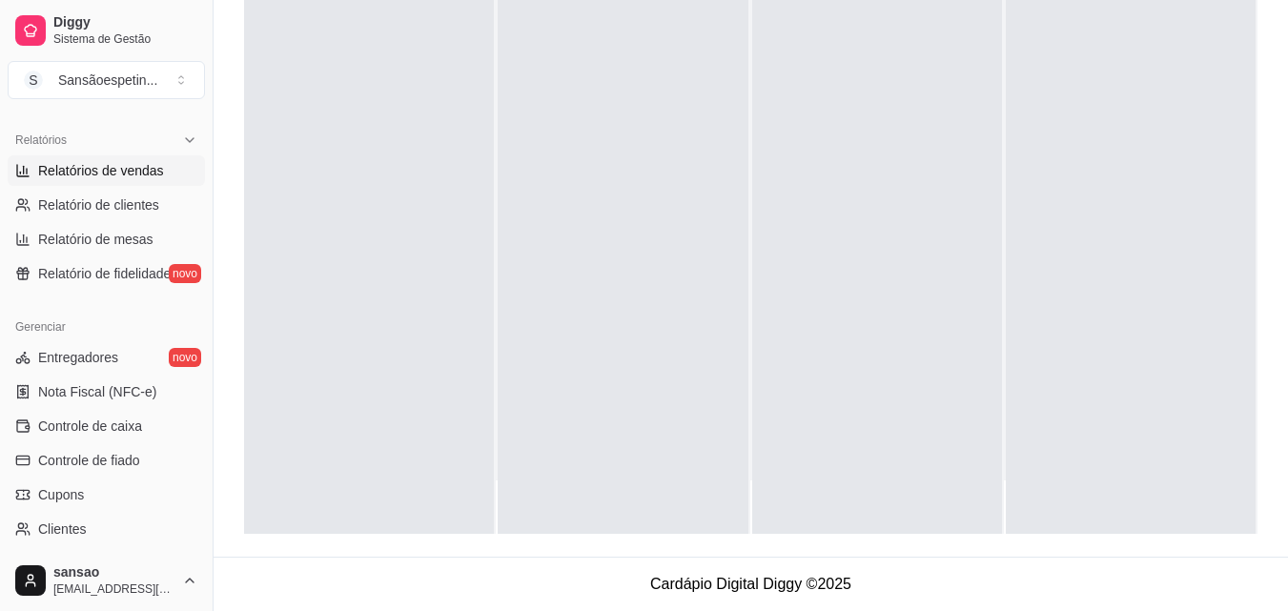
click at [139, 173] on span "Relatórios de vendas" at bounding box center [101, 170] width 126 height 19
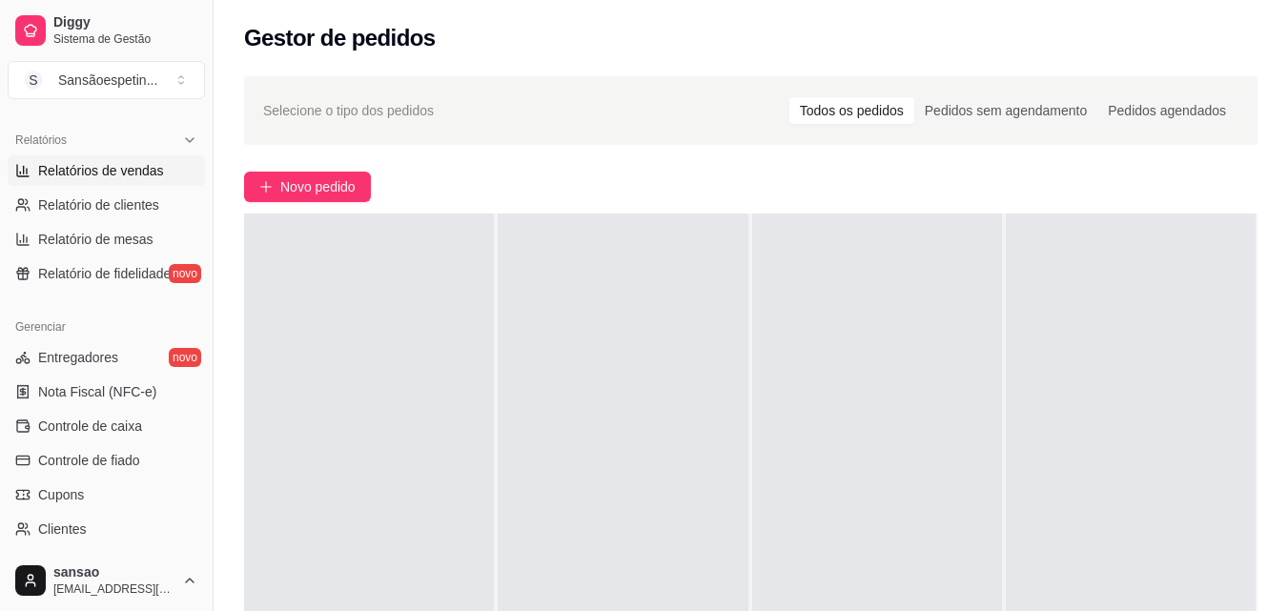
select select "ALL"
select select "0"
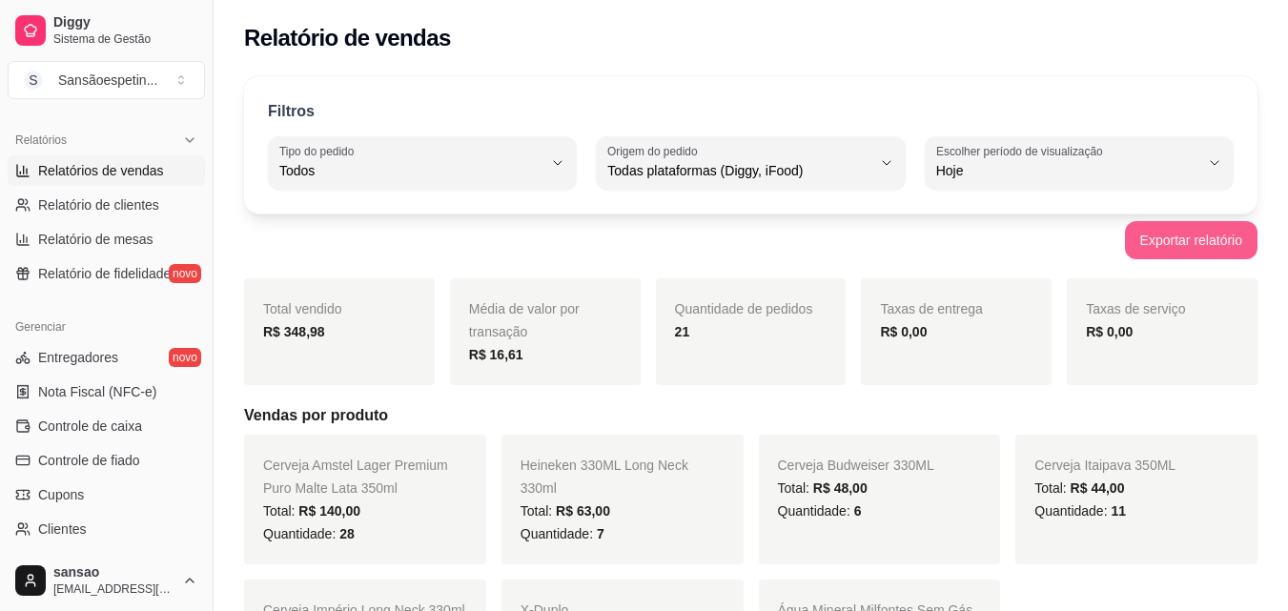
click at [1229, 250] on button "Exportar relatório" at bounding box center [1191, 240] width 133 height 38
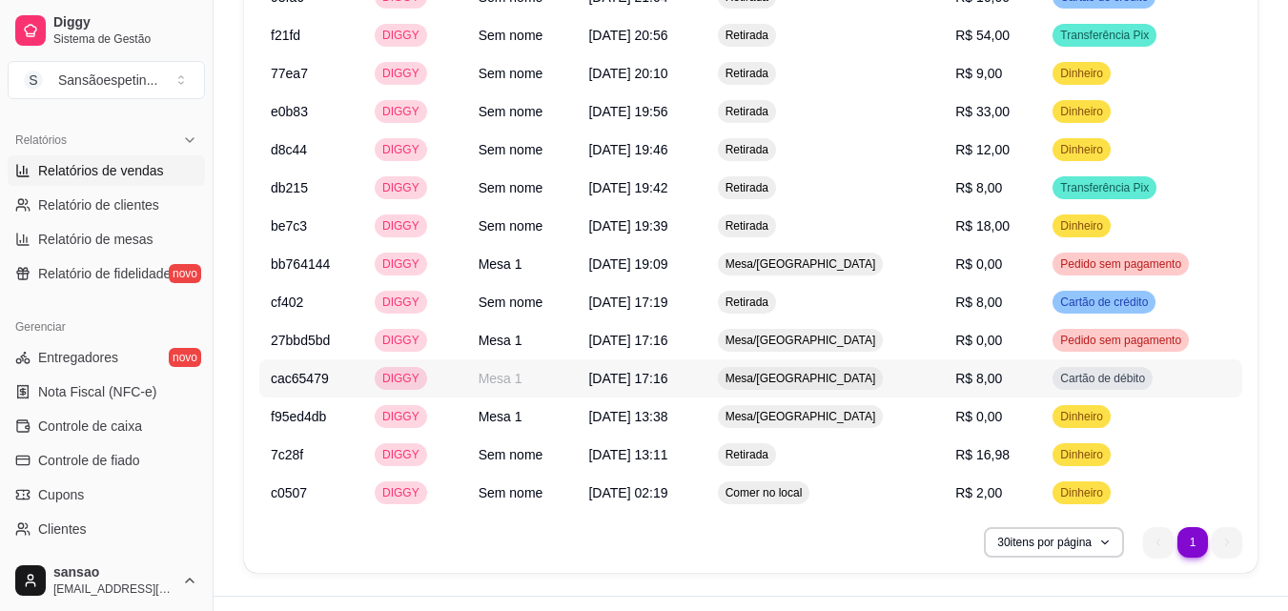
scroll to position [1424, 0]
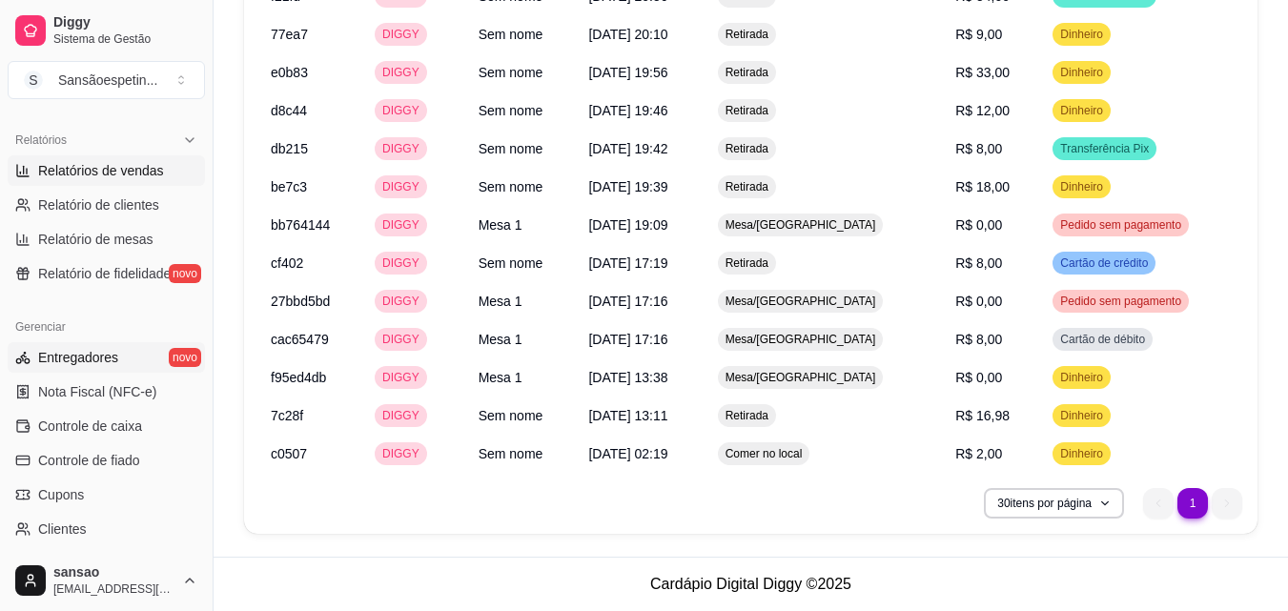
click at [101, 365] on span "Entregadores" at bounding box center [78, 357] width 80 height 19
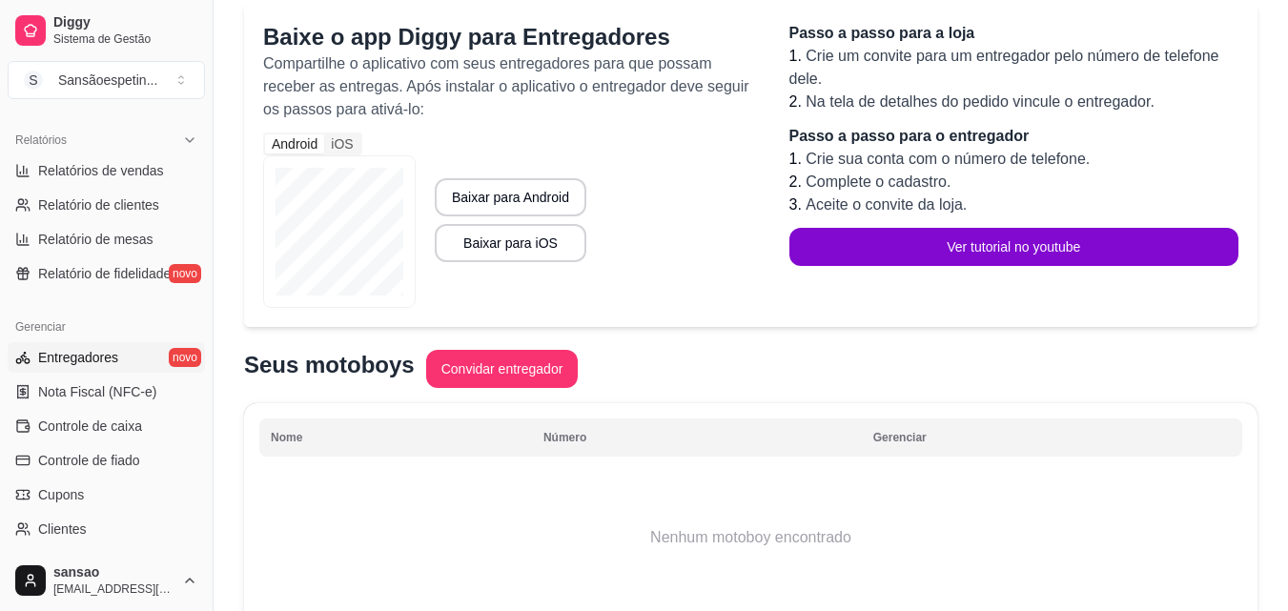
scroll to position [191, 0]
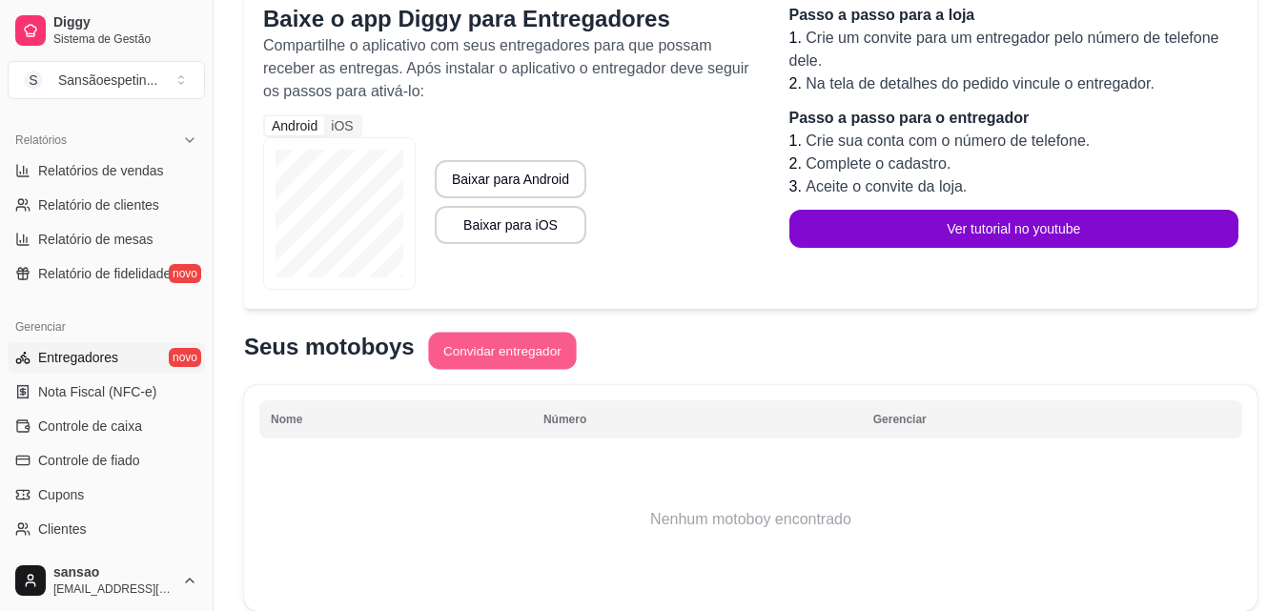
click at [471, 356] on button "Convidar entregador" at bounding box center [502, 351] width 148 height 37
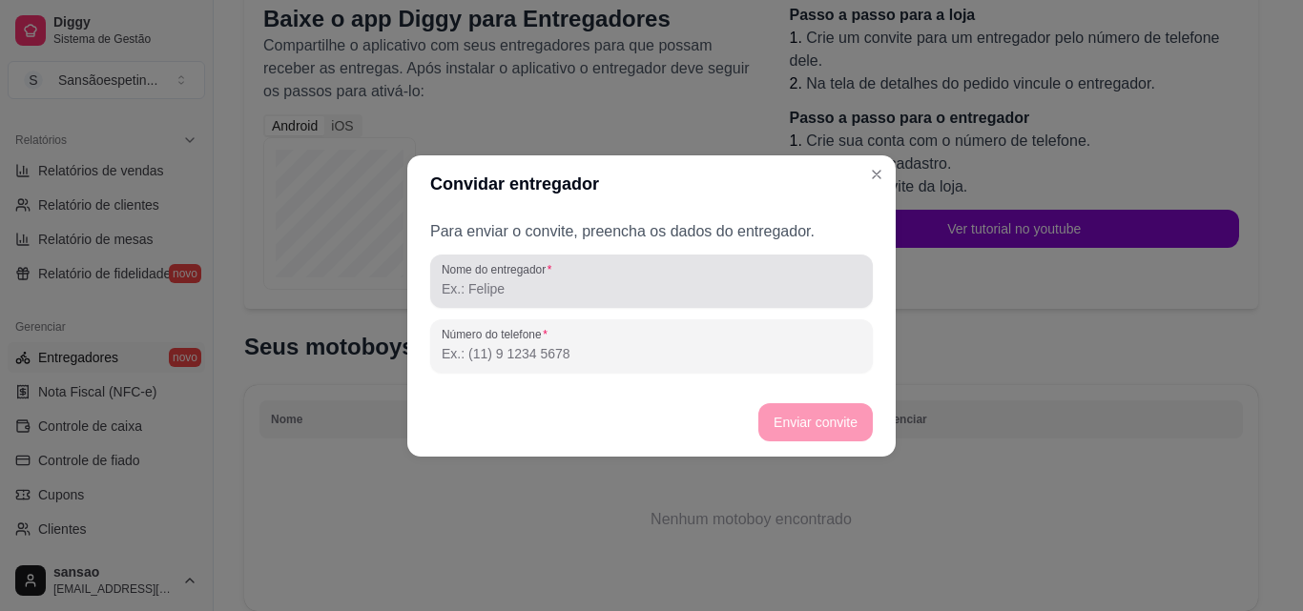
click at [535, 280] on input "Nome do entregador" at bounding box center [652, 288] width 420 height 19
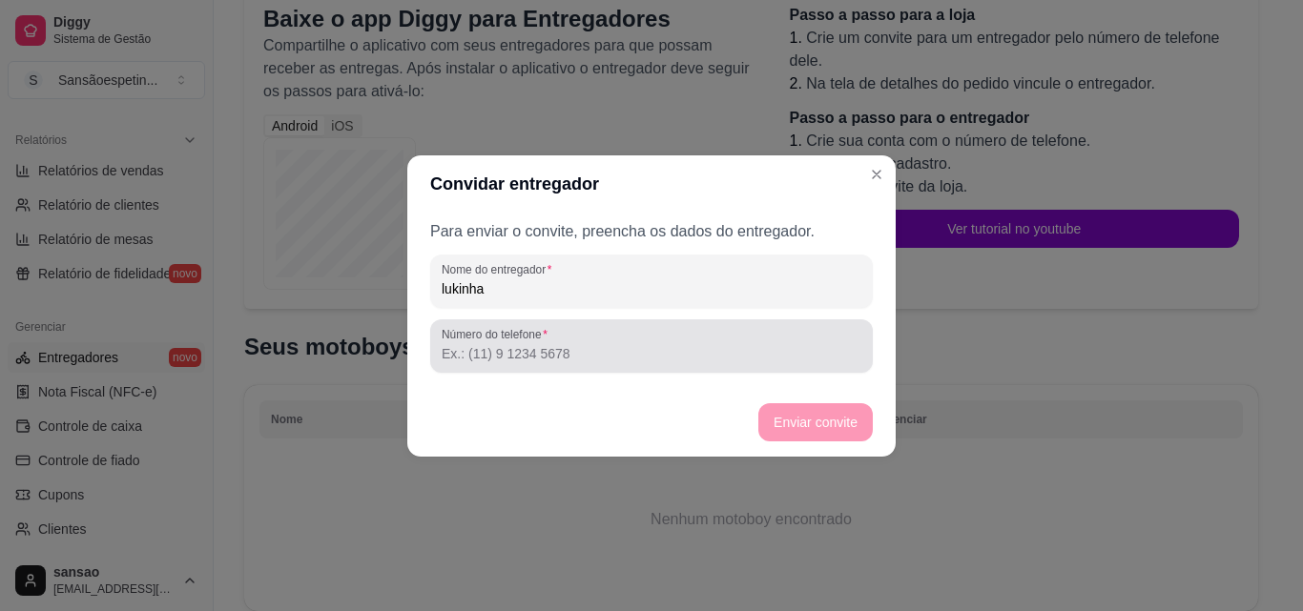
type input "lukinha"
click at [582, 353] on input "Número do telefone" at bounding box center [652, 353] width 420 height 19
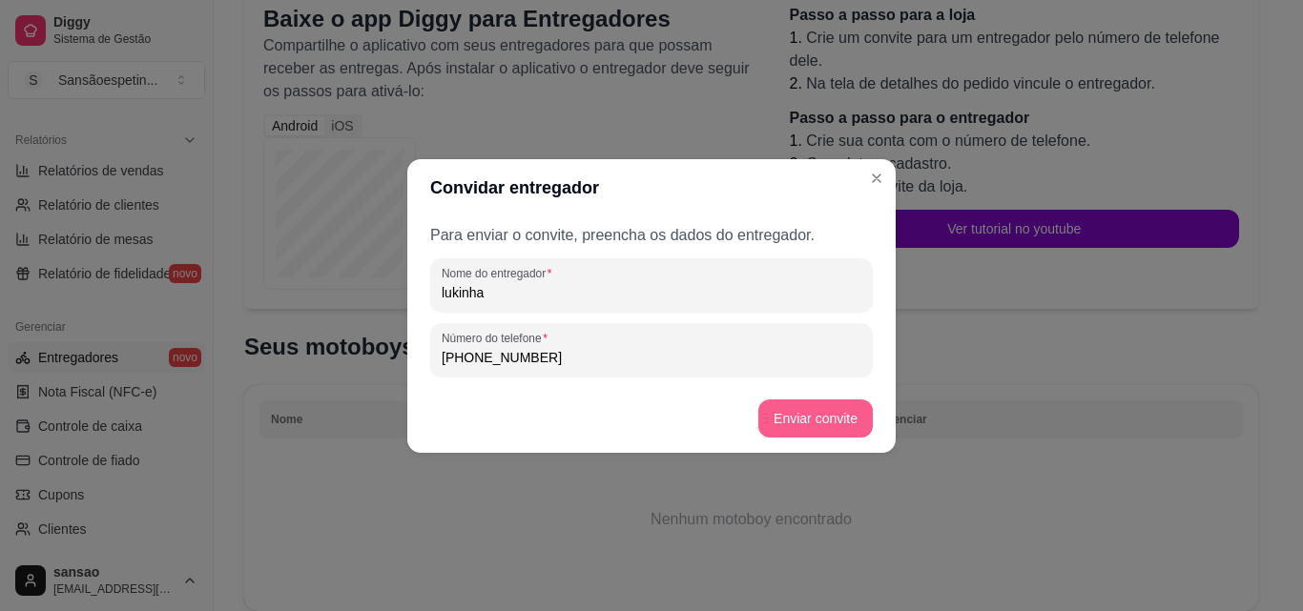
type input "(71) 9 9375-0508"
click at [847, 416] on button "Enviar convite" at bounding box center [815, 419] width 114 height 38
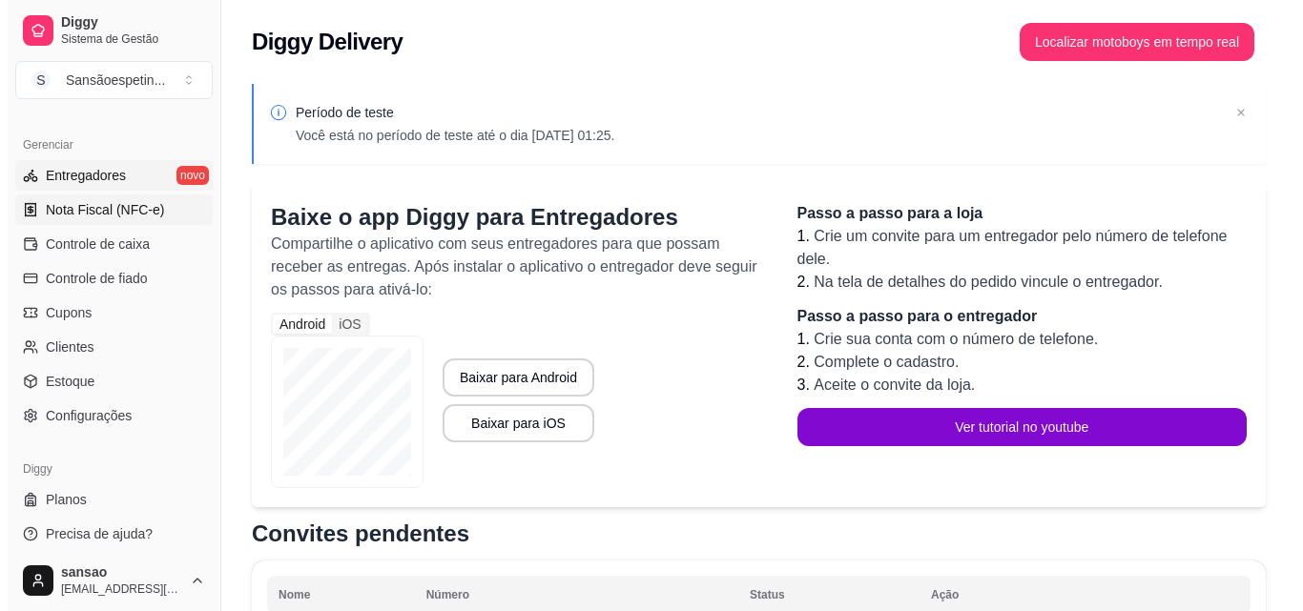
scroll to position [761, 0]
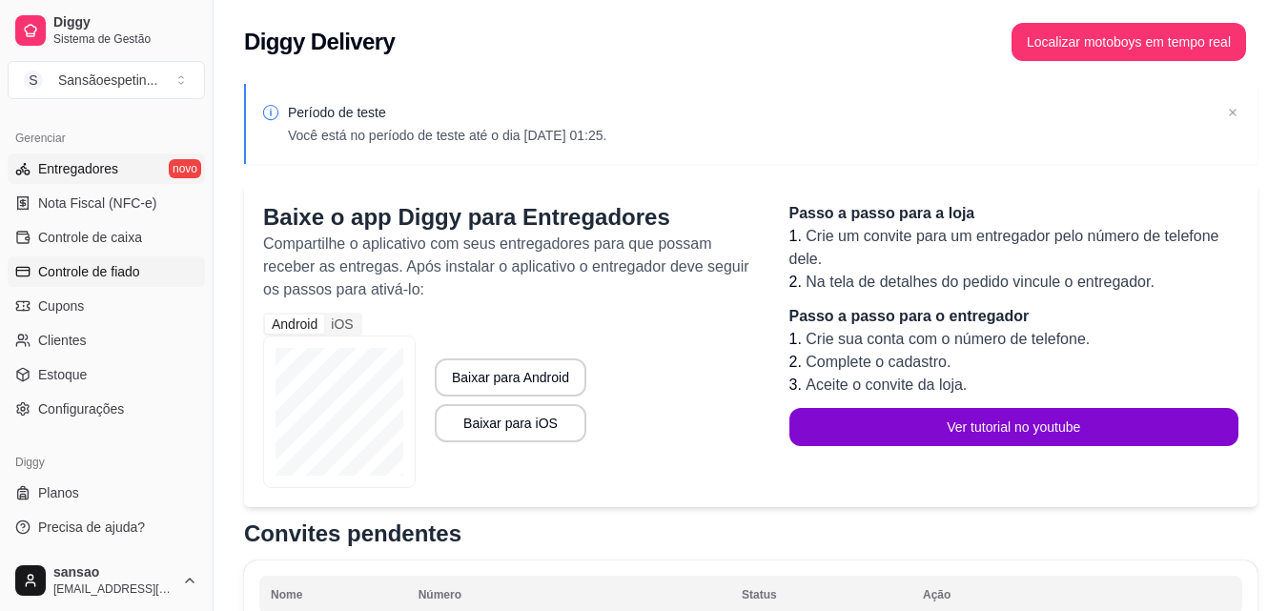
click at [119, 272] on span "Controle de fiado" at bounding box center [89, 271] width 102 height 19
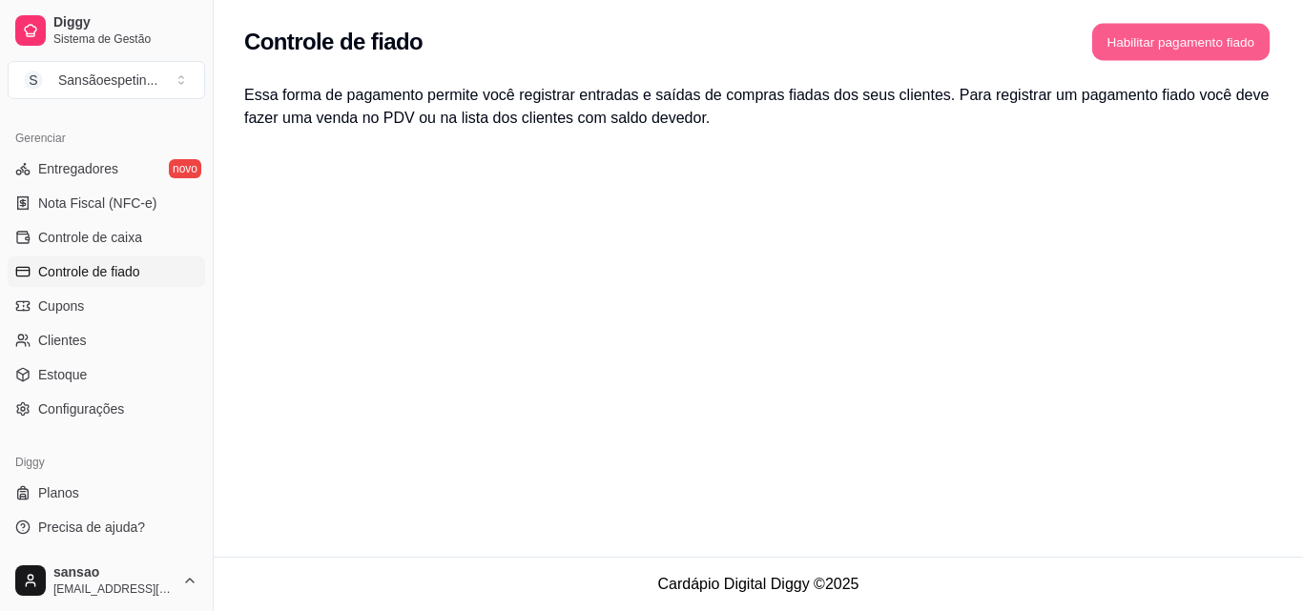
click at [1163, 49] on button "Habilitar pagamento fiado" at bounding box center [1180, 42] width 177 height 37
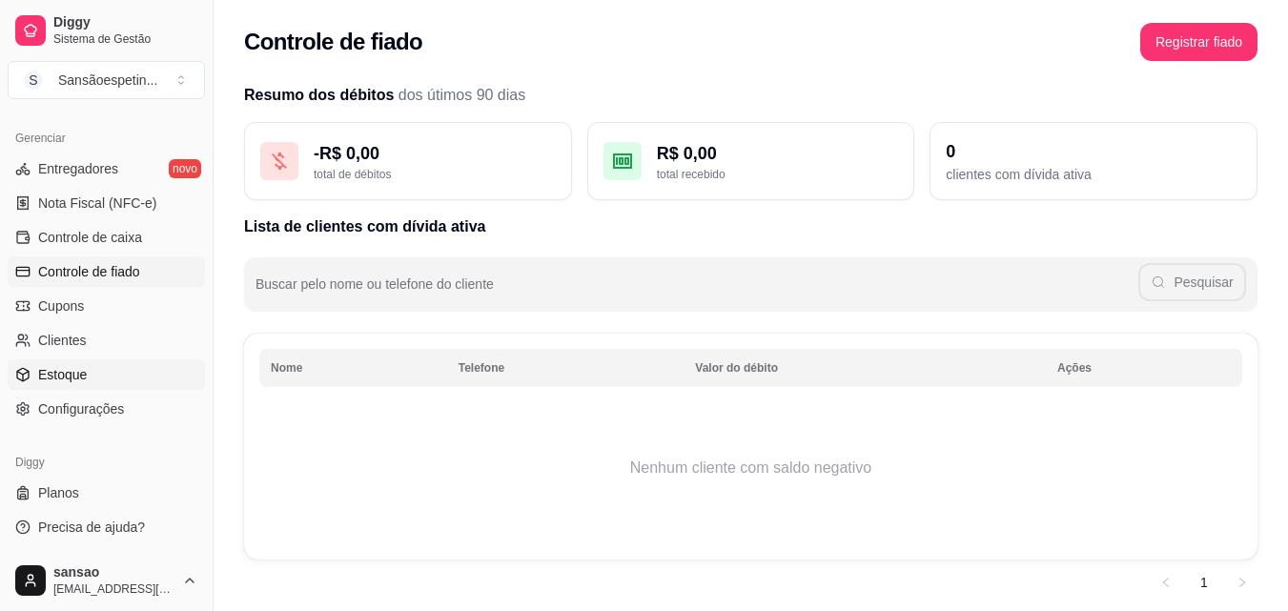
click at [72, 372] on span "Estoque" at bounding box center [62, 374] width 49 height 19
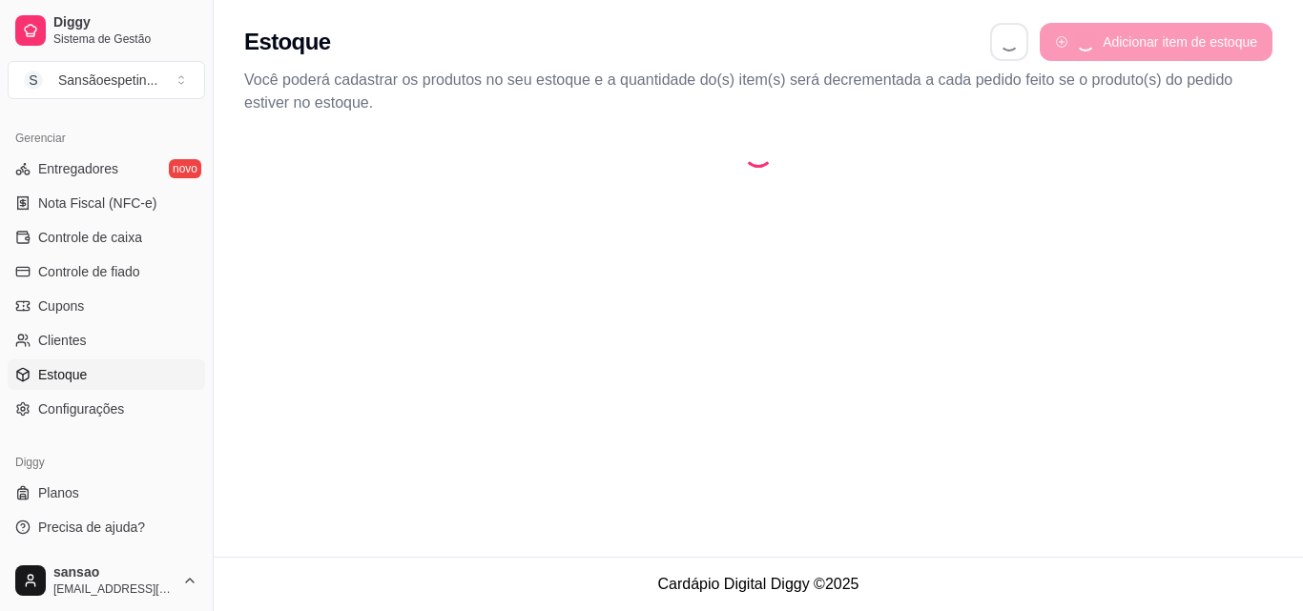
select select "QUANTITY_ORDER"
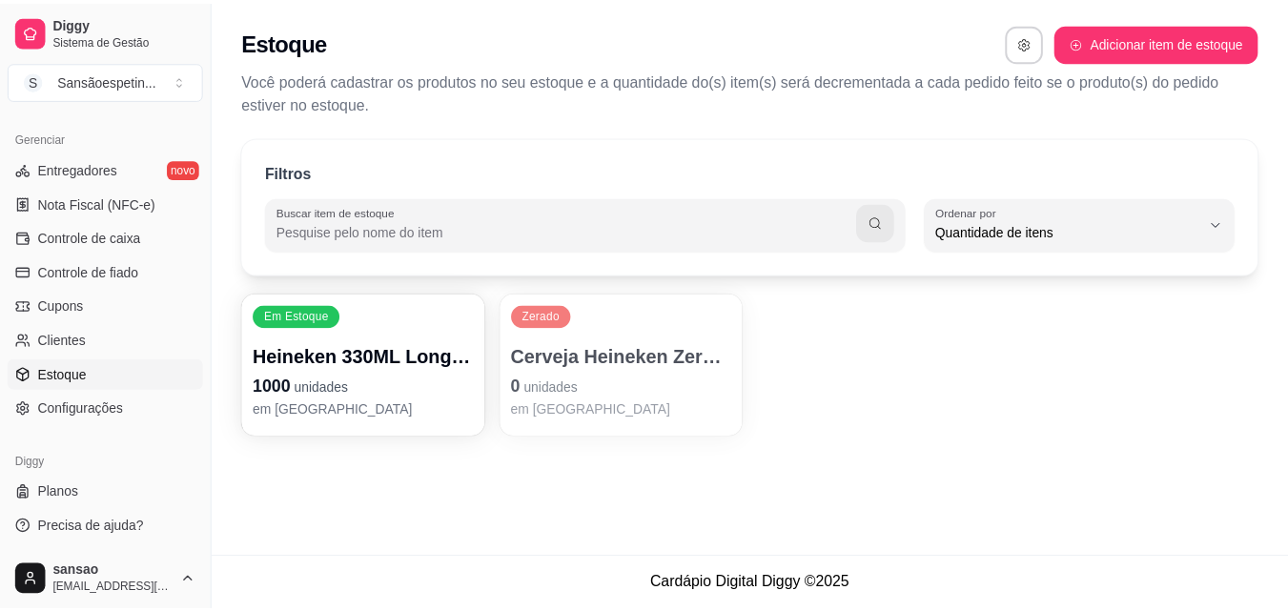
scroll to position [18, 0]
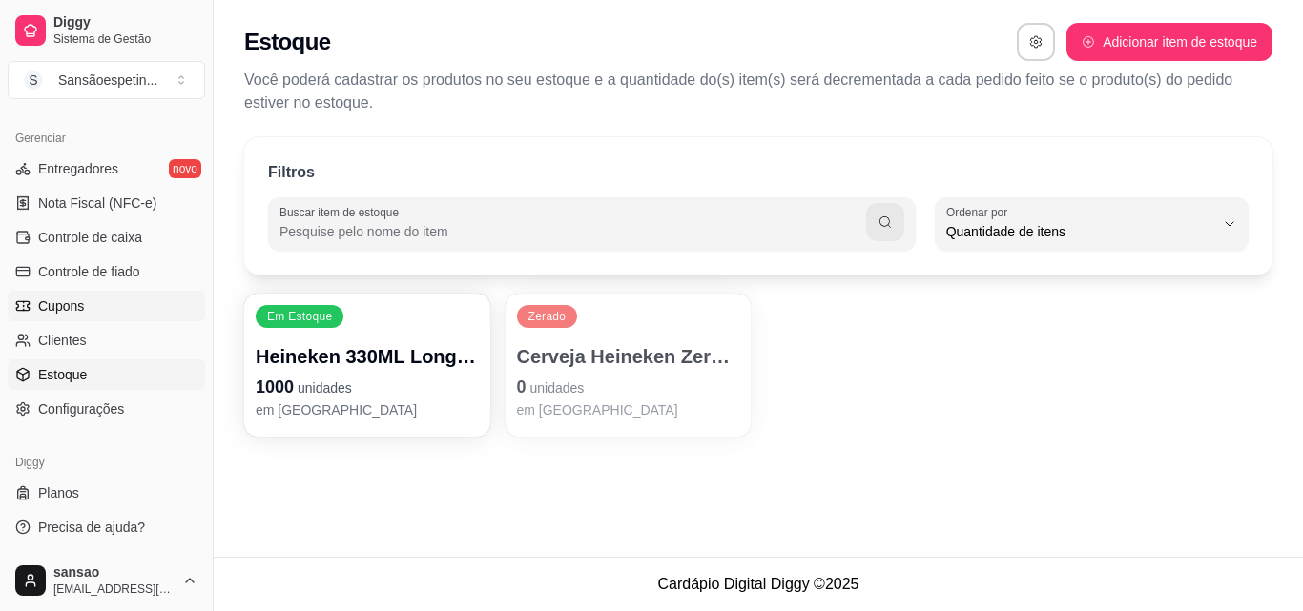
click at [79, 306] on span "Cupons" at bounding box center [61, 306] width 46 height 19
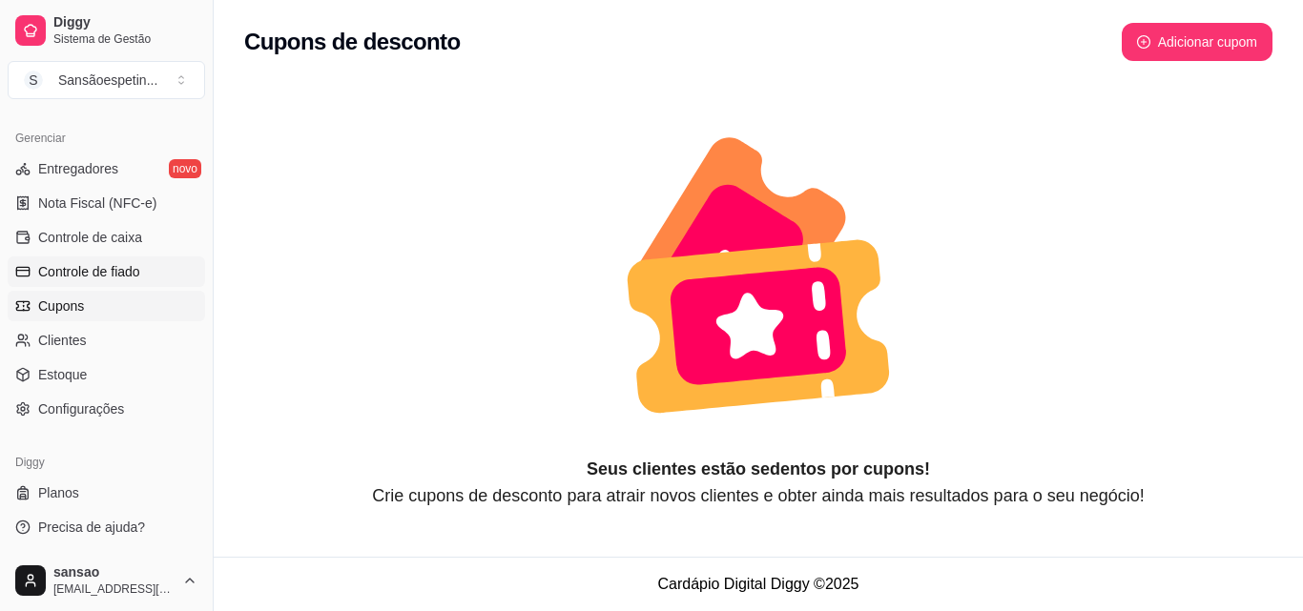
click at [90, 263] on span "Controle de fiado" at bounding box center [89, 271] width 102 height 19
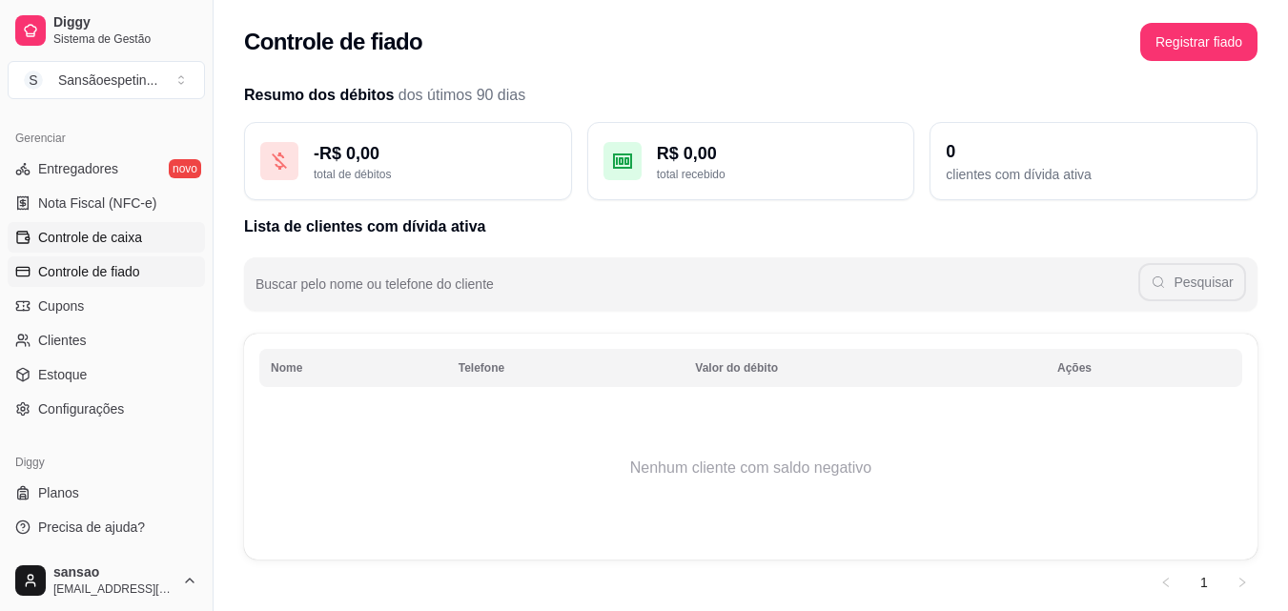
click at [101, 224] on link "Controle de caixa" at bounding box center [106, 237] width 197 height 31
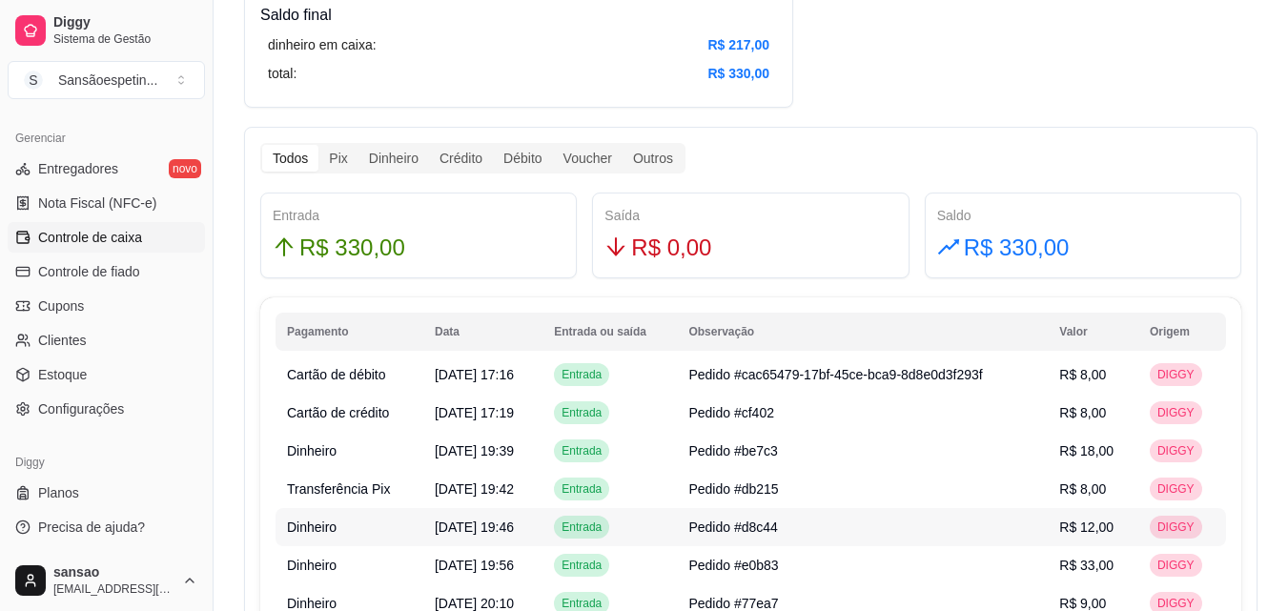
scroll to position [1049, 0]
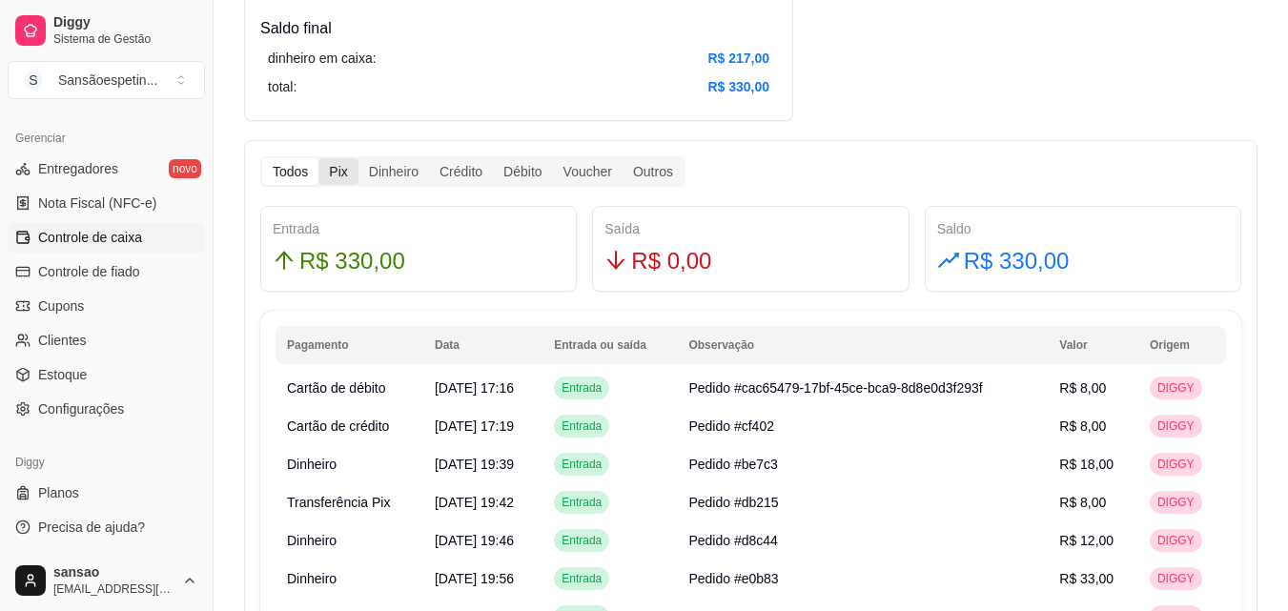
click at [341, 180] on div "Pix" at bounding box center [337, 171] width 39 height 27
click at [318, 158] on input "Pix" at bounding box center [318, 158] width 0 height 0
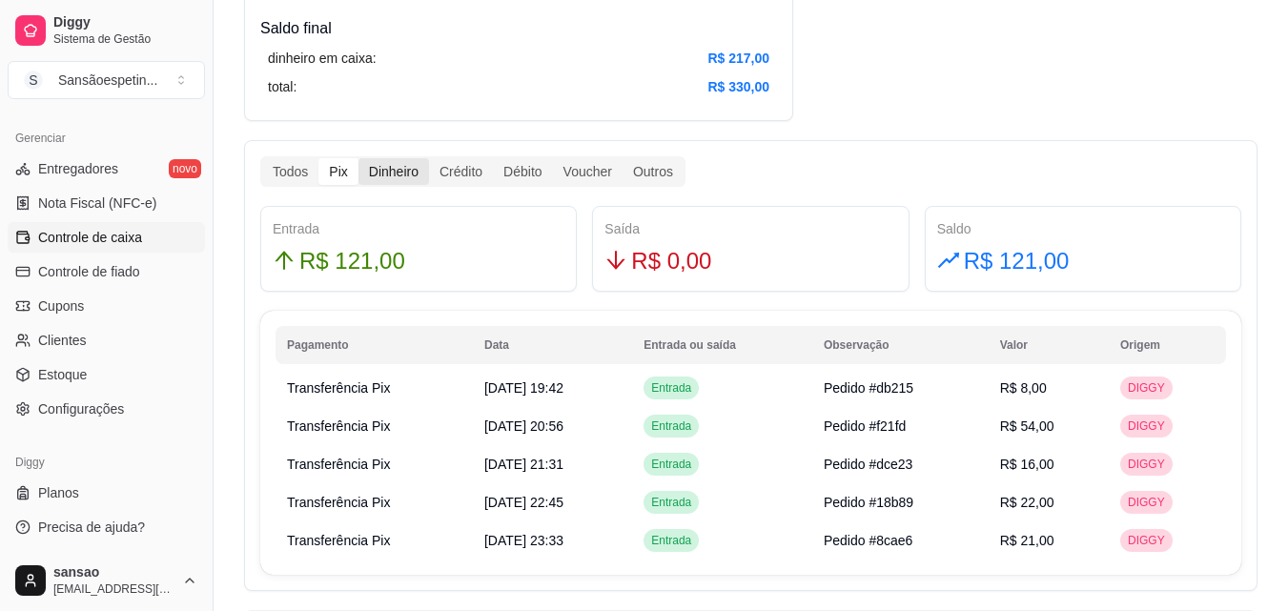
click at [395, 178] on div "Dinheiro" at bounding box center [394, 171] width 71 height 27
click at [359, 158] on input "Dinheiro" at bounding box center [359, 158] width 0 height 0
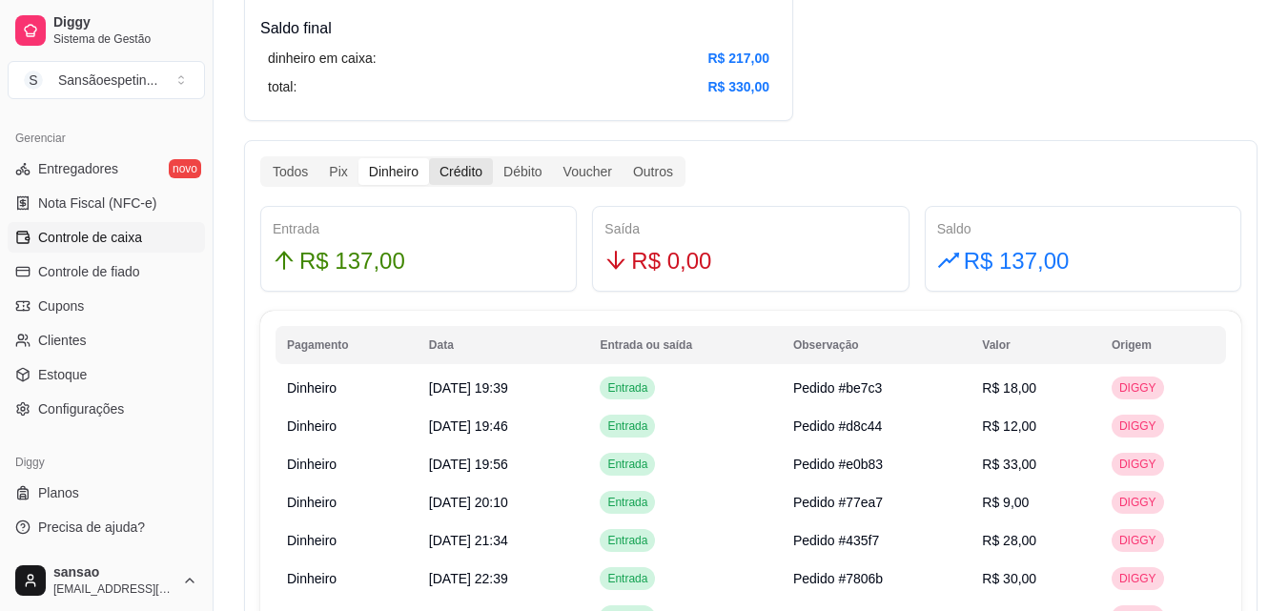
click at [463, 174] on div "Crédito" at bounding box center [461, 171] width 64 height 27
click at [429, 158] on input "Crédito" at bounding box center [429, 158] width 0 height 0
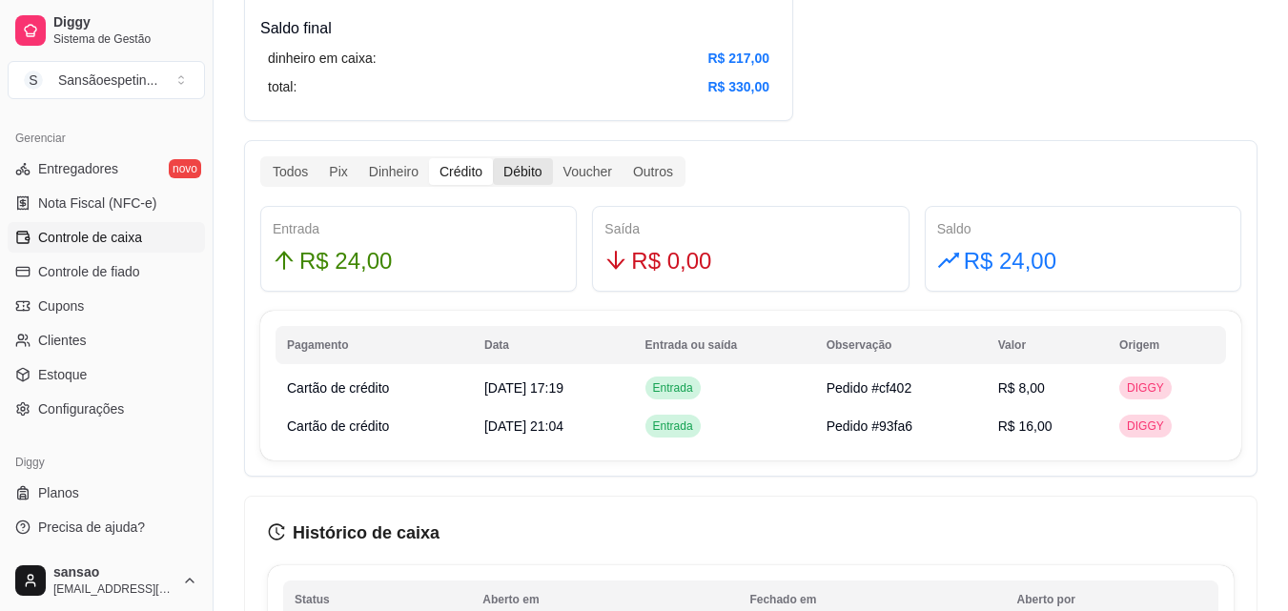
click at [539, 180] on div "Débito" at bounding box center [522, 171] width 59 height 27
click at [493, 158] on input "Débito" at bounding box center [493, 158] width 0 height 0
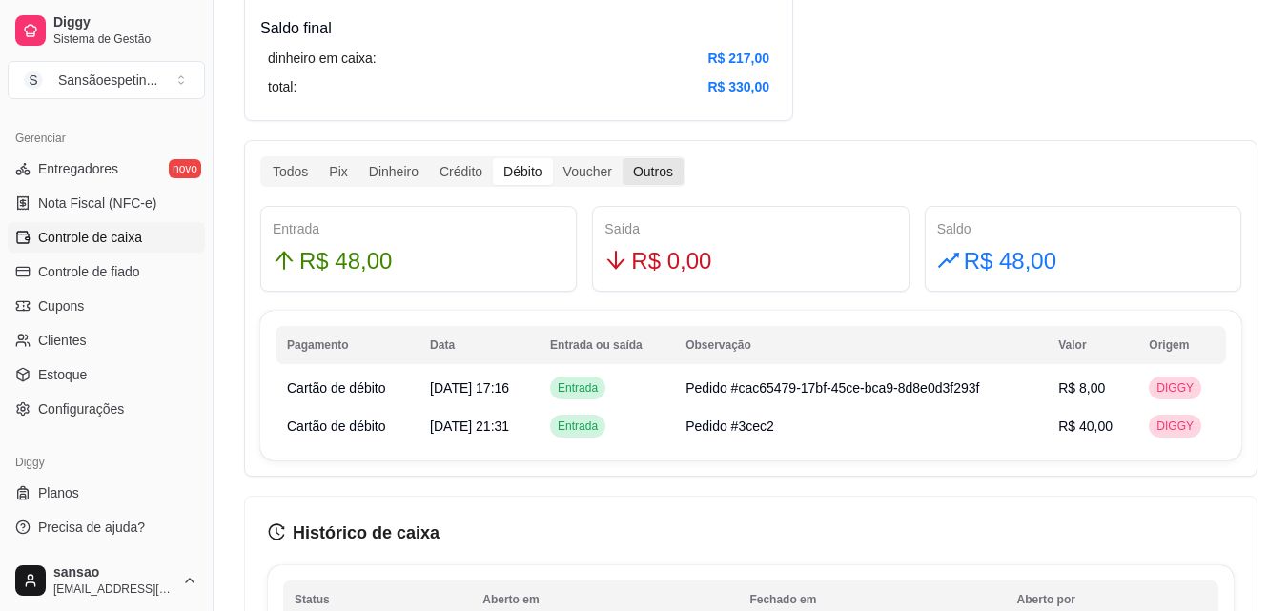
click at [657, 168] on div "Outros" at bounding box center [653, 171] width 61 height 27
click at [623, 158] on input "Outros" at bounding box center [623, 158] width 0 height 0
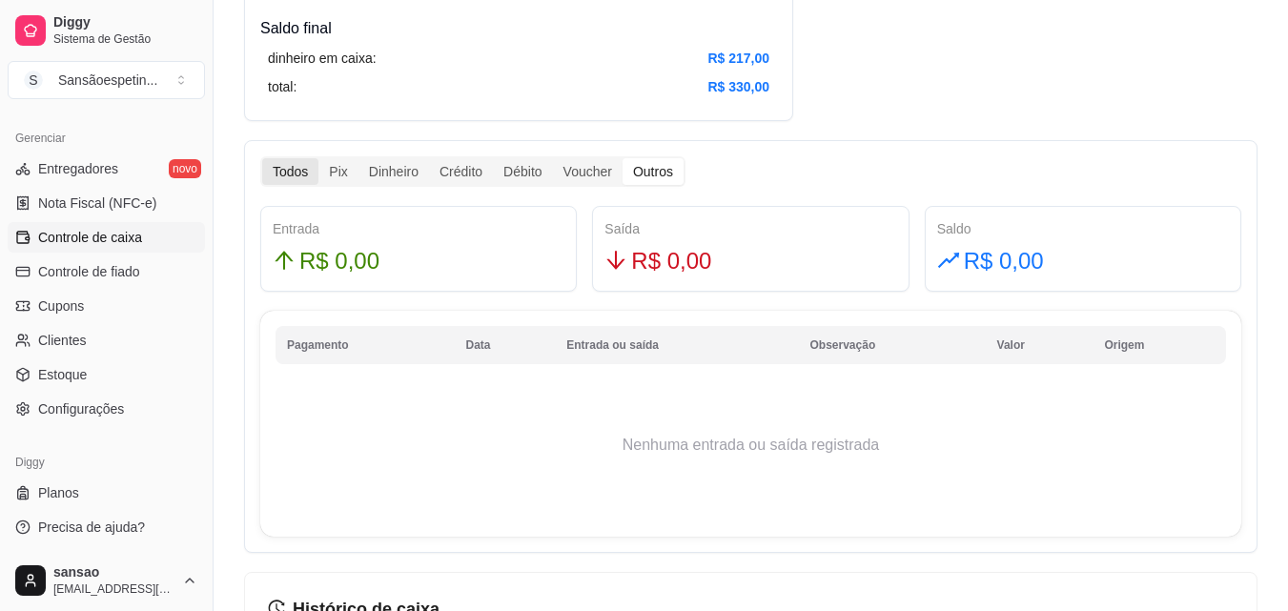
click at [281, 180] on div "Todos" at bounding box center [290, 171] width 56 height 27
click at [262, 158] on input "Todos" at bounding box center [262, 158] width 0 height 0
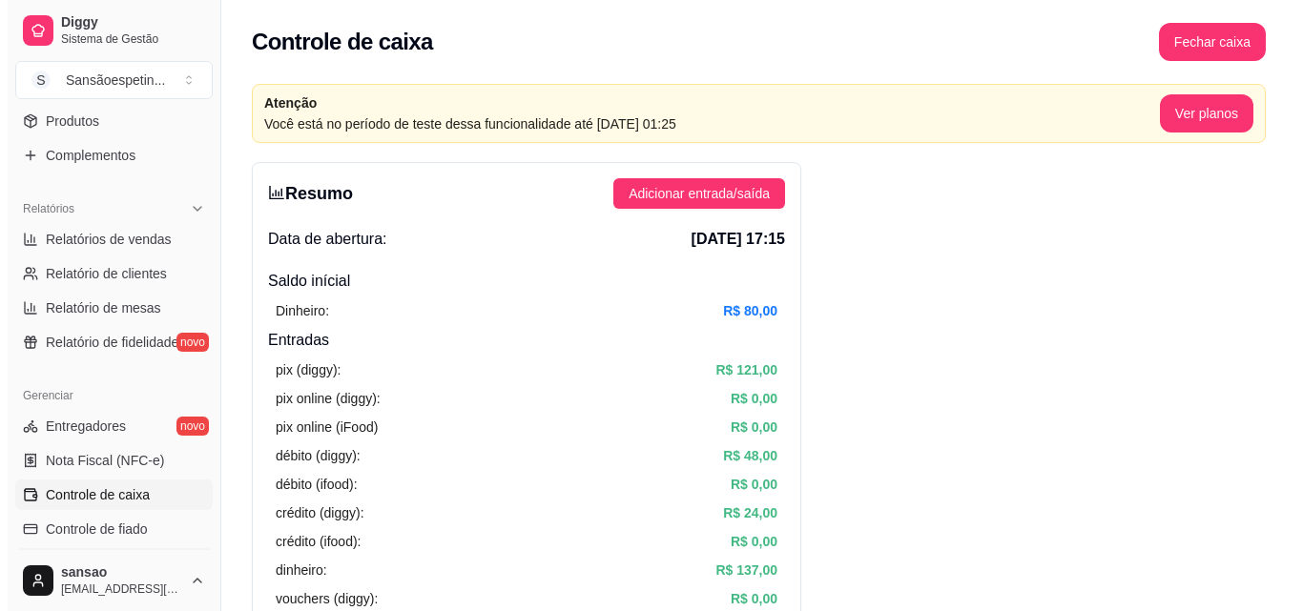
scroll to position [0, 0]
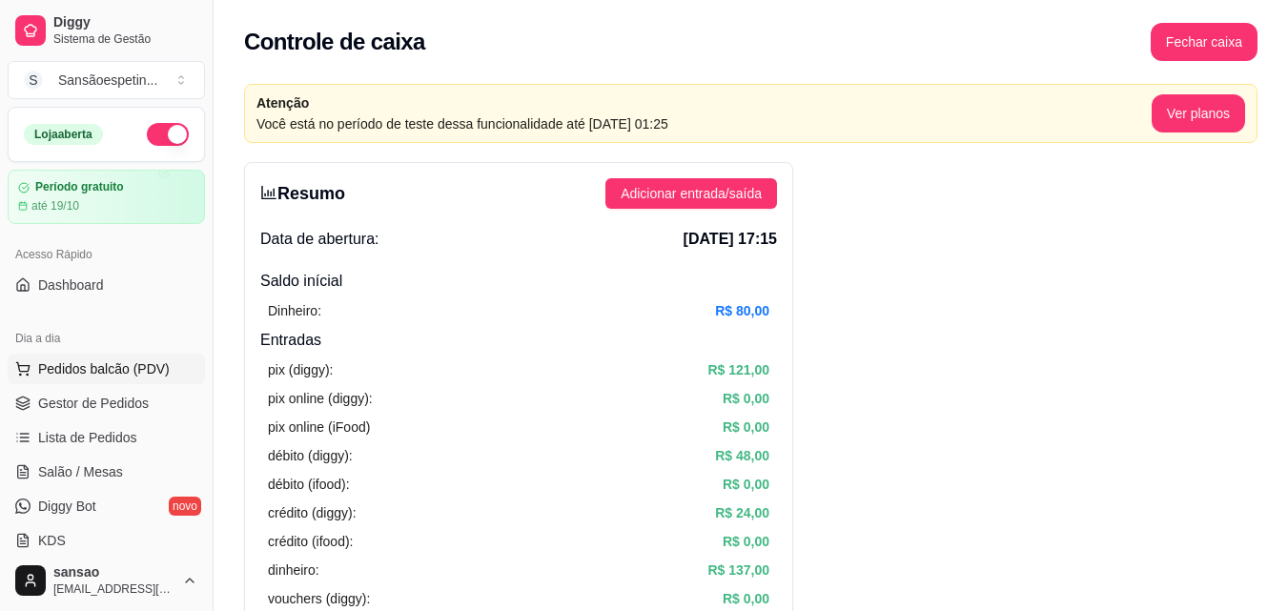
click at [115, 361] on span "Pedidos balcão (PDV)" at bounding box center [104, 368] width 132 height 19
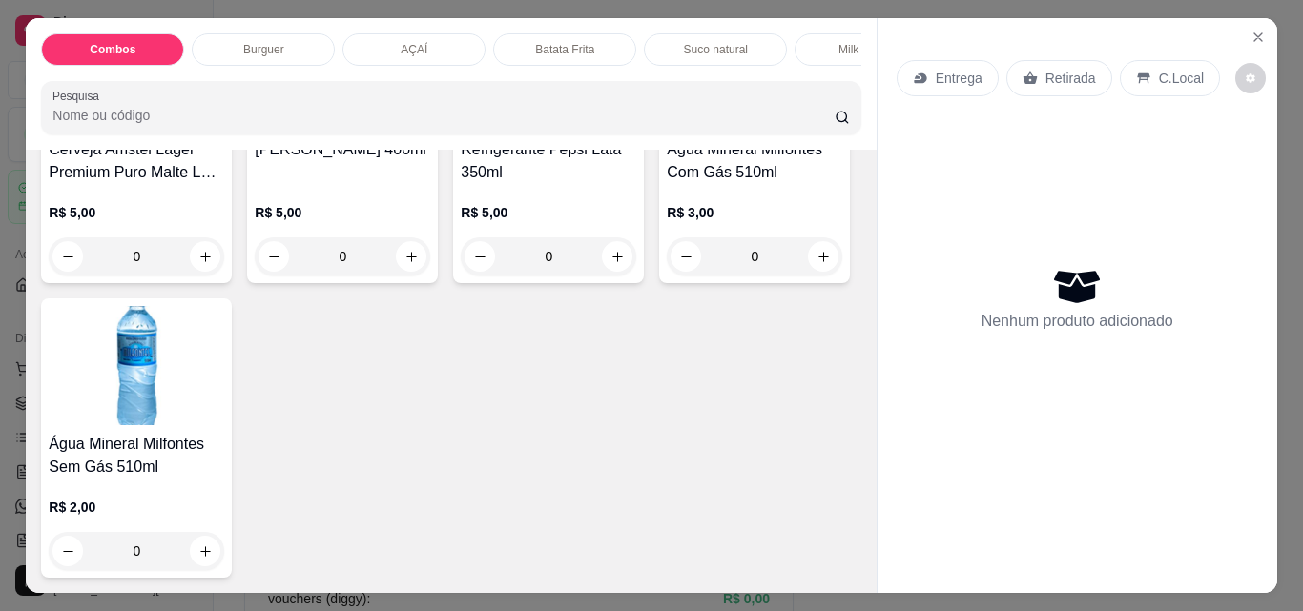
scroll to position [4577, 0]
click at [224, 131] on img at bounding box center [136, 70] width 175 height 119
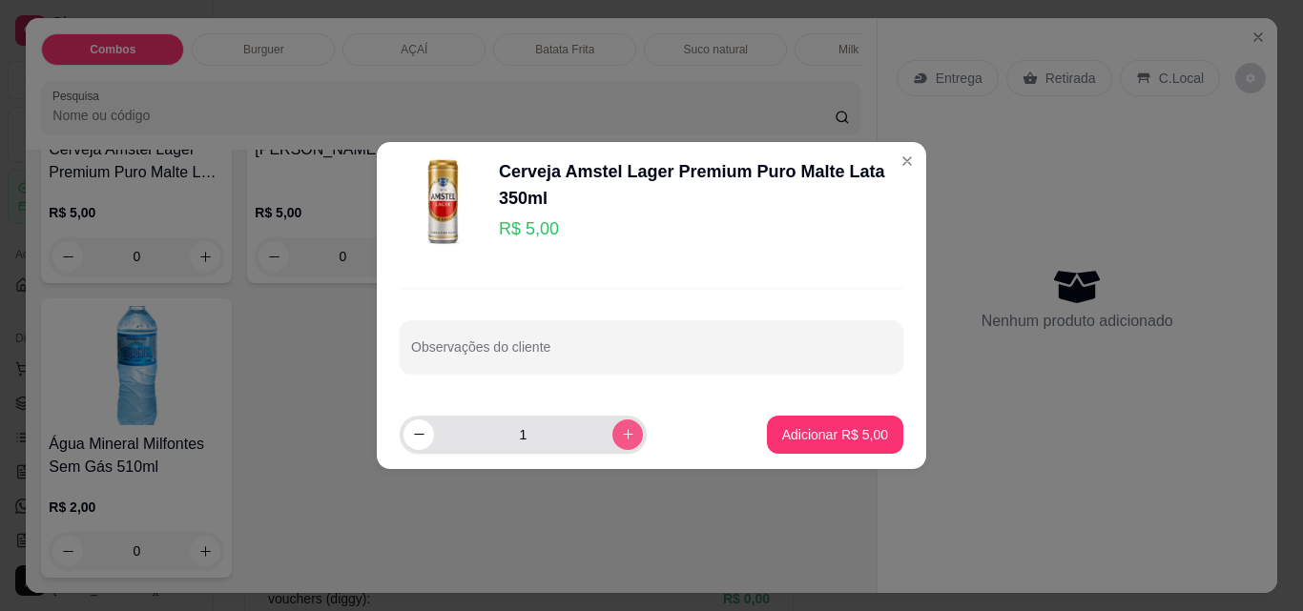
click at [612, 433] on button "increase-product-quantity" at bounding box center [627, 435] width 31 height 31
type input "2"
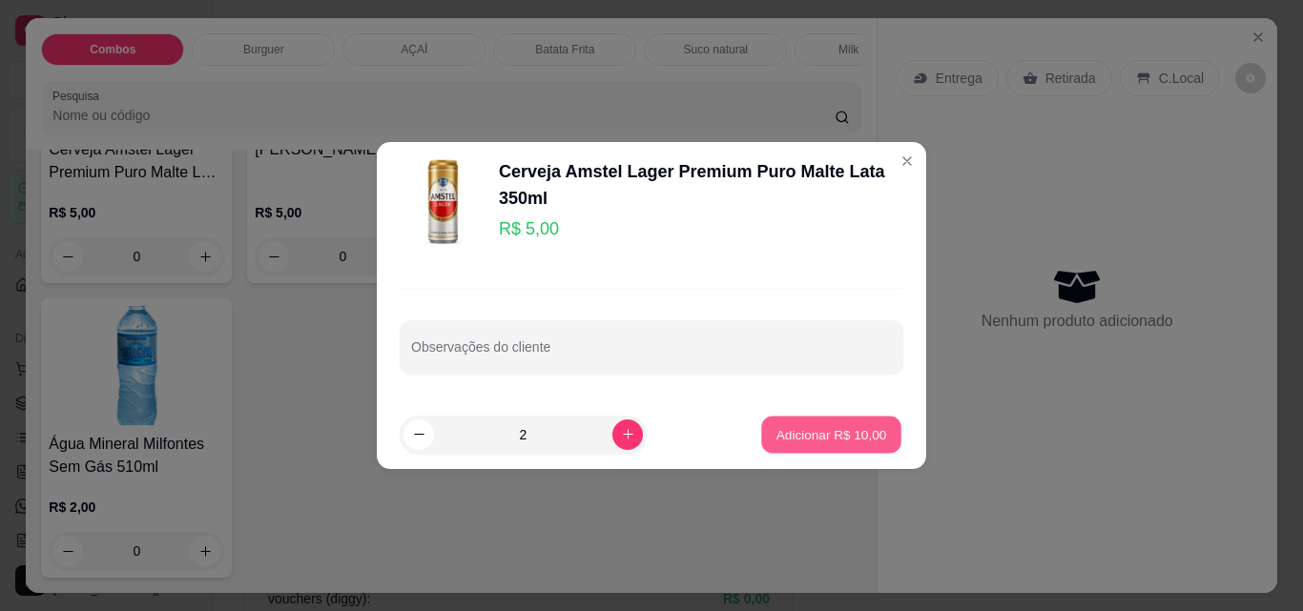
click at [776, 427] on p "Adicionar R$ 10,00" at bounding box center [831, 434] width 111 height 18
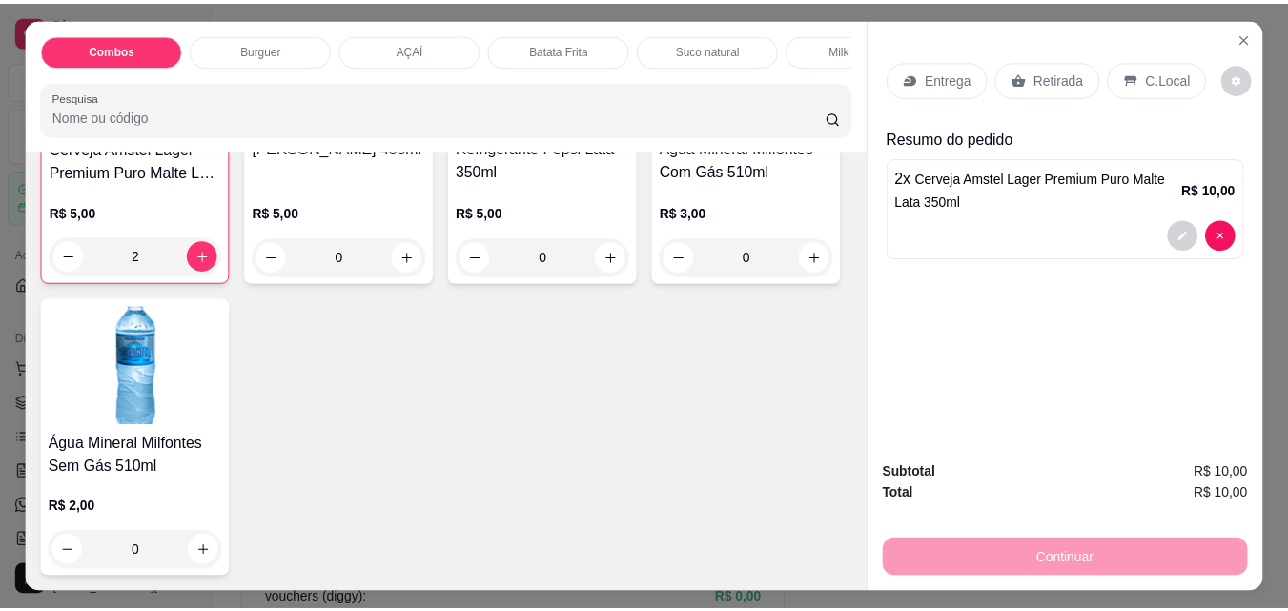
scroll to position [4863, 0]
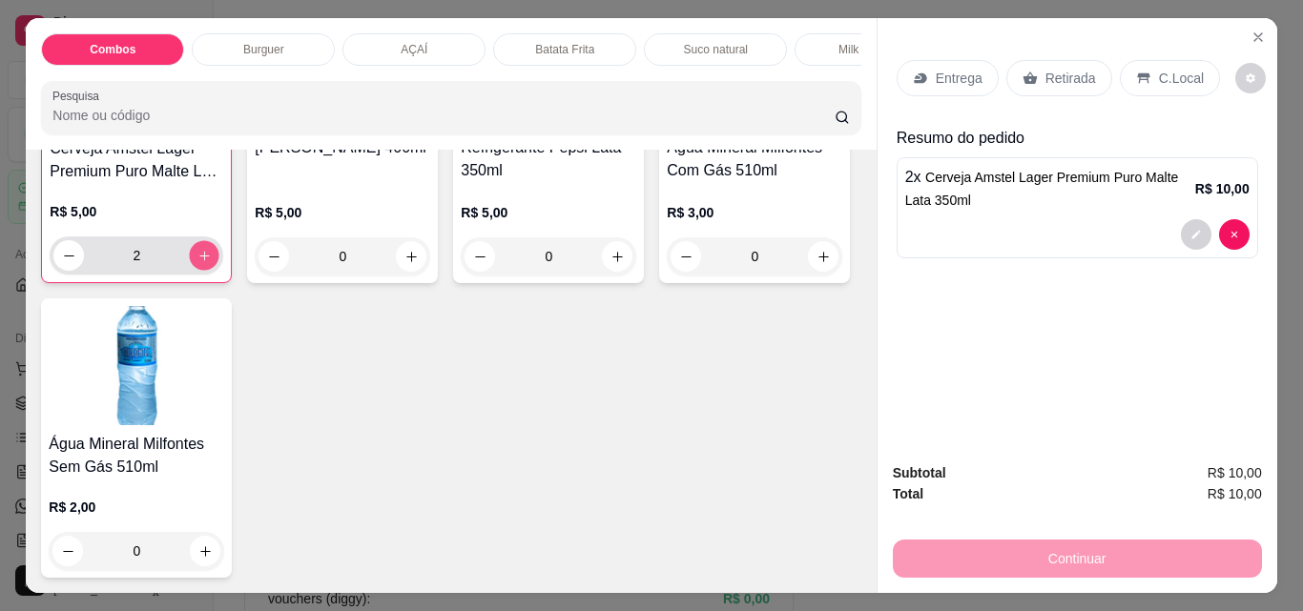
click at [219, 271] on button "increase-product-quantity" at bounding box center [205, 256] width 30 height 30
type input "3"
click at [1059, 69] on p "Retirada" at bounding box center [1070, 78] width 51 height 19
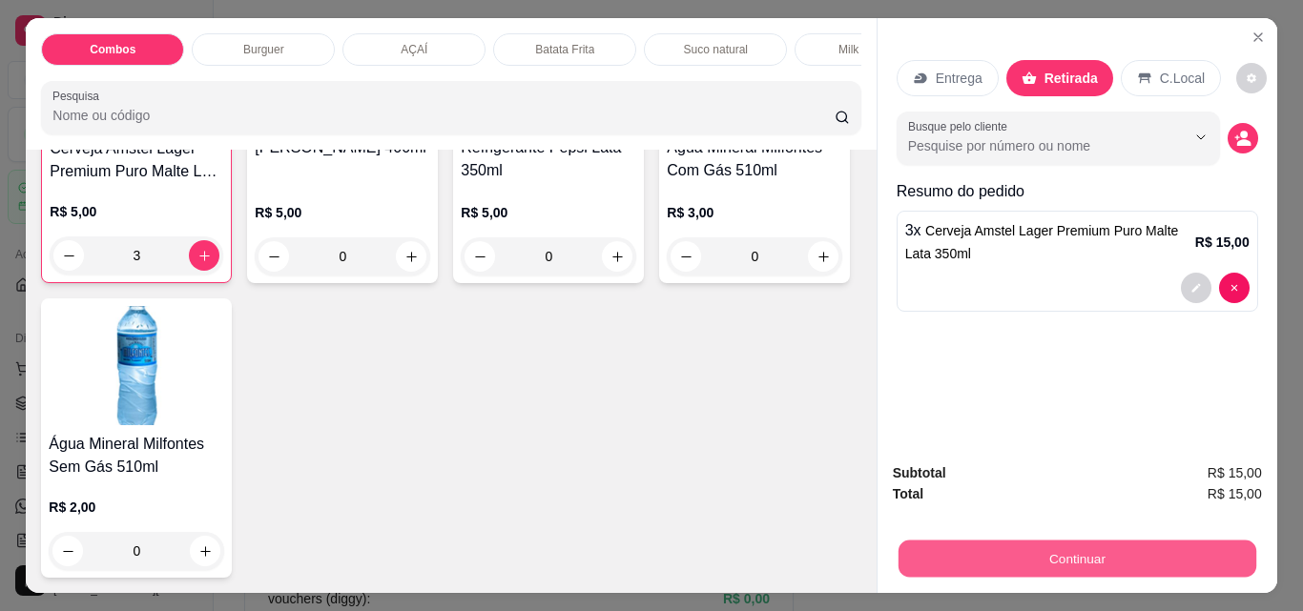
click at [1164, 540] on button "Continuar" at bounding box center [1076, 558] width 358 height 37
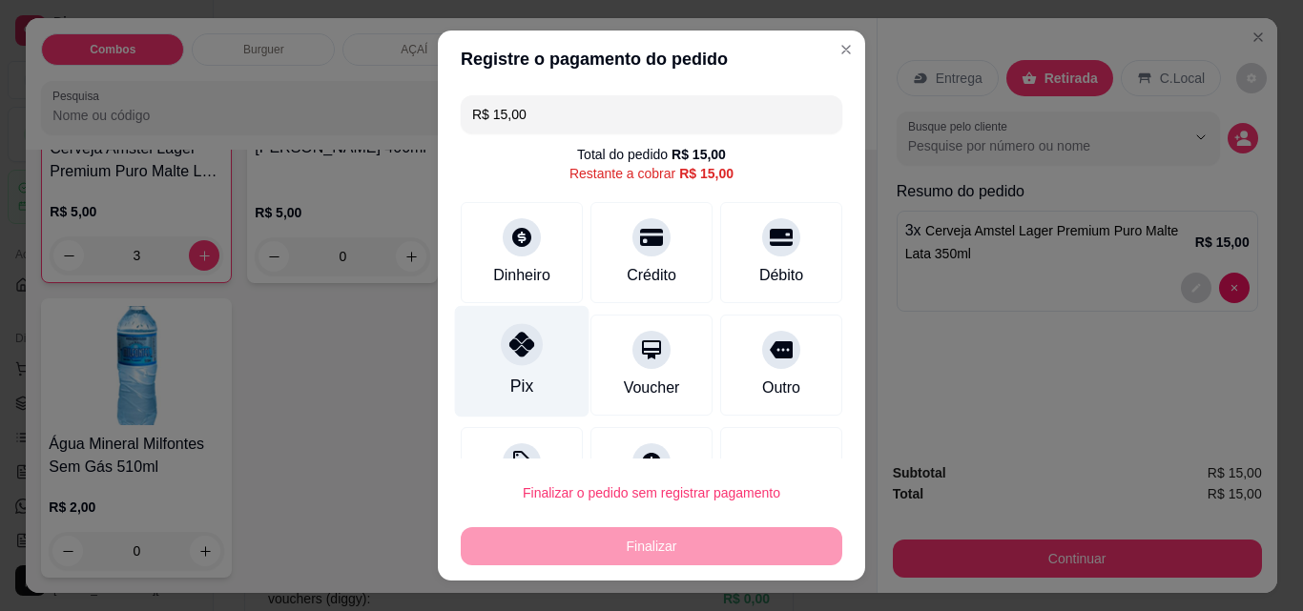
click at [508, 369] on div "Pix" at bounding box center [522, 362] width 134 height 112
type input "R$ 0,00"
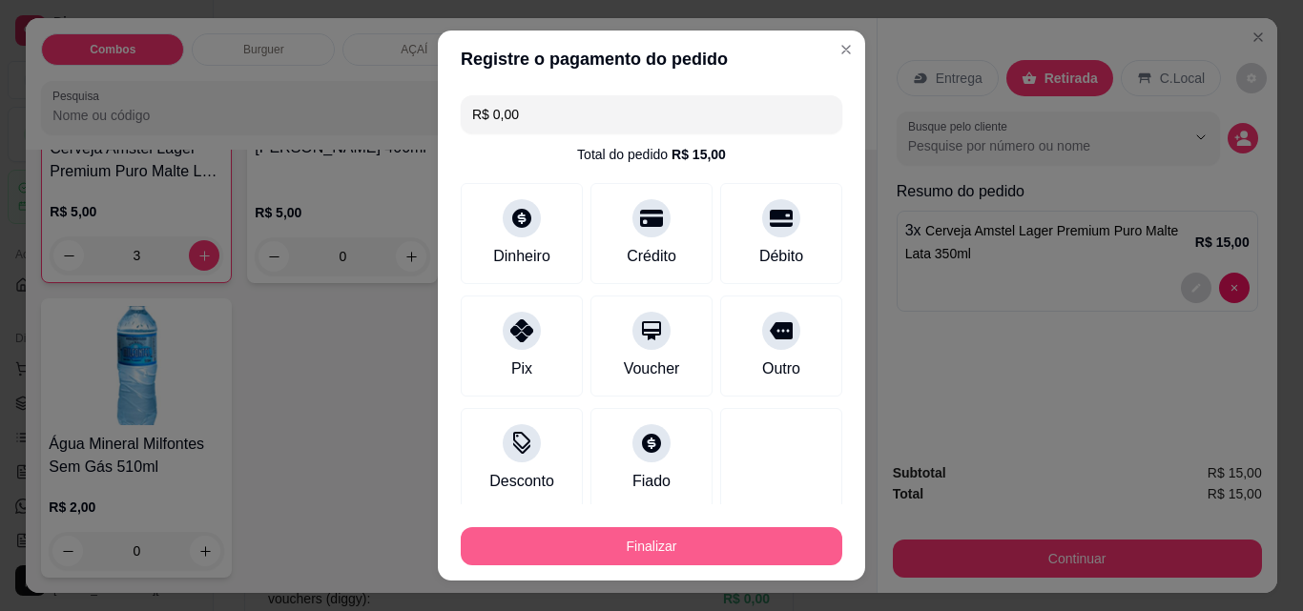
click at [661, 543] on button "Finalizar" at bounding box center [651, 546] width 381 height 38
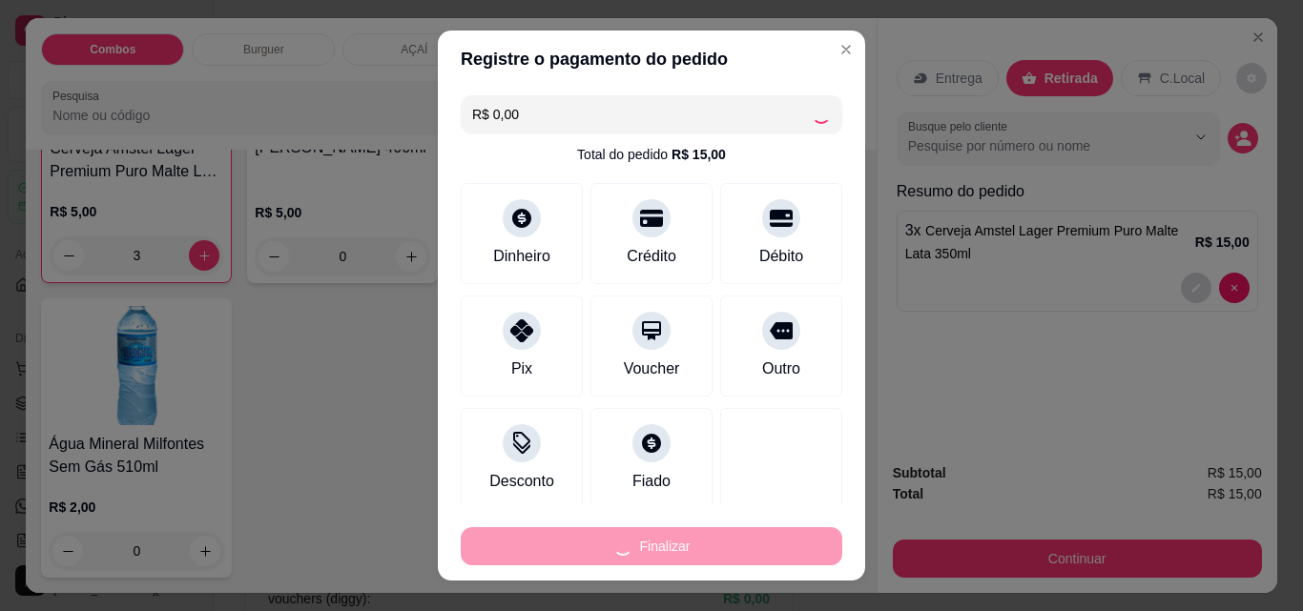
type input "0"
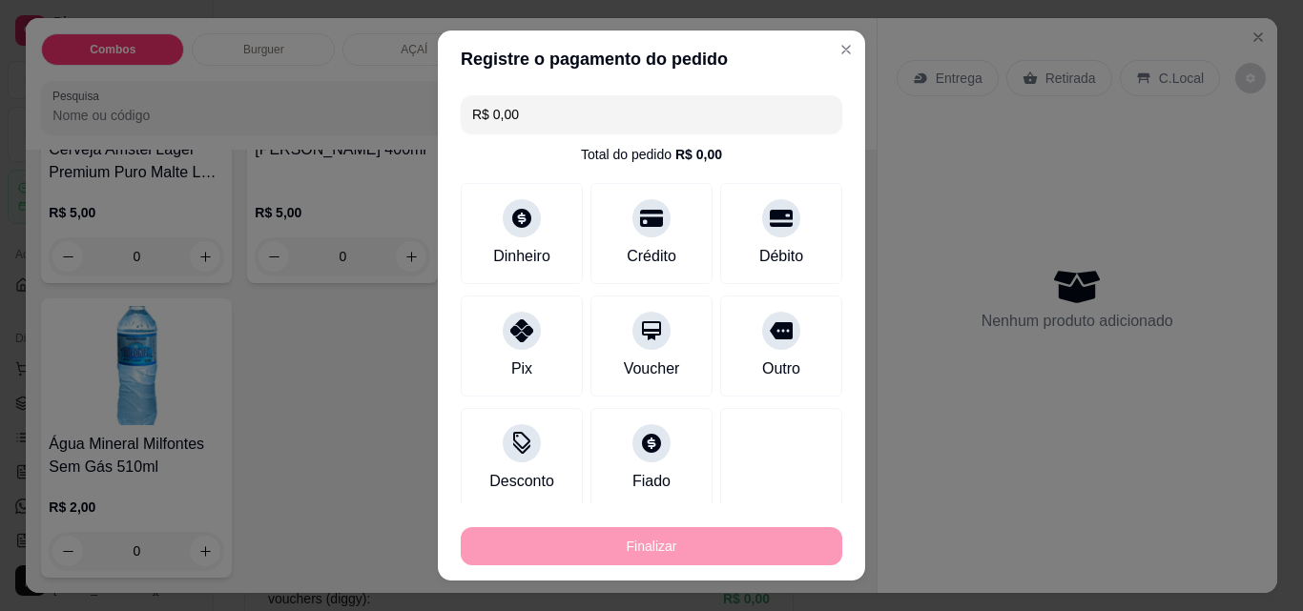
type input "-R$ 15,00"
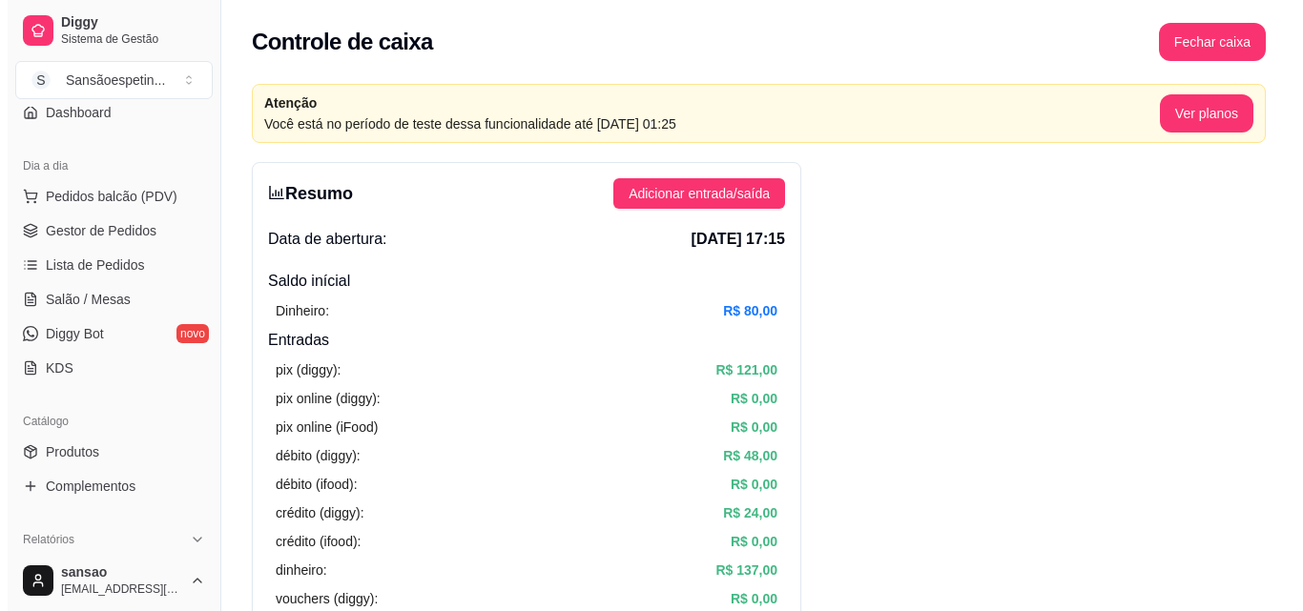
scroll to position [191, 0]
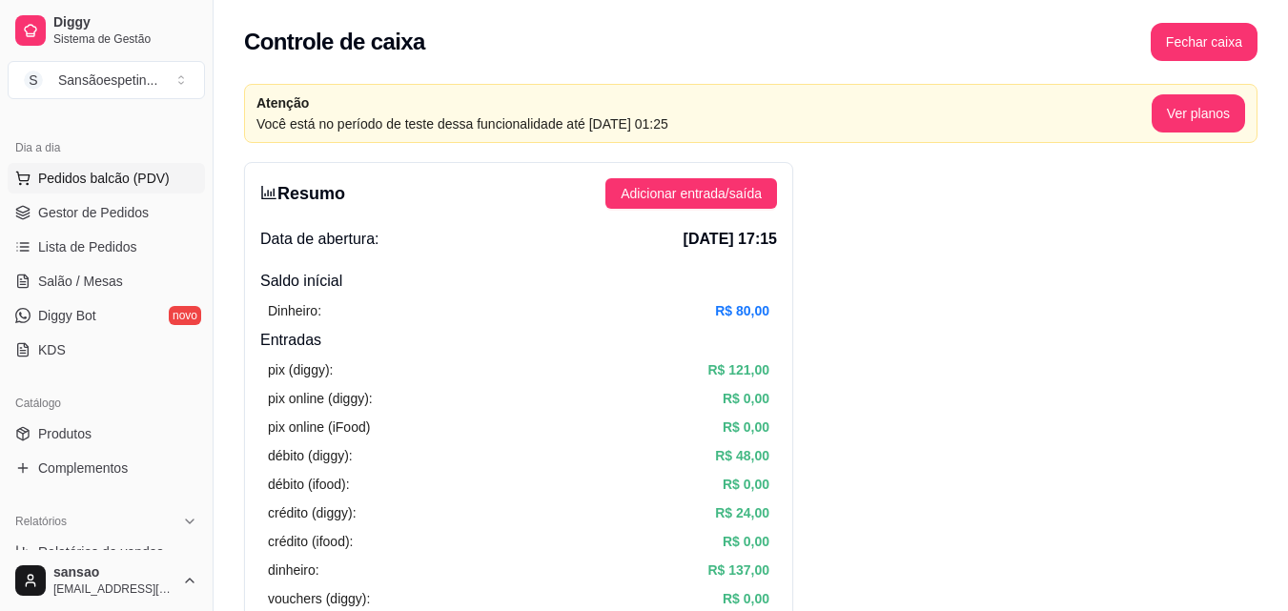
click at [136, 173] on span "Pedidos balcão (PDV)" at bounding box center [104, 178] width 132 height 19
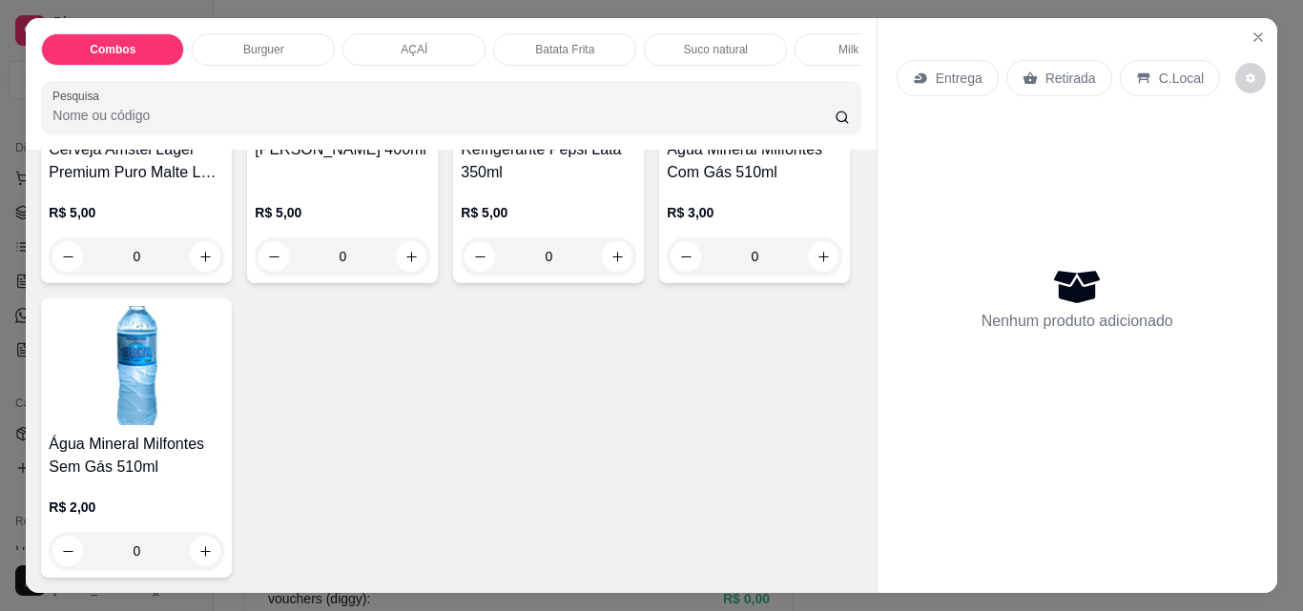
scroll to position [4673, 0]
click at [213, 264] on icon "increase-product-quantity" at bounding box center [205, 257] width 14 height 14
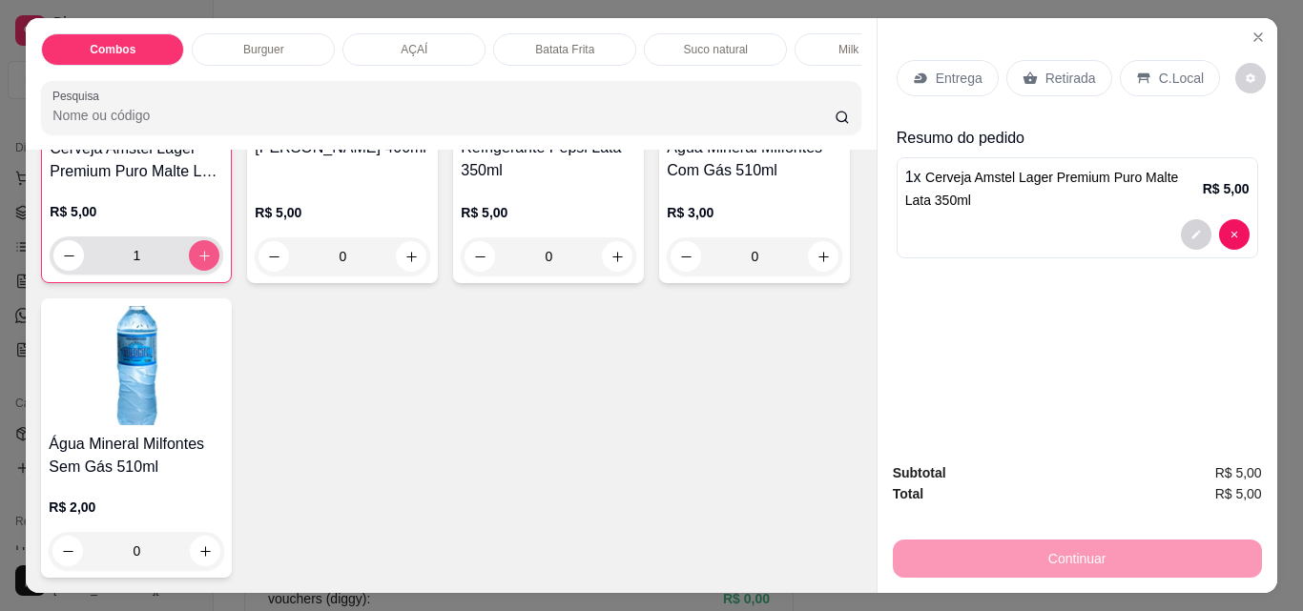
click at [212, 263] on icon "increase-product-quantity" at bounding box center [204, 256] width 14 height 14
type input "2"
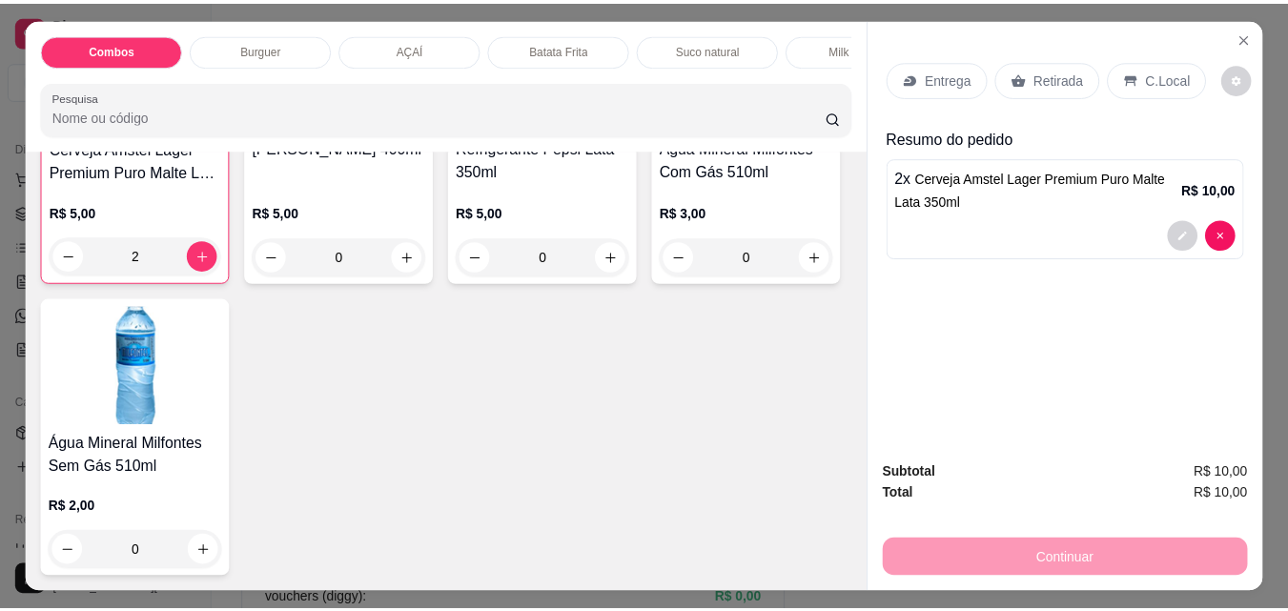
scroll to position [4392, 0]
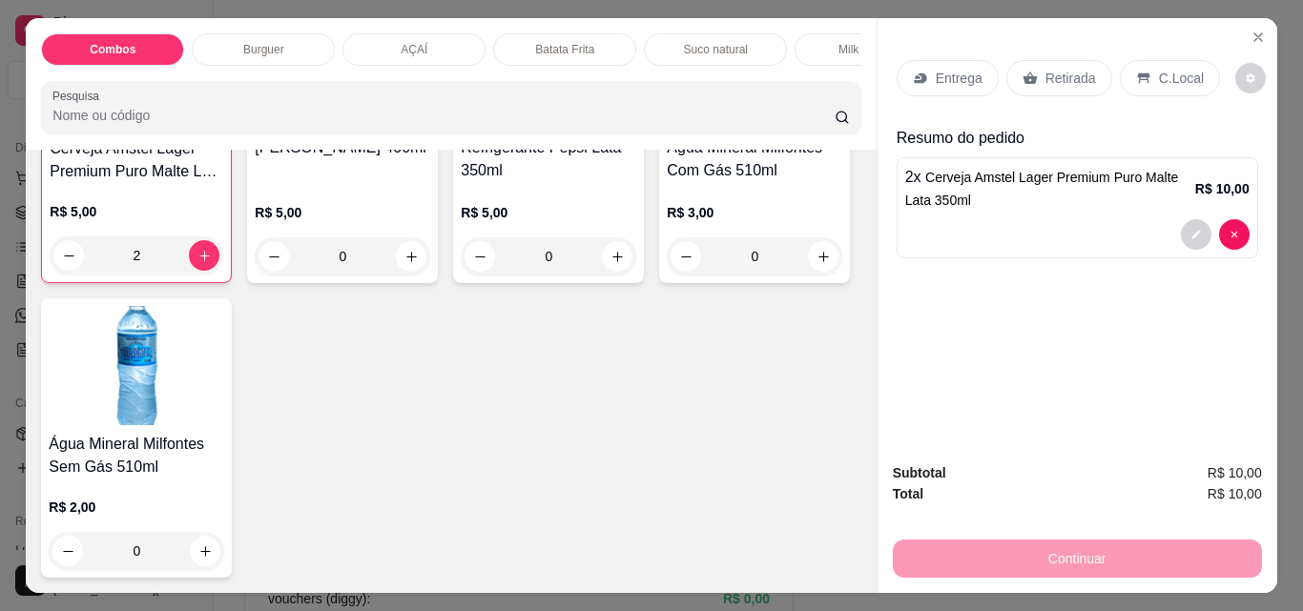
type input "2"
click at [1085, 170] on span "Cerveja Amstel Lager Premium Puro Malte Lata 350ml" at bounding box center [1042, 189] width 274 height 38
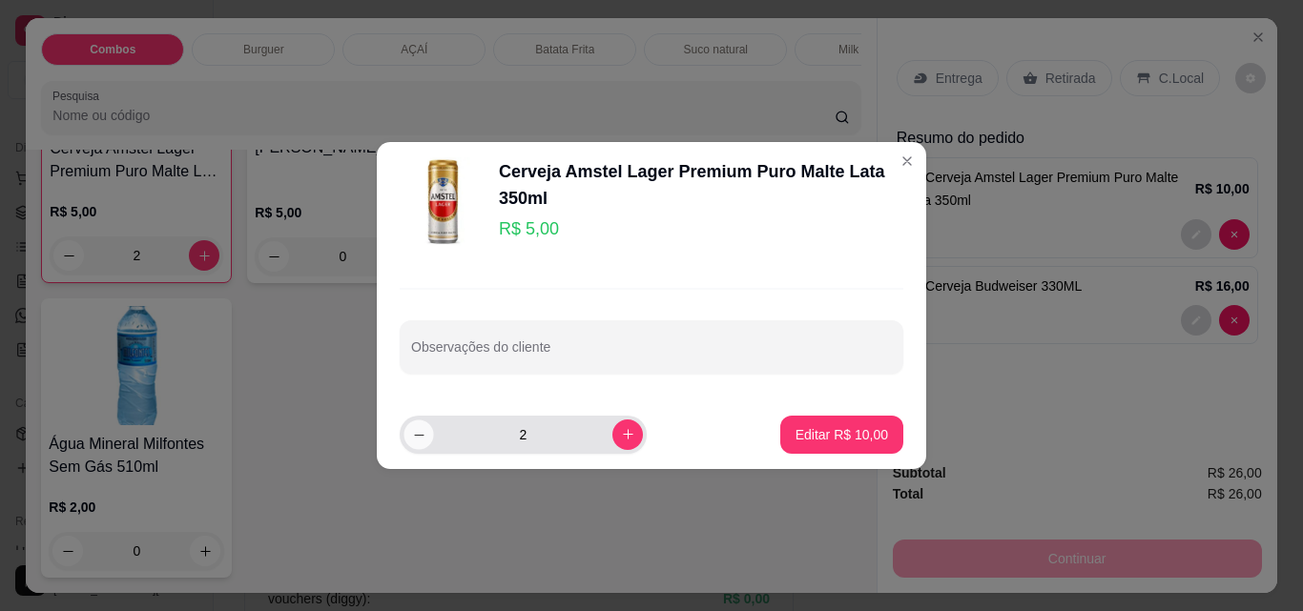
click at [417, 433] on icon "decrease-product-quantity" at bounding box center [419, 434] width 14 height 14
type input "1"
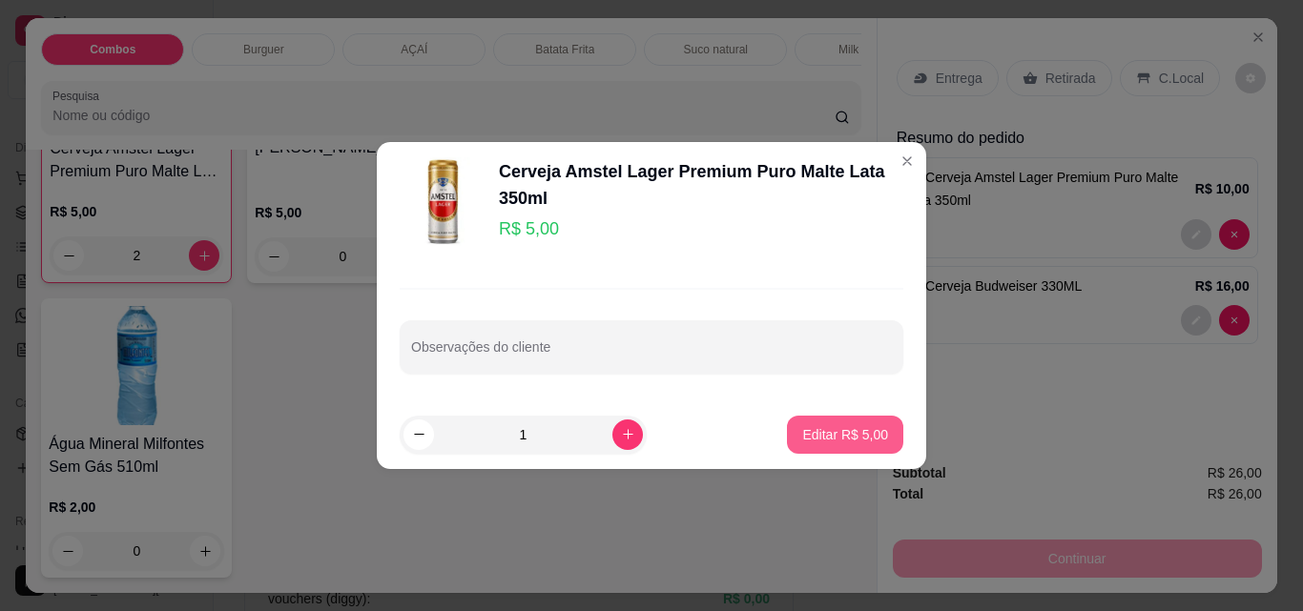
click at [870, 437] on p "Editar R$ 5,00" at bounding box center [845, 434] width 86 height 19
type input "1"
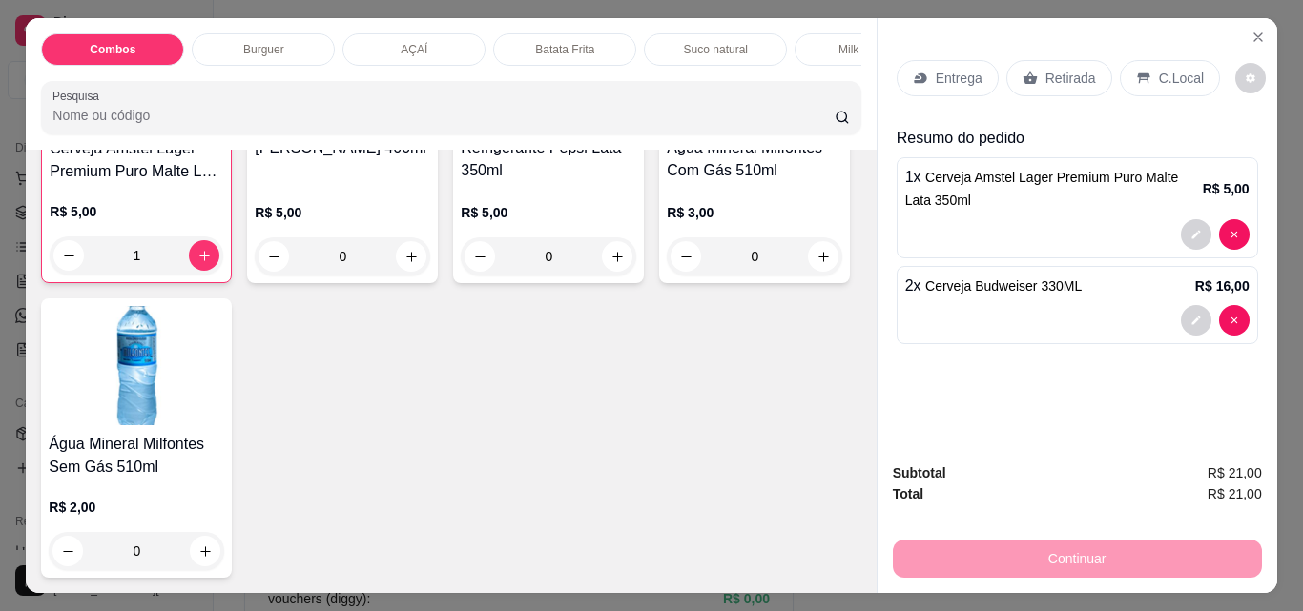
click at [1063, 76] on p "Retirada" at bounding box center [1070, 78] width 51 height 19
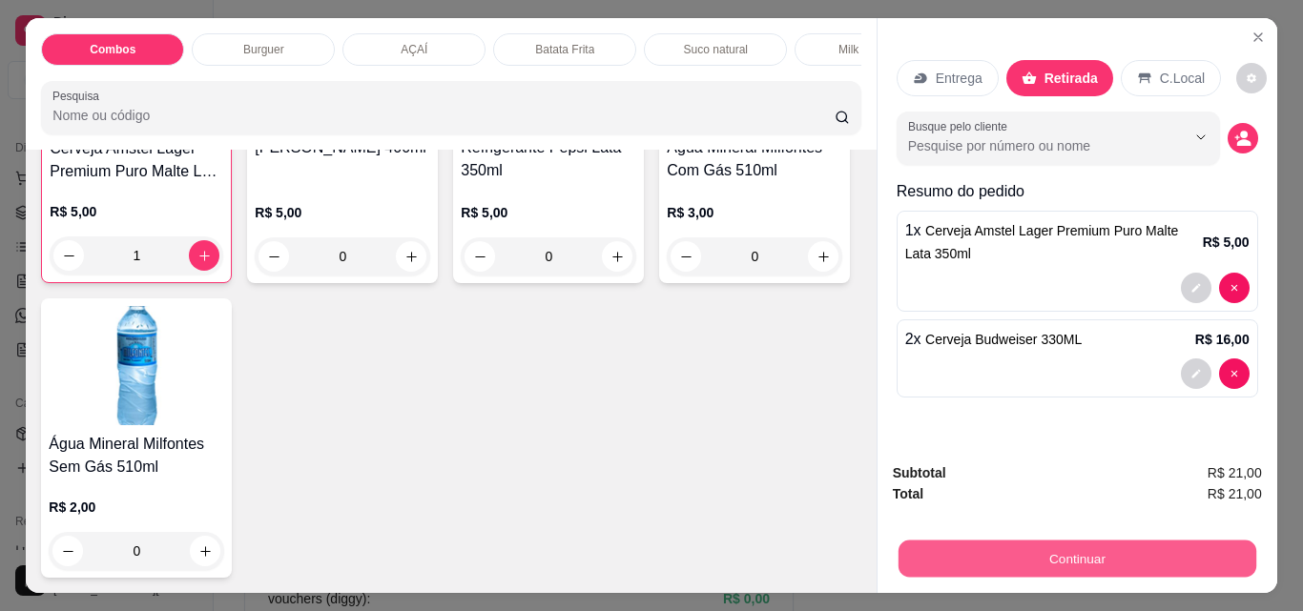
click at [1008, 548] on button "Continuar" at bounding box center [1076, 558] width 358 height 37
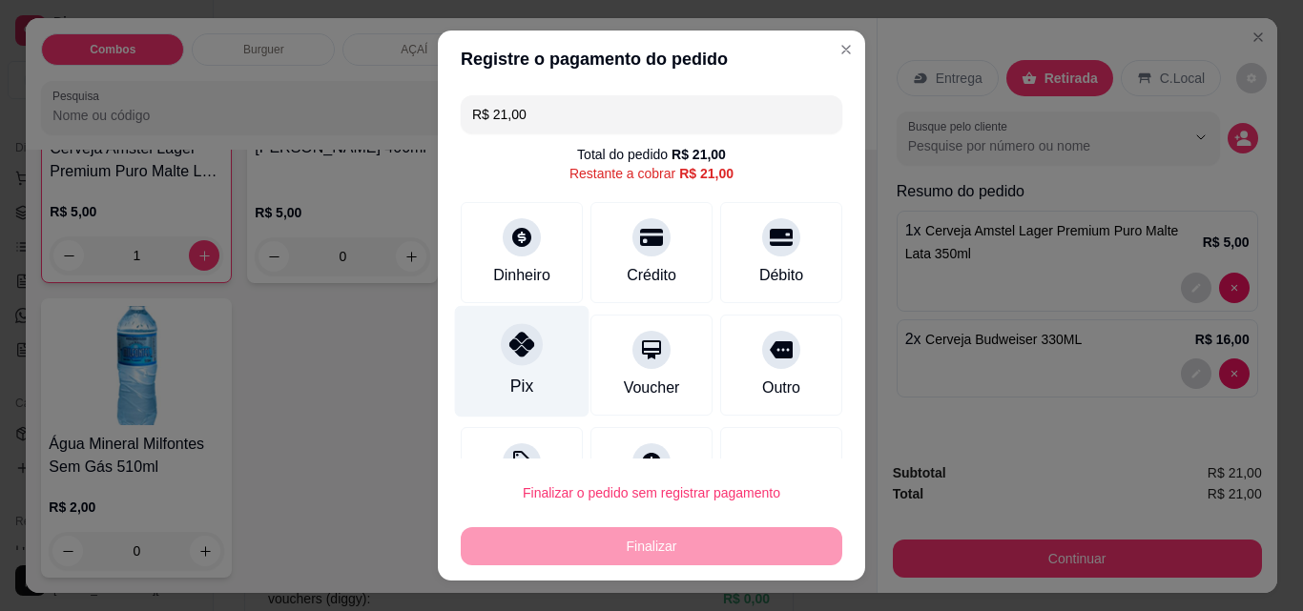
click at [517, 350] on icon at bounding box center [521, 344] width 25 height 25
type input "R$ 0,00"
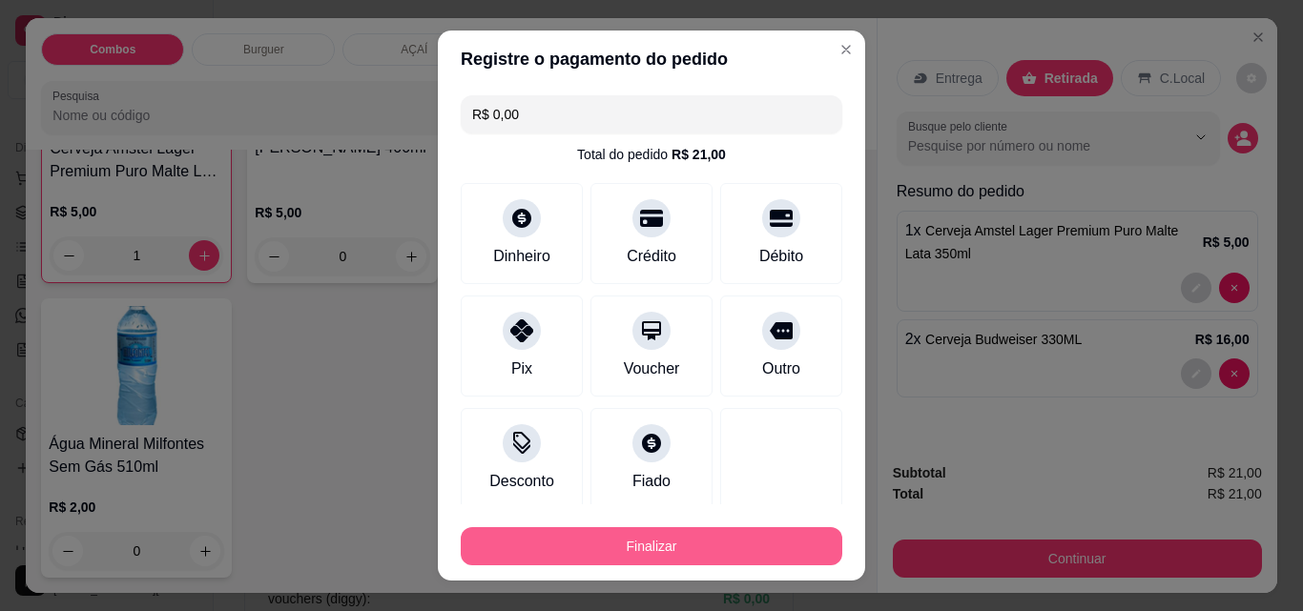
click at [754, 545] on button "Finalizar" at bounding box center [651, 546] width 381 height 38
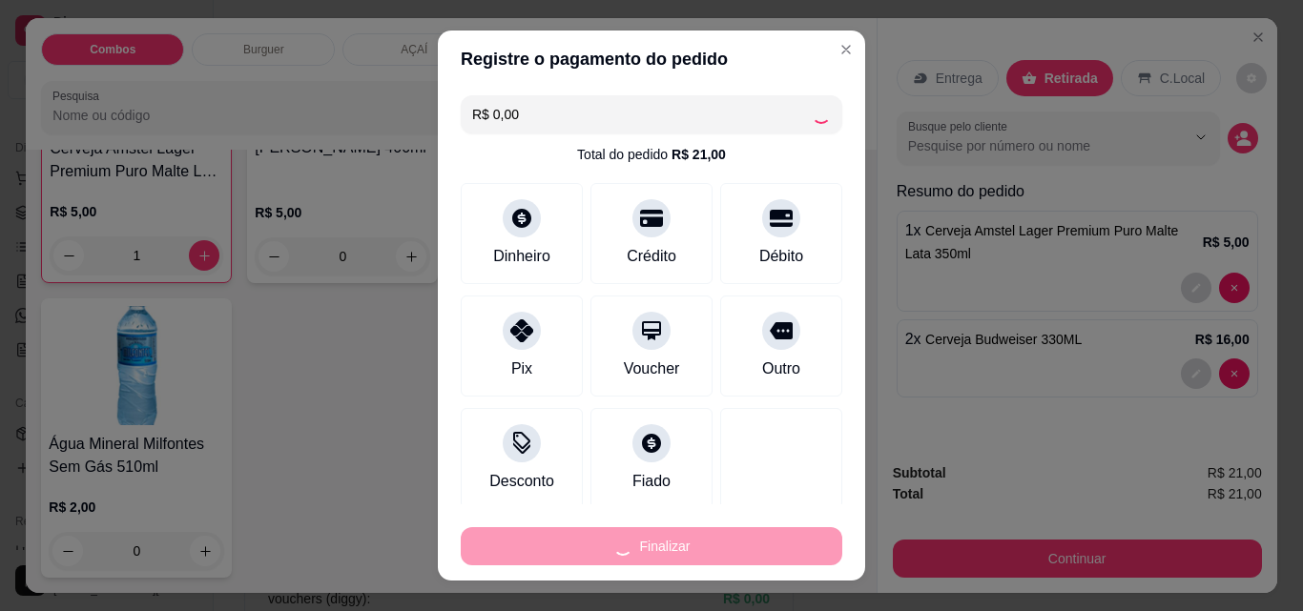
type input "0"
type input "-R$ 21,00"
